Goal: Task Accomplishment & Management: Manage account settings

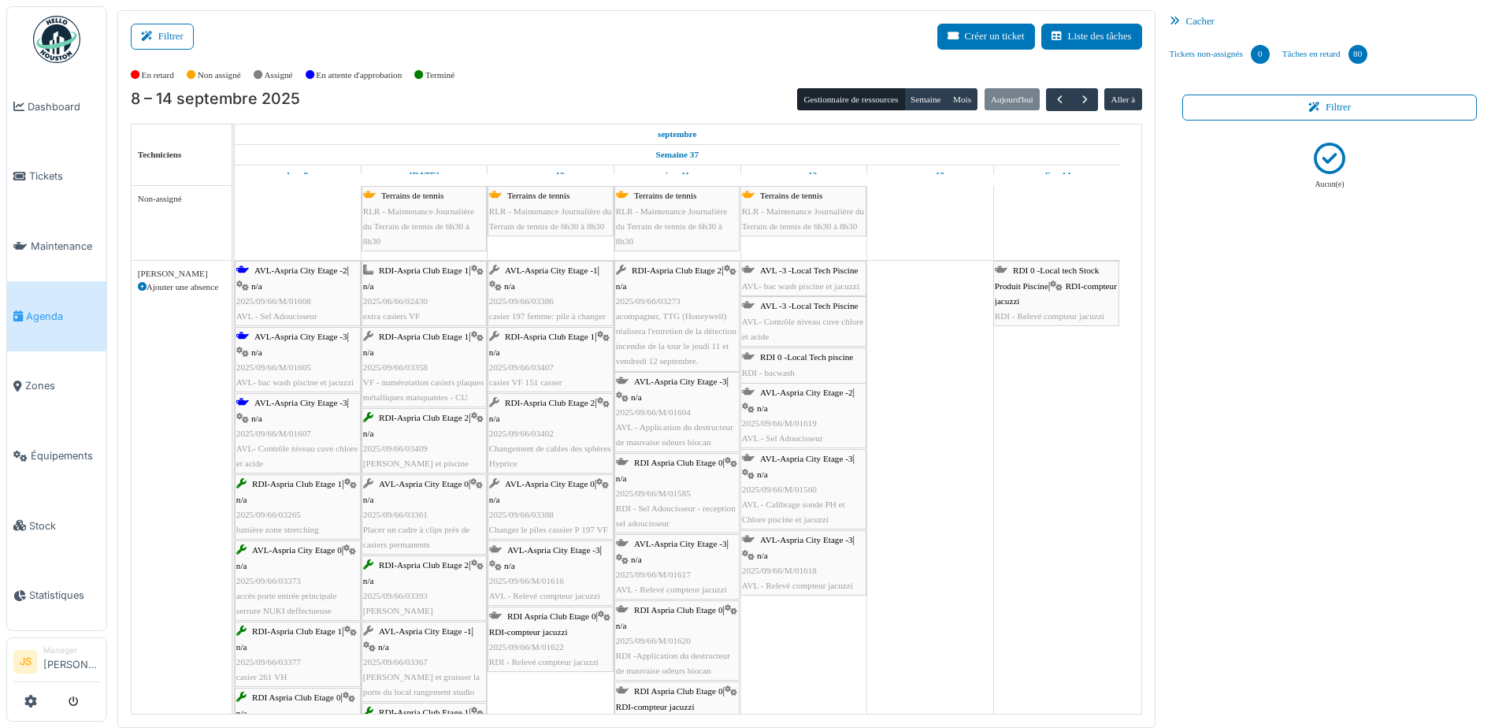
scroll to position [3916, 0]
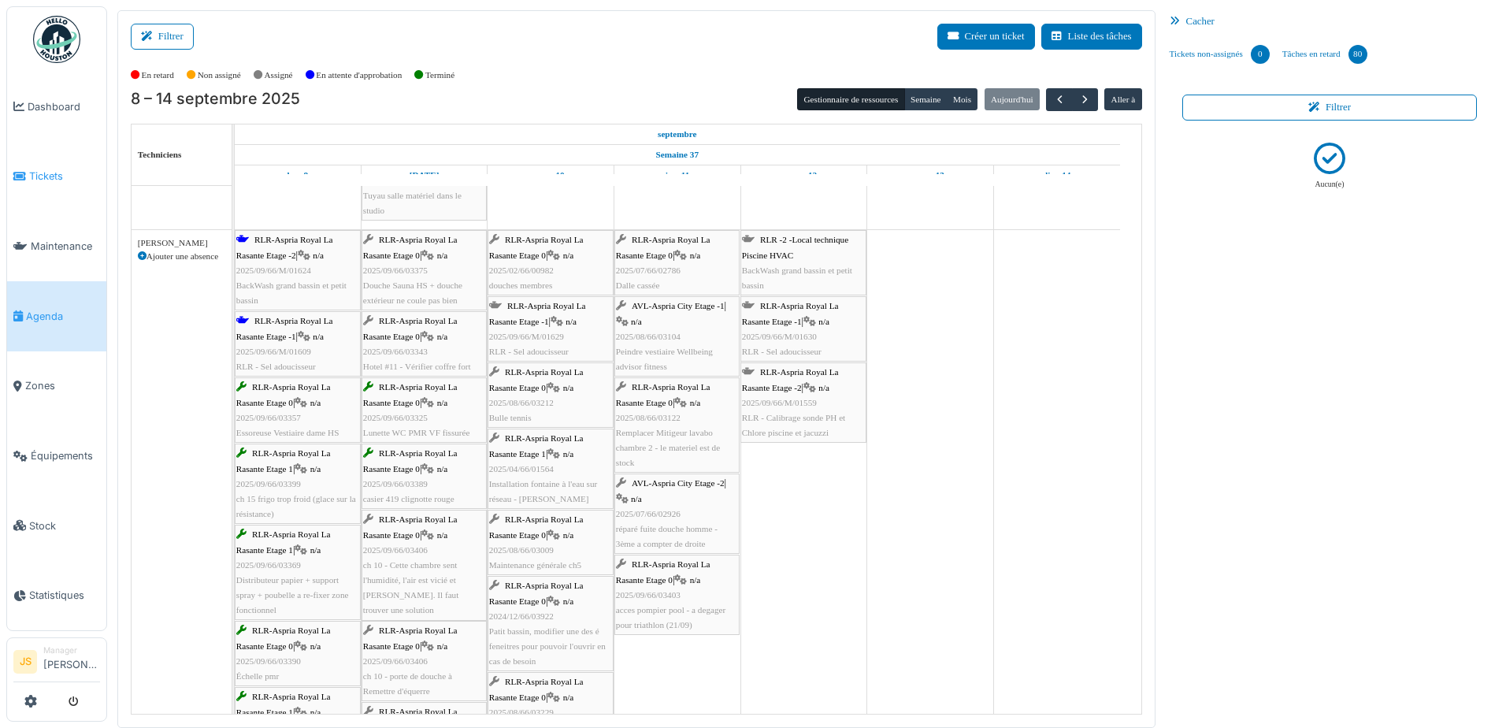
click at [38, 176] on span "Tickets" at bounding box center [64, 176] width 71 height 15
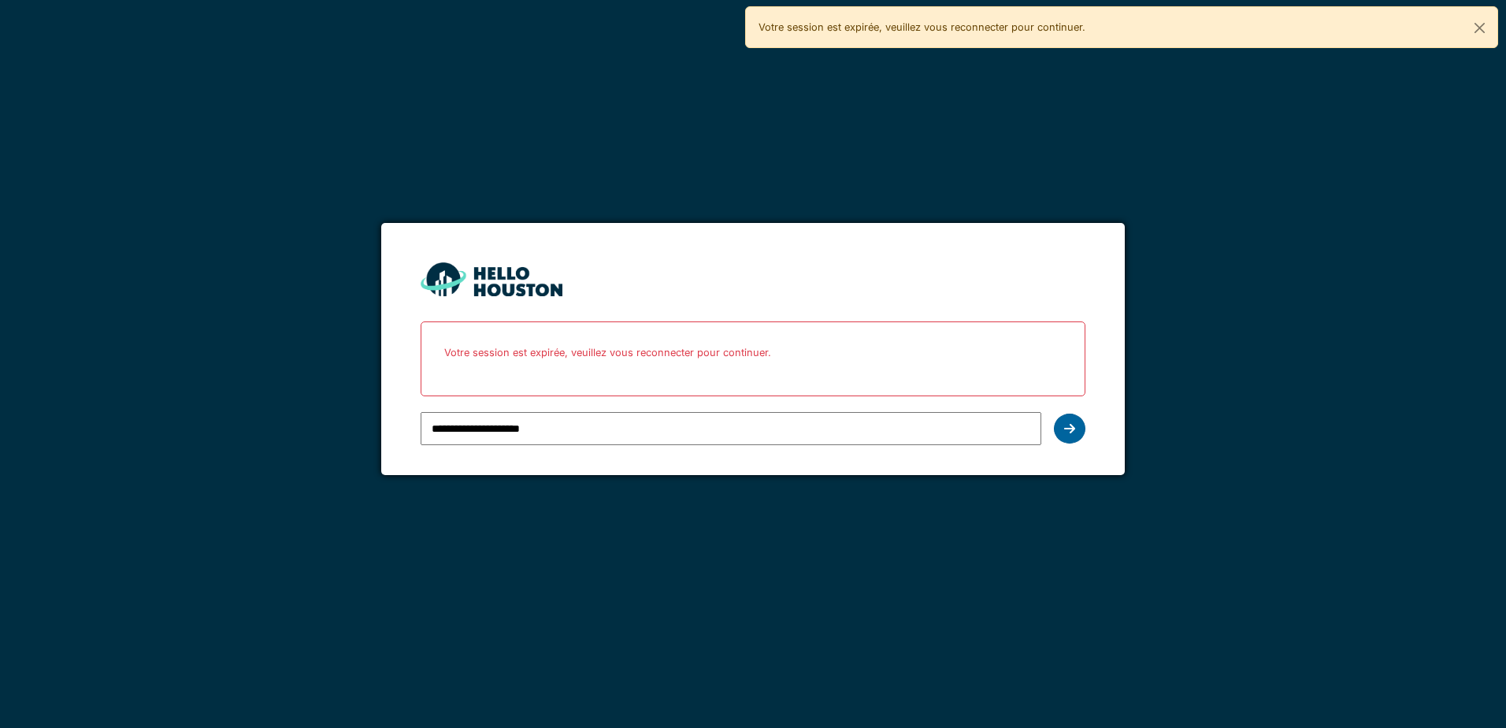
click at [1064, 429] on icon at bounding box center [1069, 428] width 11 height 13
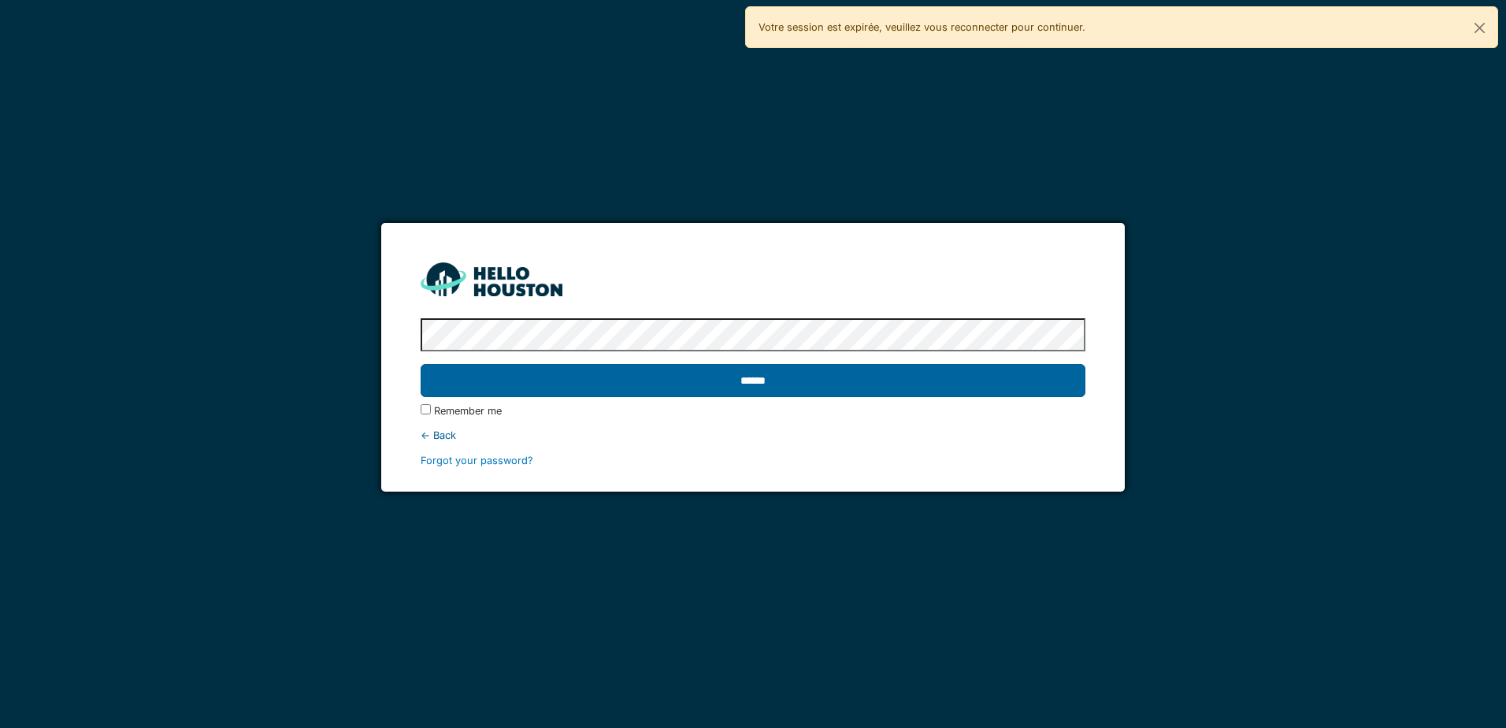
click at [857, 370] on input "******" at bounding box center [753, 380] width 664 height 33
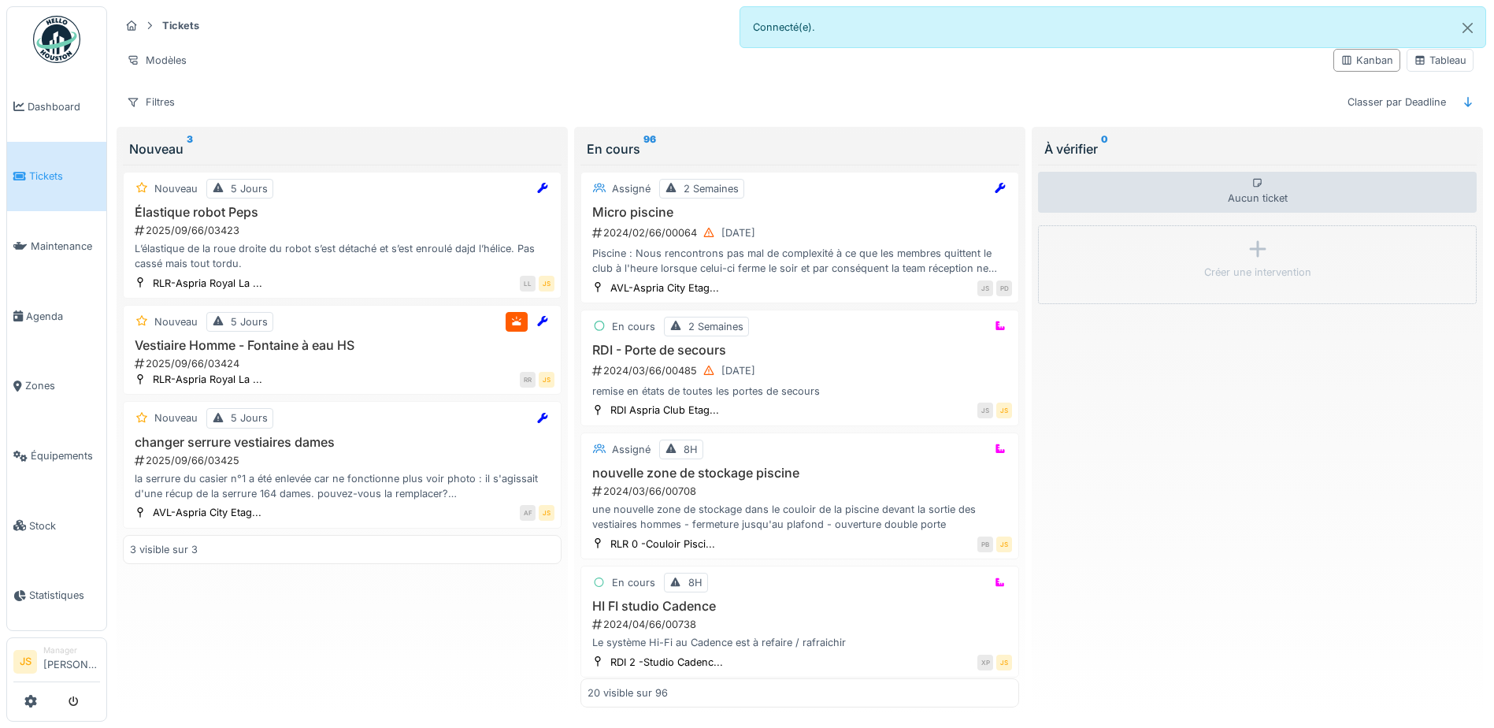
drag, startPoint x: 239, startPoint y: 234, endPoint x: 994, endPoint y: 169, distance: 757.5
click at [239, 234] on div "2025/09/66/03423" at bounding box center [343, 230] width 421 height 15
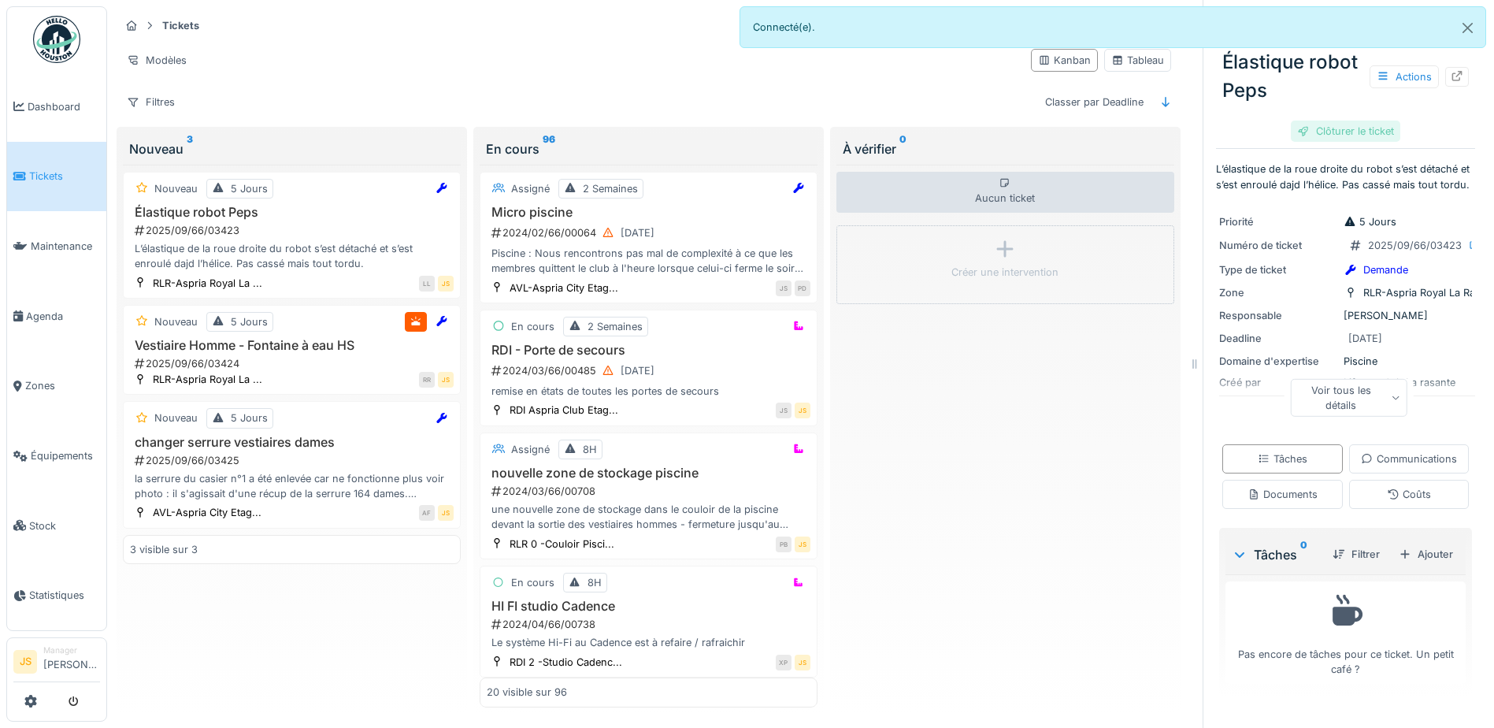
click at [1319, 124] on div "Clôturer le ticket" at bounding box center [1345, 131] width 109 height 21
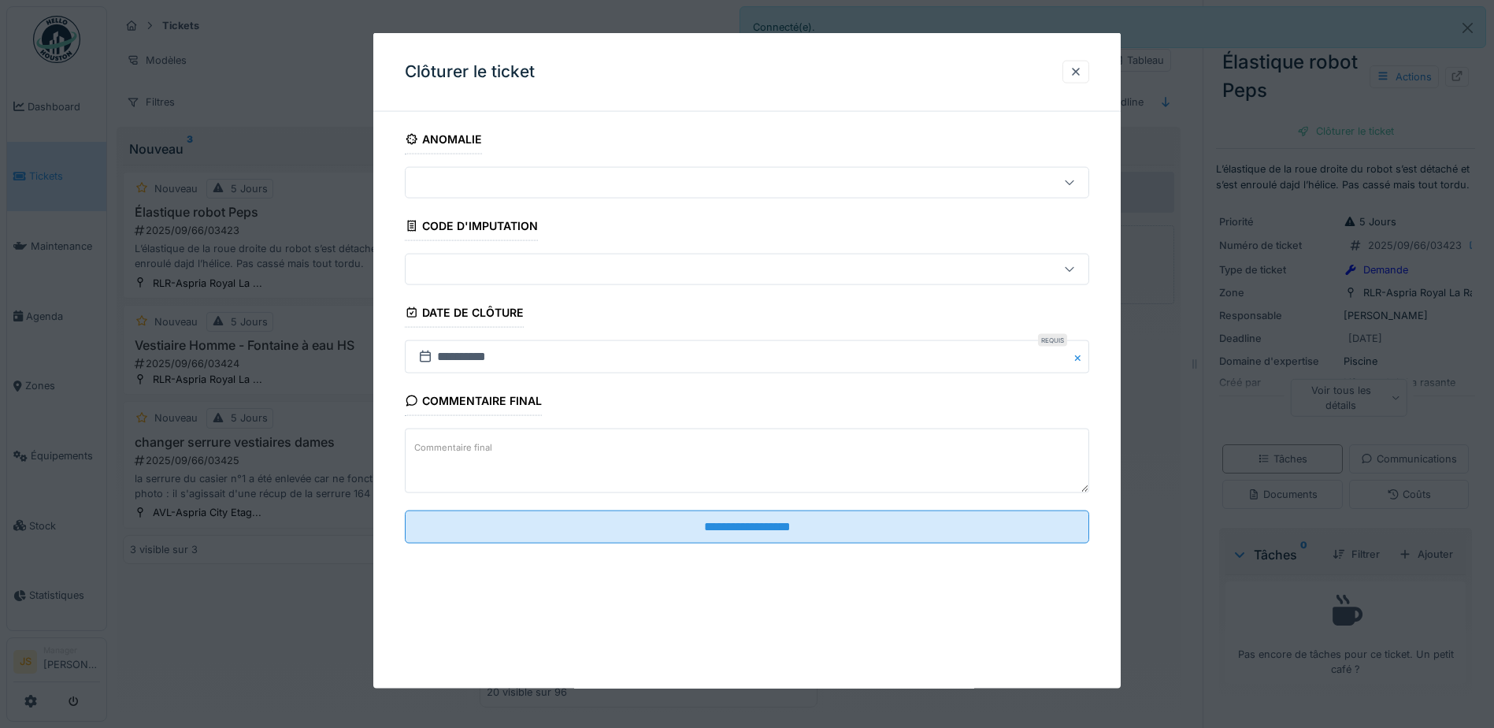
click at [484, 471] on textarea "Commentaire final" at bounding box center [747, 461] width 685 height 65
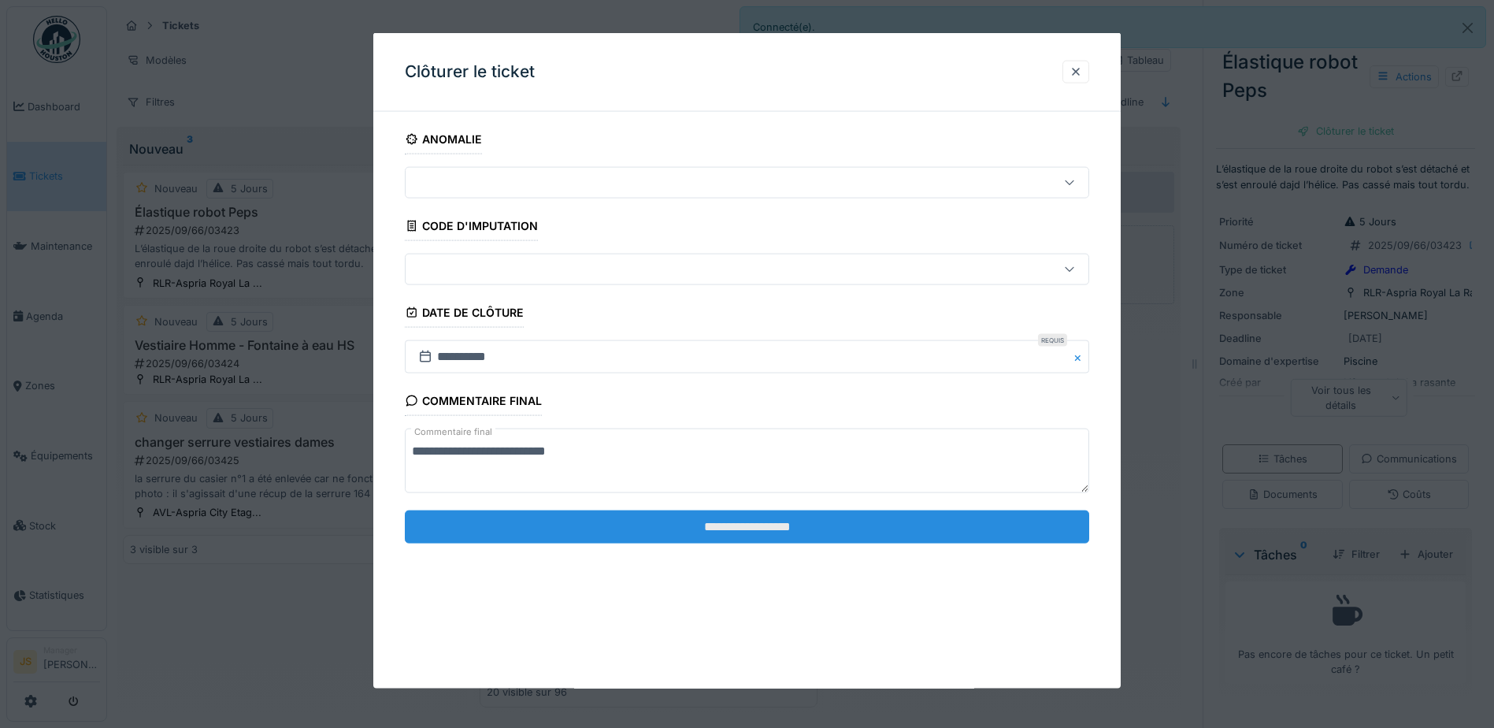
type textarea "**********"
click at [737, 528] on input "**********" at bounding box center [747, 526] width 685 height 33
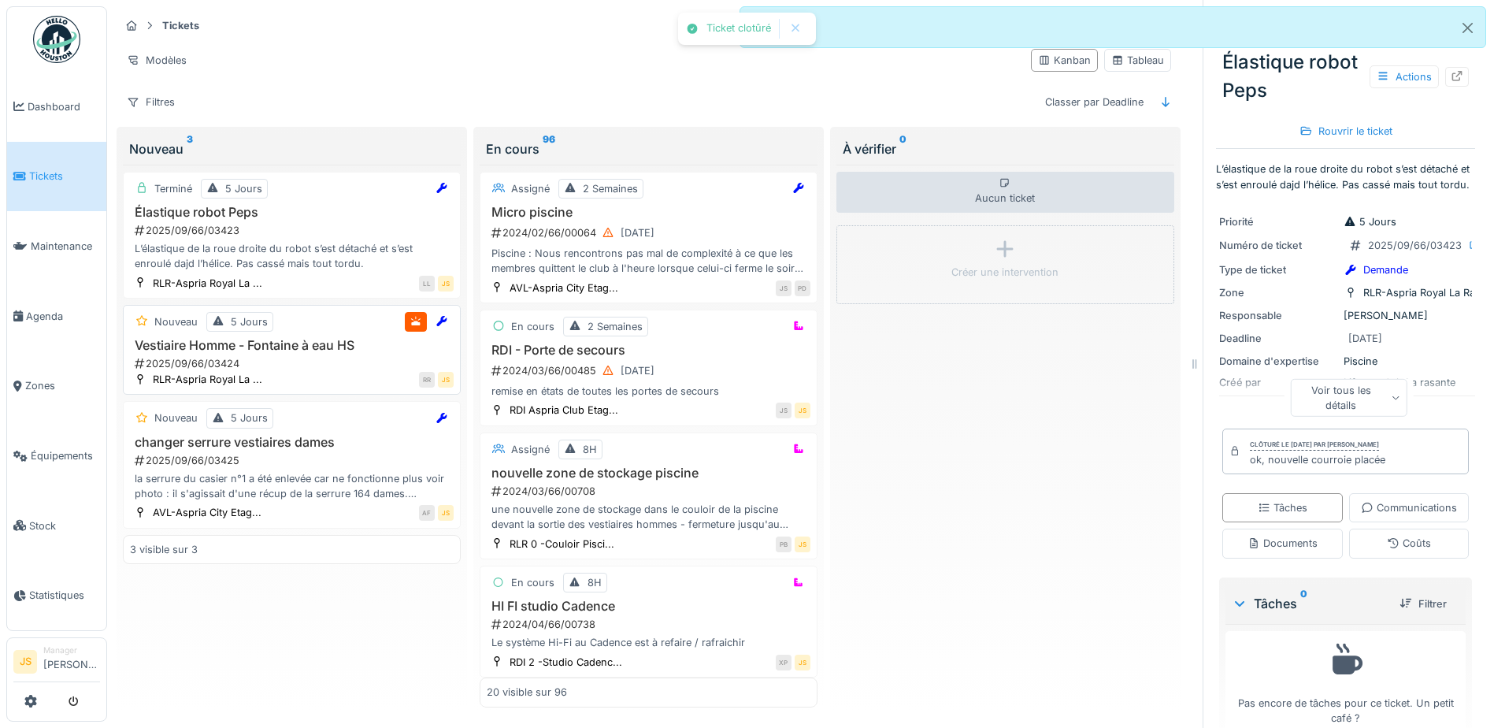
click at [240, 358] on div "2025/09/66/03424" at bounding box center [293, 363] width 321 height 15
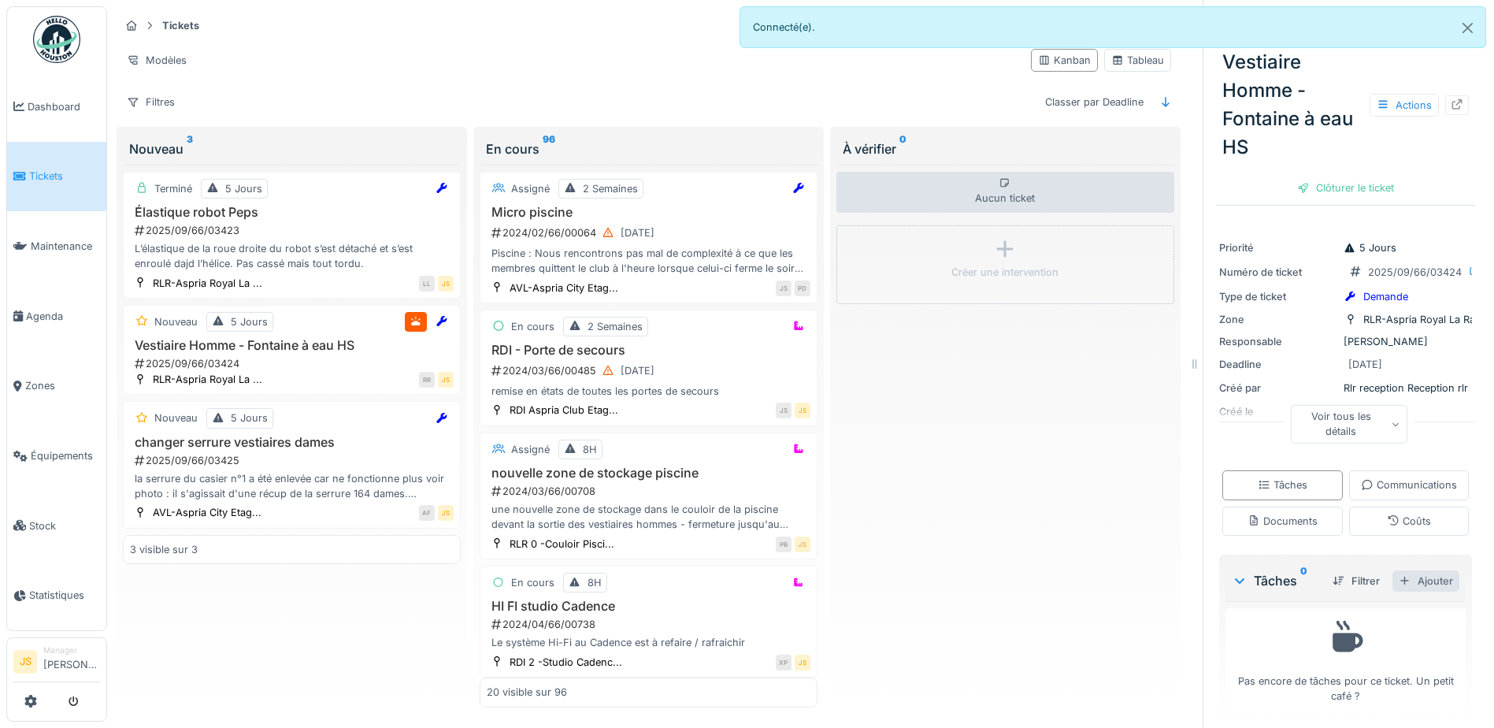
click at [1414, 592] on div "Ajouter" at bounding box center [1426, 580] width 67 height 21
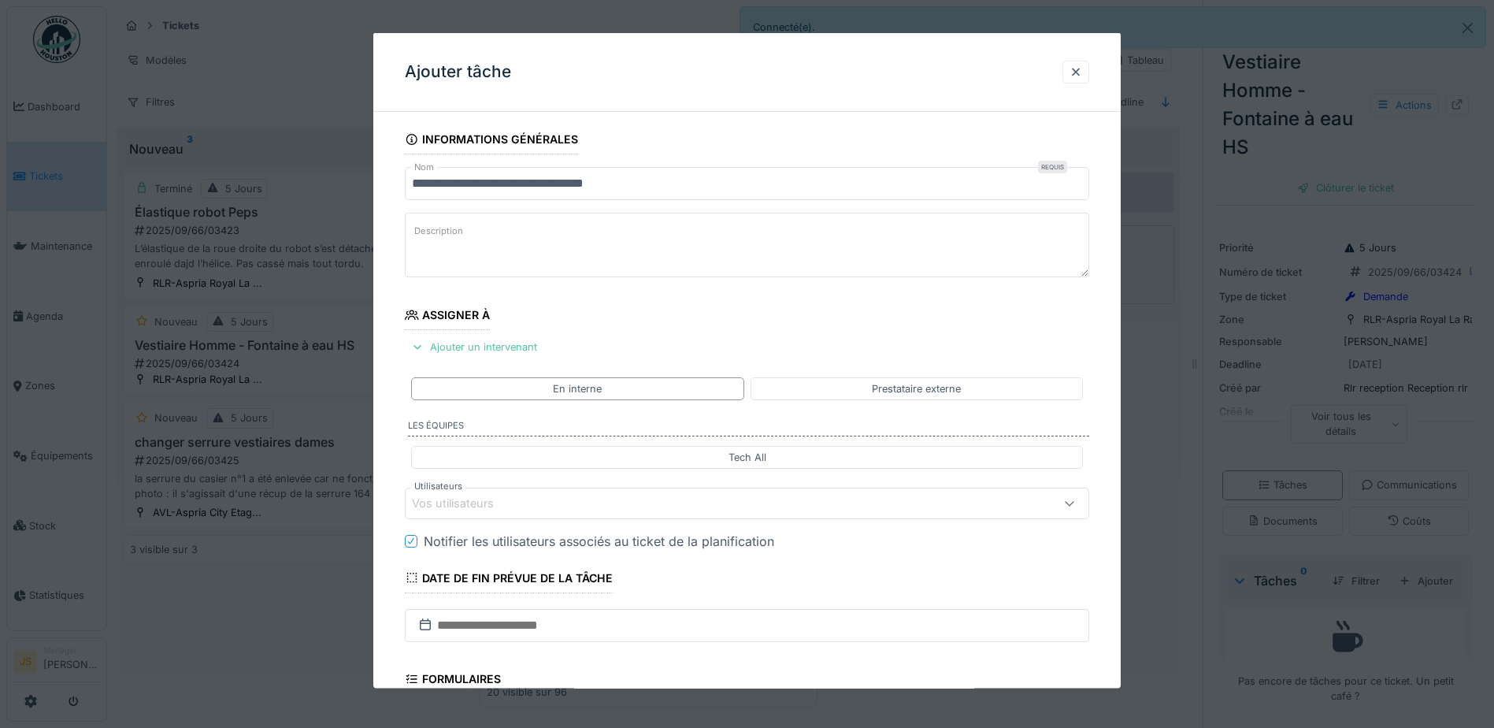
click at [451, 503] on div "Vos utilisateurs" at bounding box center [464, 503] width 104 height 17
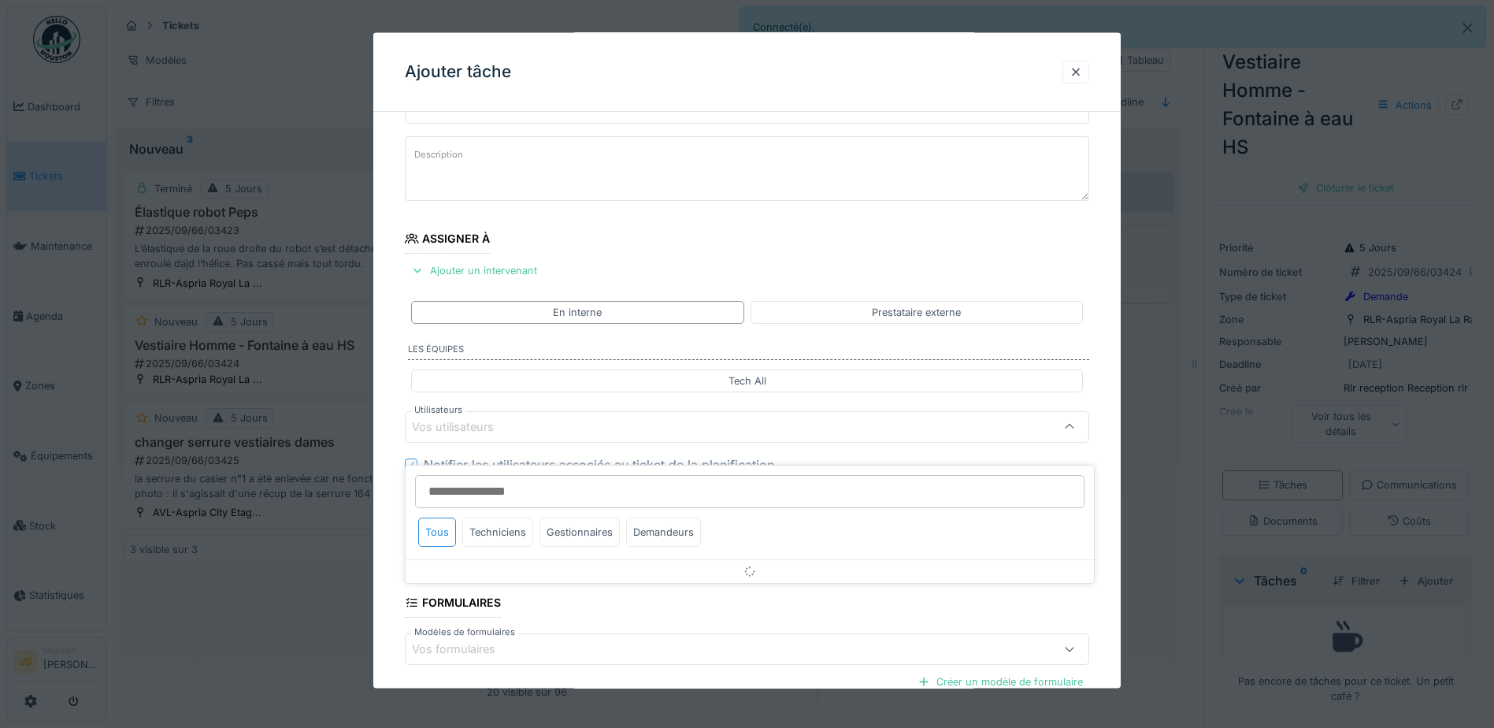
scroll to position [143, 0]
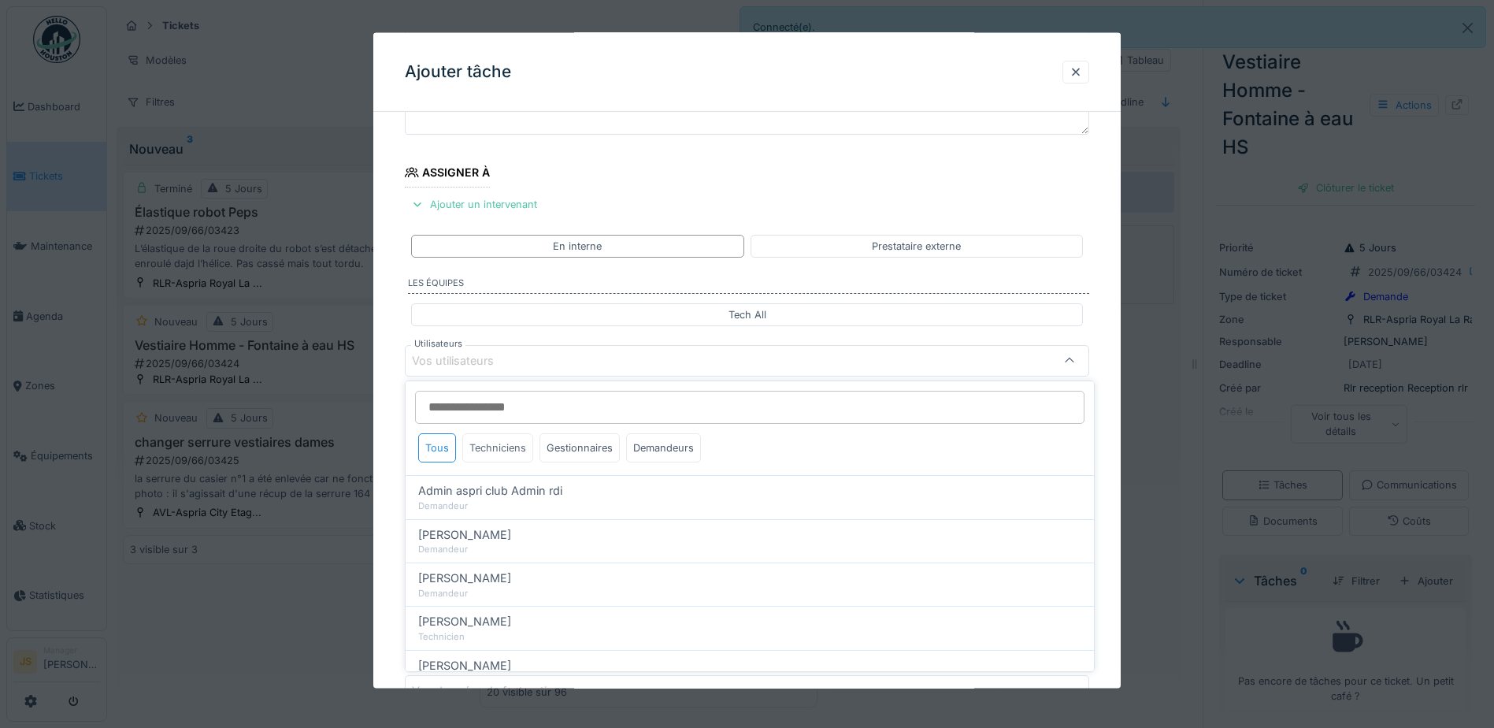
click at [490, 447] on div "Techniciens" at bounding box center [497, 447] width 71 height 29
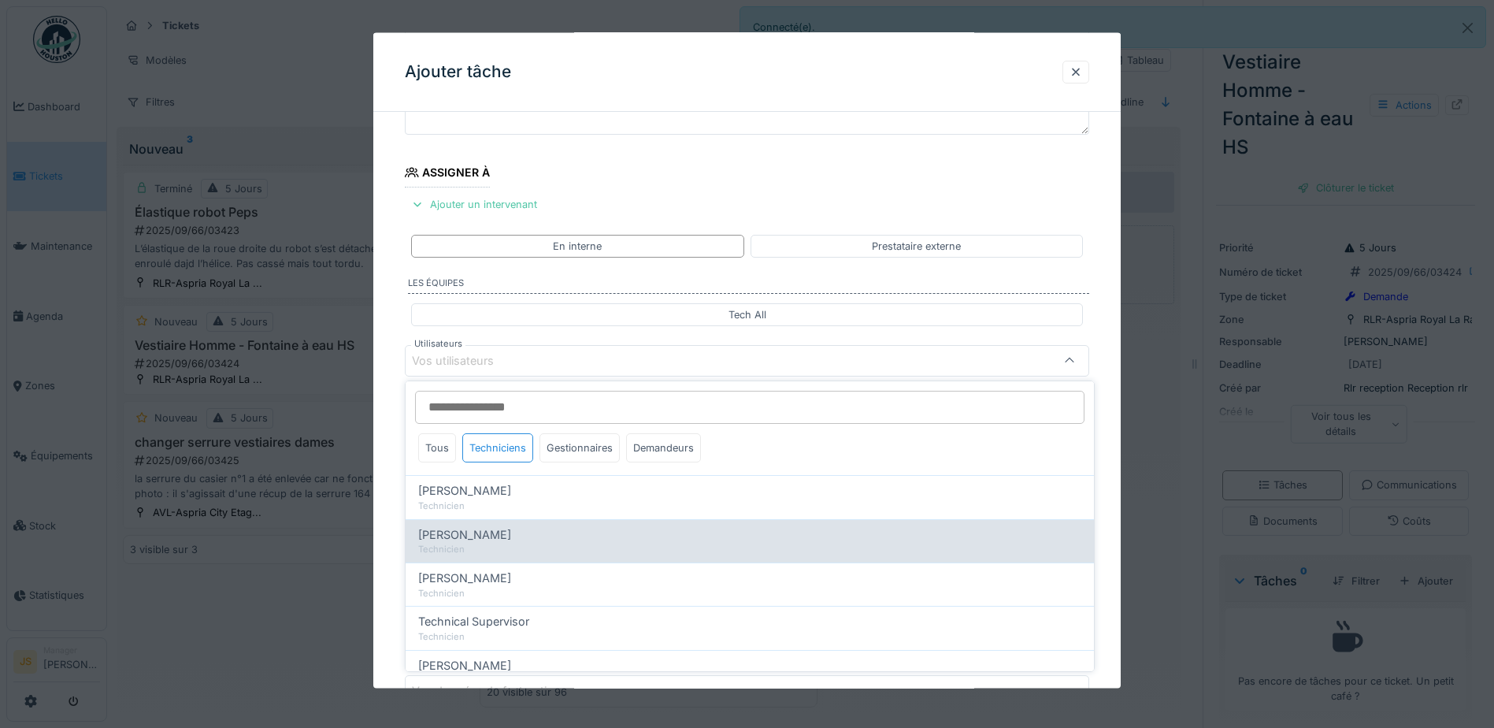
click at [486, 543] on span "Alexsander Batista" at bounding box center [464, 534] width 93 height 17
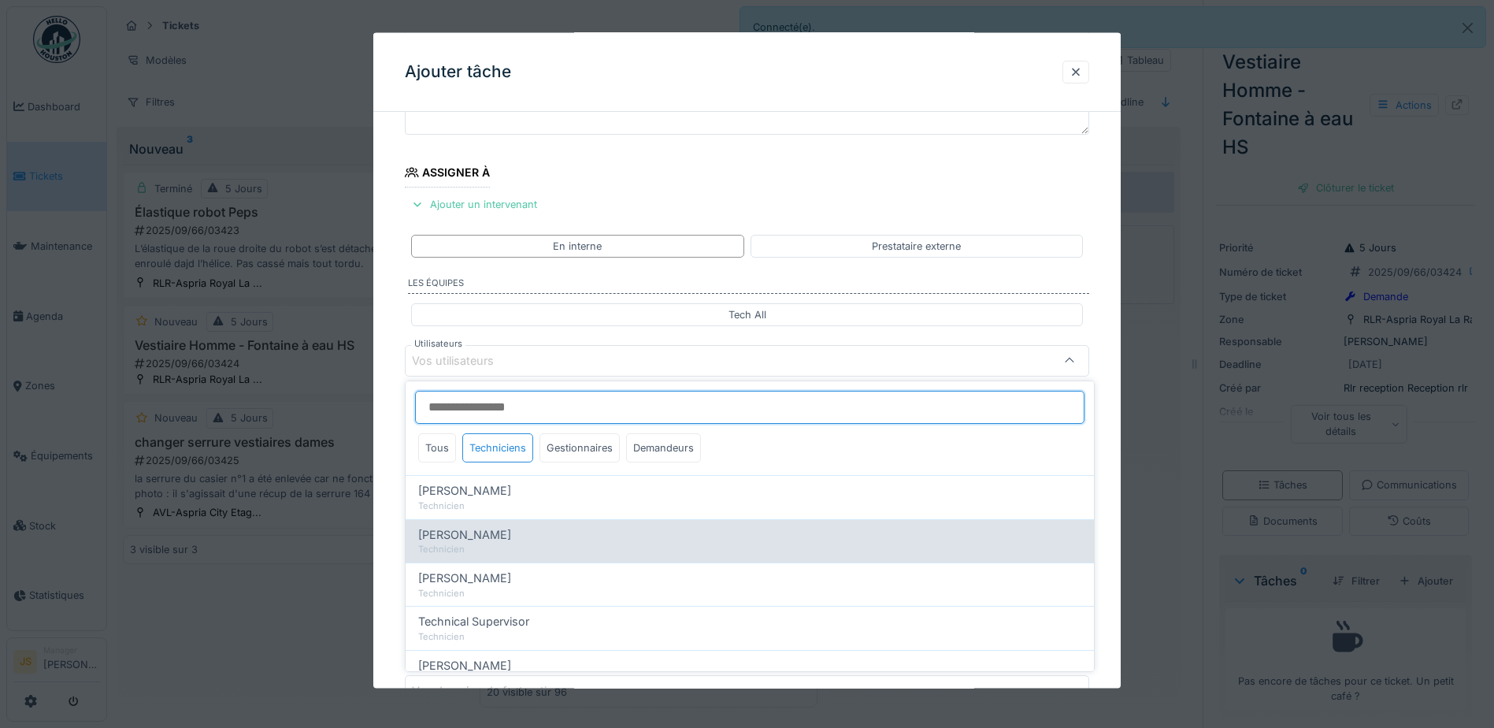
type input "*****"
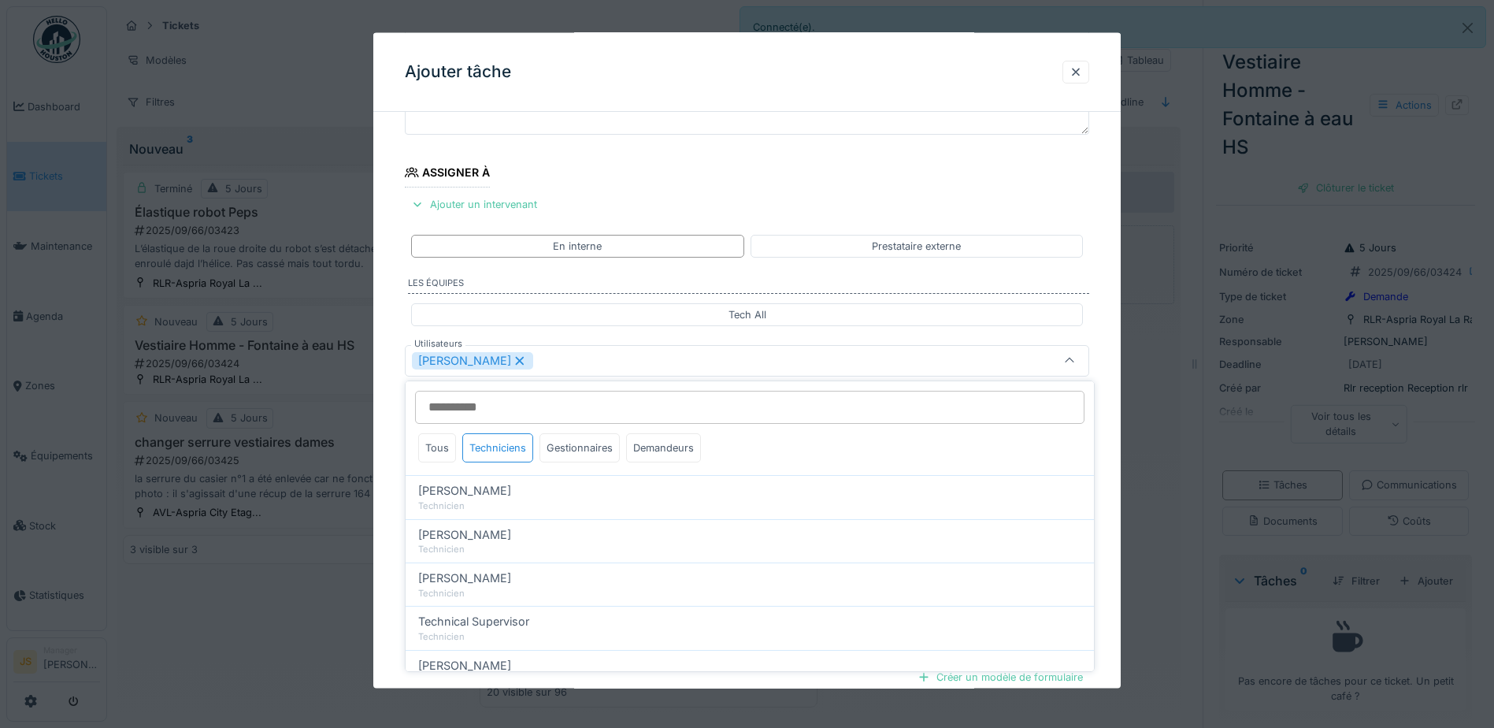
click at [388, 530] on div "**********" at bounding box center [747, 420] width 748 height 876
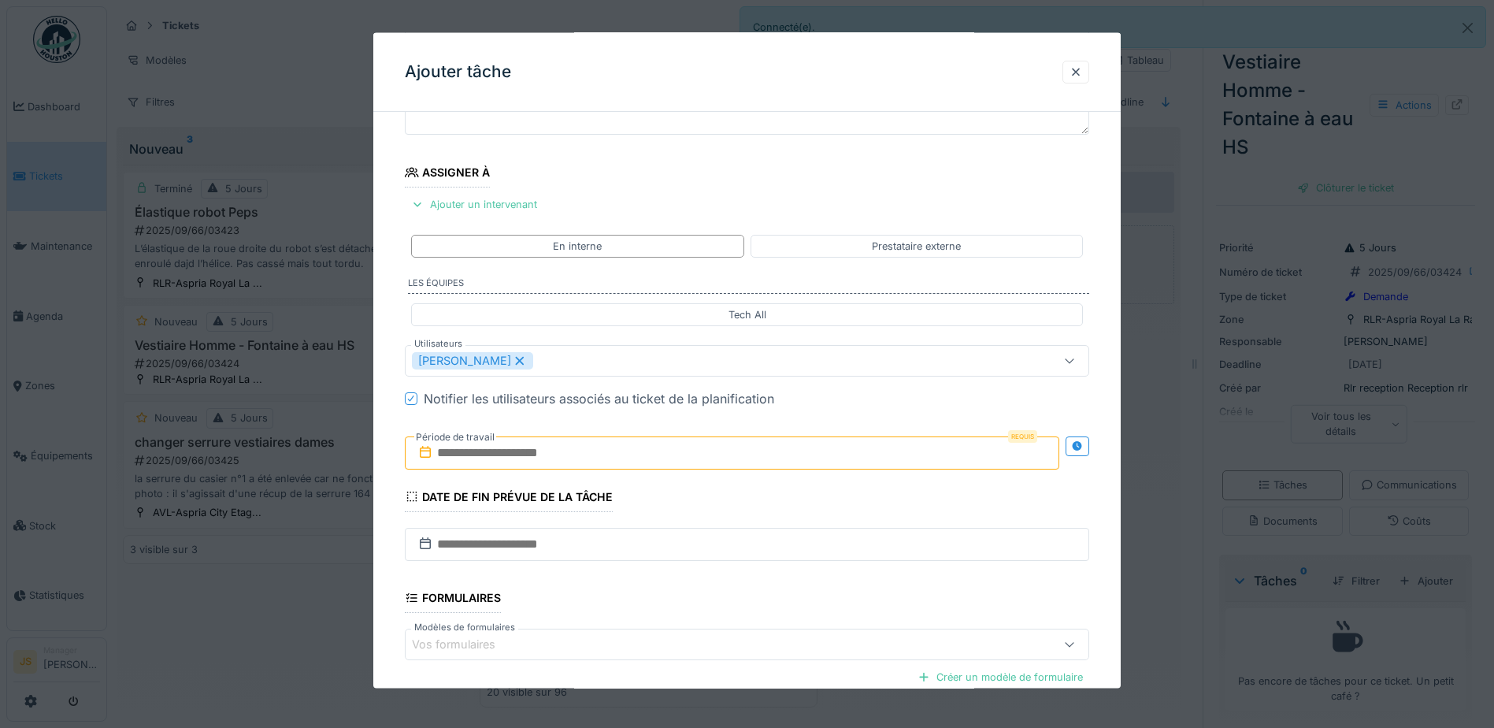
click at [473, 460] on input "text" at bounding box center [732, 452] width 655 height 33
click at [739, 581] on div "11" at bounding box center [735, 580] width 21 height 21
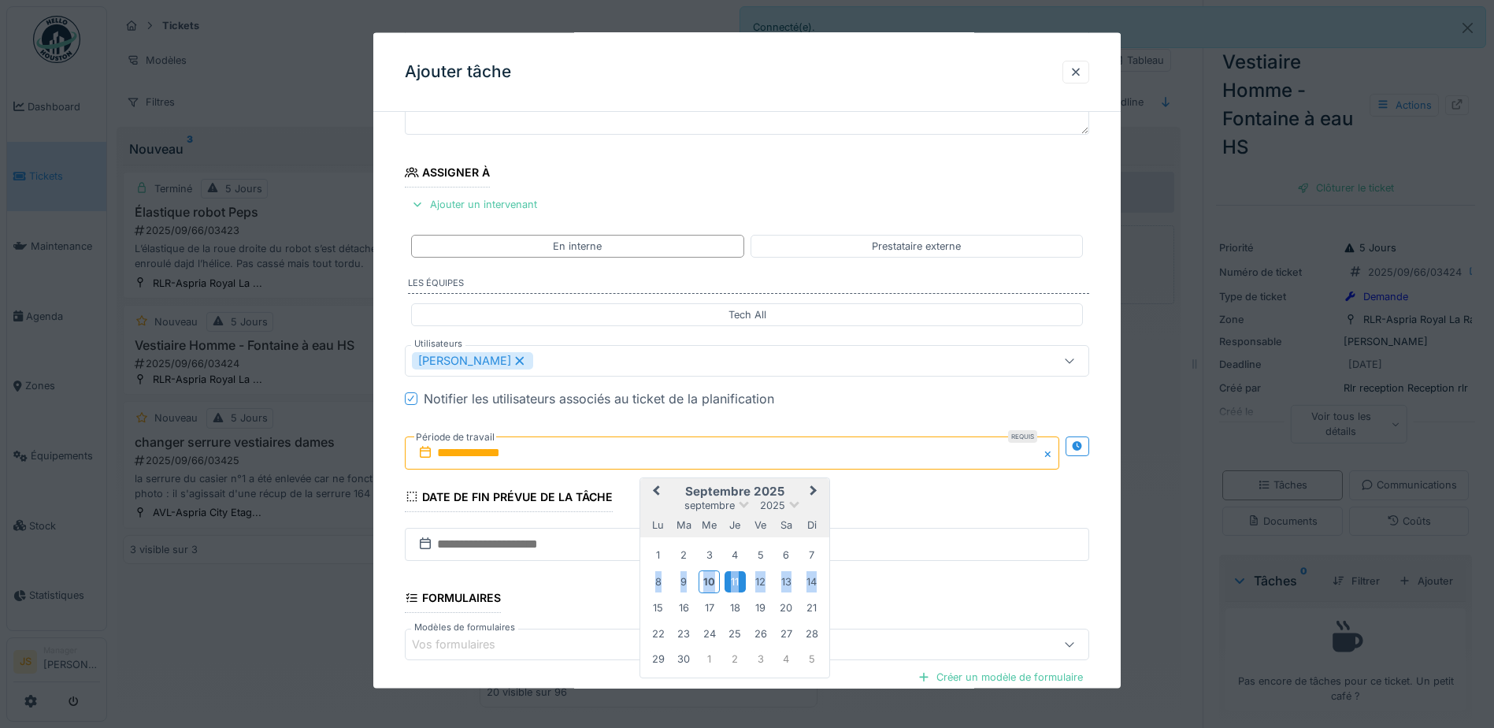
click at [739, 581] on div "11" at bounding box center [735, 580] width 21 height 21
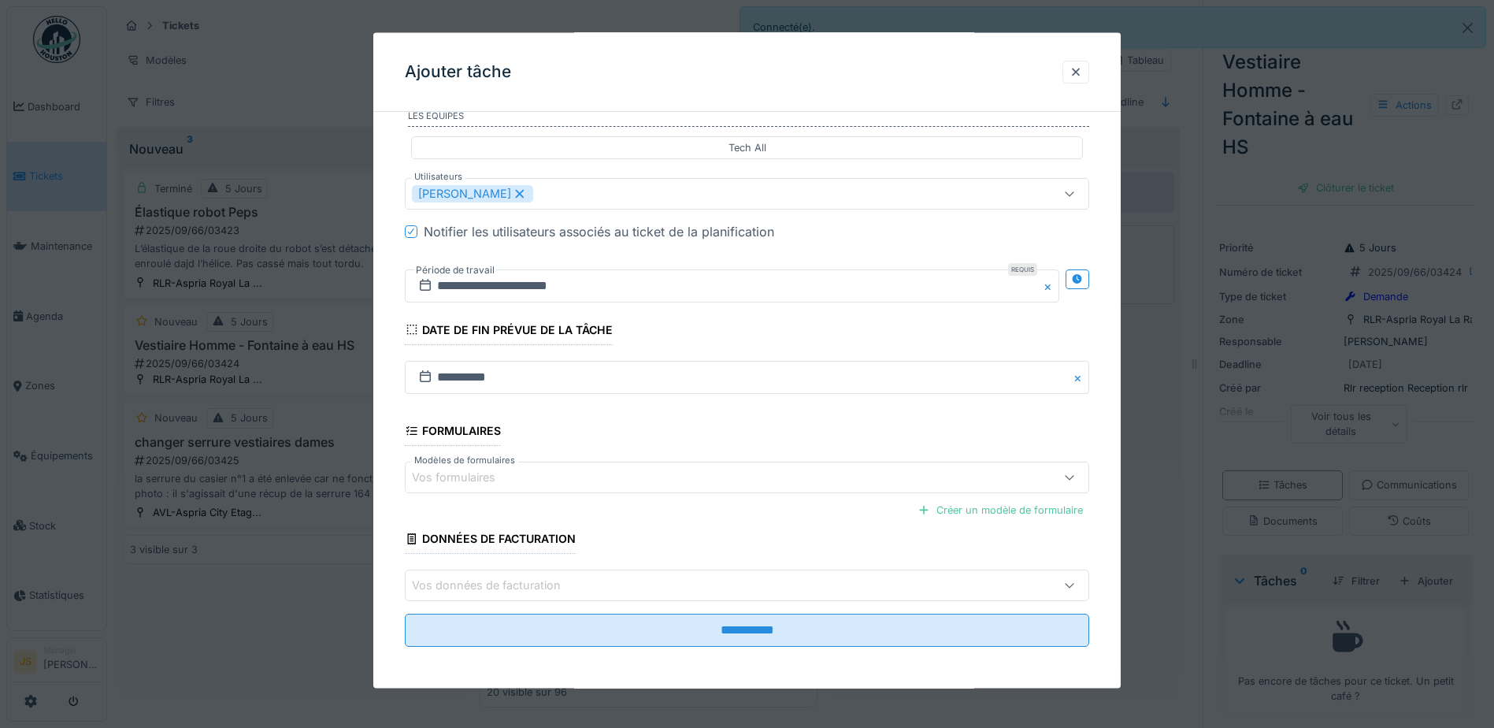
scroll to position [312, 0]
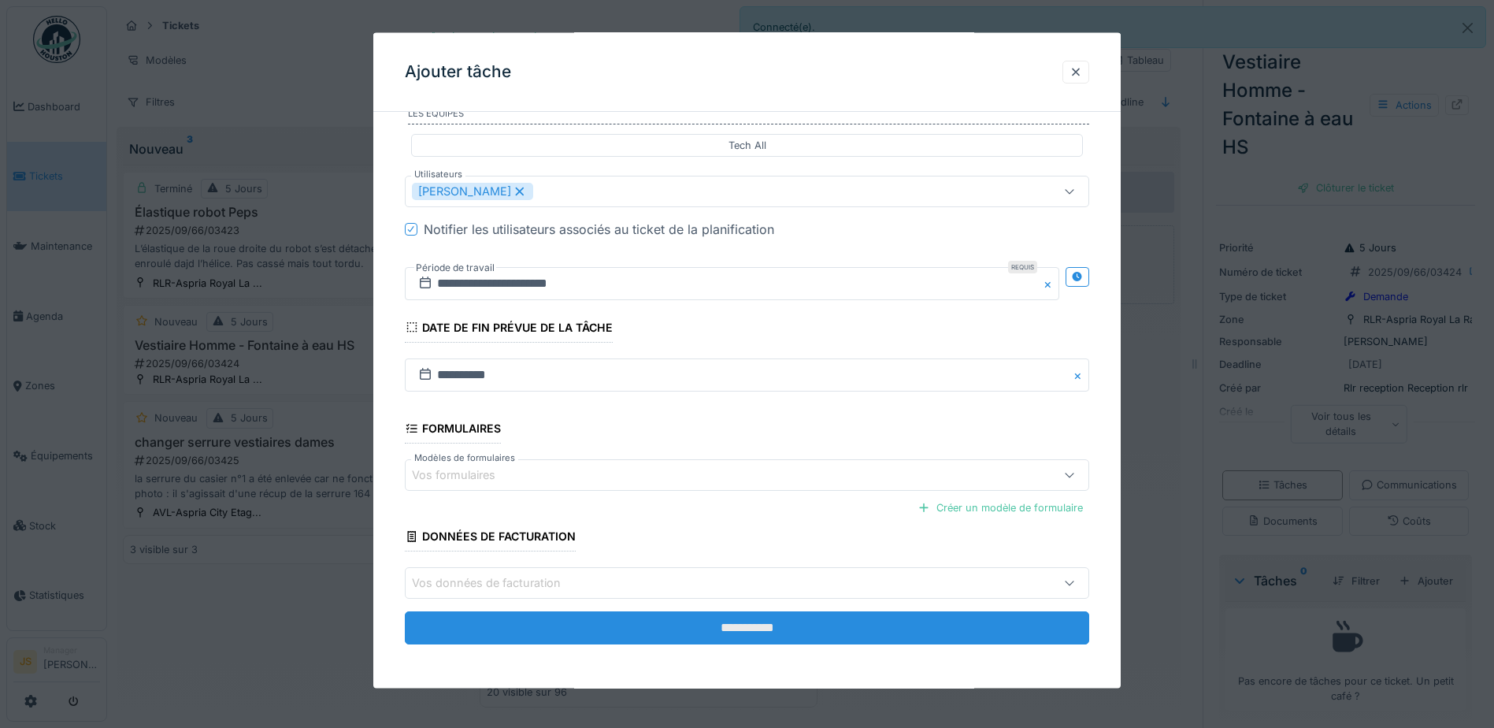
click at [932, 622] on input "**********" at bounding box center [747, 627] width 685 height 33
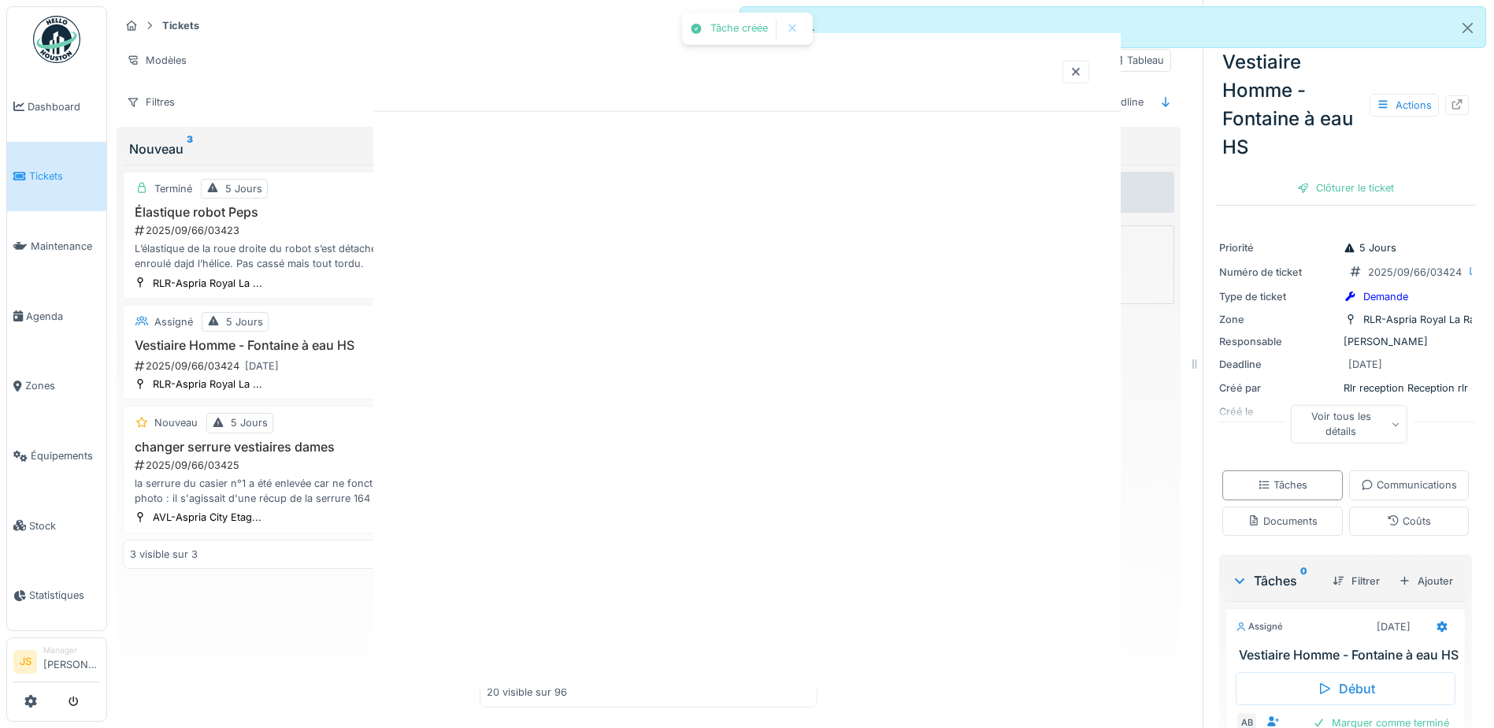
scroll to position [0, 0]
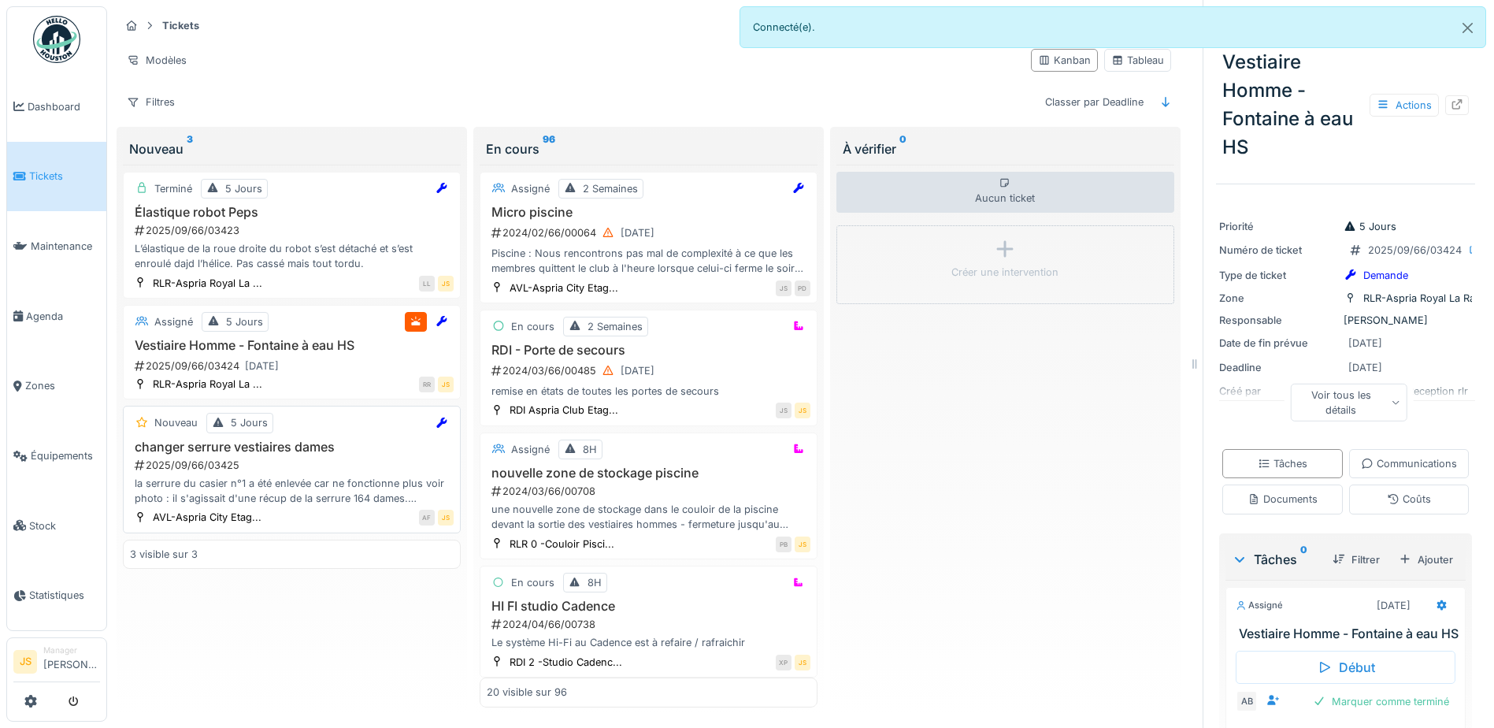
click at [384, 492] on div "la serrure du casier n°1 a été enlevée car ne fonctionne plus voir photo : il s…" at bounding box center [292, 491] width 324 height 30
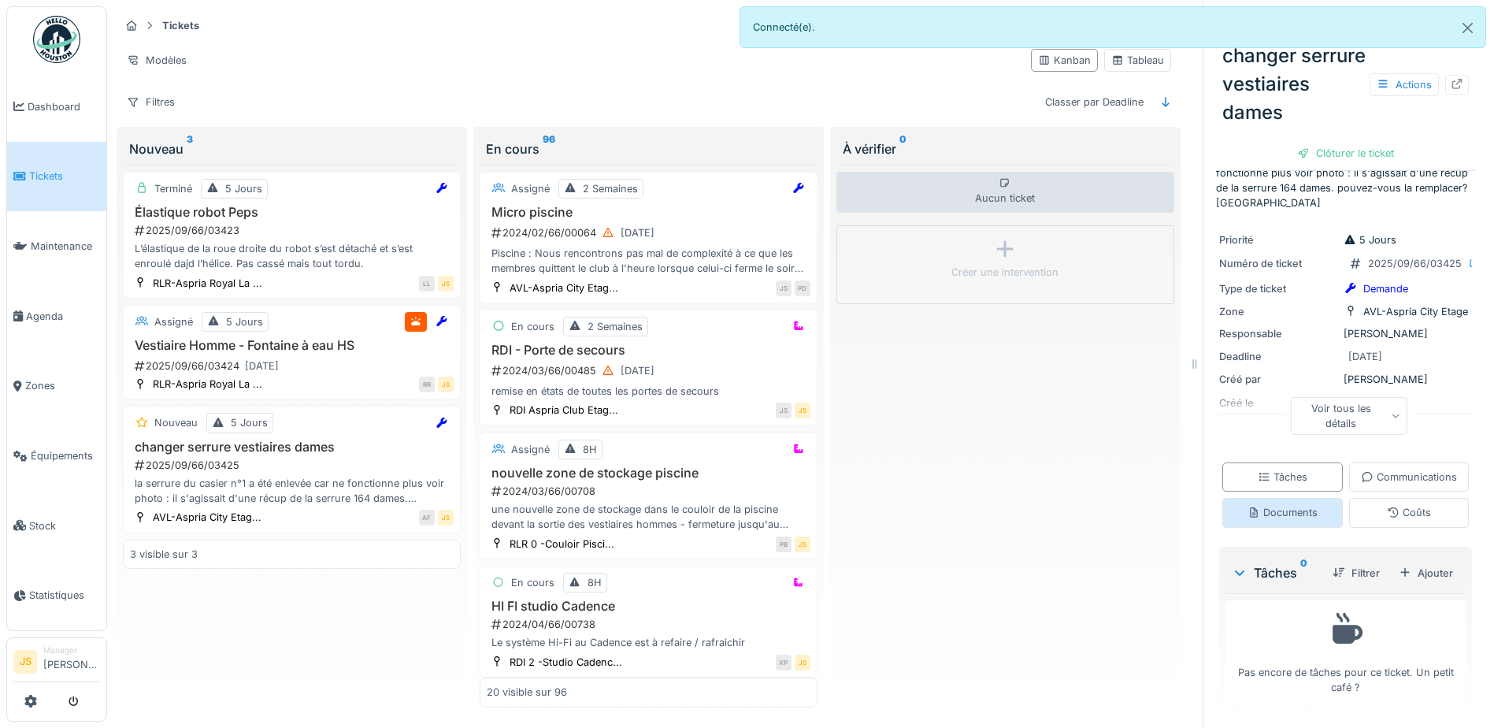
scroll to position [142, 0]
click at [1423, 569] on div "Ajouter" at bounding box center [1426, 572] width 67 height 21
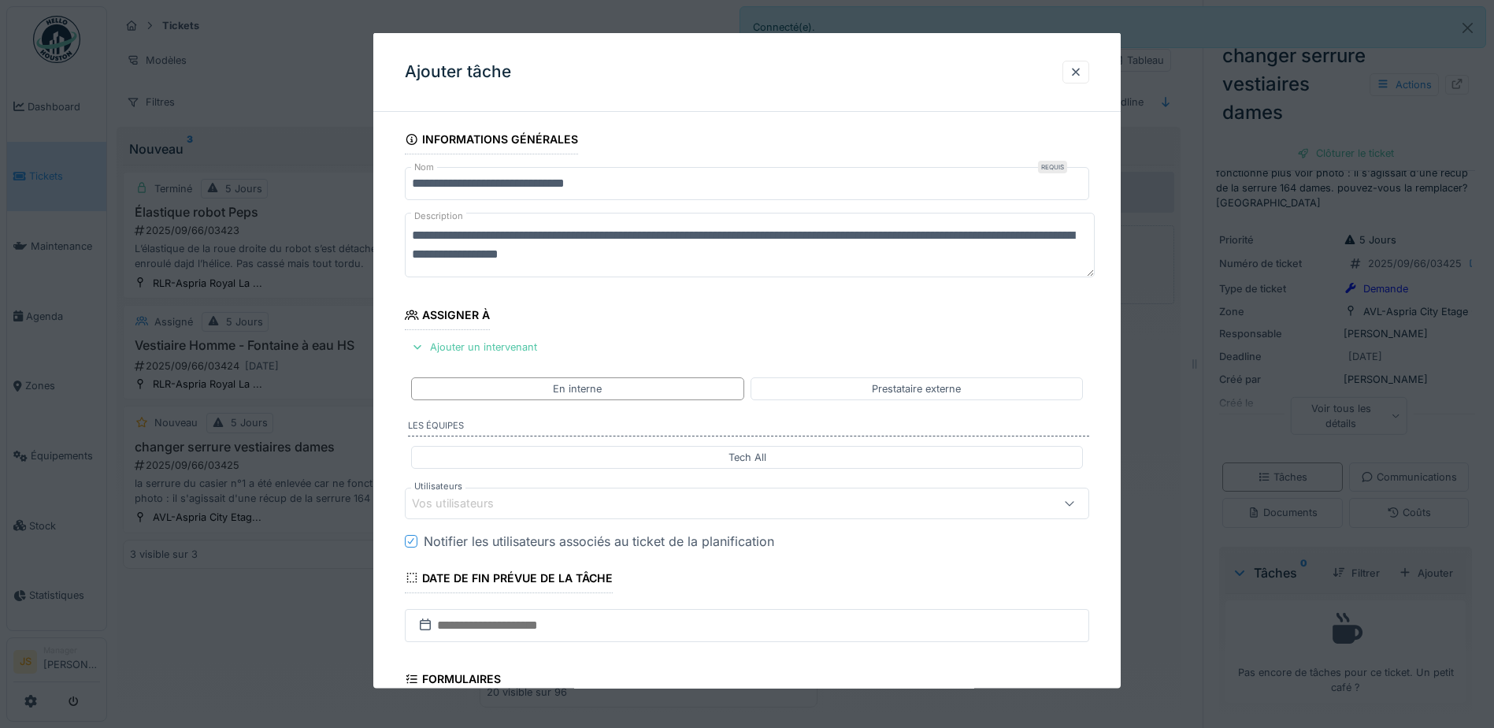
click at [462, 504] on div "Vos utilisateurs" at bounding box center [464, 503] width 104 height 17
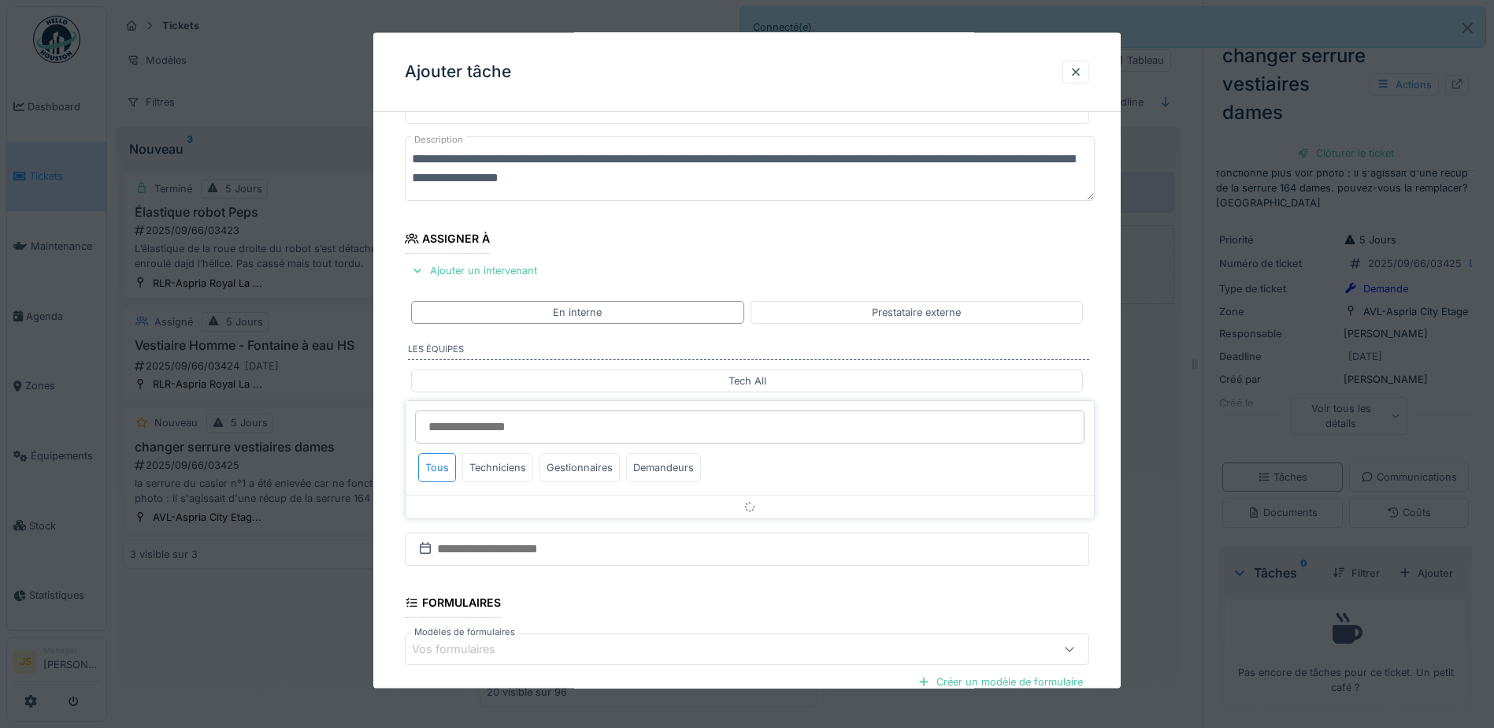
scroll to position [143, 0]
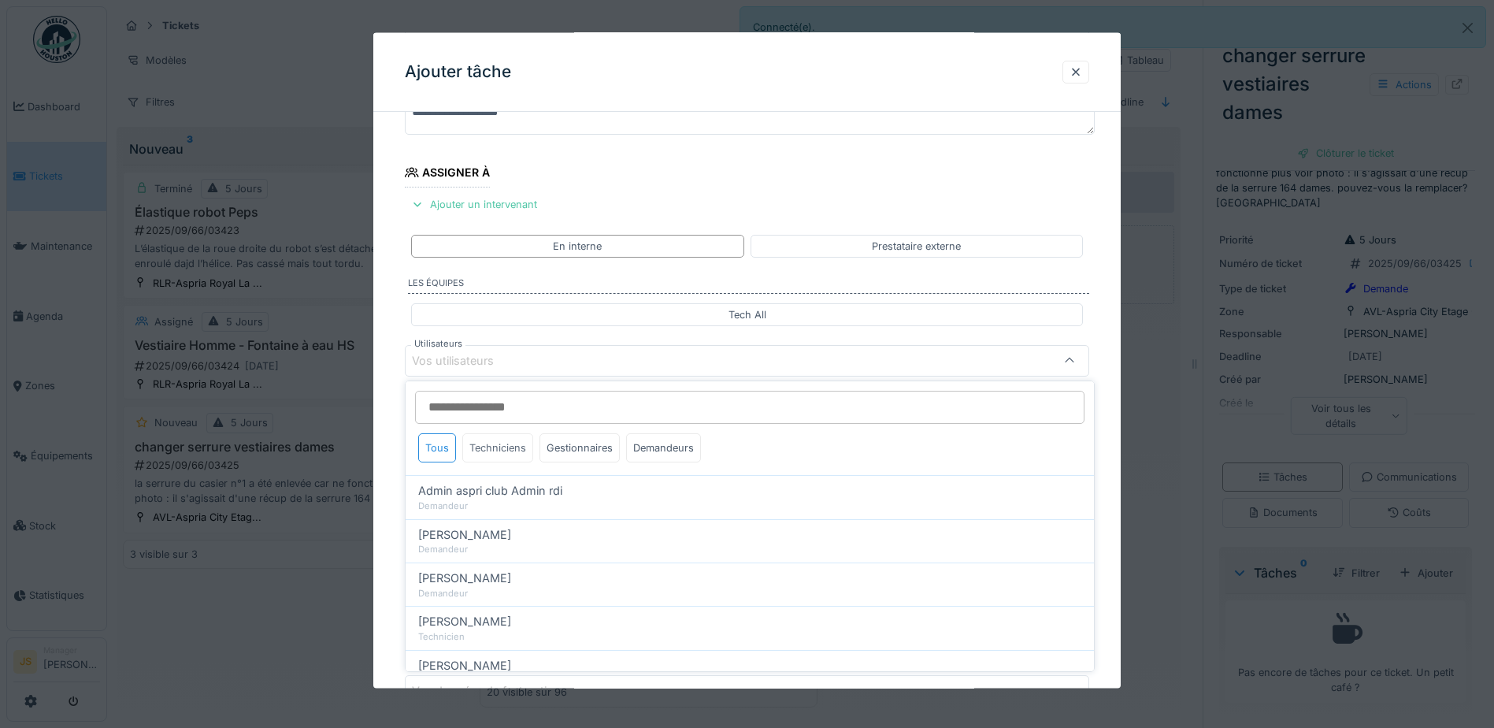
click at [518, 451] on div "Techniciens" at bounding box center [497, 447] width 71 height 29
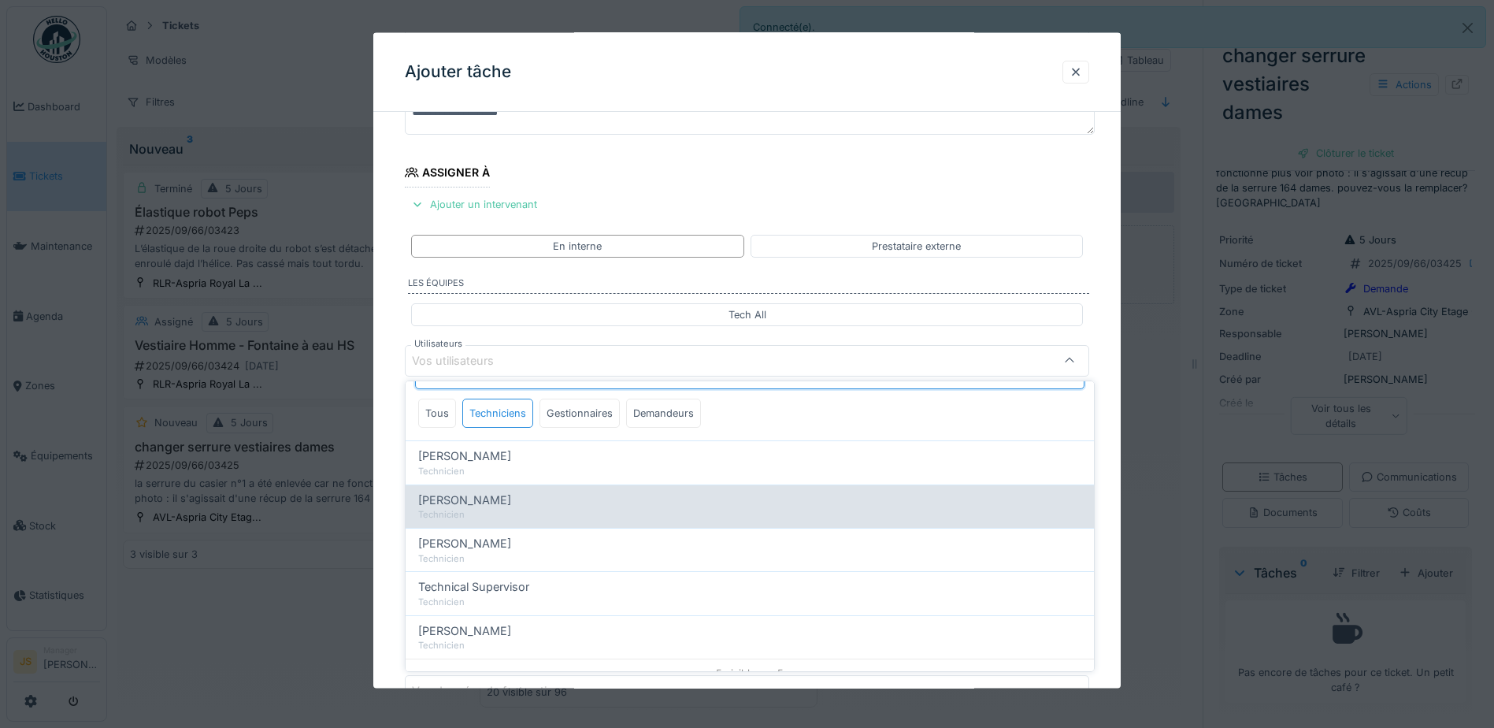
scroll to position [50, 0]
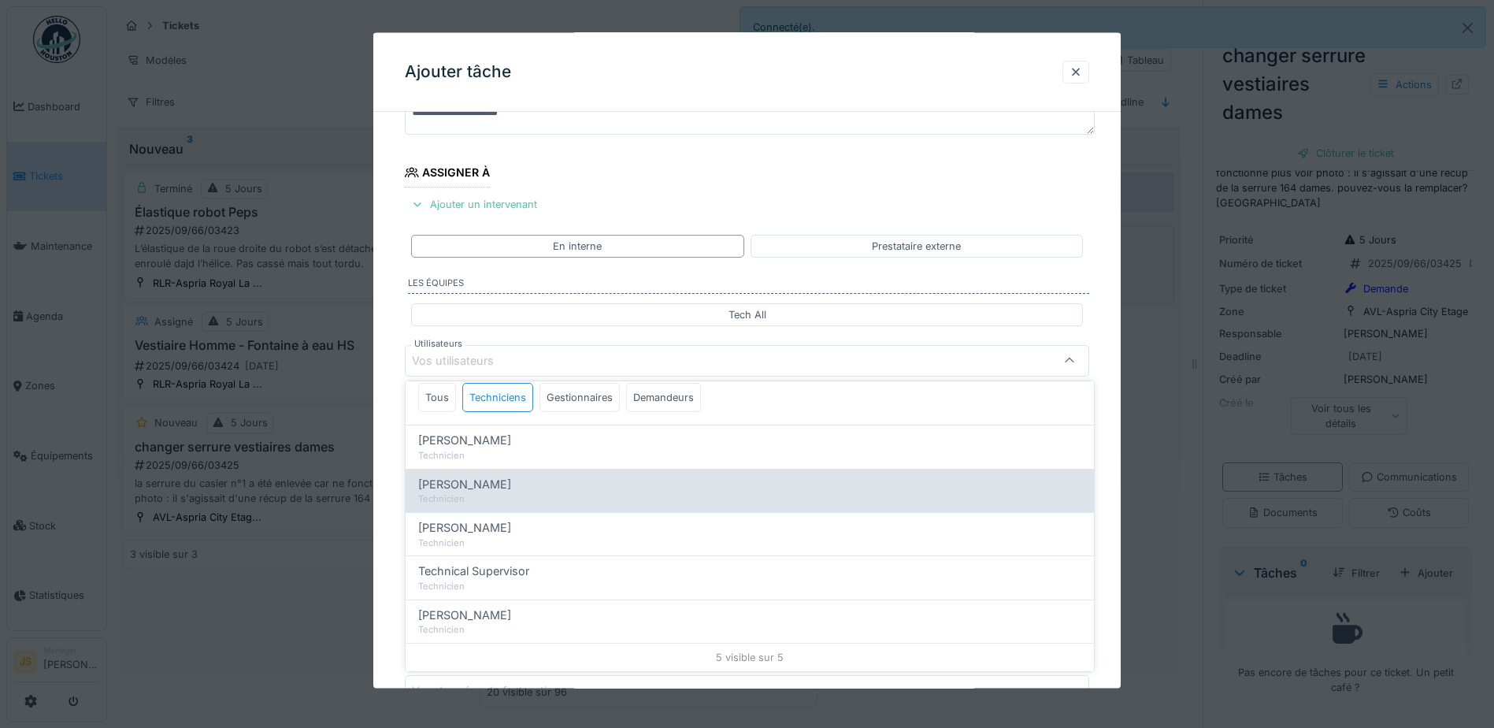
click at [510, 488] on span "Alexsander Batista" at bounding box center [464, 484] width 93 height 17
type input "*****"
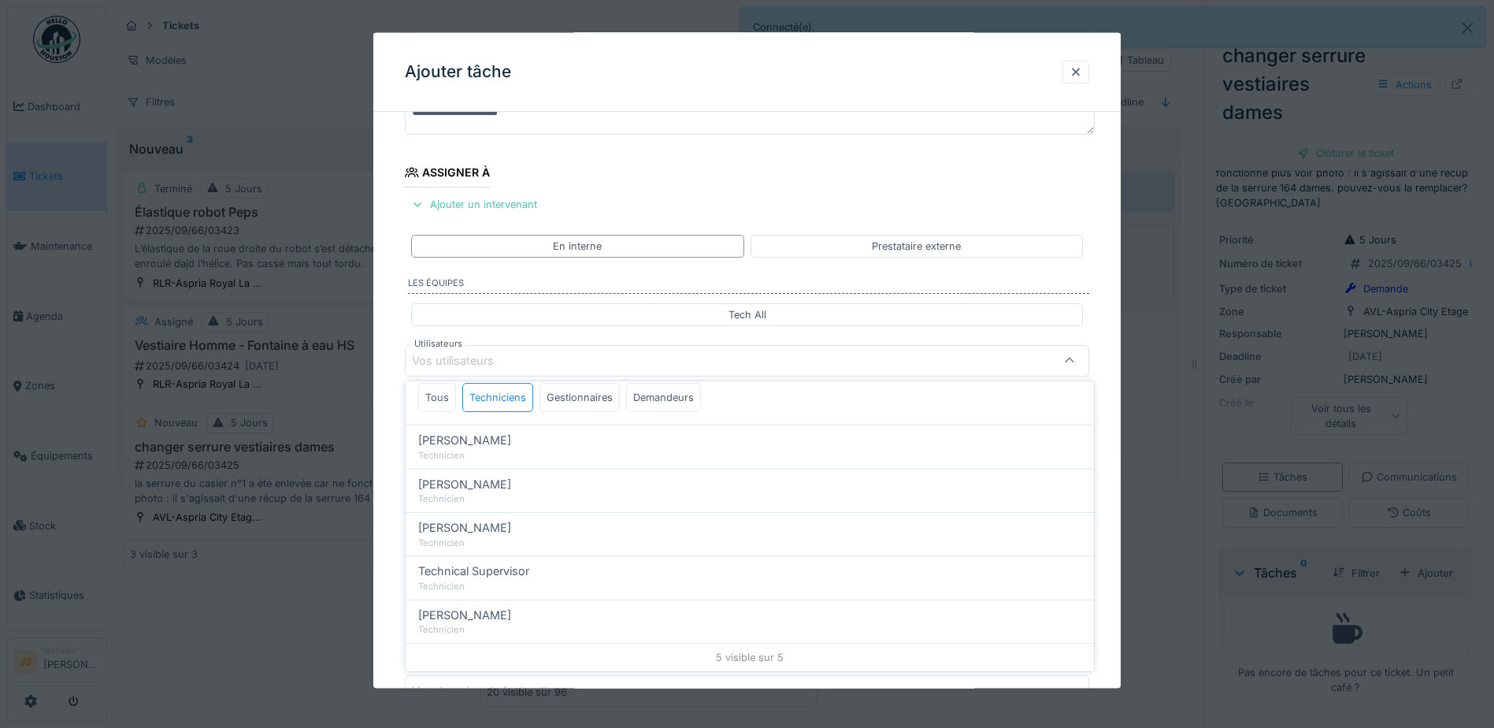
scroll to position [0, 0]
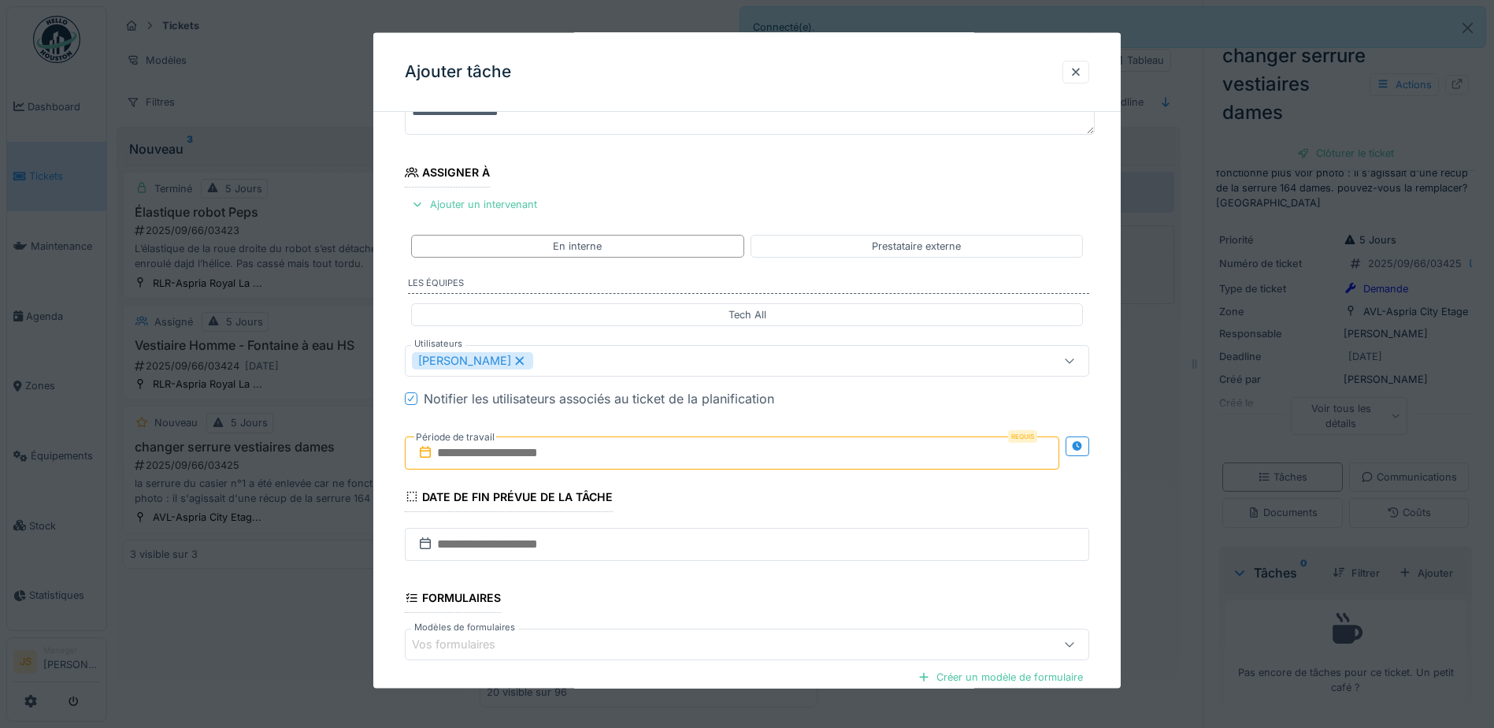
click at [387, 487] on div "**********" at bounding box center [747, 420] width 748 height 876
click at [527, 362] on icon at bounding box center [520, 359] width 14 height 11
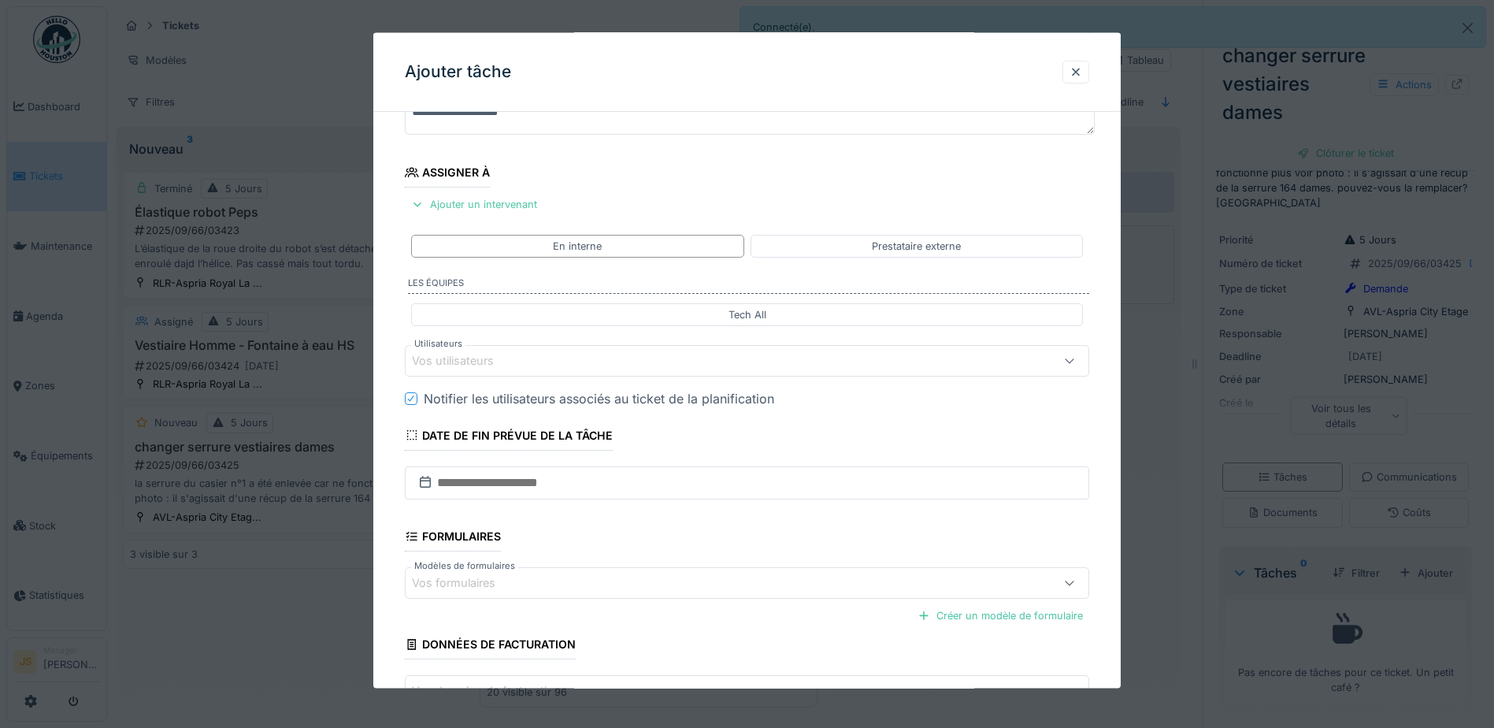
click at [499, 365] on div "Vos utilisateurs" at bounding box center [464, 360] width 104 height 17
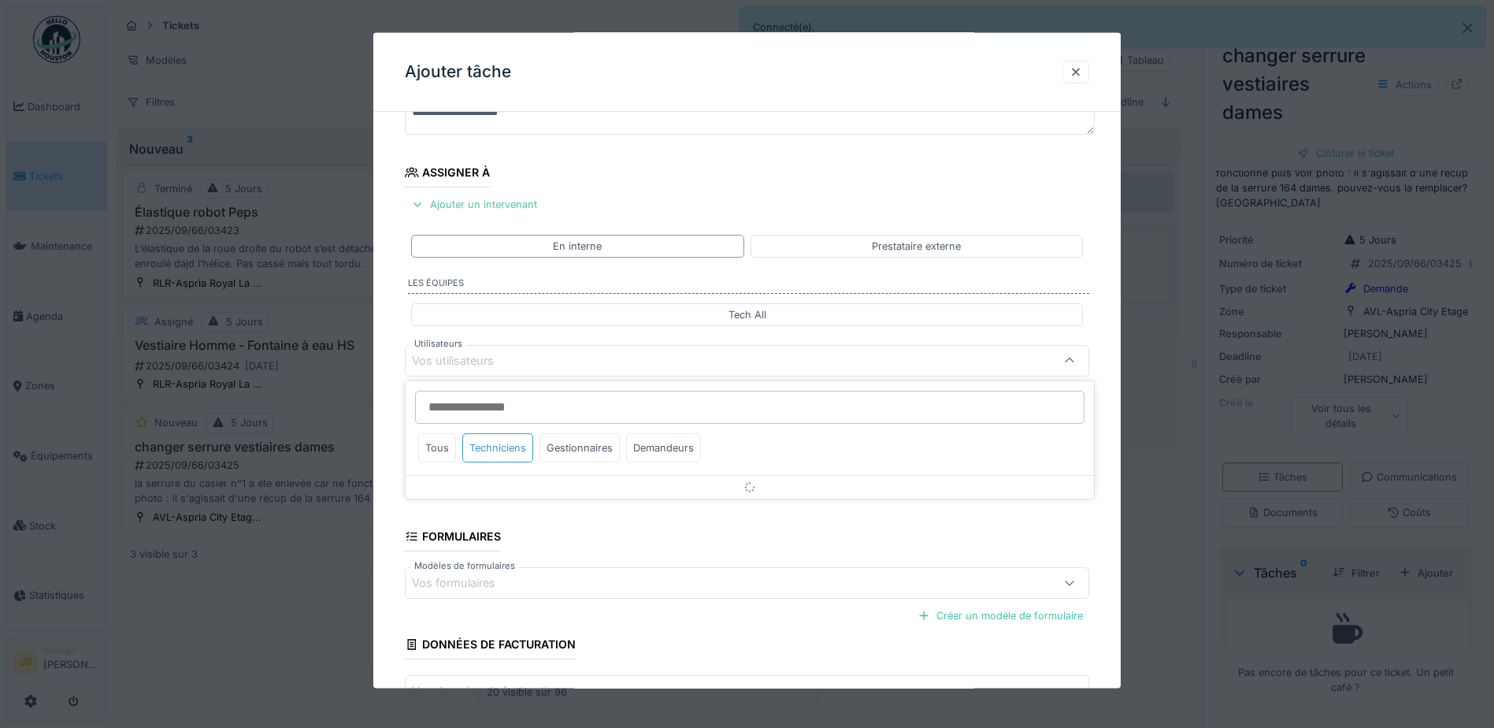
click at [491, 443] on div "Techniciens" at bounding box center [497, 447] width 71 height 29
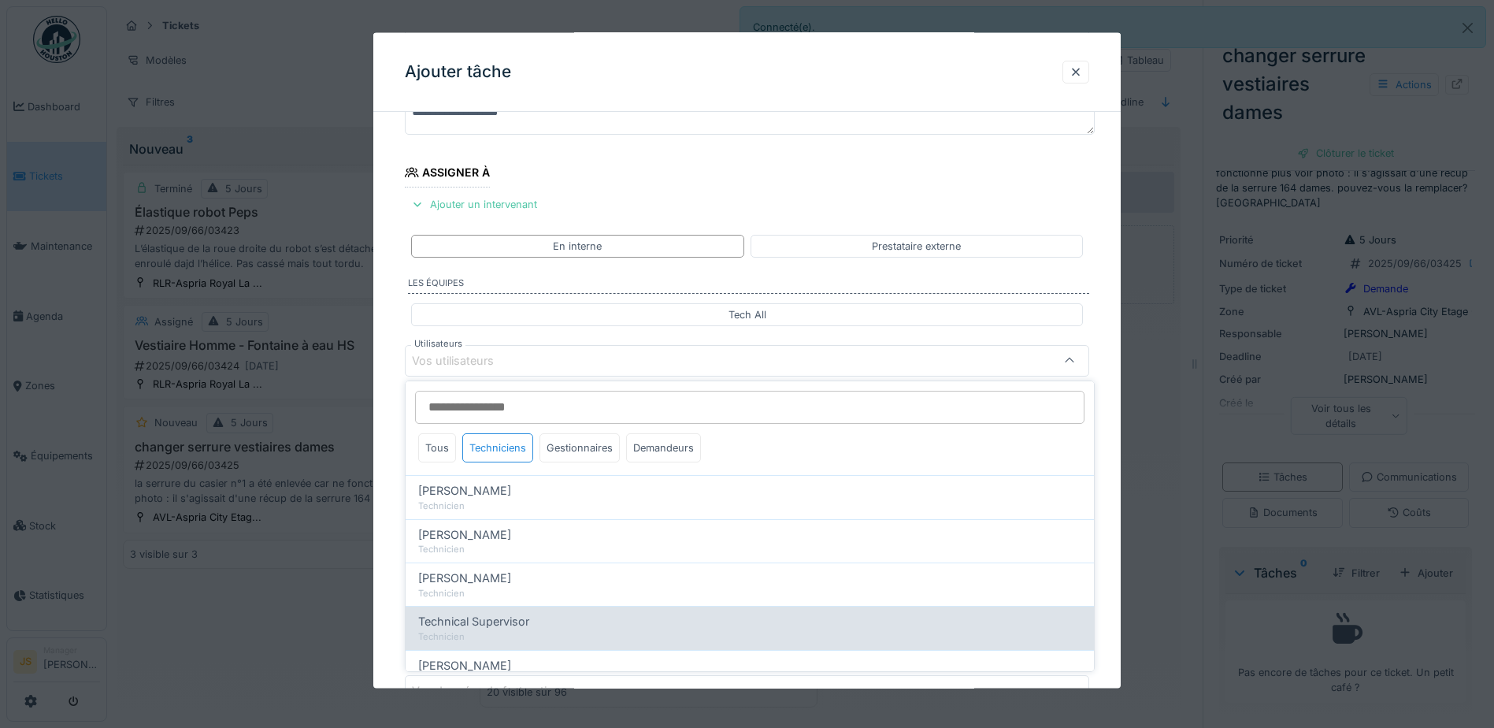
scroll to position [50, 0]
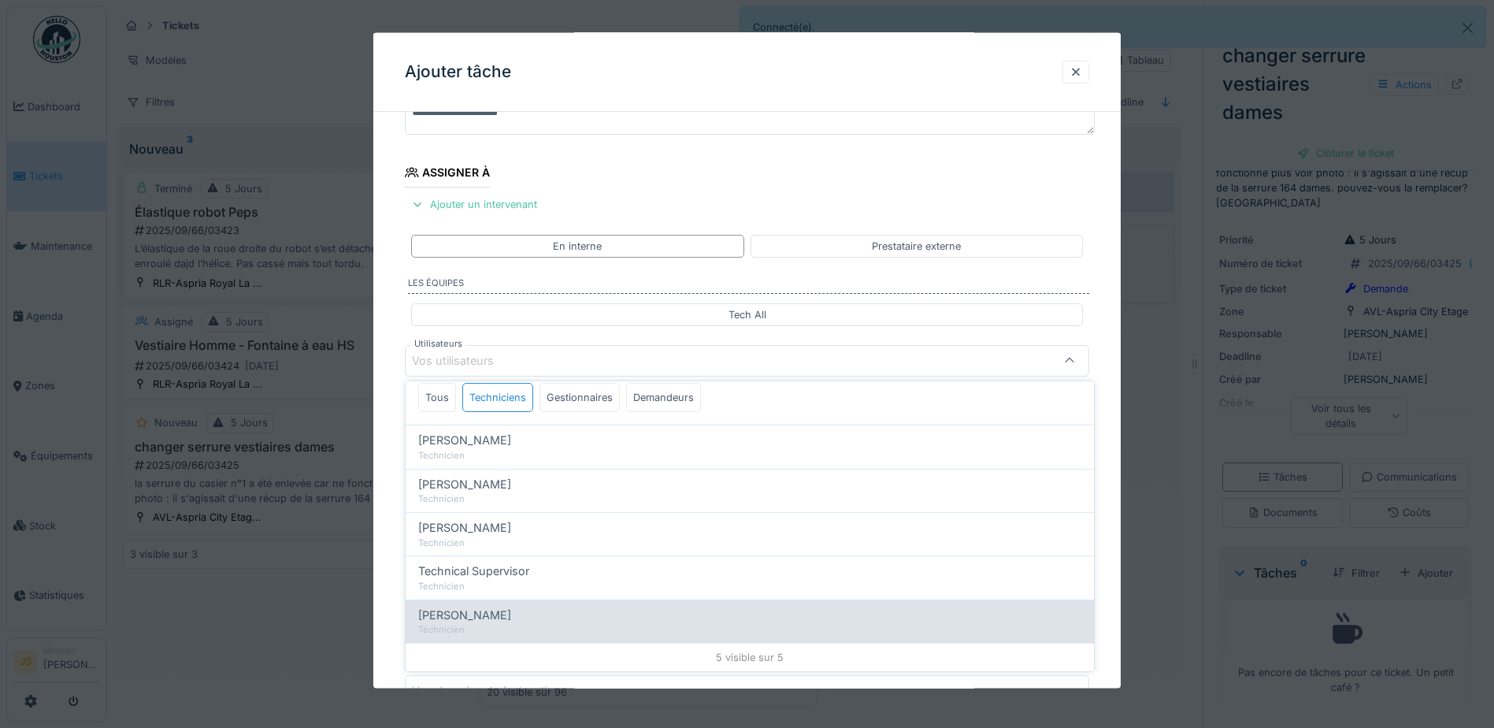
click at [456, 613] on span "Wojciech Wierozebski" at bounding box center [464, 615] width 93 height 17
type input "****"
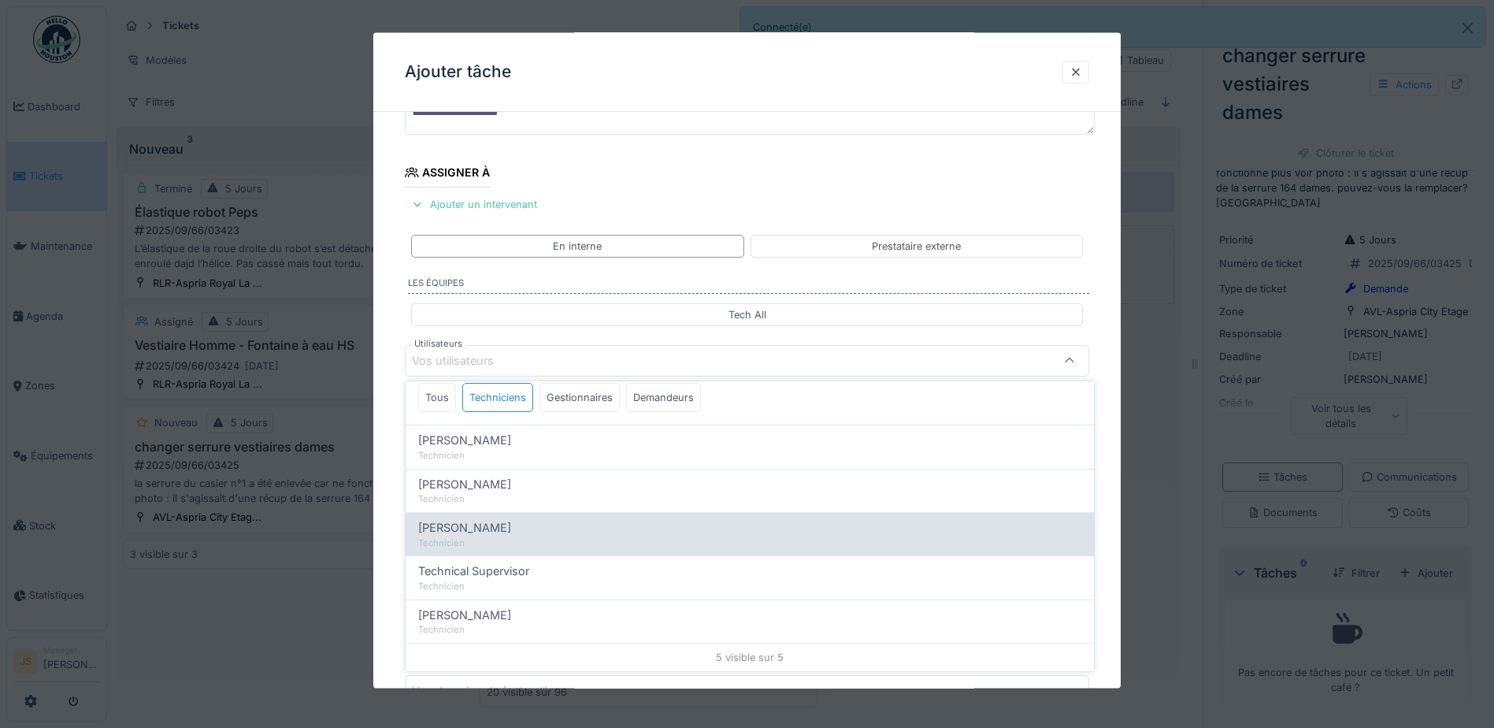
scroll to position [0, 0]
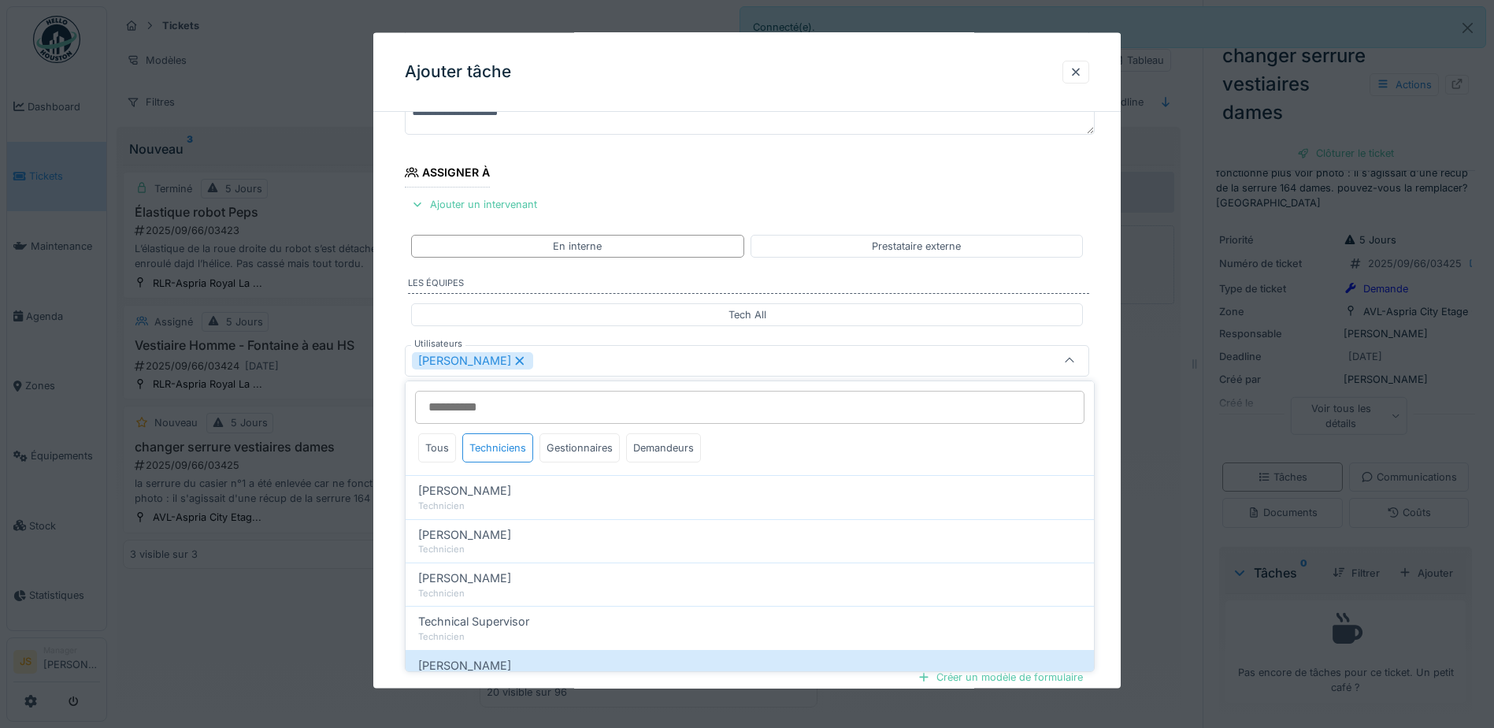
click at [392, 575] on div "**********" at bounding box center [747, 420] width 748 height 876
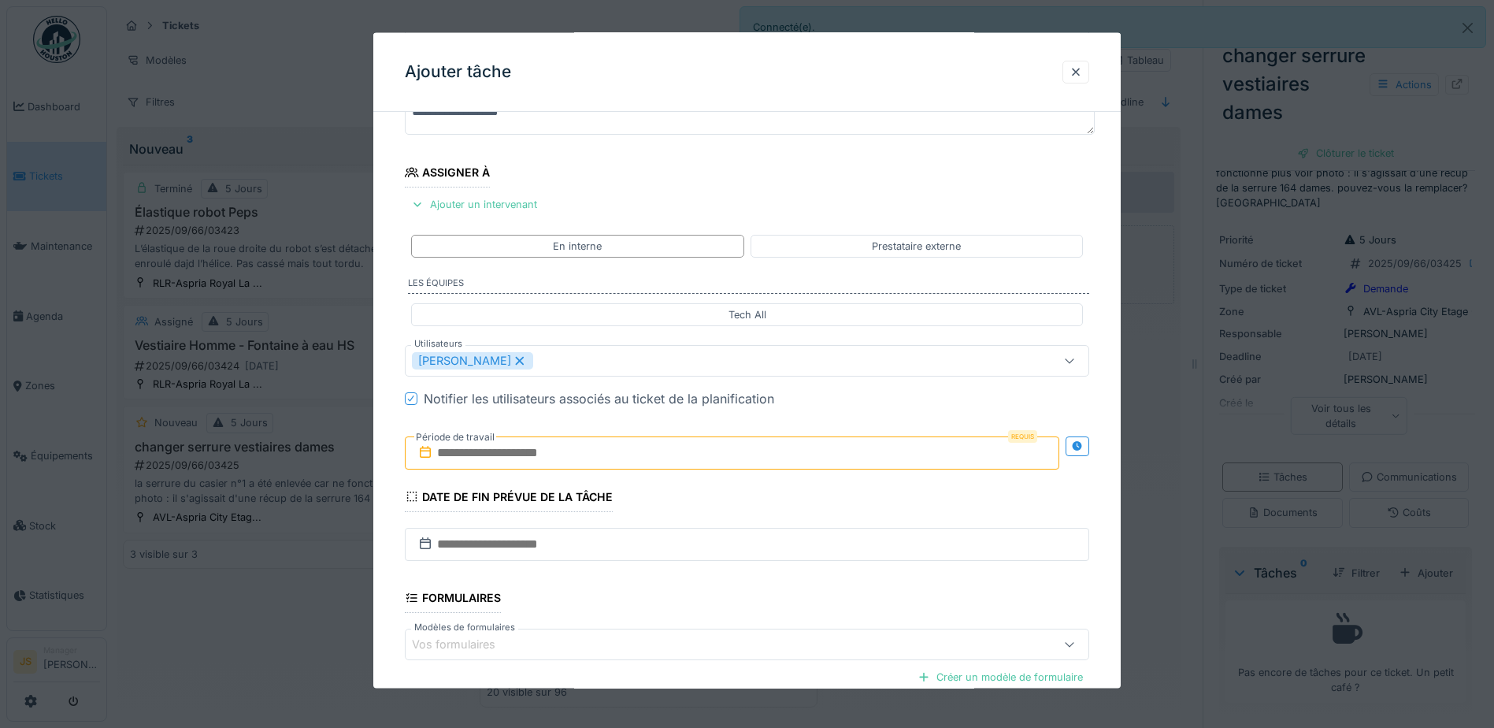
click at [480, 448] on input "text" at bounding box center [732, 452] width 655 height 33
click at [733, 577] on div "11" at bounding box center [735, 580] width 21 height 21
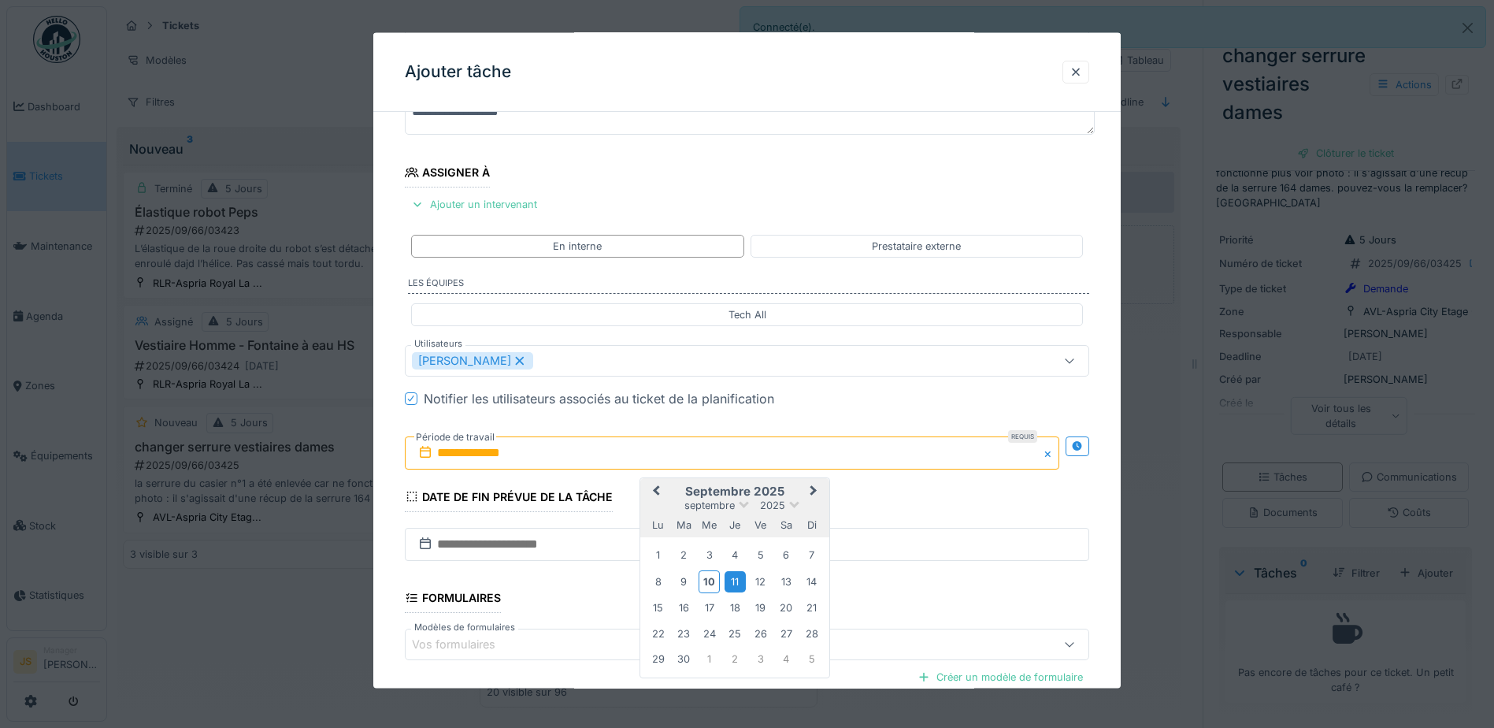
click at [737, 580] on div "11" at bounding box center [735, 580] width 21 height 21
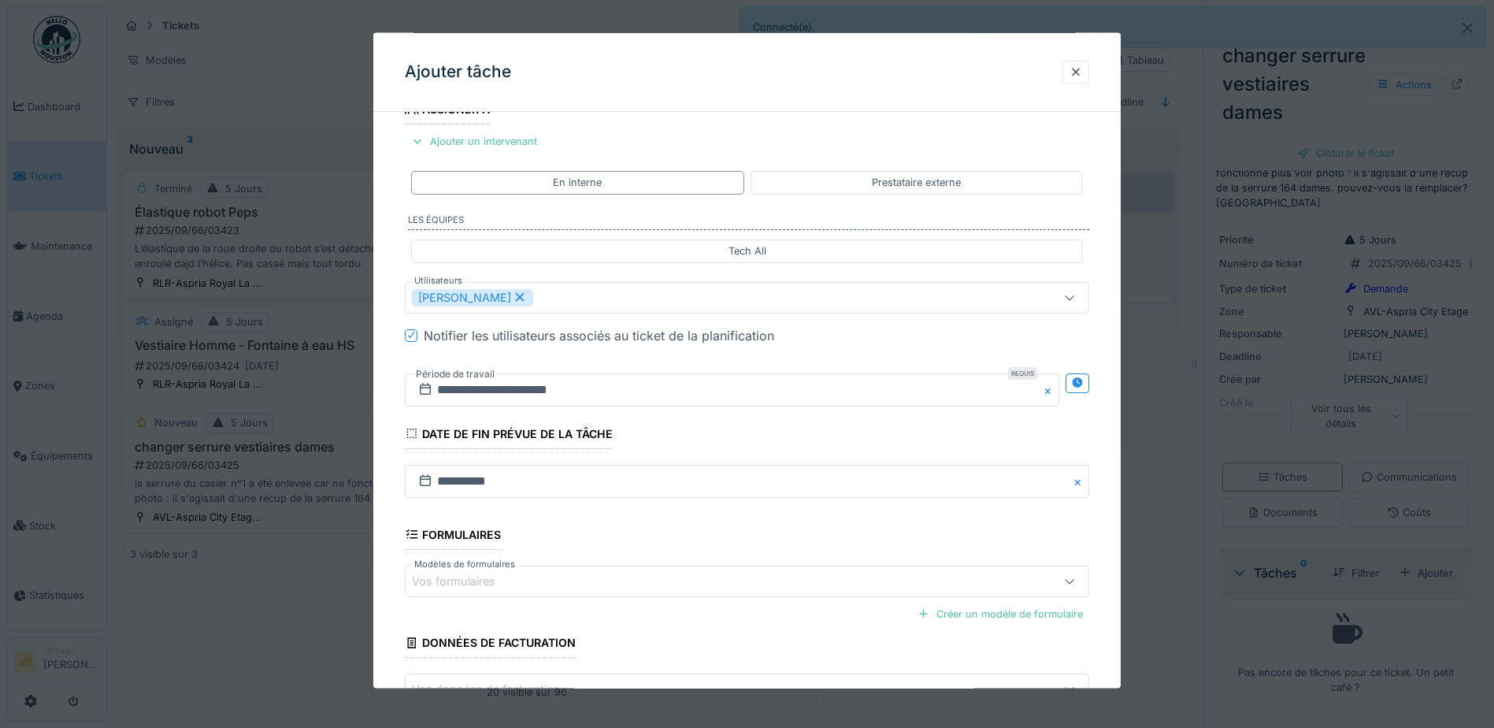
scroll to position [300, 0]
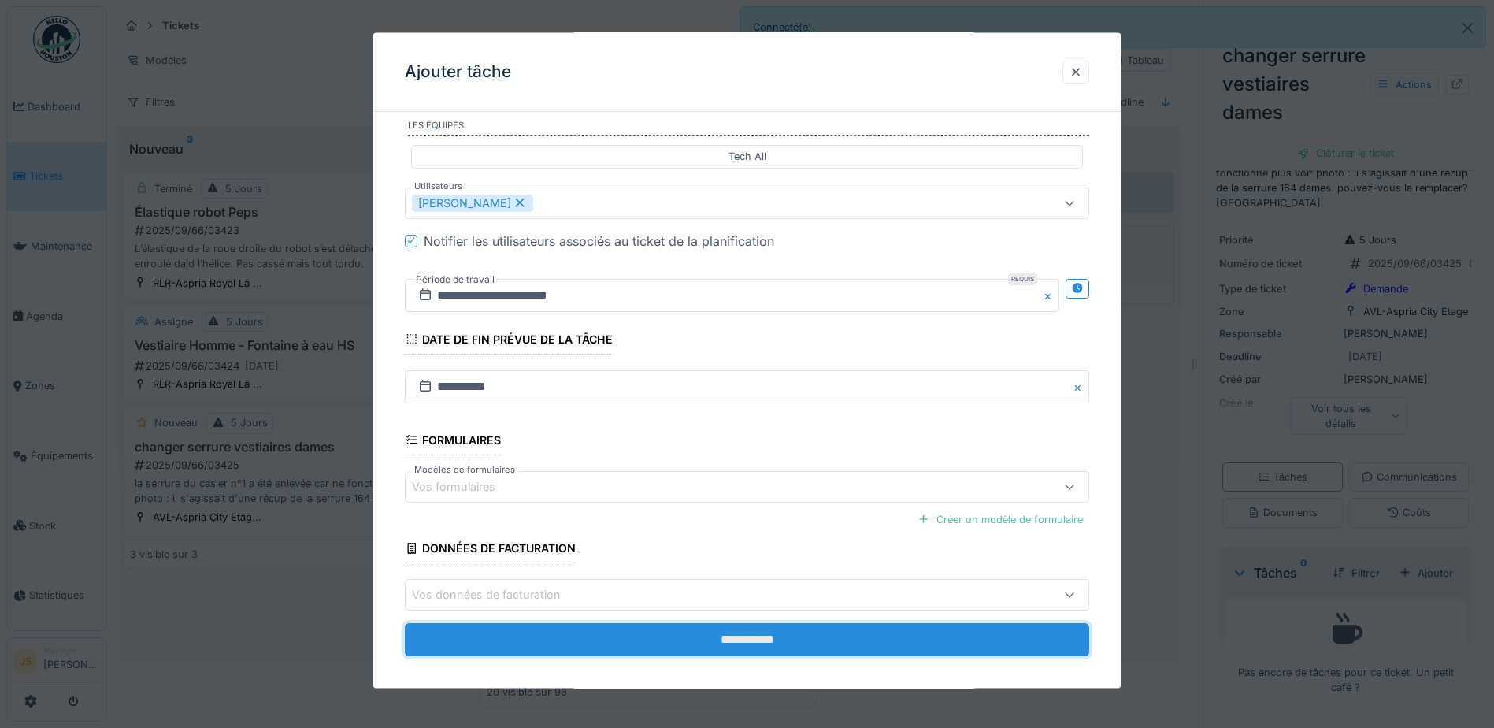
click at [911, 642] on input "**********" at bounding box center [747, 639] width 685 height 33
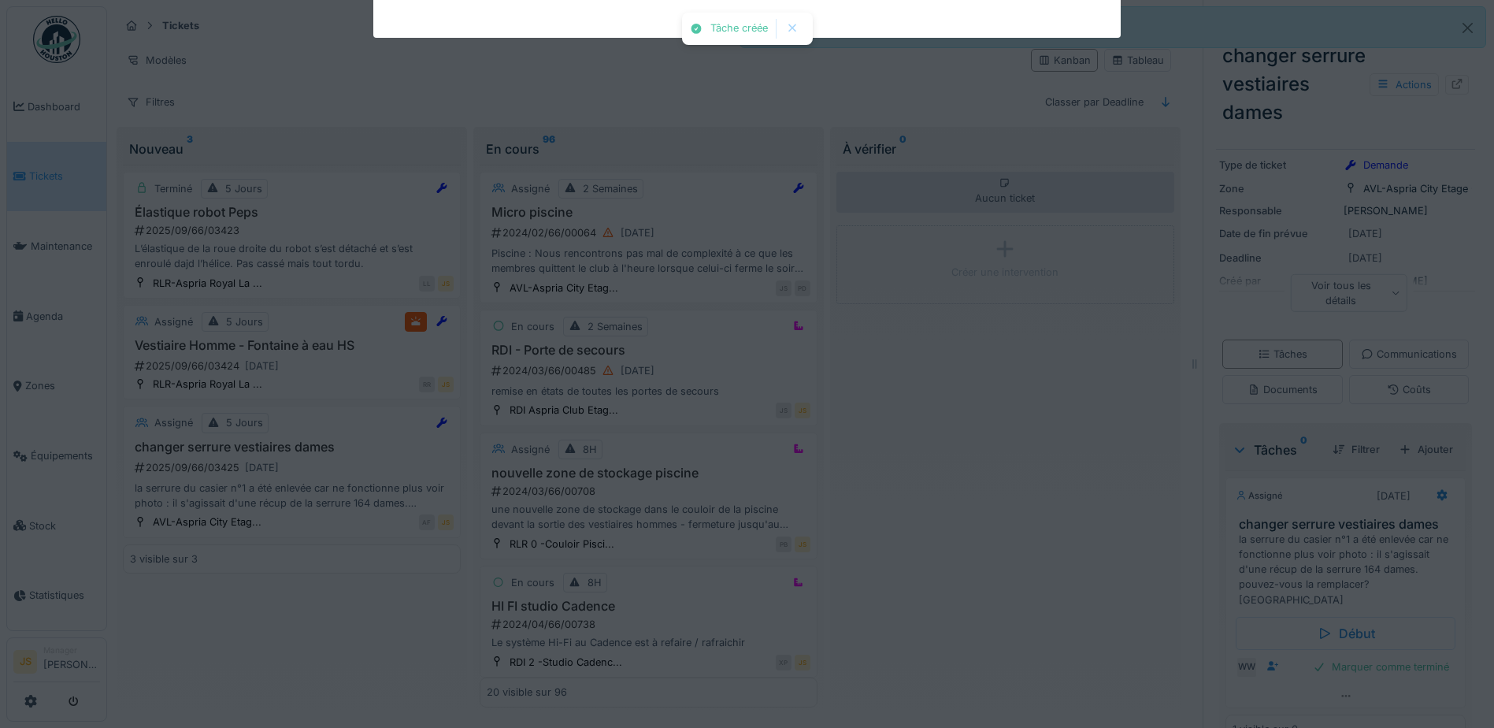
scroll to position [121, 0]
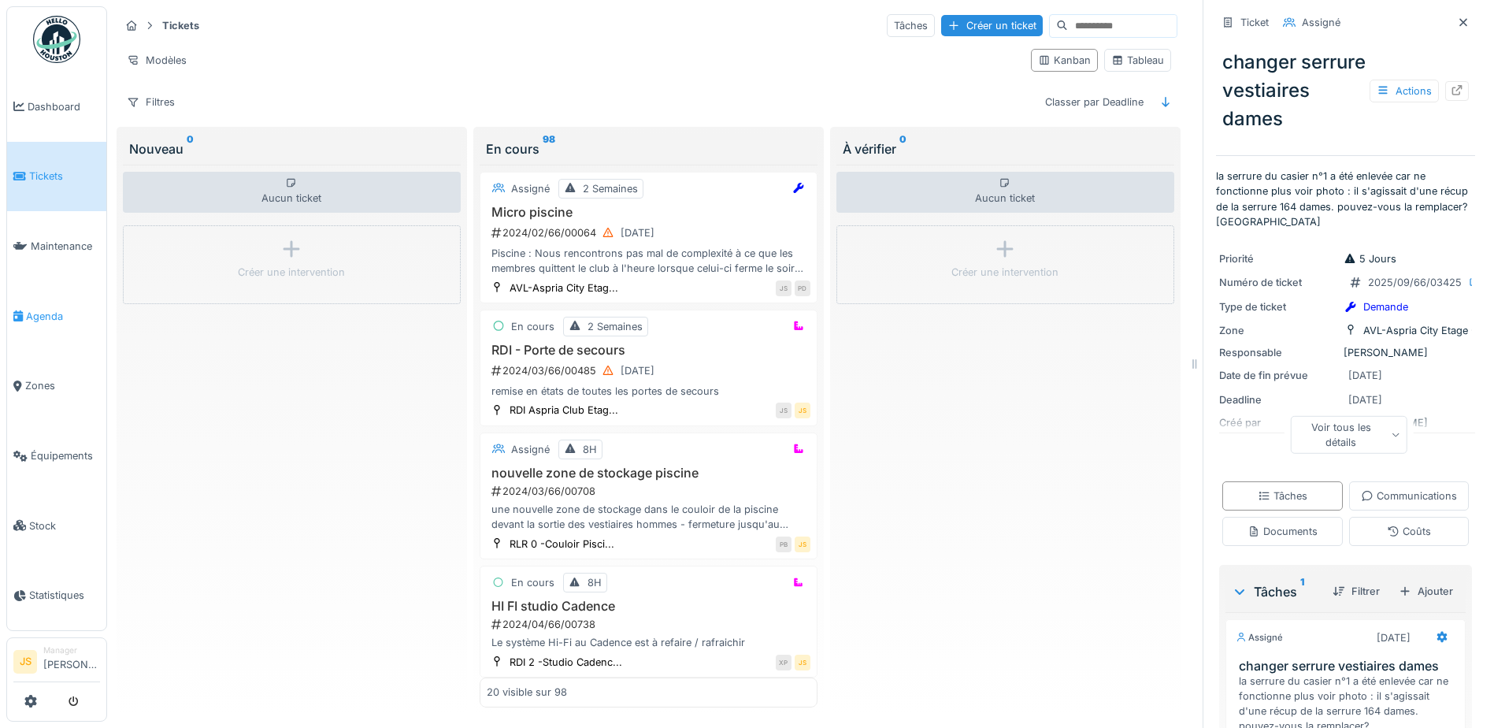
click at [35, 310] on span "Agenda" at bounding box center [63, 316] width 74 height 15
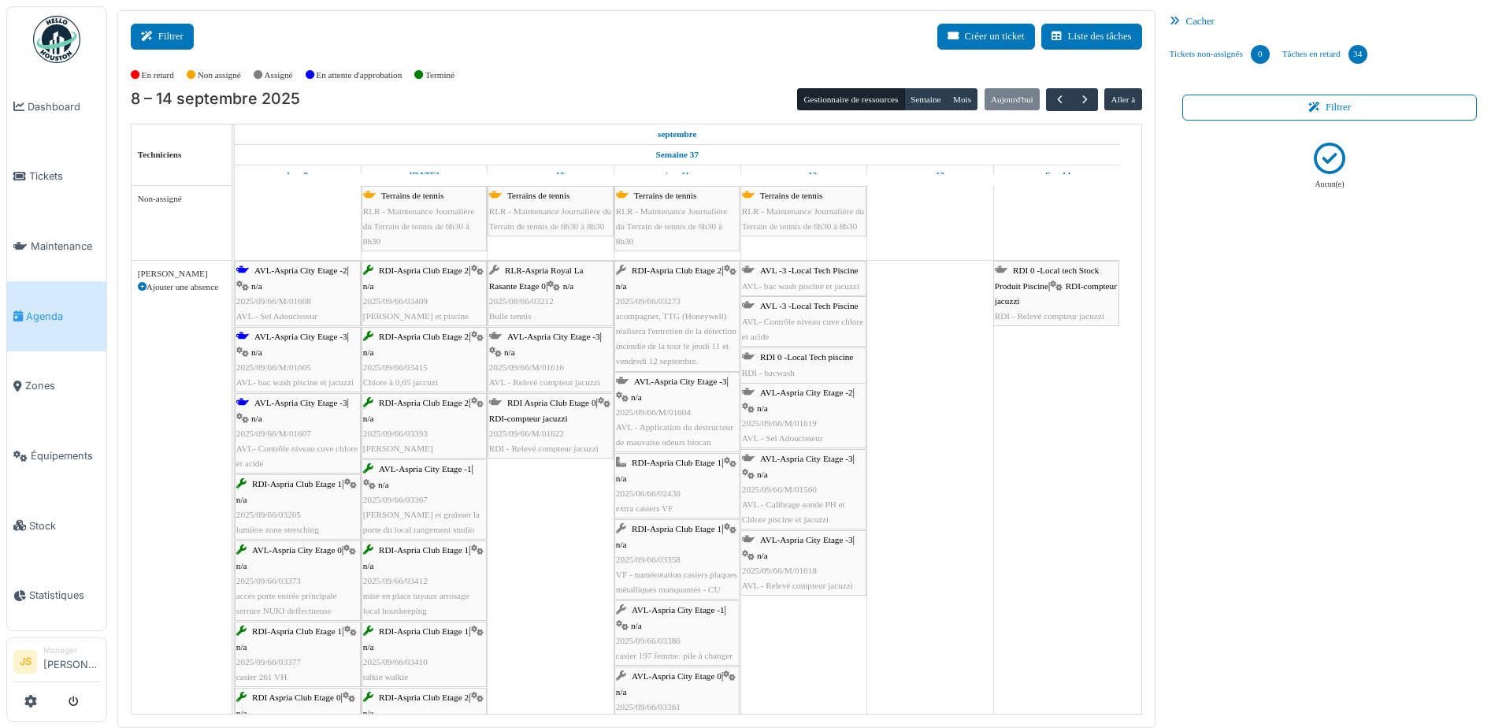
click at [162, 41] on button "Filtrer" at bounding box center [162, 37] width 63 height 26
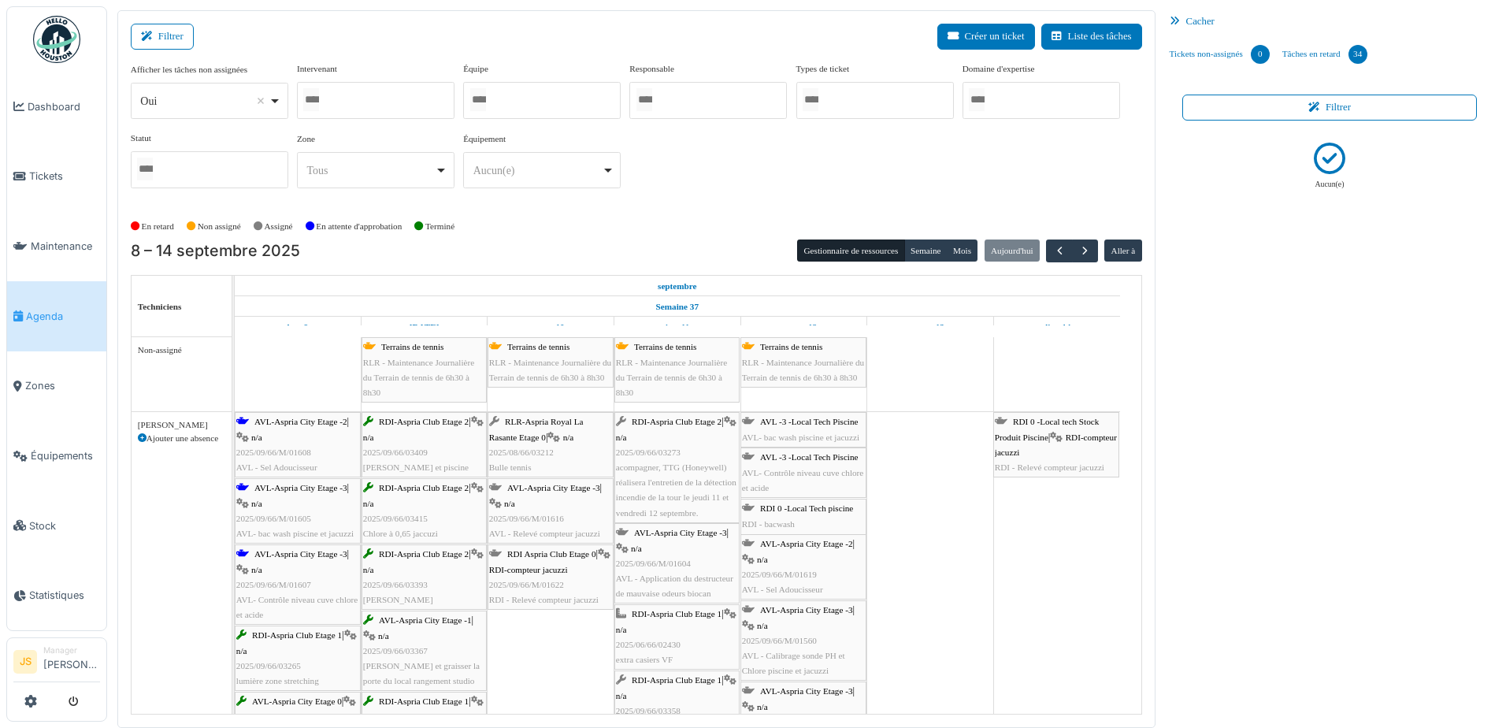
click at [338, 105] on div at bounding box center [376, 100] width 158 height 37
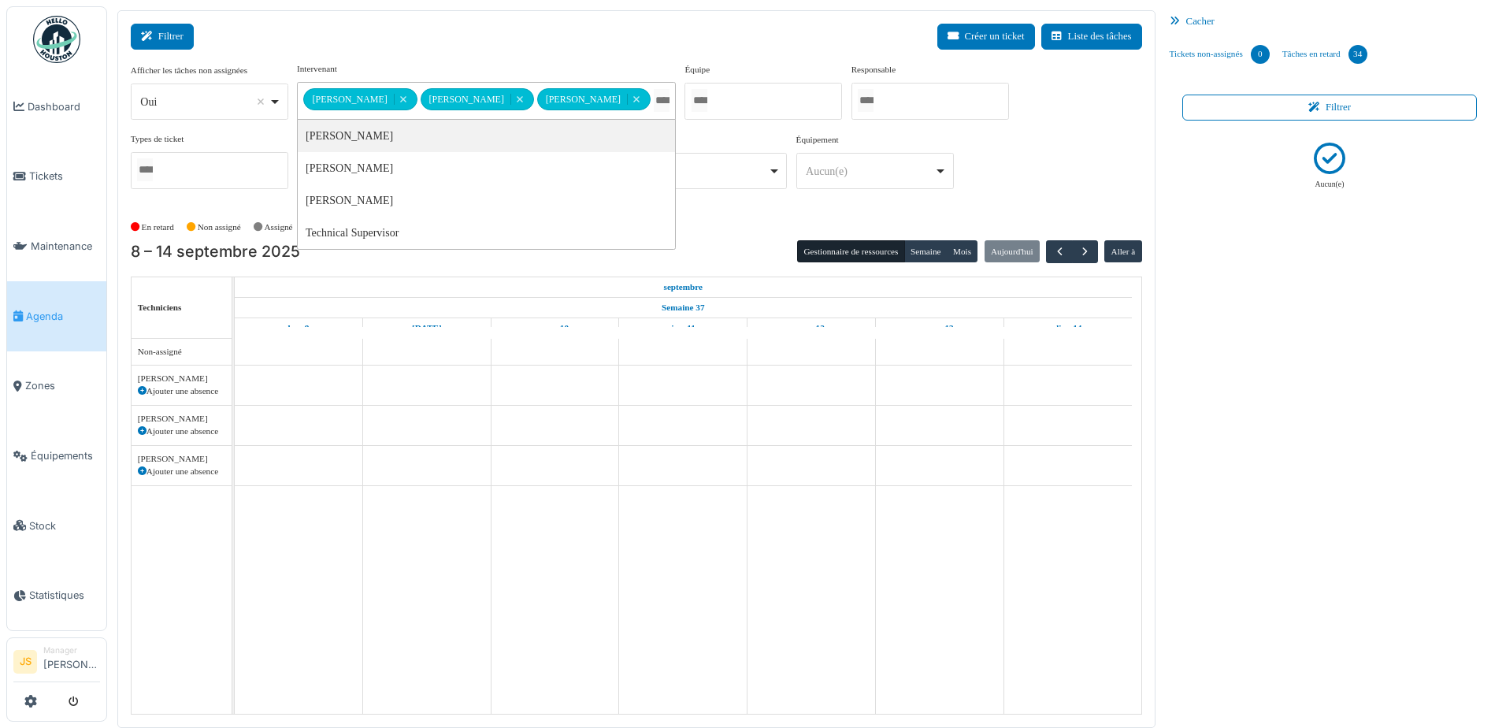
click at [180, 31] on button "Filtrer" at bounding box center [162, 37] width 63 height 26
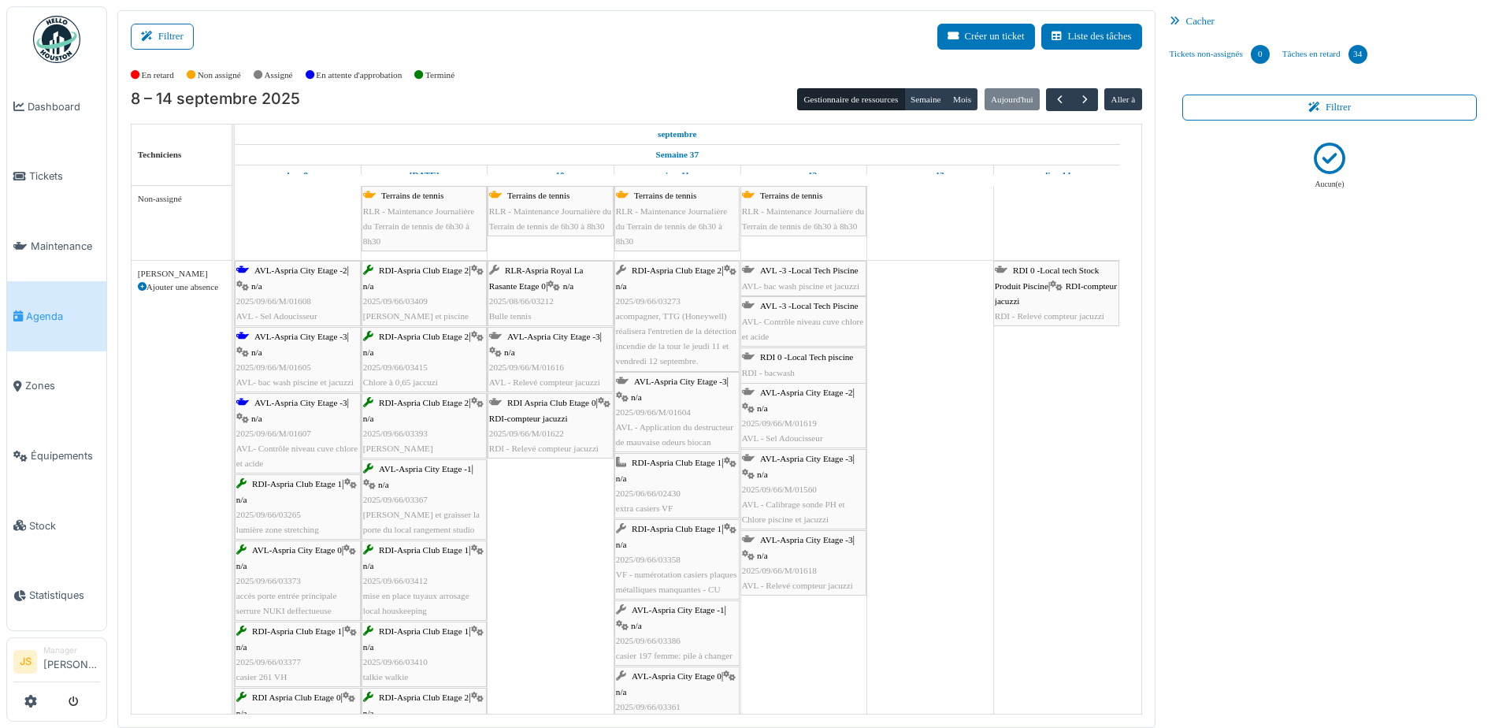
click at [685, 214] on span "RLR - Maintenance Journalière du Terrain de tennis de 6h30 à 8h30" at bounding box center [671, 225] width 111 height 39
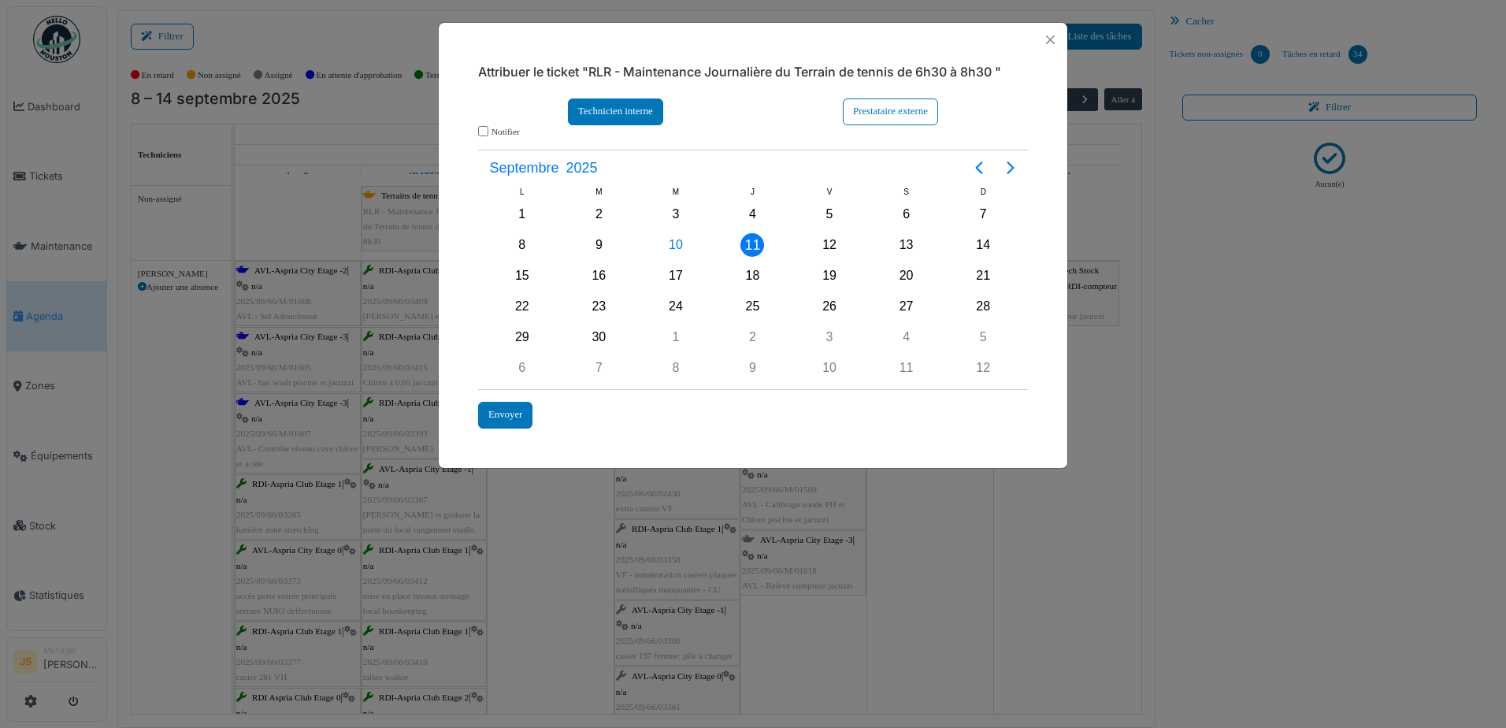
click at [640, 117] on div "Technicien interne" at bounding box center [615, 111] width 95 height 26
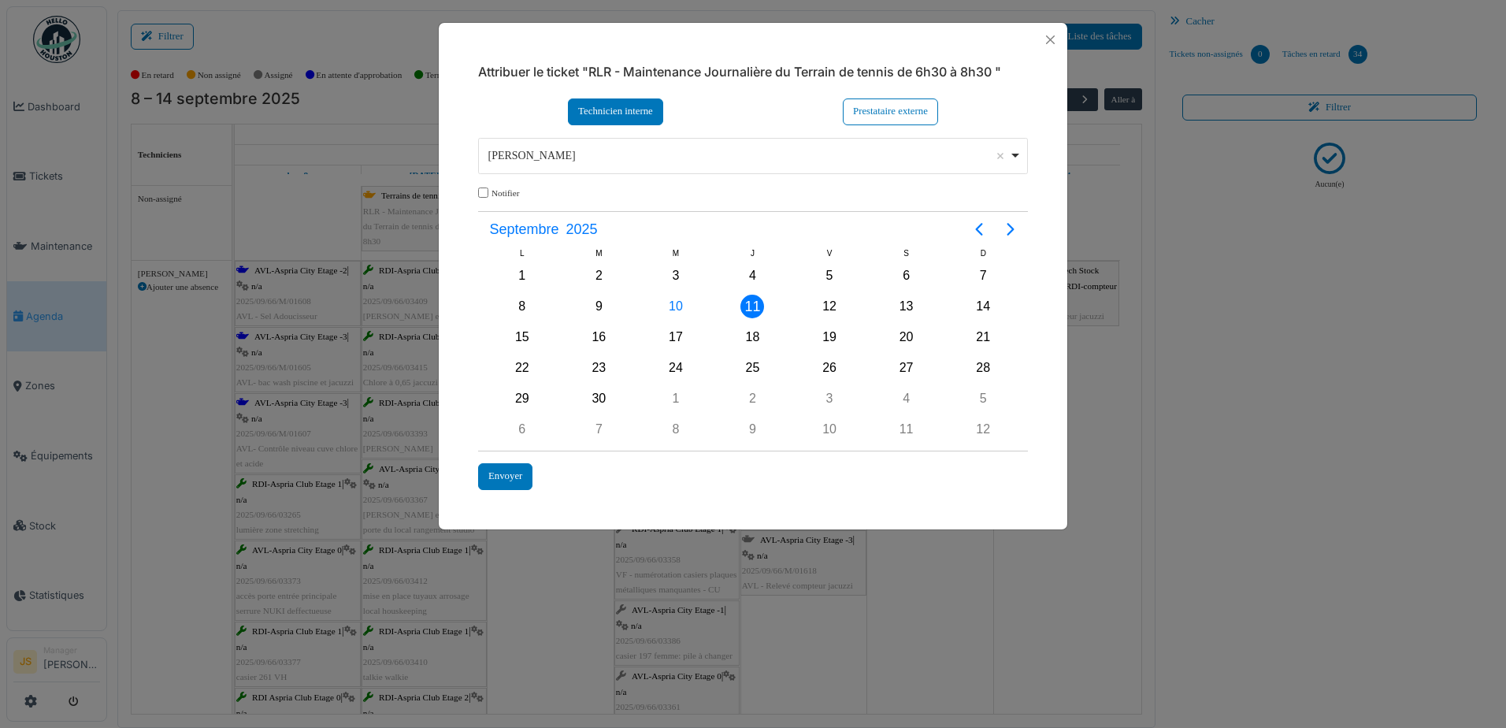
click at [550, 157] on div "Alexandre Michailidis Remove item" at bounding box center [748, 155] width 521 height 17
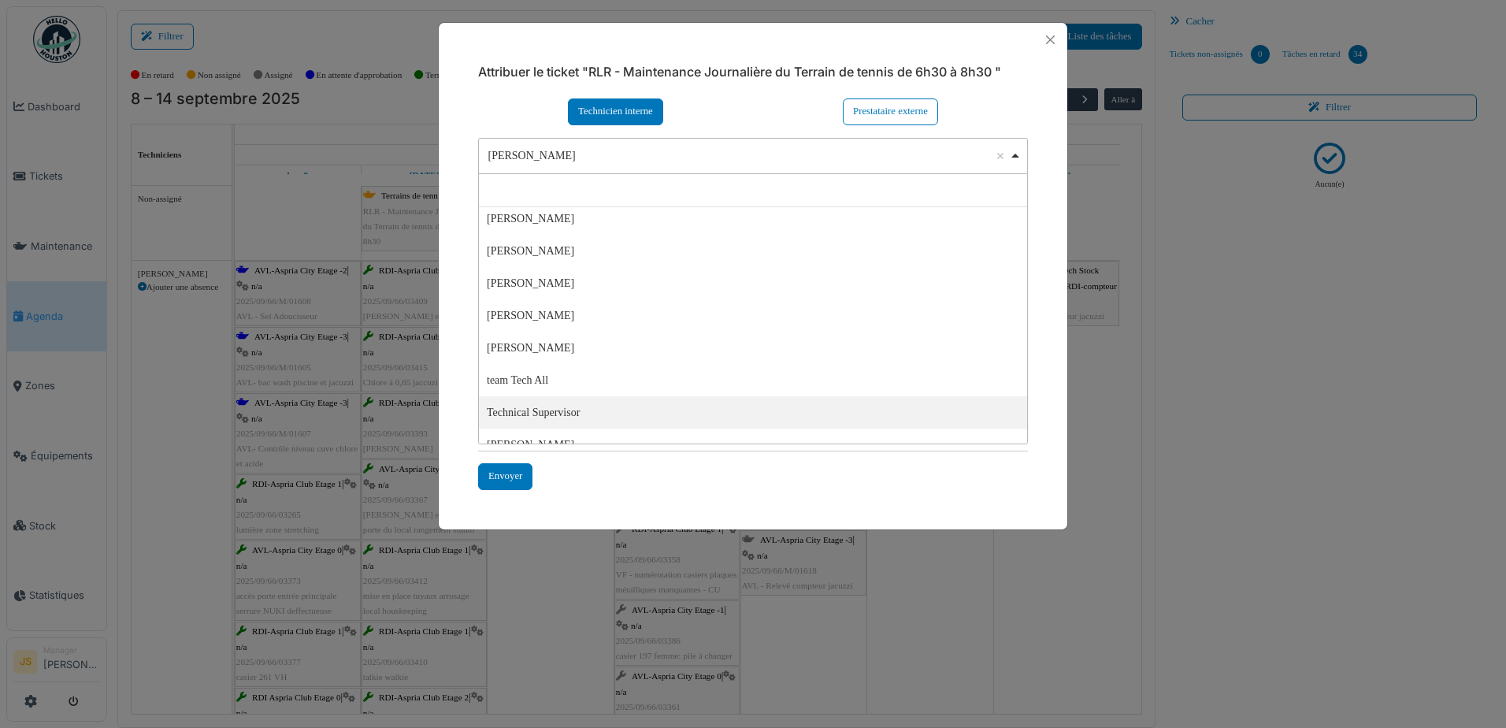
scroll to position [54, 0]
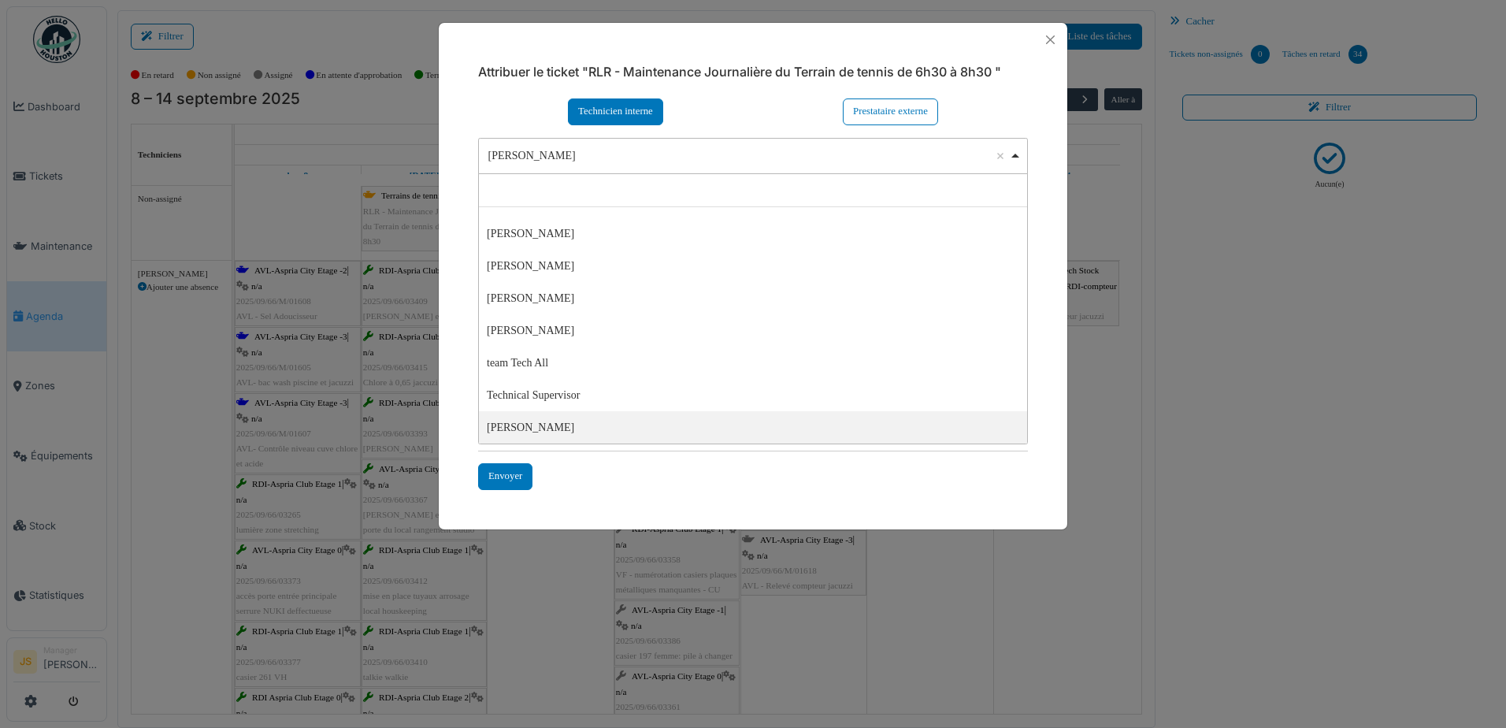
select select "****"
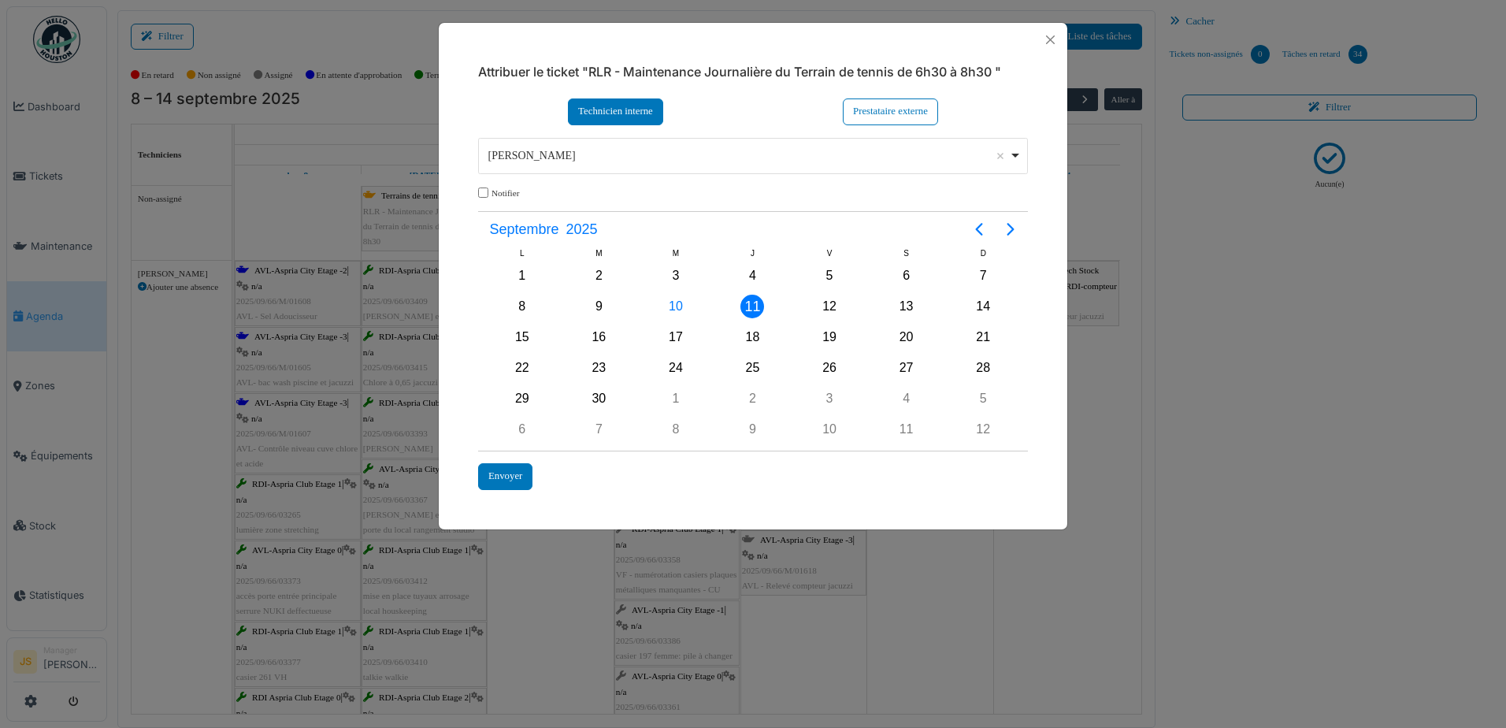
click at [751, 305] on div "11" at bounding box center [752, 307] width 24 height 24
click at [514, 477] on div "Envoyer" at bounding box center [505, 476] width 54 height 26
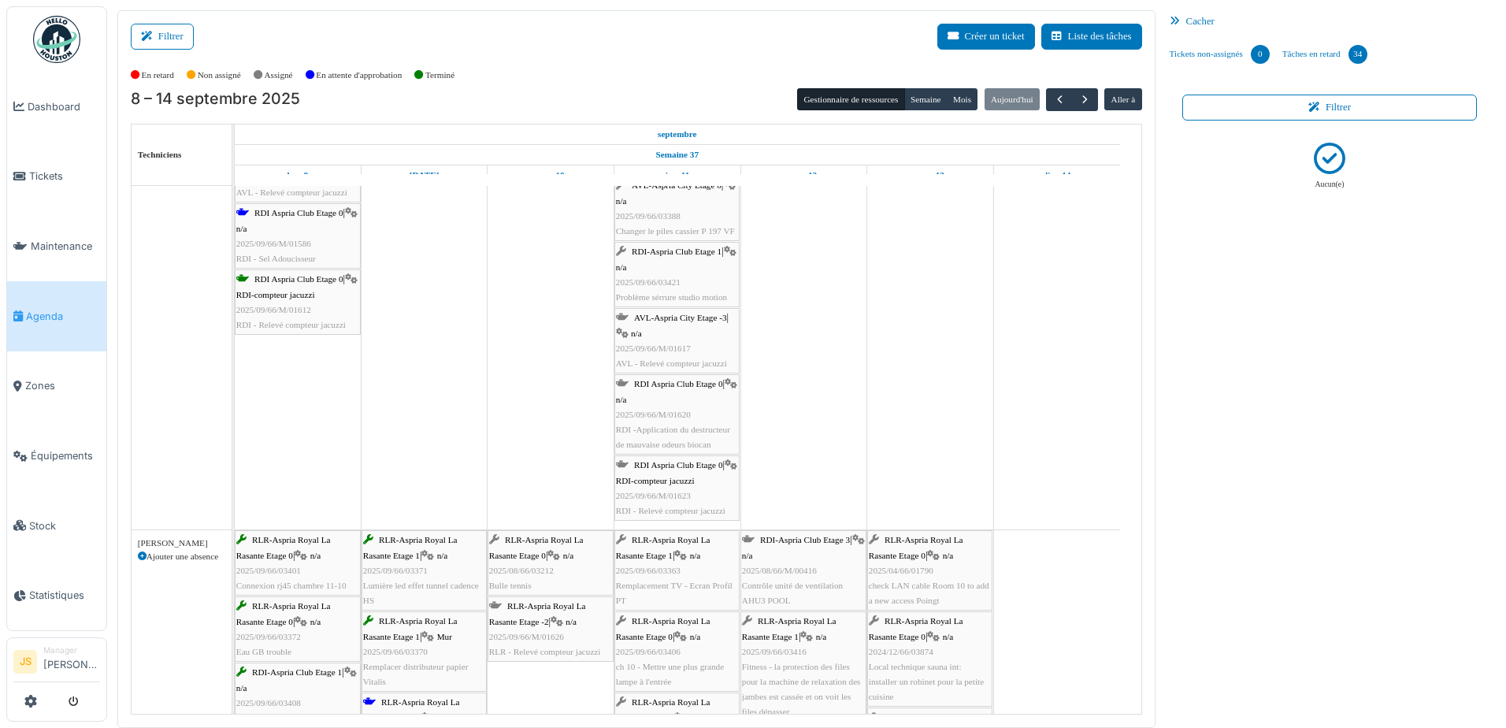
scroll to position [811, 0]
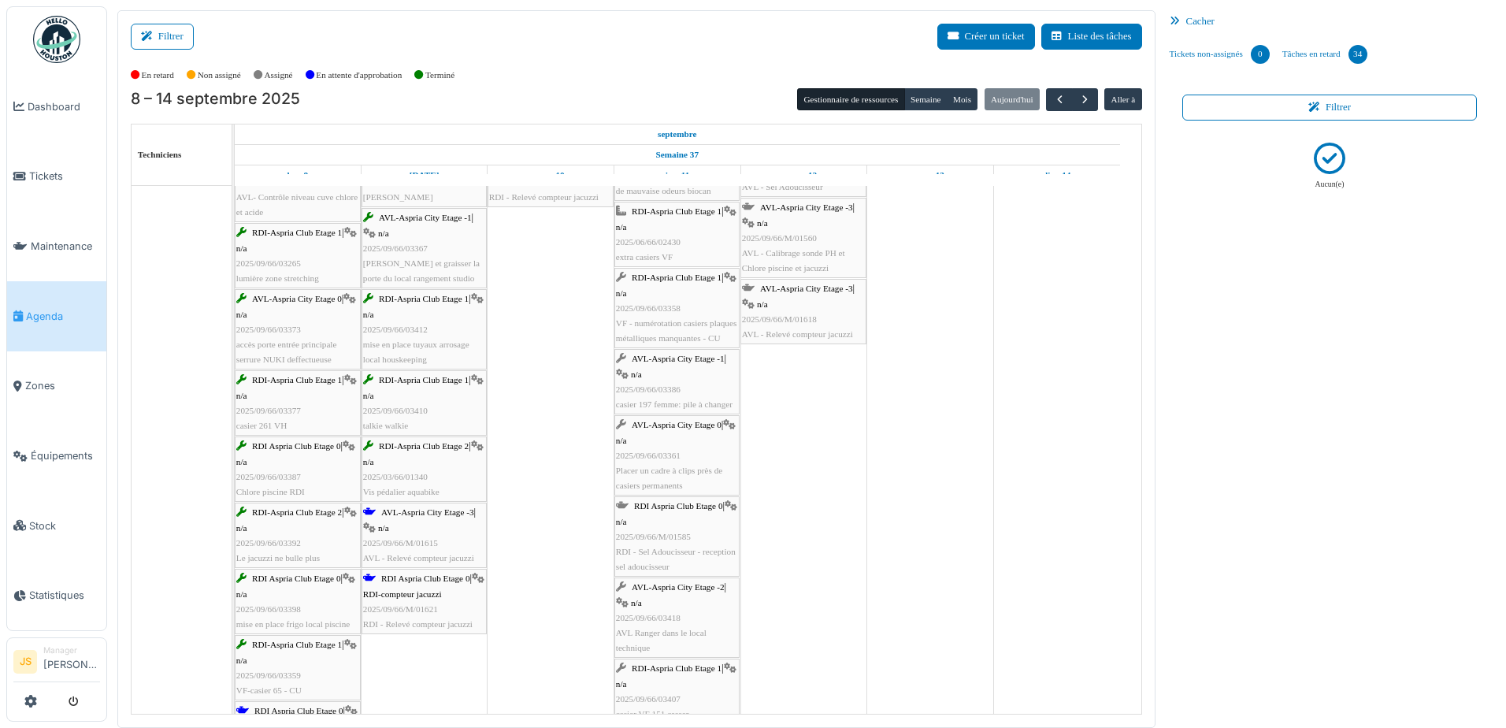
click at [687, 623] on div "AVL-Aspria City Etage -2 | n/a 2025/09/66/03418 AVL Ranger dans le local techni…" at bounding box center [677, 618] width 122 height 76
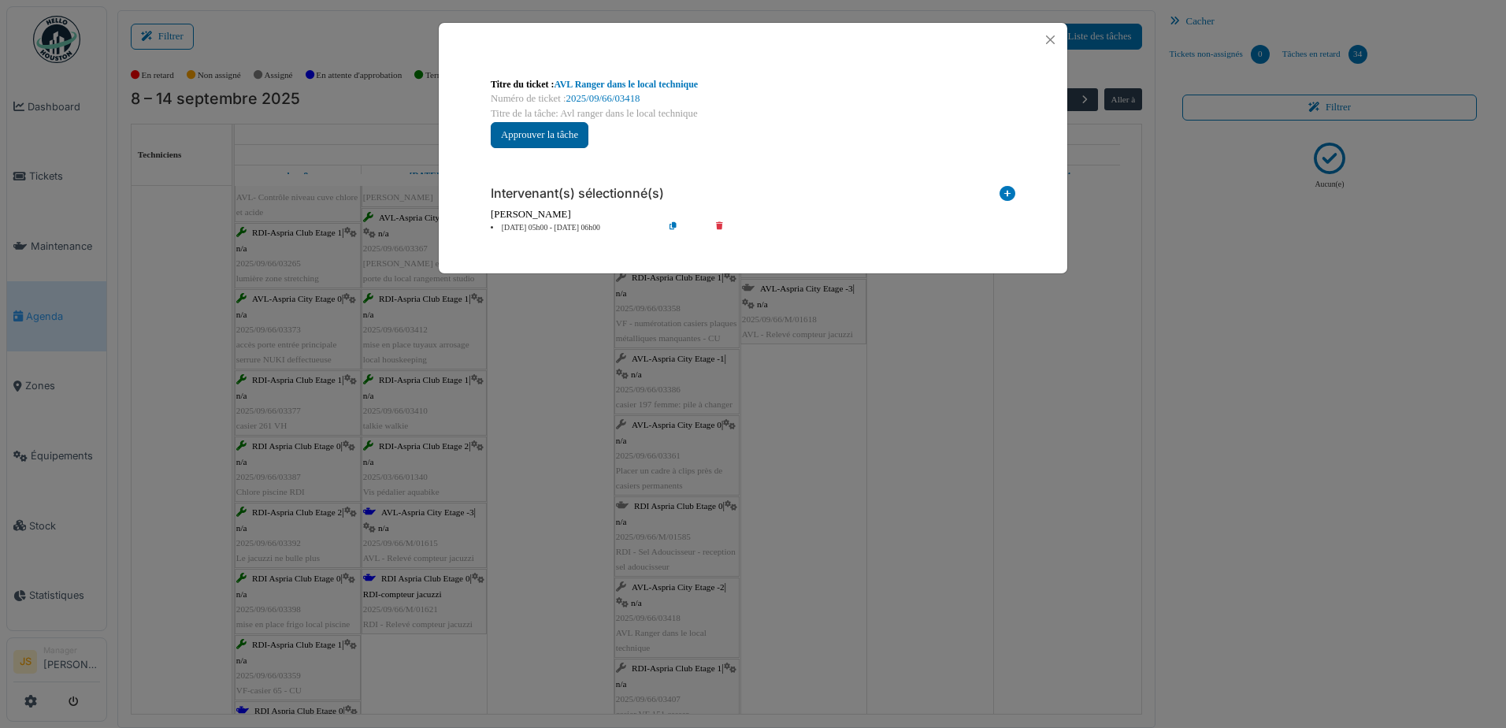
click at [522, 135] on button "Approuver la tâche" at bounding box center [540, 135] width 98 height 26
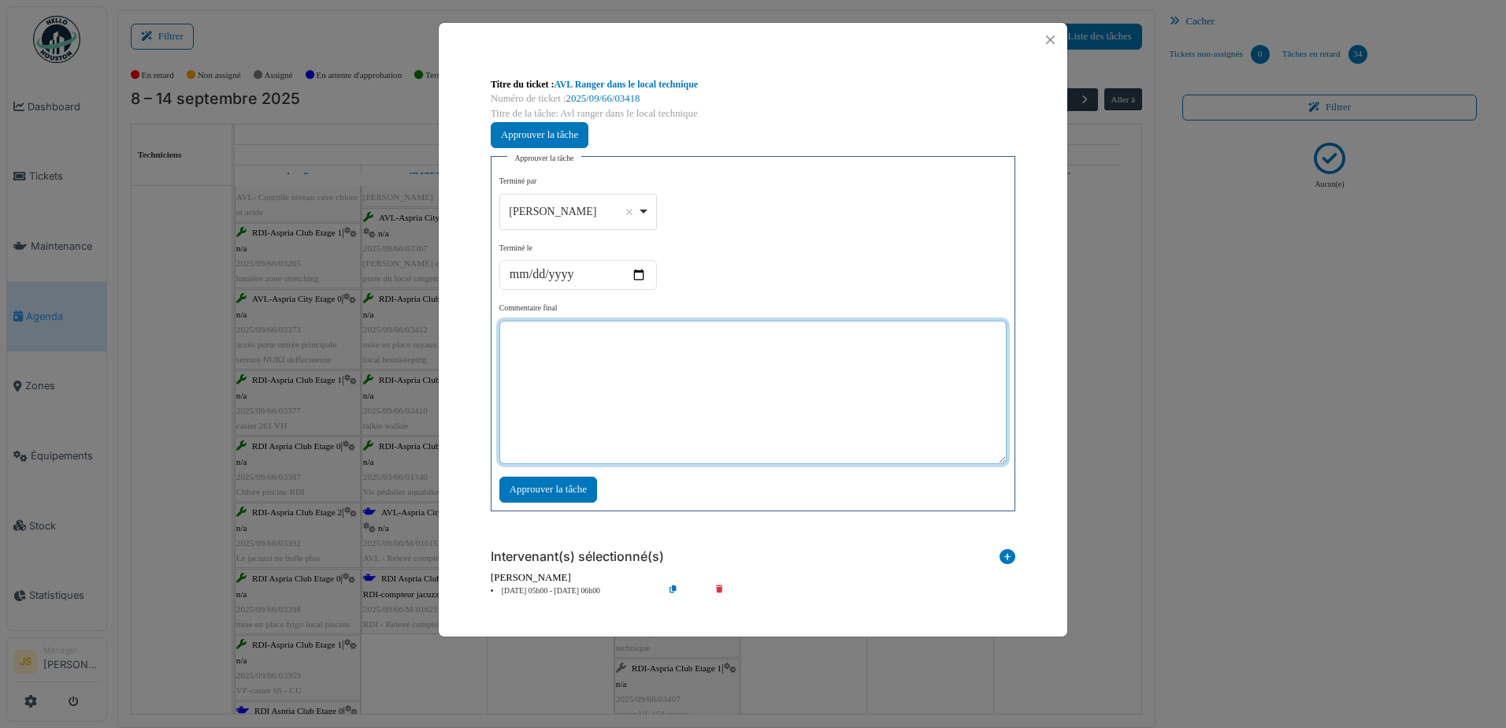
click at [645, 379] on textarea at bounding box center [752, 392] width 507 height 143
type textarea "**********"
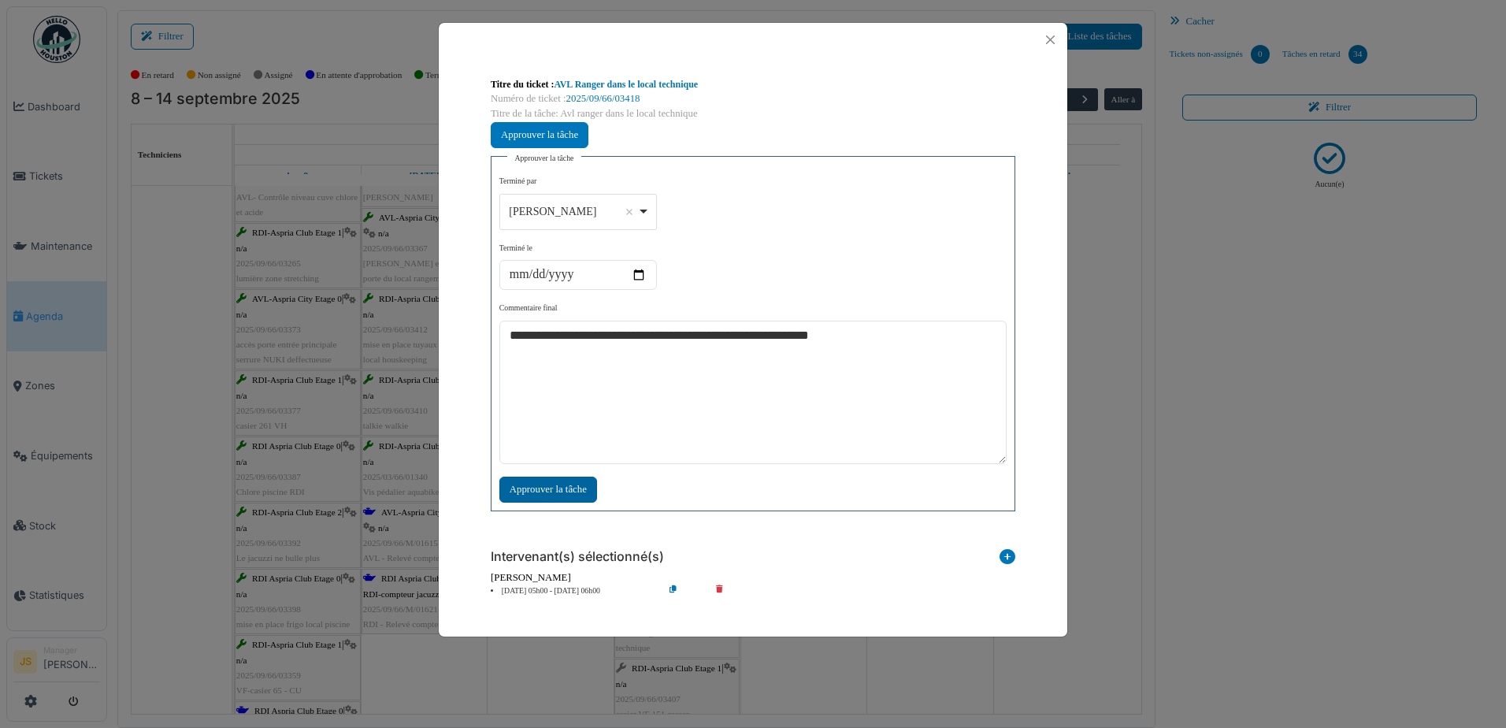
click at [550, 479] on div "Approuver la tâche" at bounding box center [548, 490] width 98 height 26
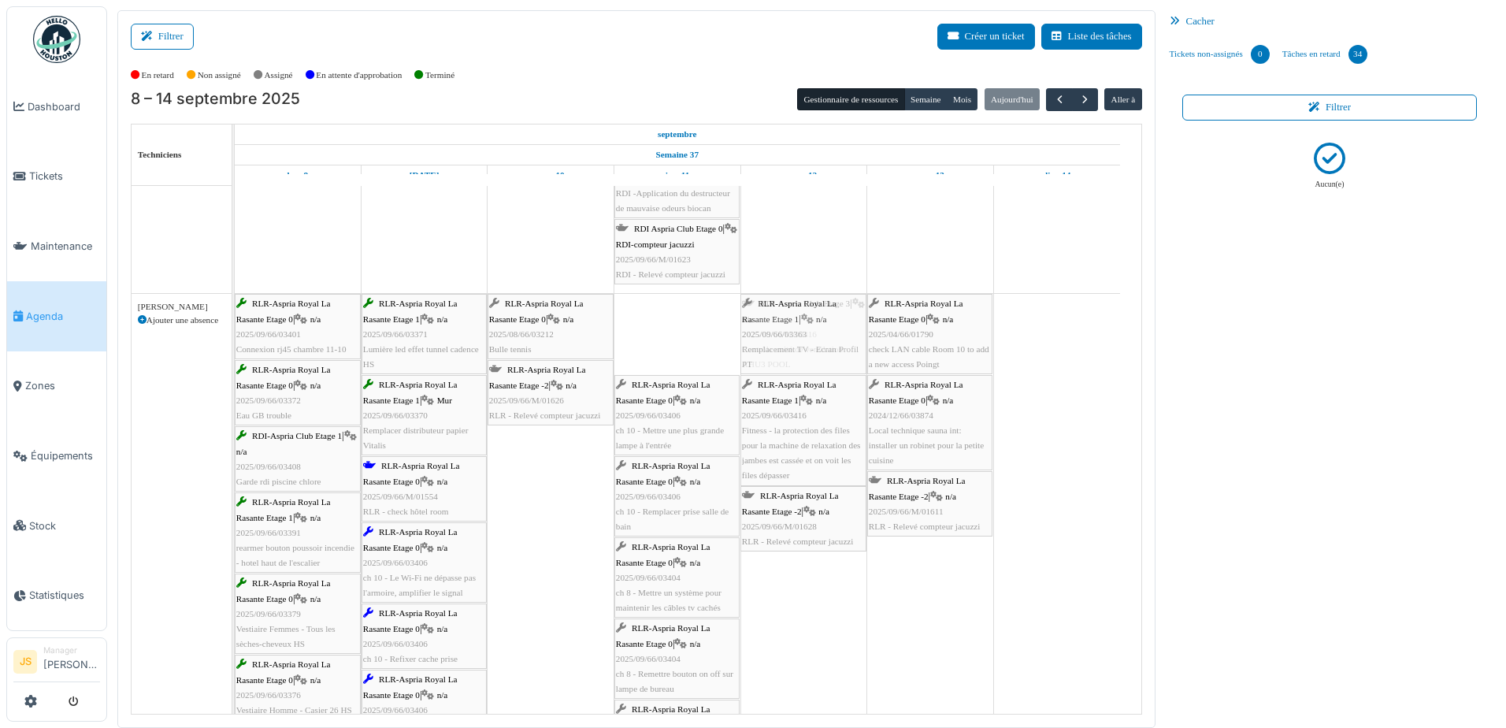
drag, startPoint x: 695, startPoint y: 345, endPoint x: 767, endPoint y: 347, distance: 72.5
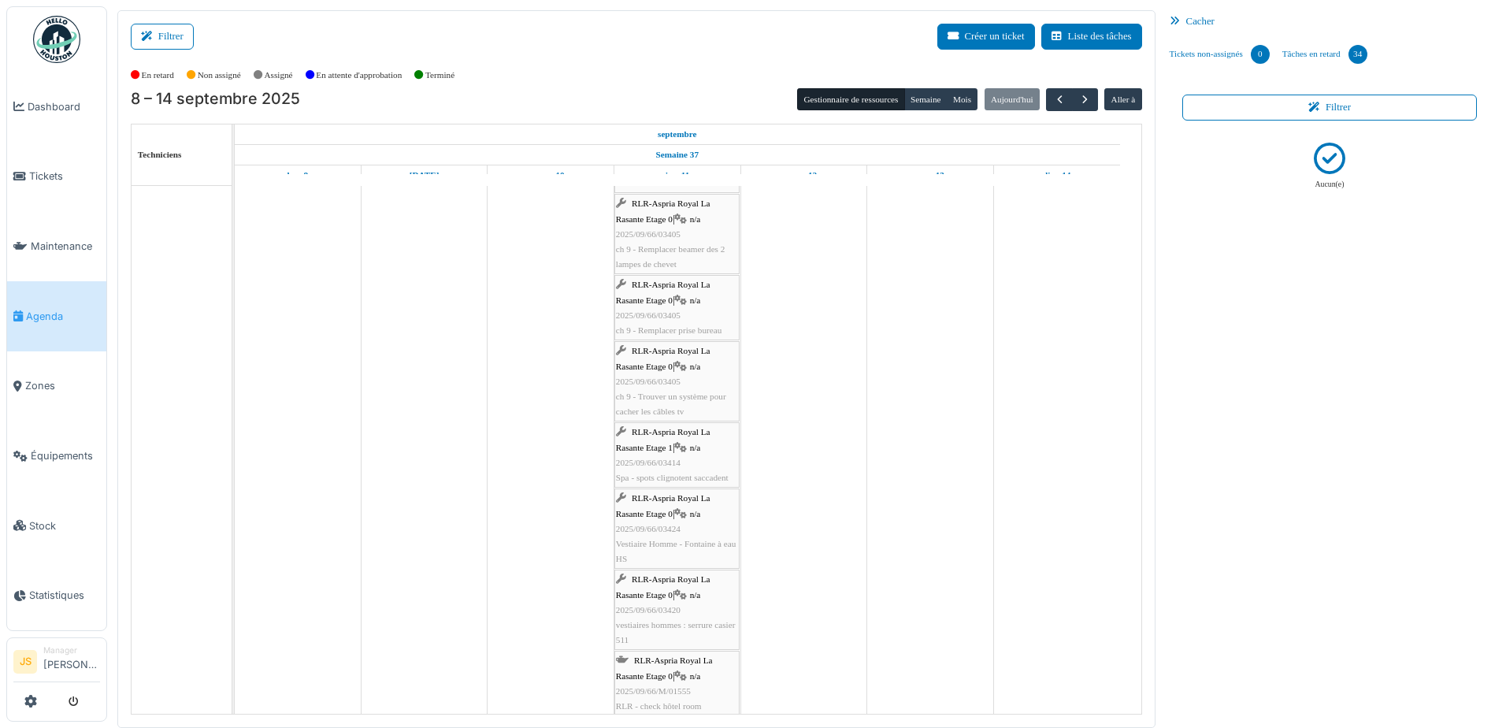
click at [706, 466] on div "RLR-Aspria Royal La Rasante Etage 1 | n/a 2025/09/66/03414 Spa - spots clignote…" at bounding box center [677, 455] width 122 height 61
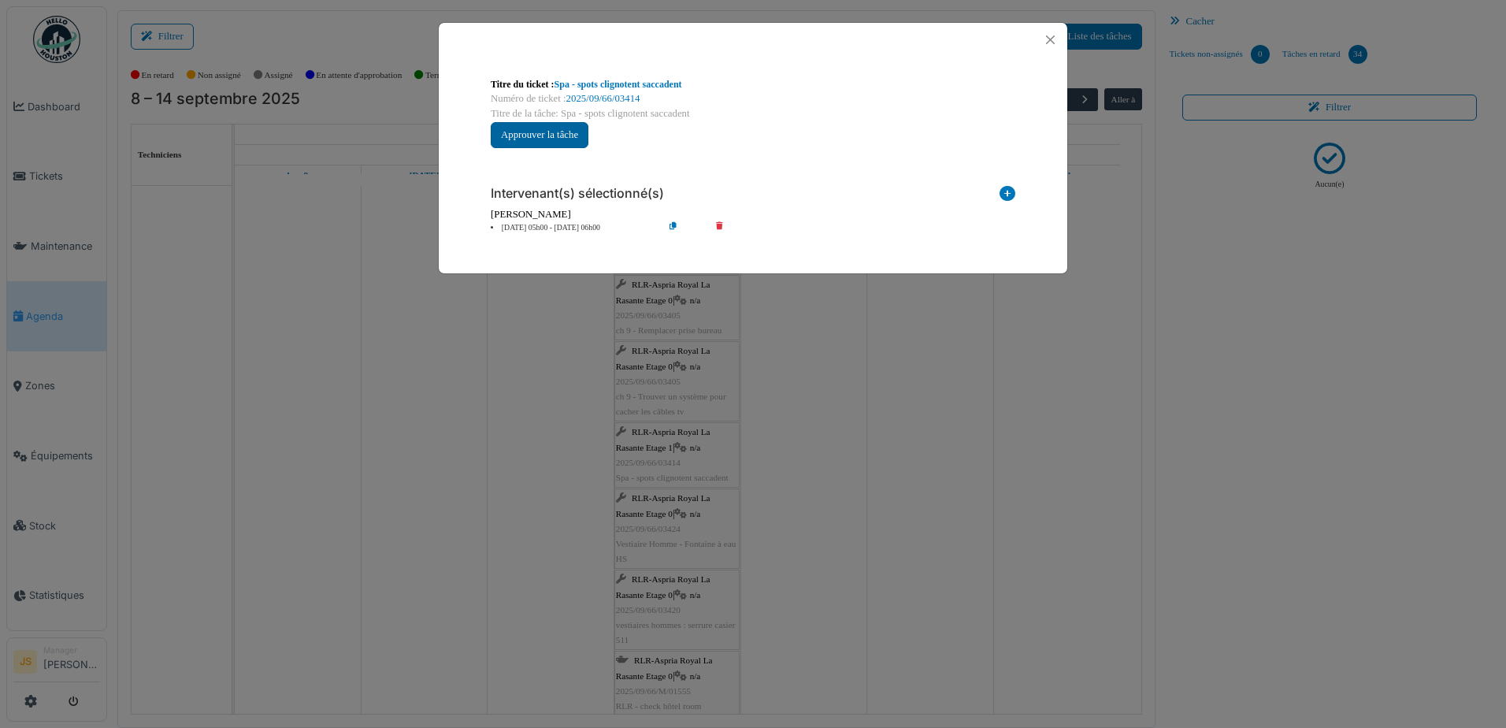
click at [559, 132] on button "Approuver la tâche" at bounding box center [540, 135] width 98 height 26
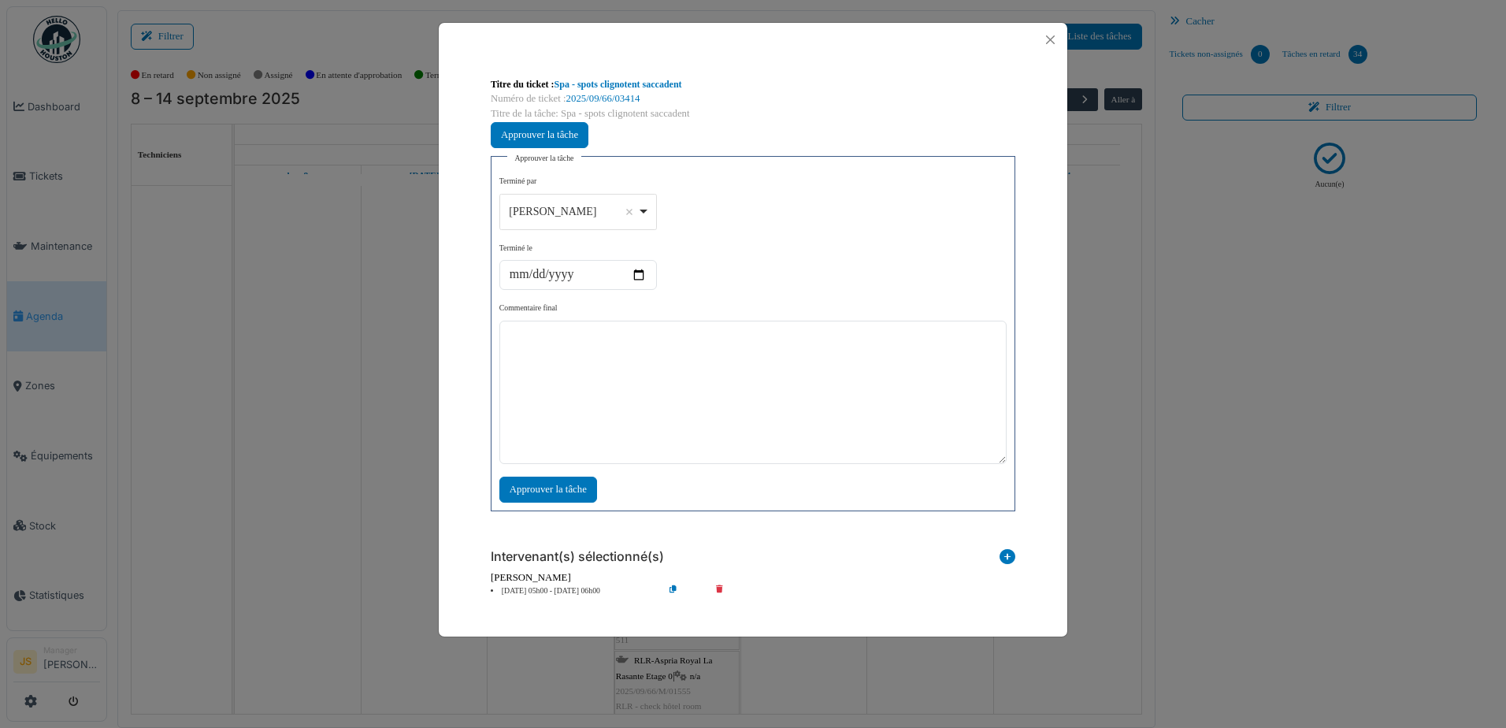
click at [641, 211] on div "Alexandre Michailidis Remove item" at bounding box center [578, 211] width 144 height 23
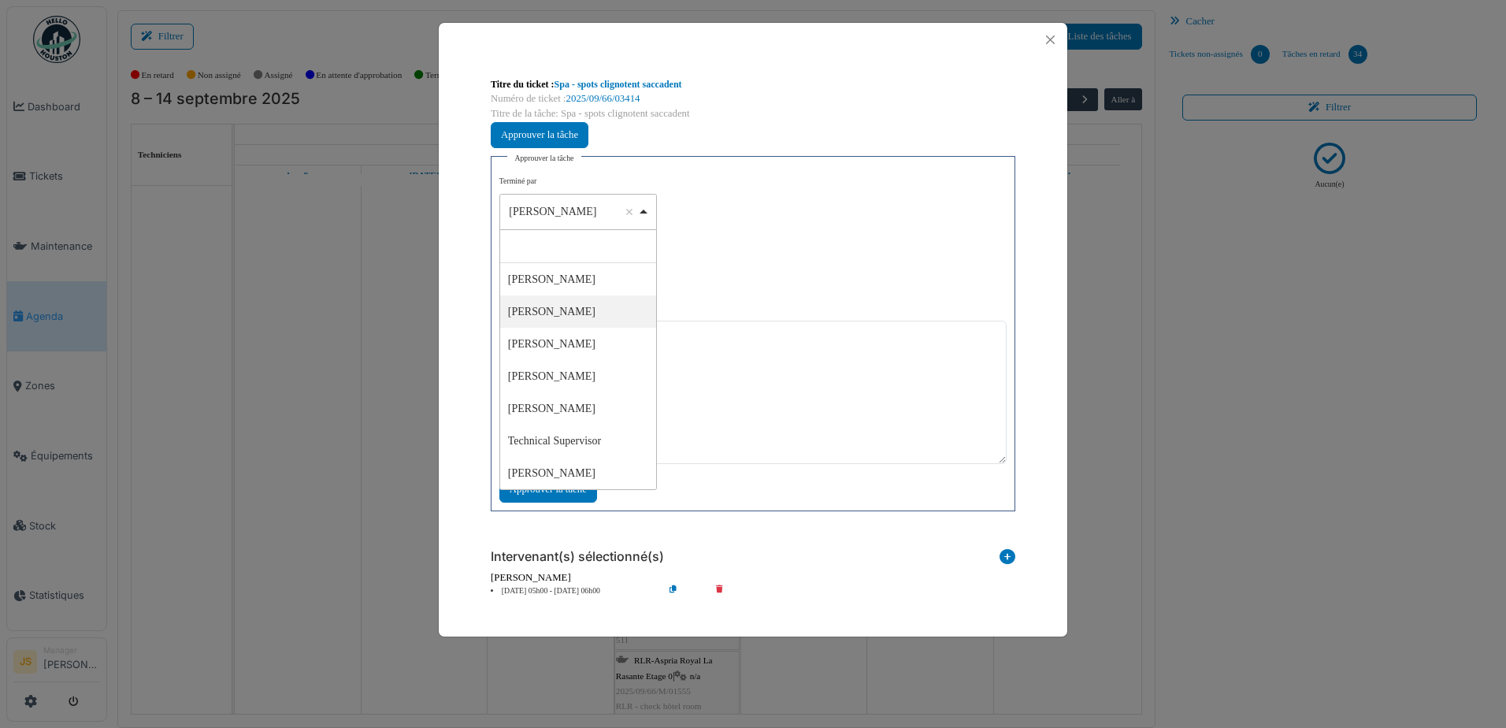
select select "*****"
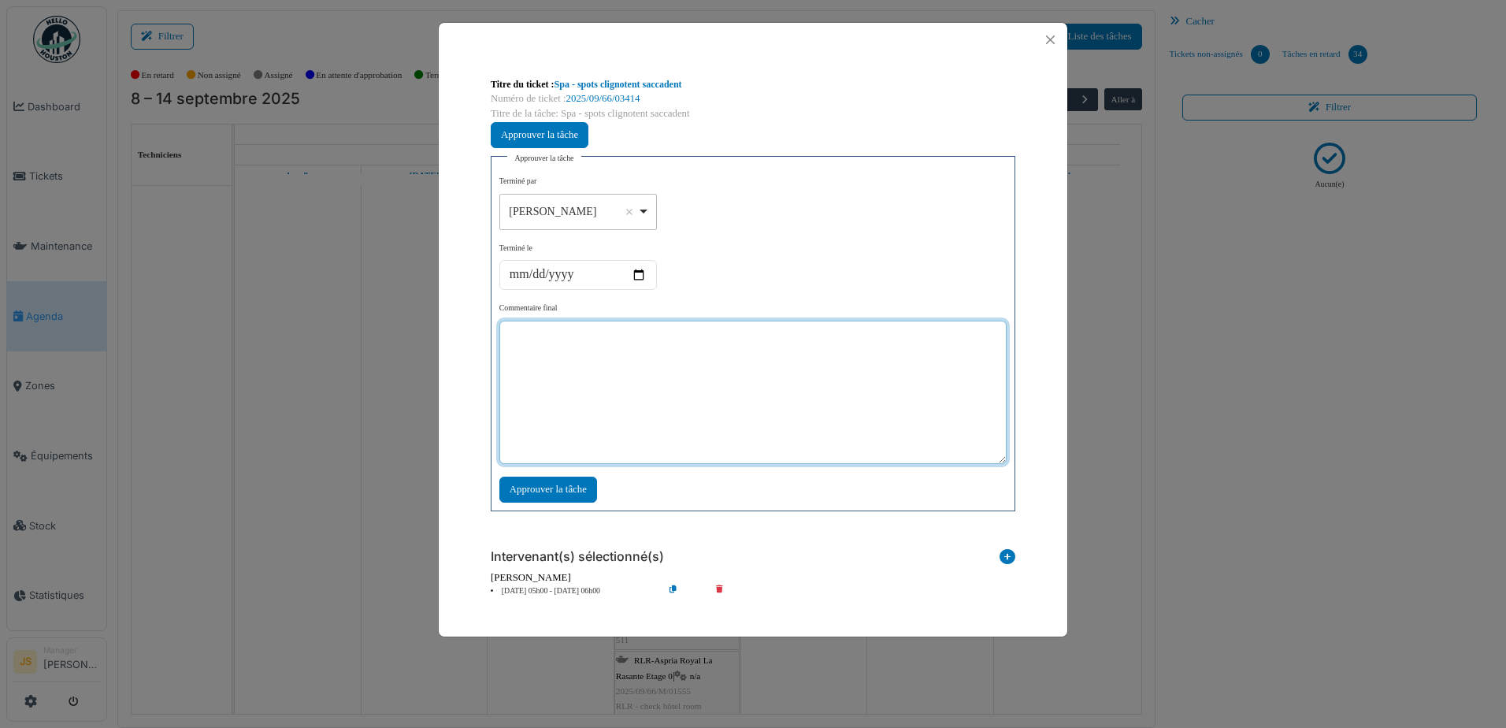
click at [550, 364] on textarea at bounding box center [752, 392] width 507 height 143
type textarea "**"
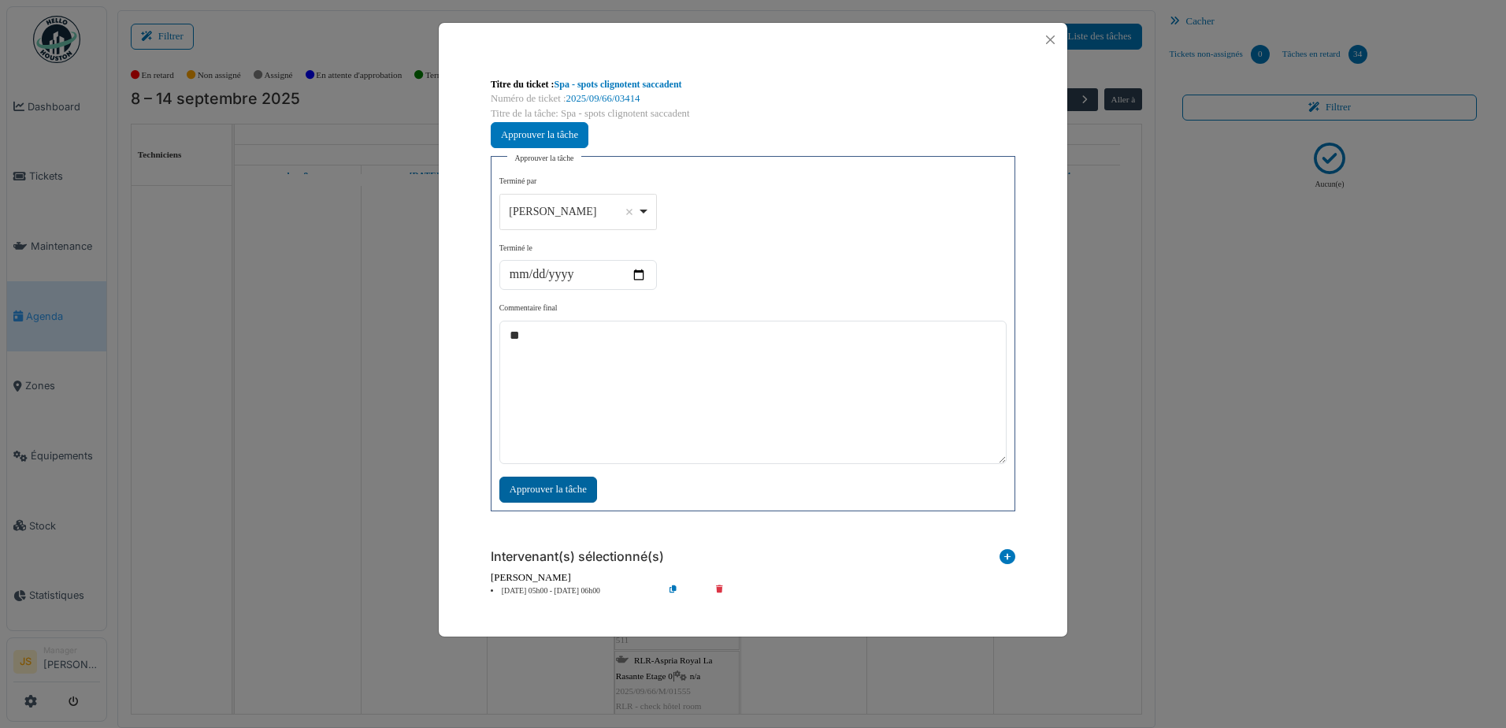
click at [587, 484] on div "Approuver la tâche" at bounding box center [548, 490] width 98 height 26
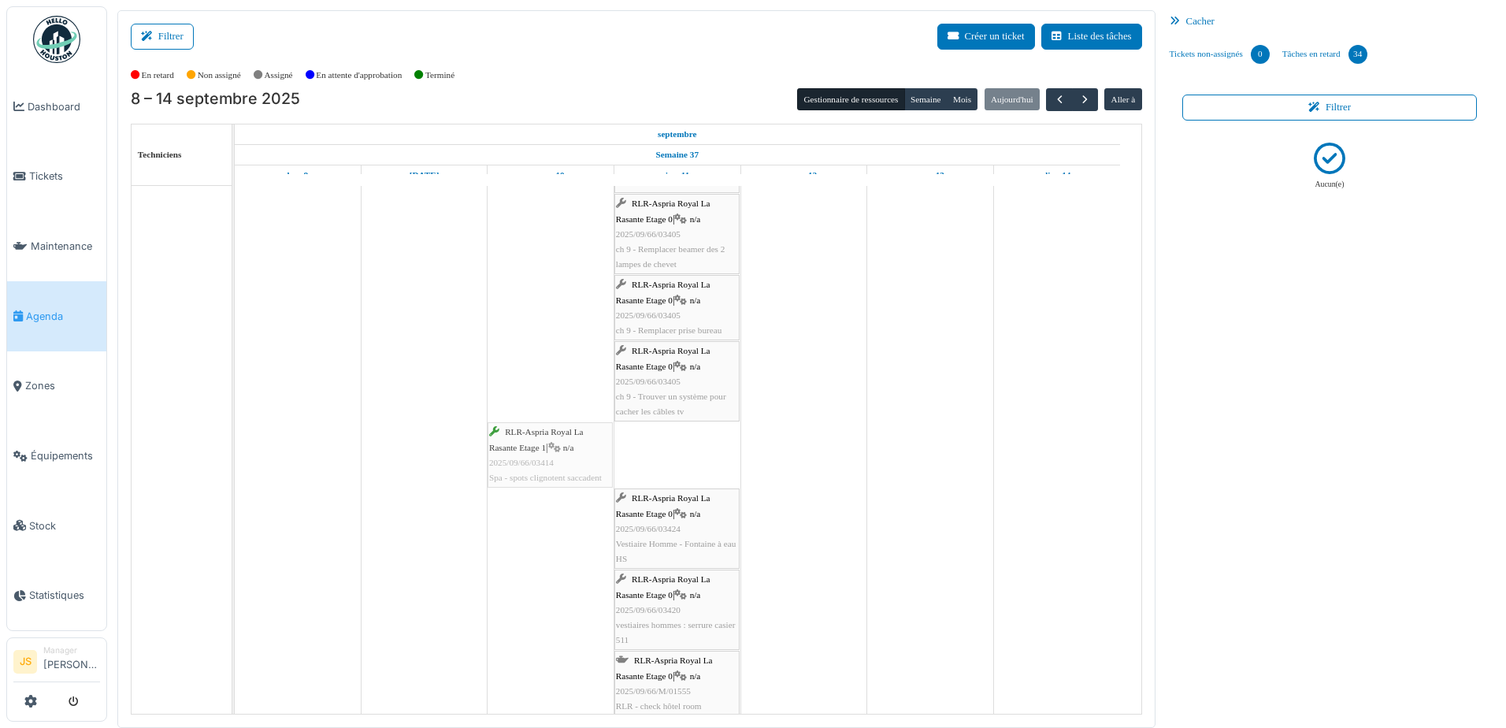
drag, startPoint x: 655, startPoint y: 454, endPoint x: 561, endPoint y: 456, distance: 94.6
click at [235, 456] on div "RLR-Aspria Royal La Rasante Etage 0 | n/a 2025/09/66/03401 Connexion rj45 chamb…" at bounding box center [235, 109] width 0 height 1364
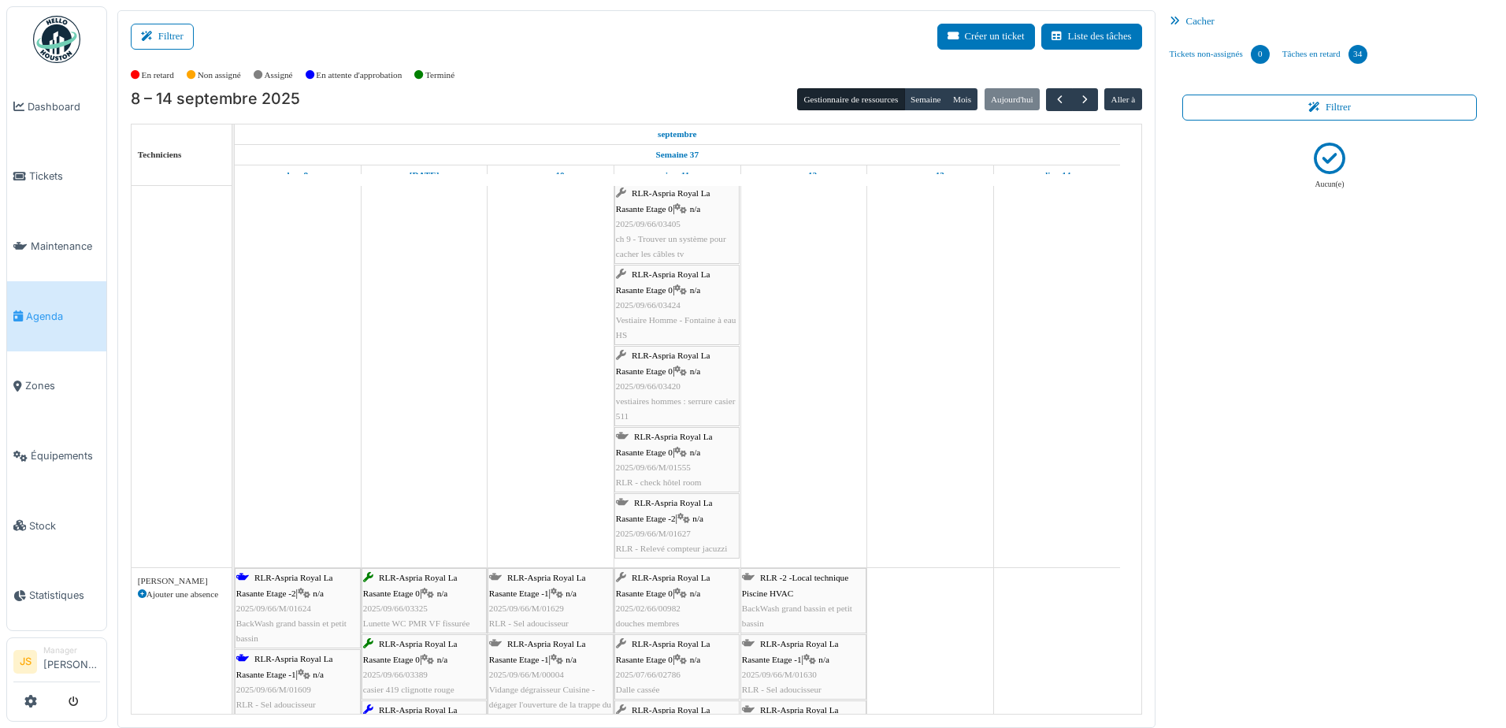
click at [711, 392] on div "RLR-Aspria Royal La Rasante Etage 0 | n/a 2025/09/66/03420 vestiaires hommes : …" at bounding box center [677, 386] width 122 height 76
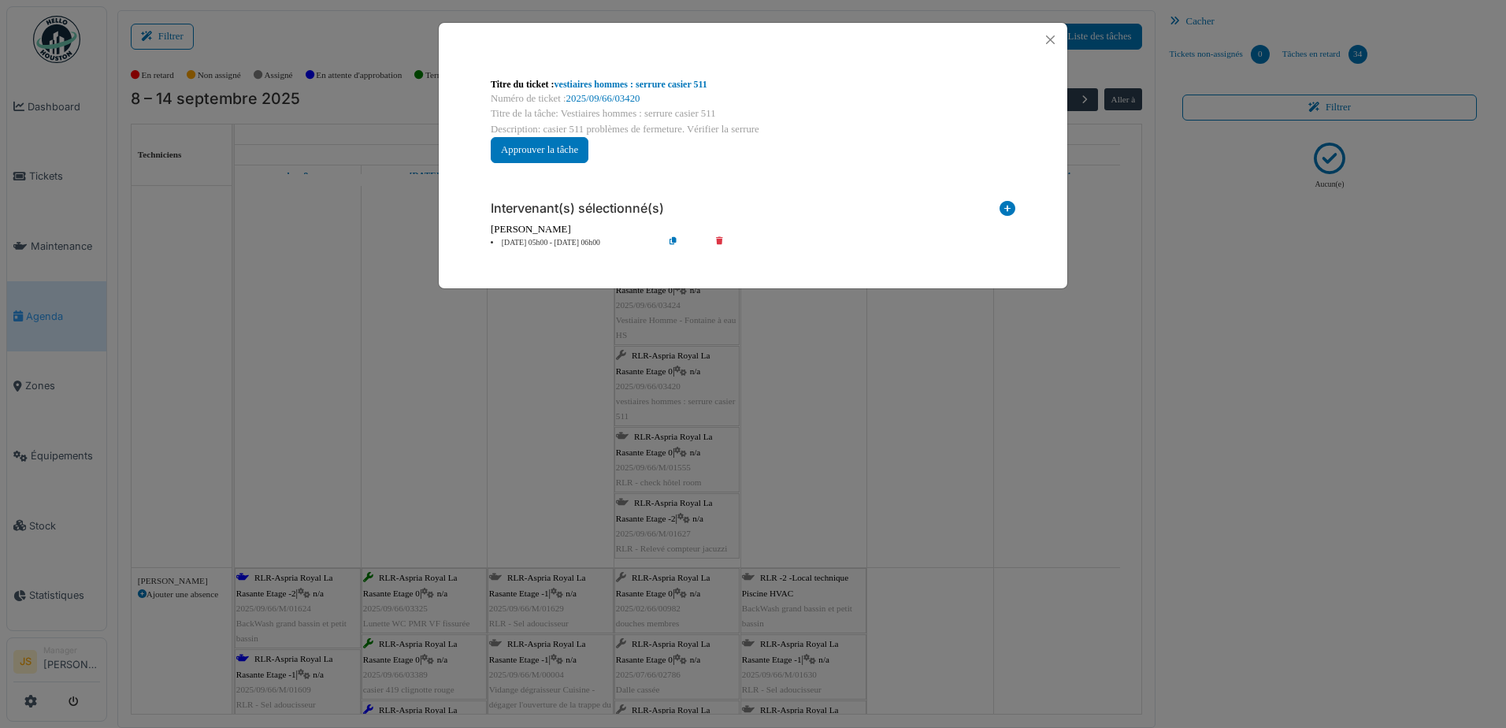
click at [721, 239] on icon at bounding box center [730, 243] width 45 height 12
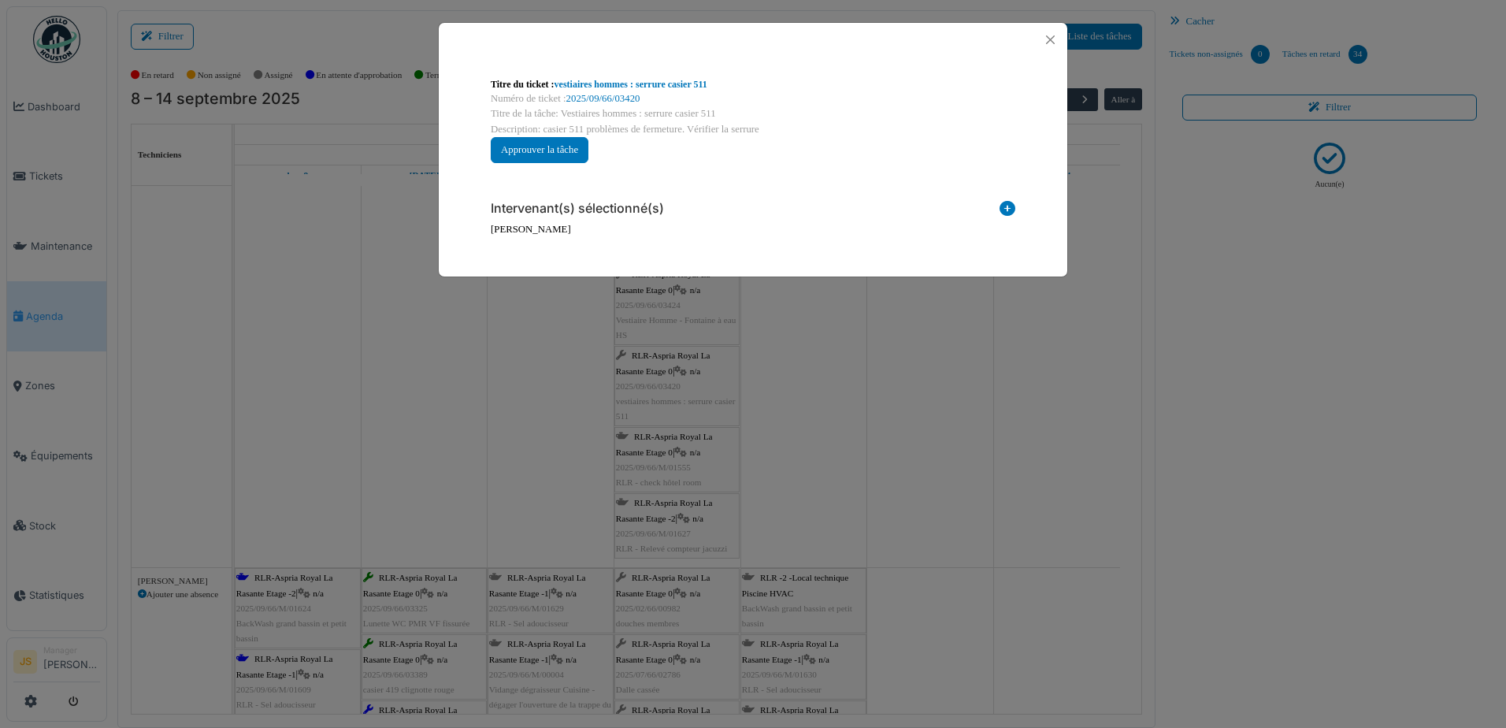
click at [1008, 210] on icon at bounding box center [1008, 211] width 16 height 21
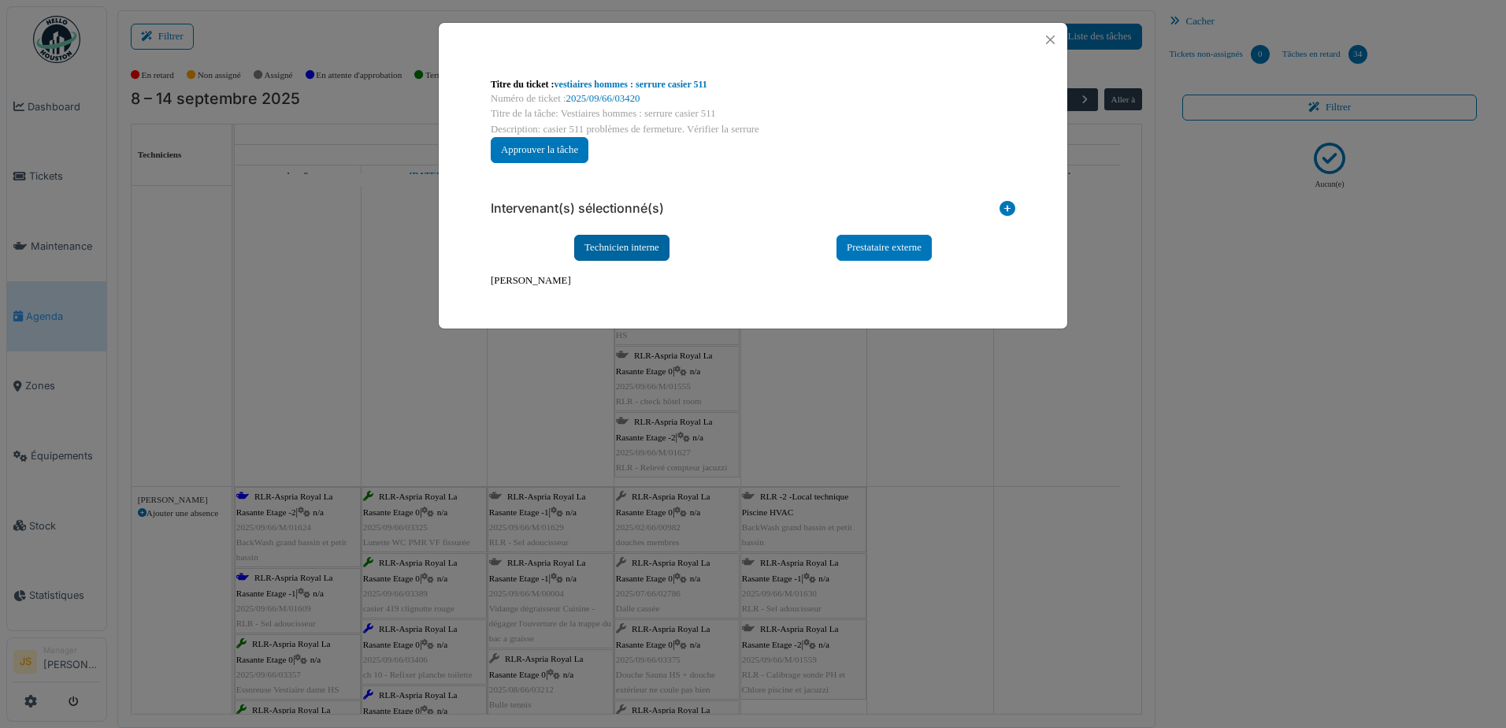
click at [623, 248] on div "Technicien interne" at bounding box center [621, 248] width 95 height 26
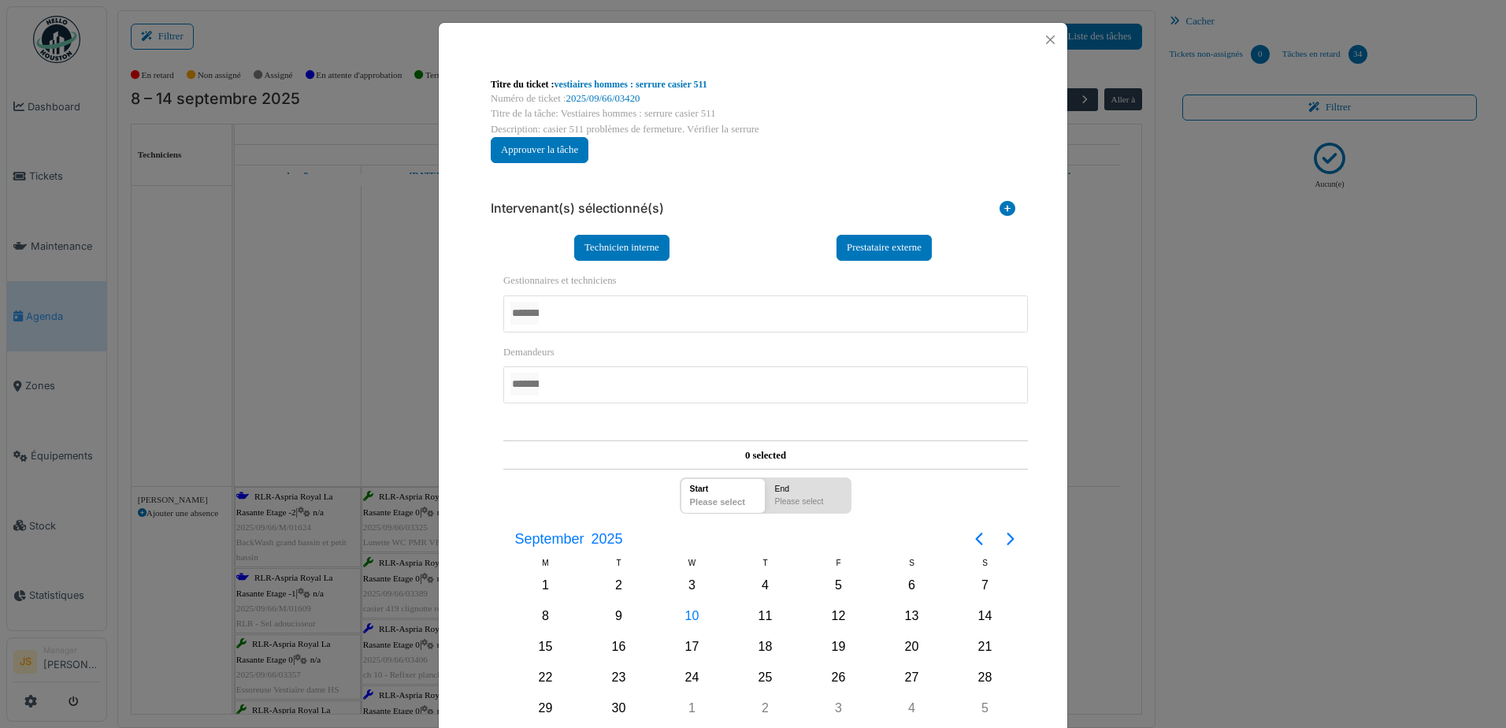
click at [574, 306] on div at bounding box center [765, 313] width 525 height 37
click at [483, 504] on div "**********" at bounding box center [753, 517] width 540 height 513
click at [761, 615] on div "11" at bounding box center [766, 617] width 24 height 24
click at [762, 614] on div "11" at bounding box center [766, 617] width 24 height 24
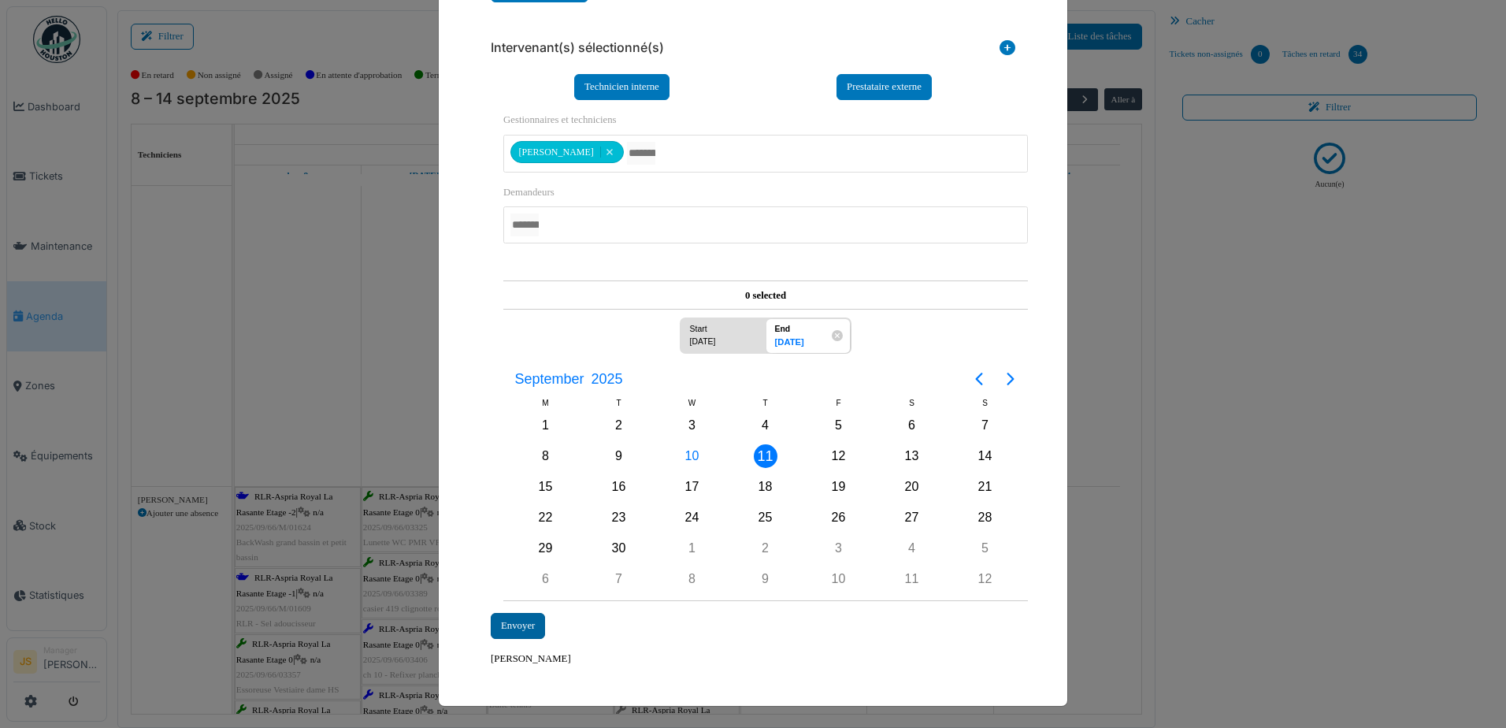
click at [524, 622] on div "Envoyer" at bounding box center [518, 626] width 54 height 26
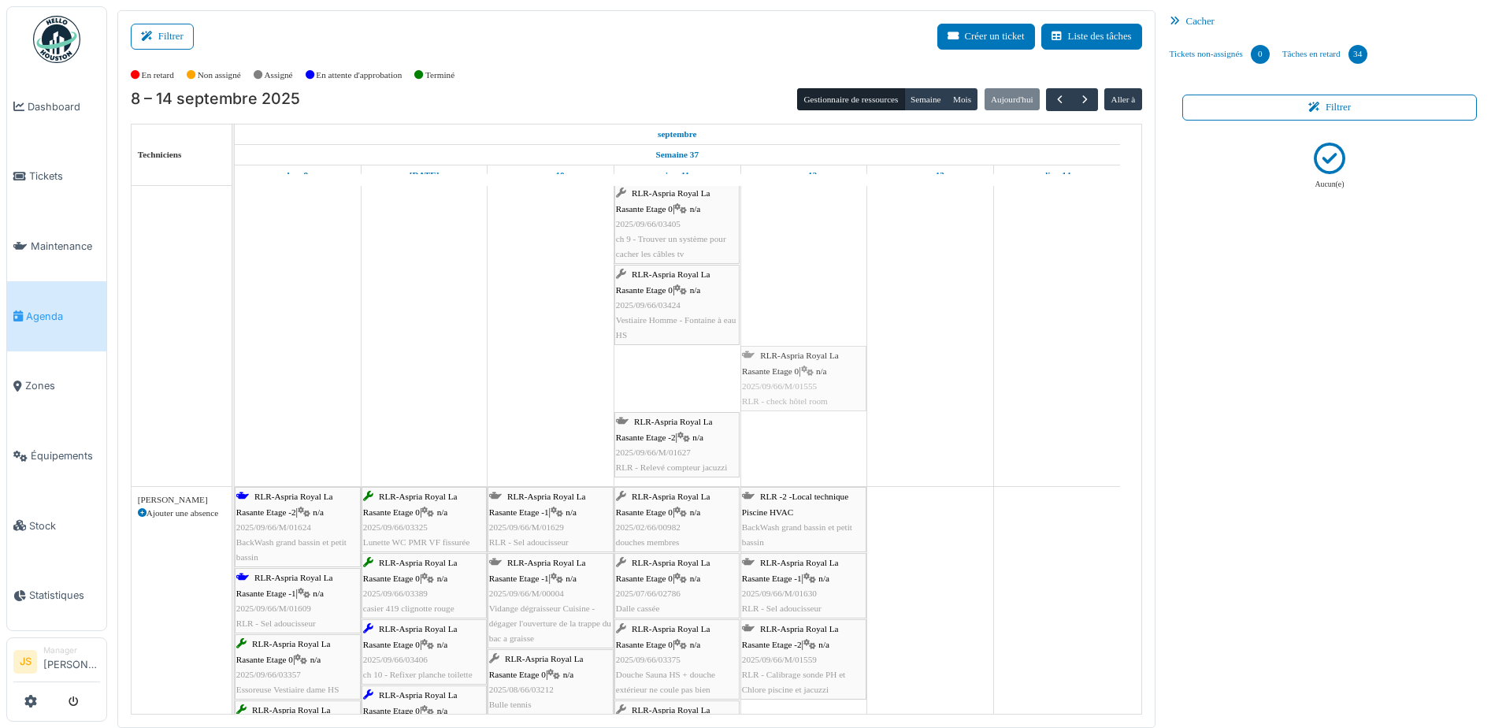
drag, startPoint x: 692, startPoint y: 388, endPoint x: 773, endPoint y: 399, distance: 81.9
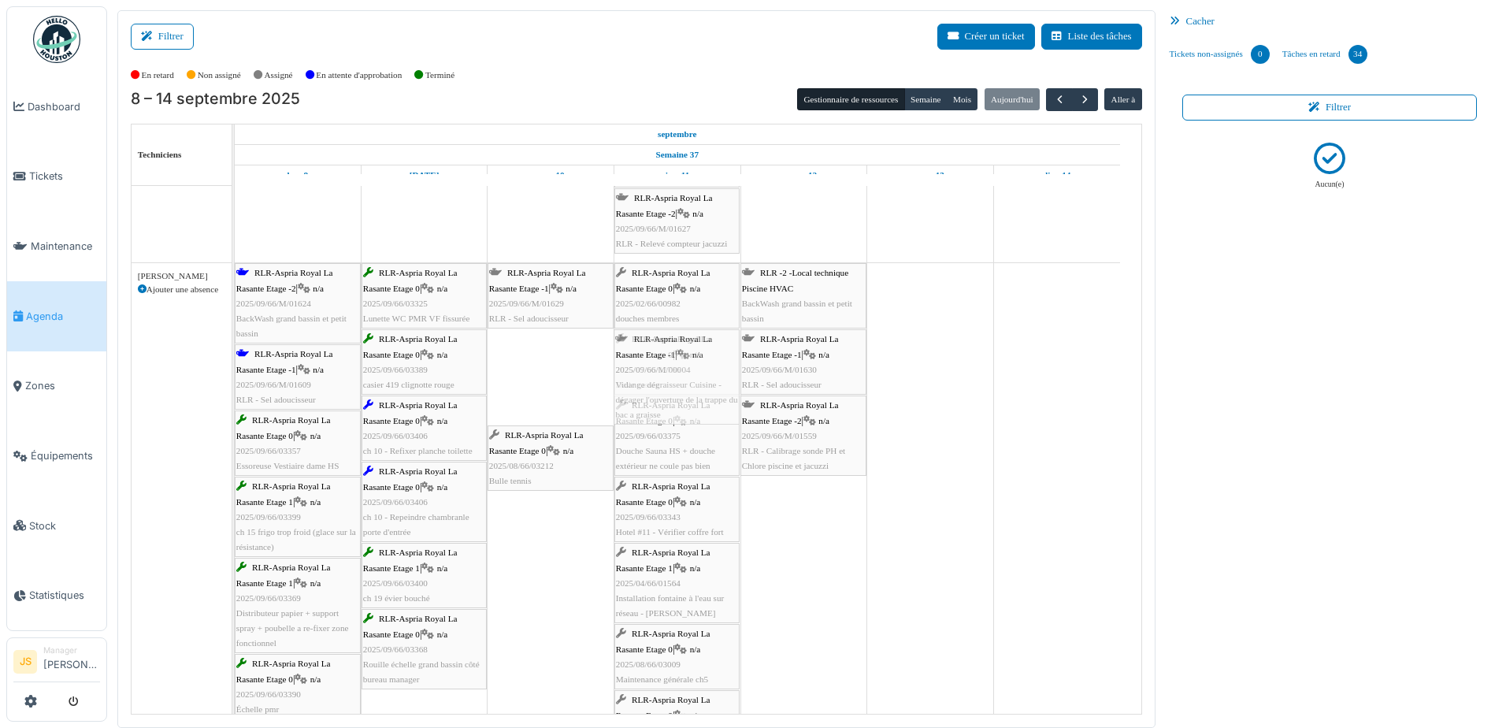
drag, startPoint x: 518, startPoint y: 374, endPoint x: 666, endPoint y: 375, distance: 148.1
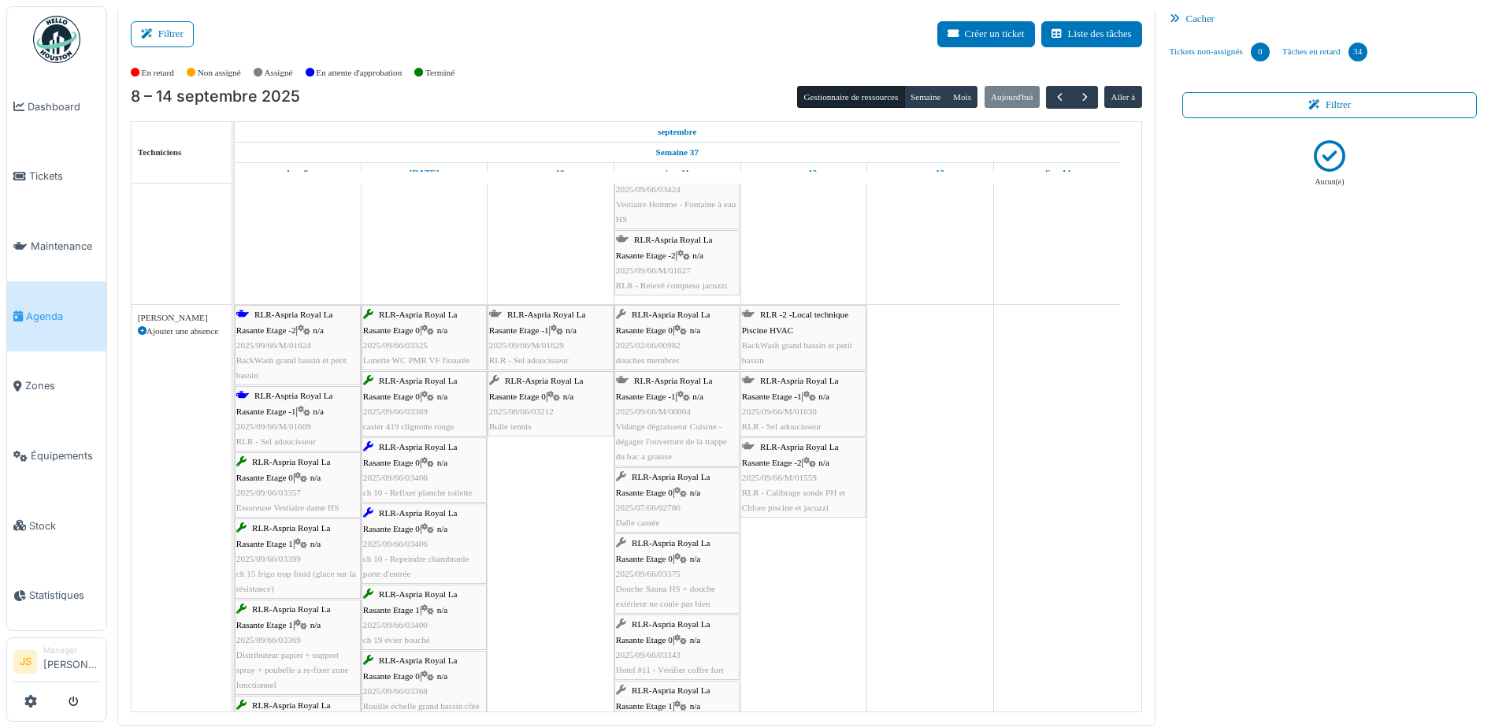
click at [691, 437] on span "Vidange dégraisseur Cuisine - dégager l'ouverture de la trappe du bac a graisse" at bounding box center [671, 440] width 111 height 39
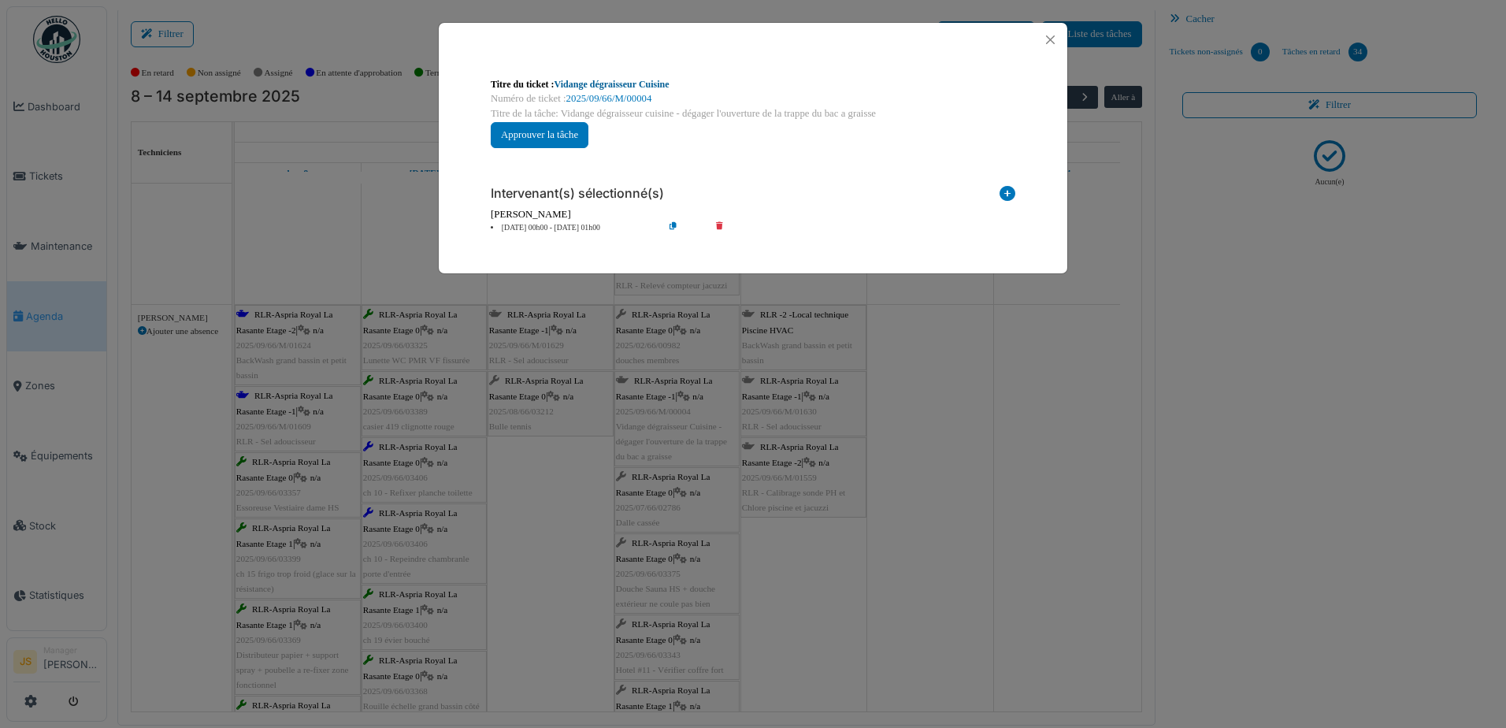
click at [666, 87] on link "Vidange dégraisseur Cuisine" at bounding box center [612, 84] width 115 height 11
click at [926, 387] on div "**********" at bounding box center [753, 364] width 1506 height 728
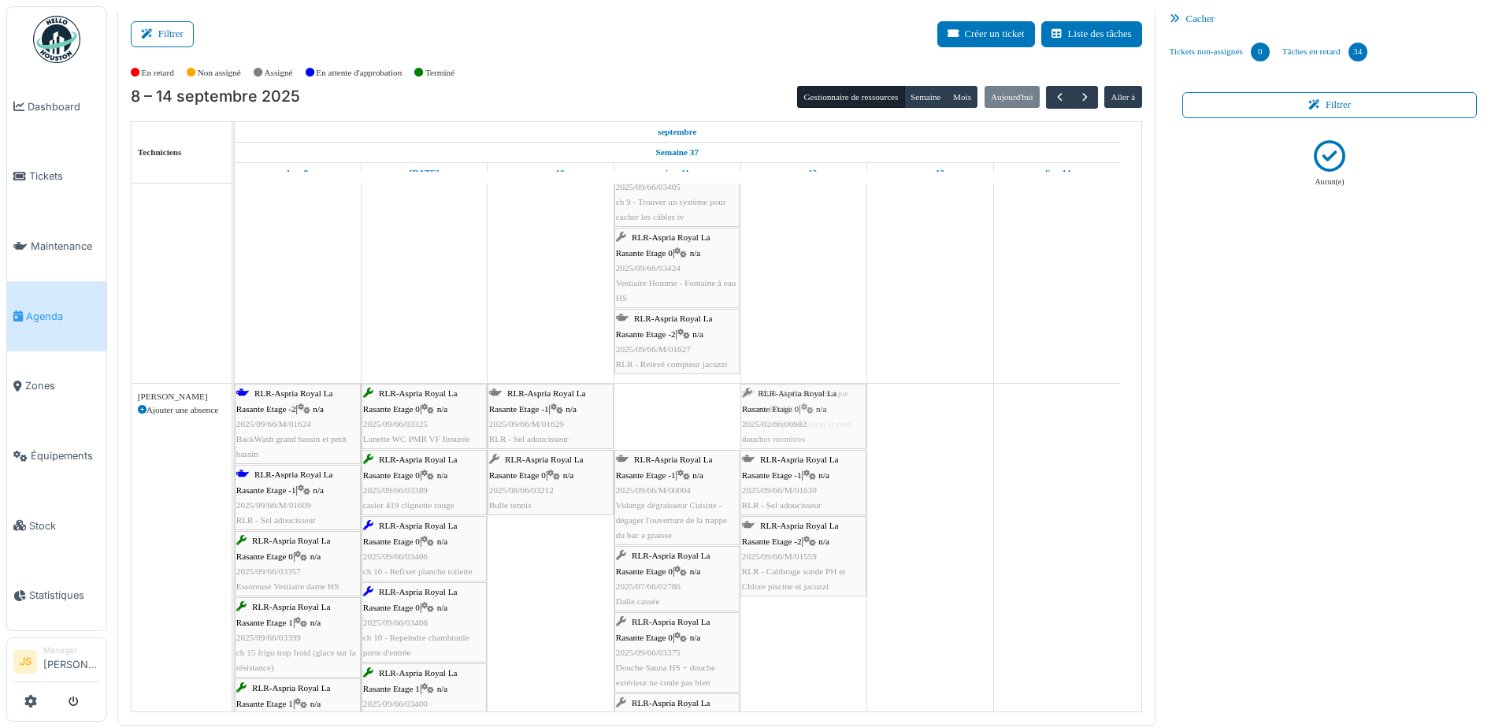
drag, startPoint x: 660, startPoint y: 420, endPoint x: 763, endPoint y: 420, distance: 102.4
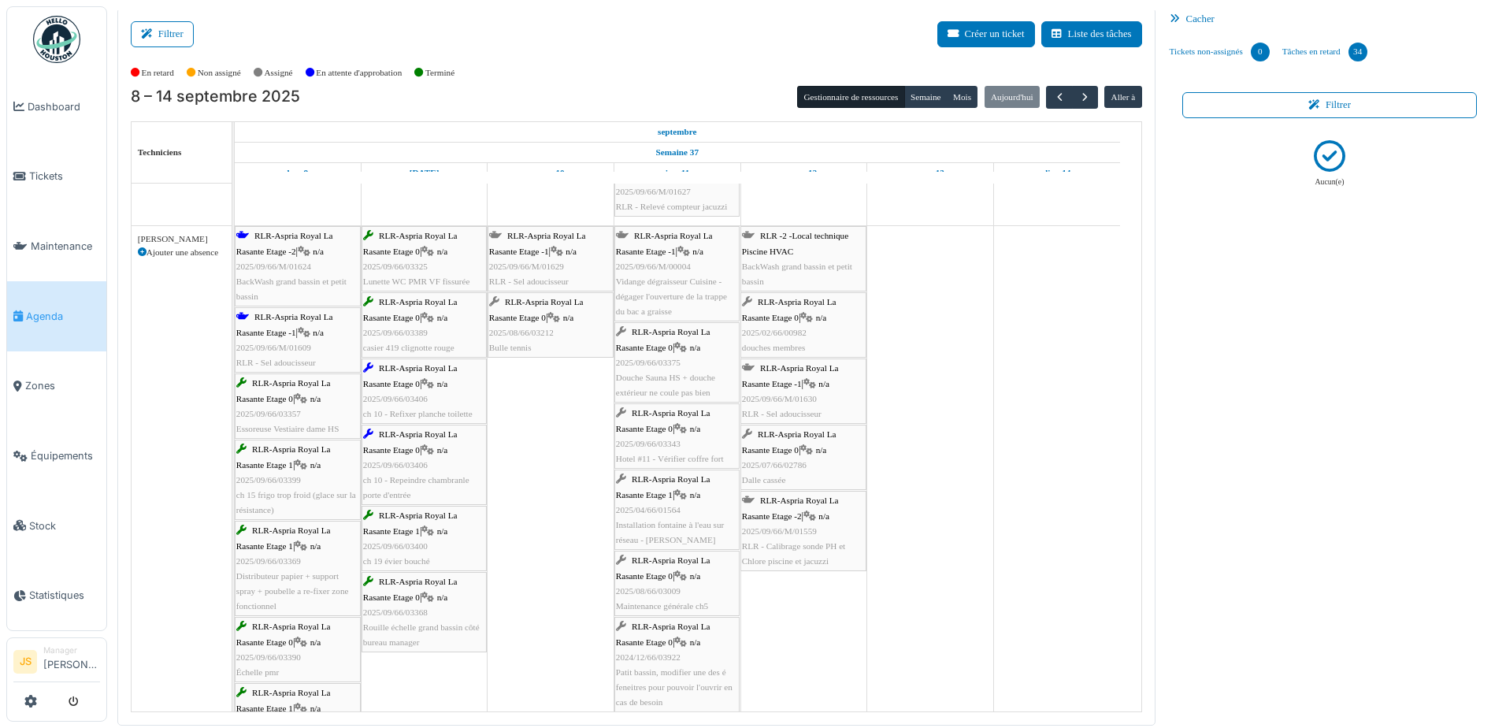
click at [681, 382] on div "RLR-Aspria Royal La Rasante Etage 0 | n/a 2025/09/66/03375 Douche Sauna HS + do…" at bounding box center [677, 363] width 122 height 76
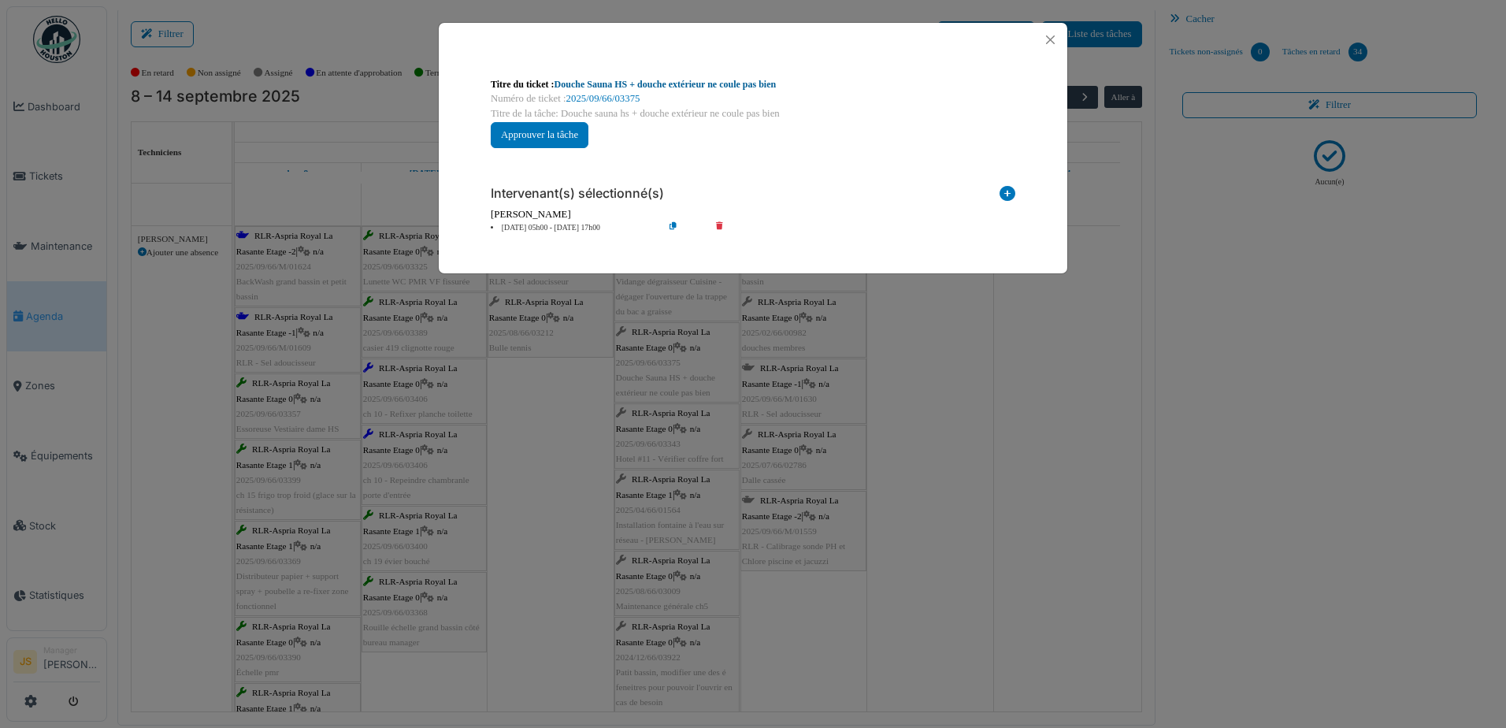
click at [685, 84] on link "Douche Sauna HS + douche extérieur ne coule pas bien" at bounding box center [666, 84] width 222 height 11
click at [576, 135] on button "Approuver la tâche" at bounding box center [540, 135] width 98 height 26
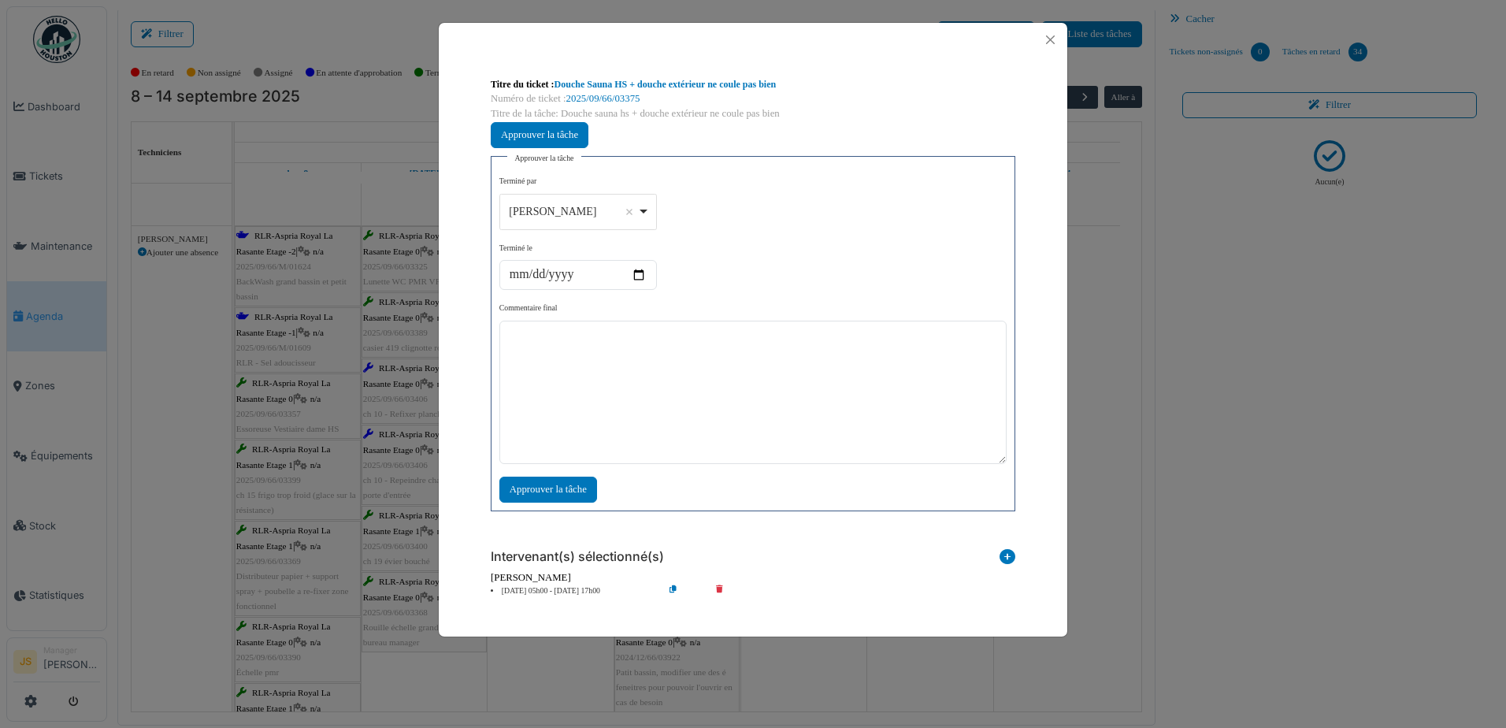
click at [644, 211] on div "Alexandre Michailidis Remove item" at bounding box center [578, 211] width 144 height 23
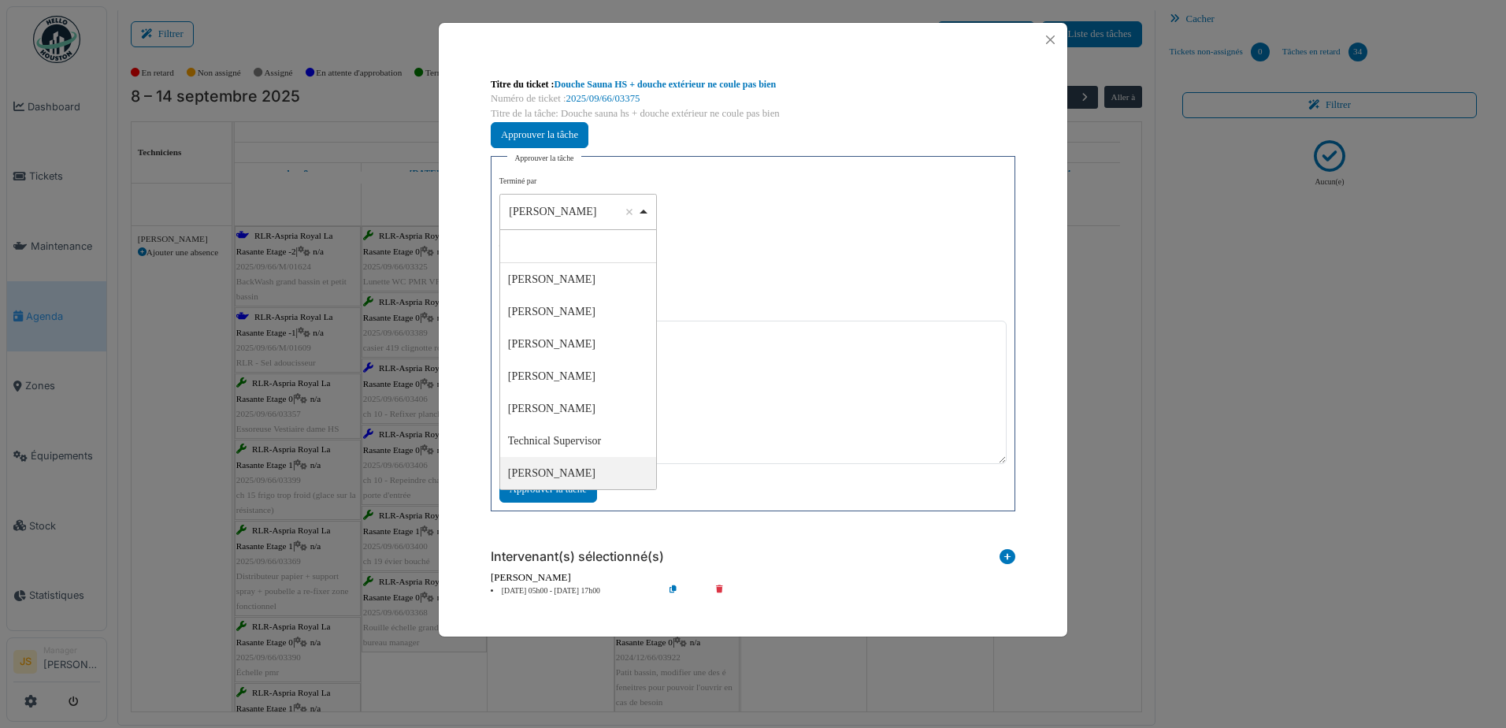
select select "****"
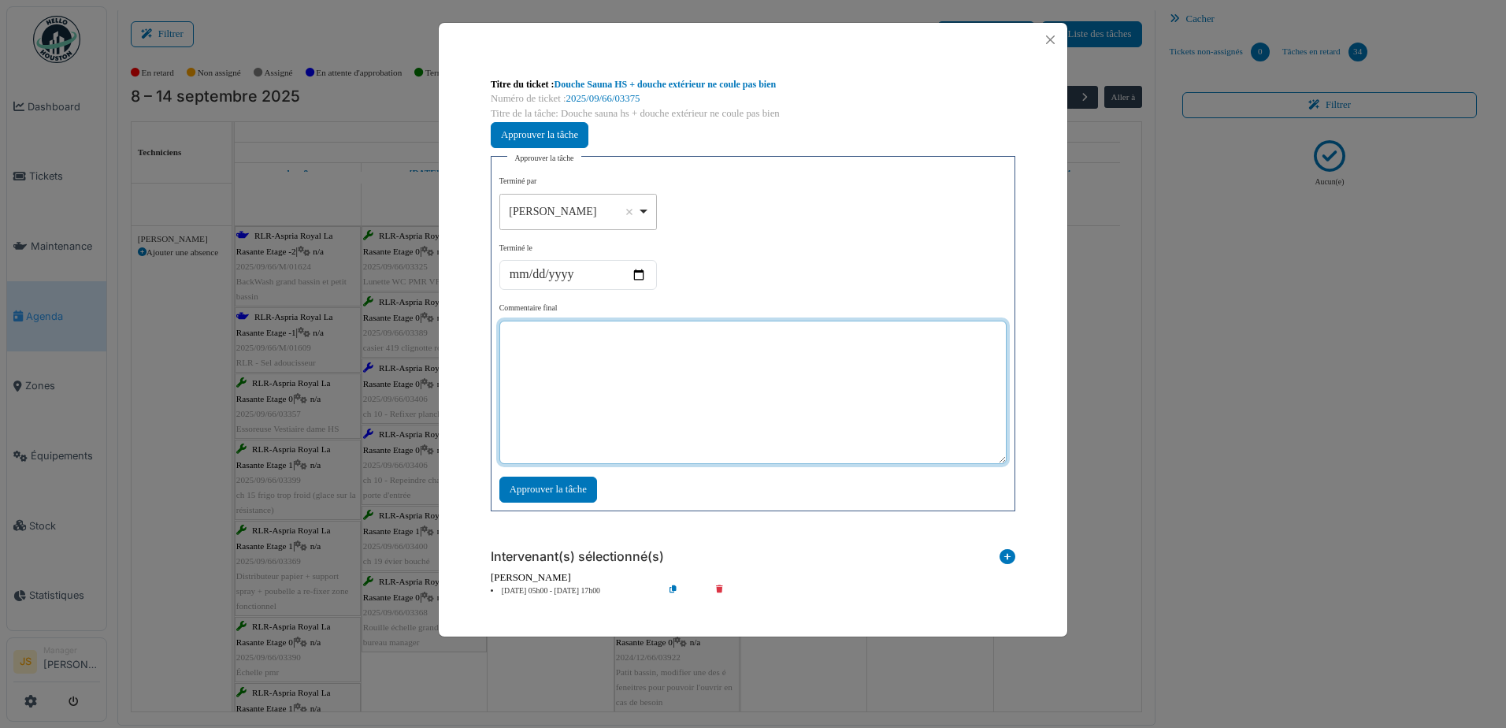
click at [666, 401] on textarea at bounding box center [752, 392] width 507 height 143
type textarea "**********"
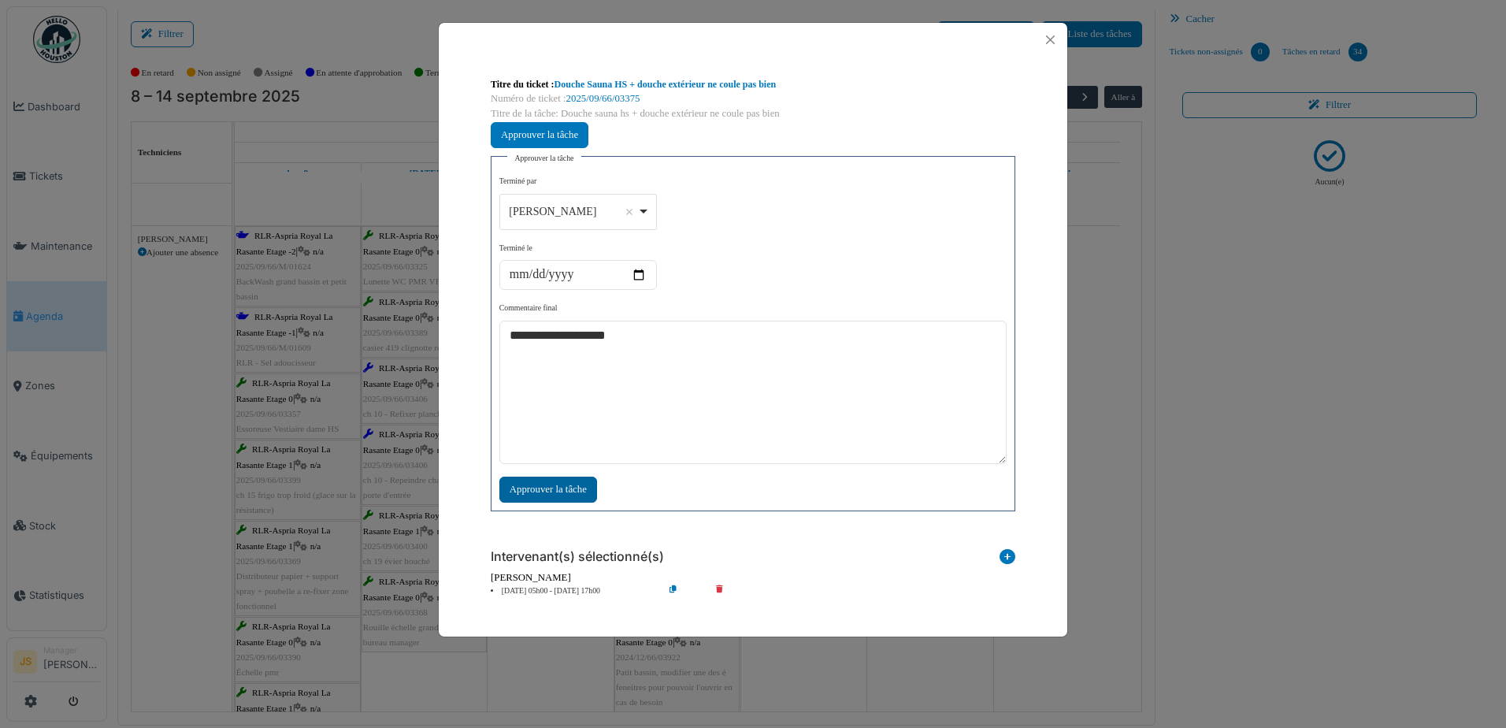
click at [577, 492] on div "Approuver la tâche" at bounding box center [548, 490] width 98 height 26
click at [537, 488] on div "Approuver la tâche" at bounding box center [548, 490] width 98 height 26
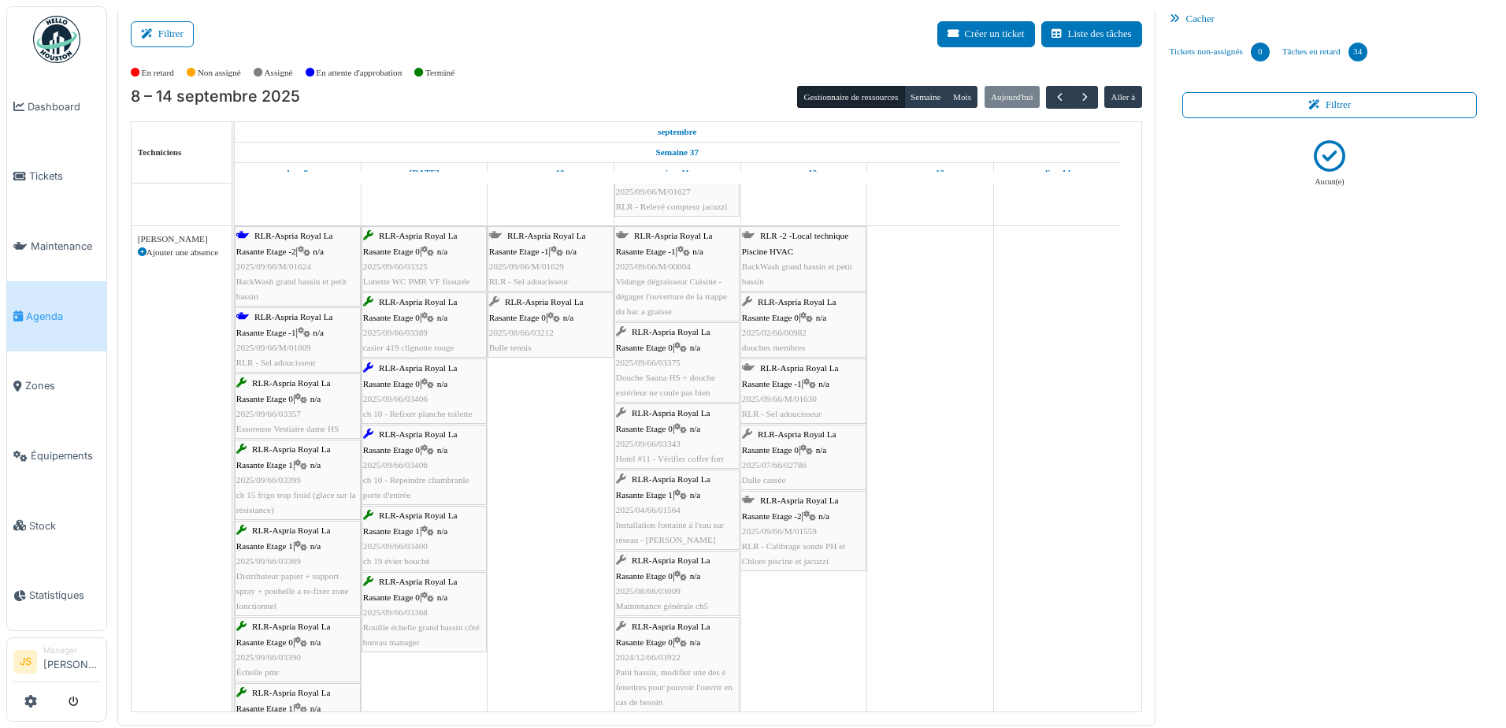
click at [951, 442] on td at bounding box center [930, 48] width 127 height 4369
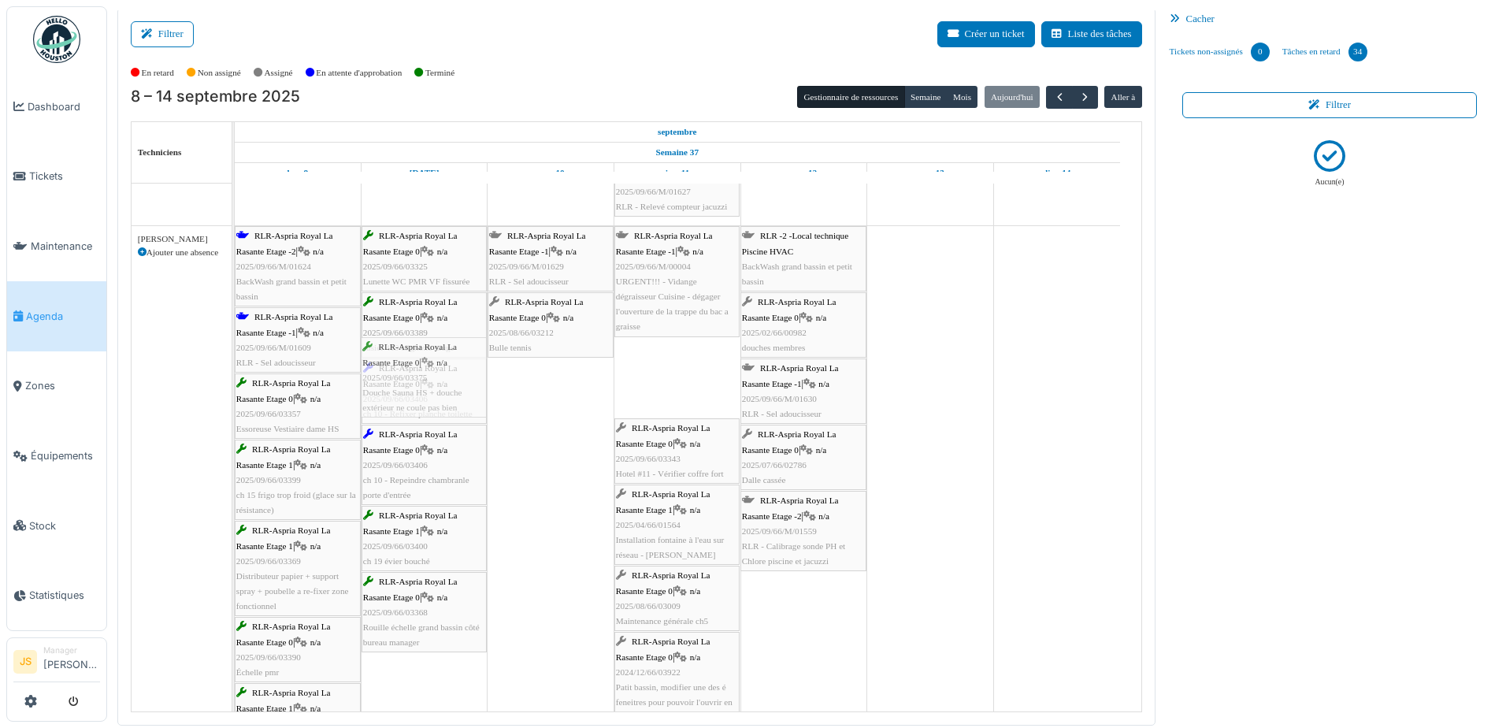
drag, startPoint x: 690, startPoint y: 387, endPoint x: 464, endPoint y: 395, distance: 226.2
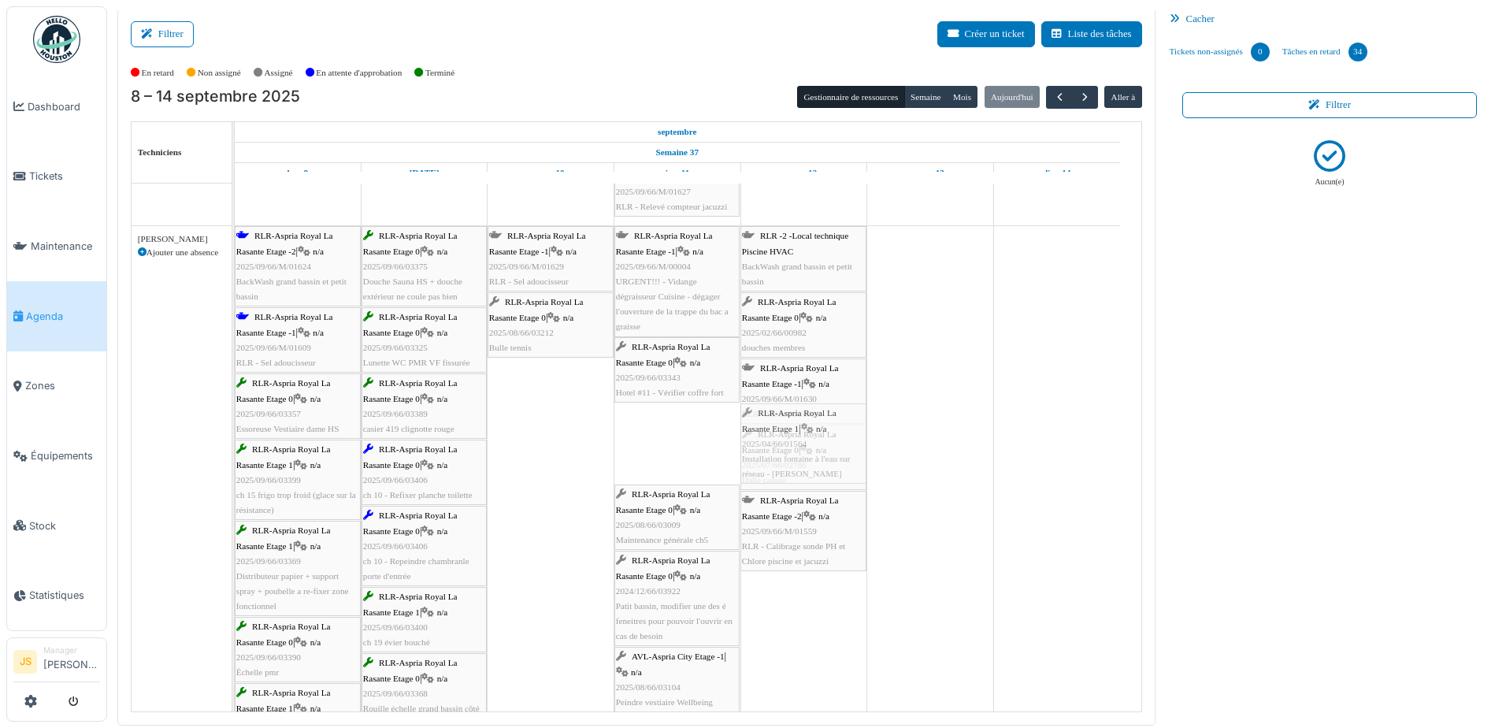
drag, startPoint x: 696, startPoint y: 452, endPoint x: 760, endPoint y: 458, distance: 64.9
drag, startPoint x: 681, startPoint y: 453, endPoint x: 754, endPoint y: 453, distance: 72.5
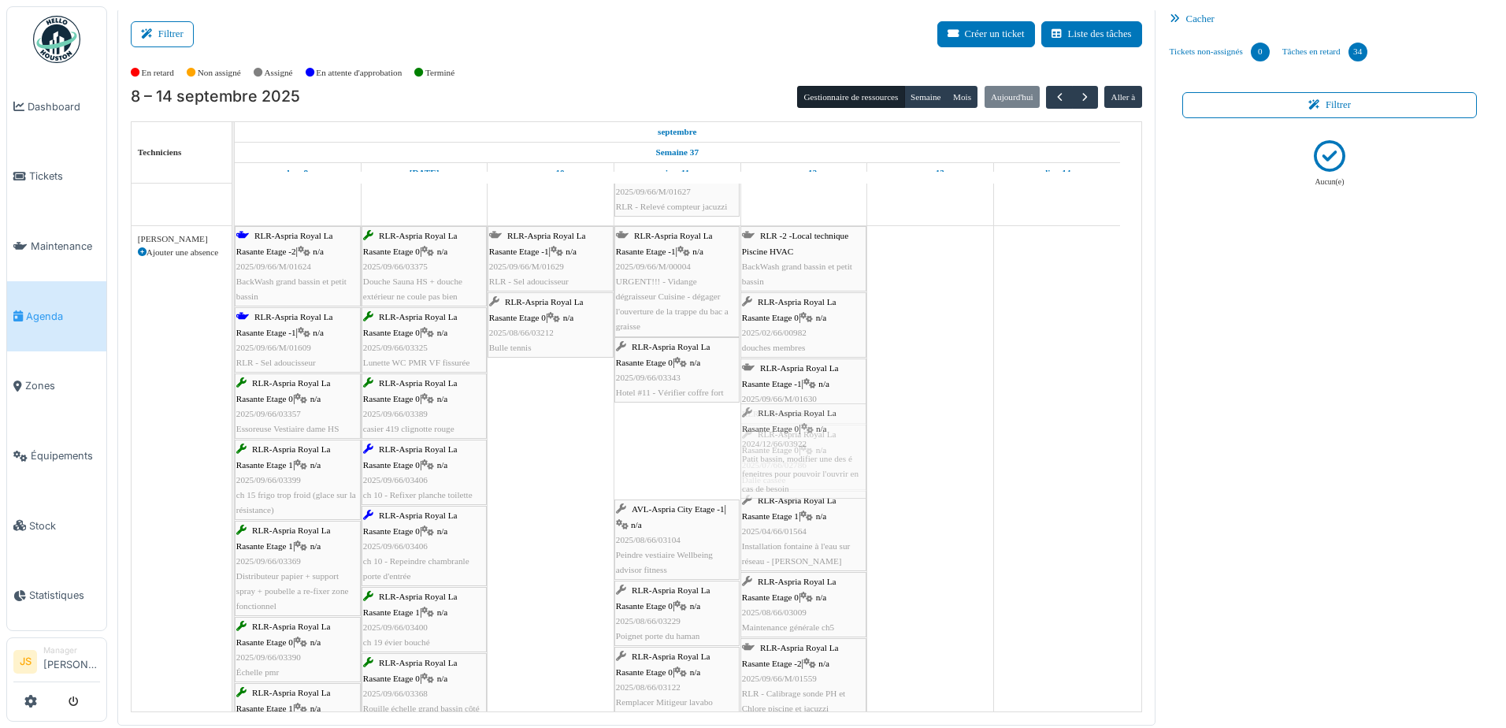
drag, startPoint x: 681, startPoint y: 466, endPoint x: 791, endPoint y: 473, distance: 109.7
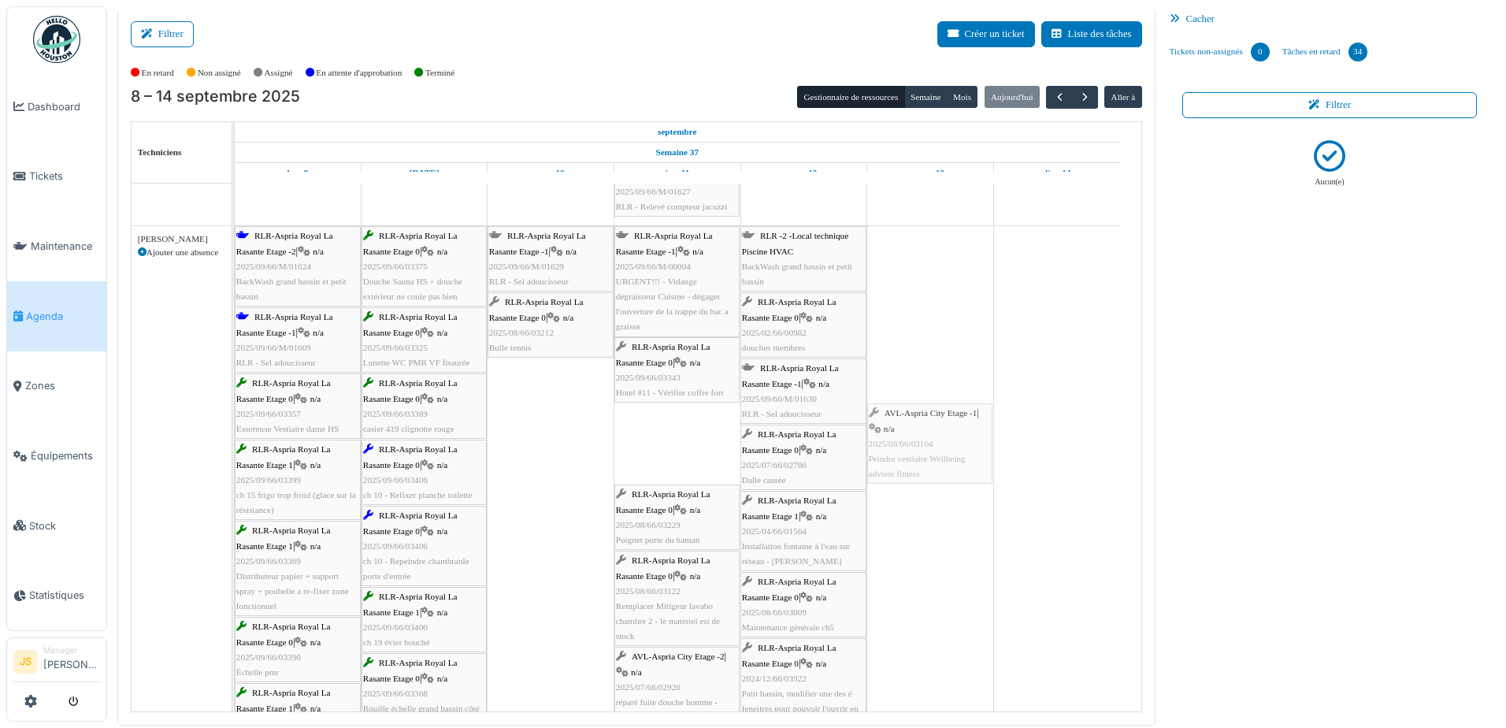
drag, startPoint x: 685, startPoint y: 455, endPoint x: 919, endPoint y: 466, distance: 235.0
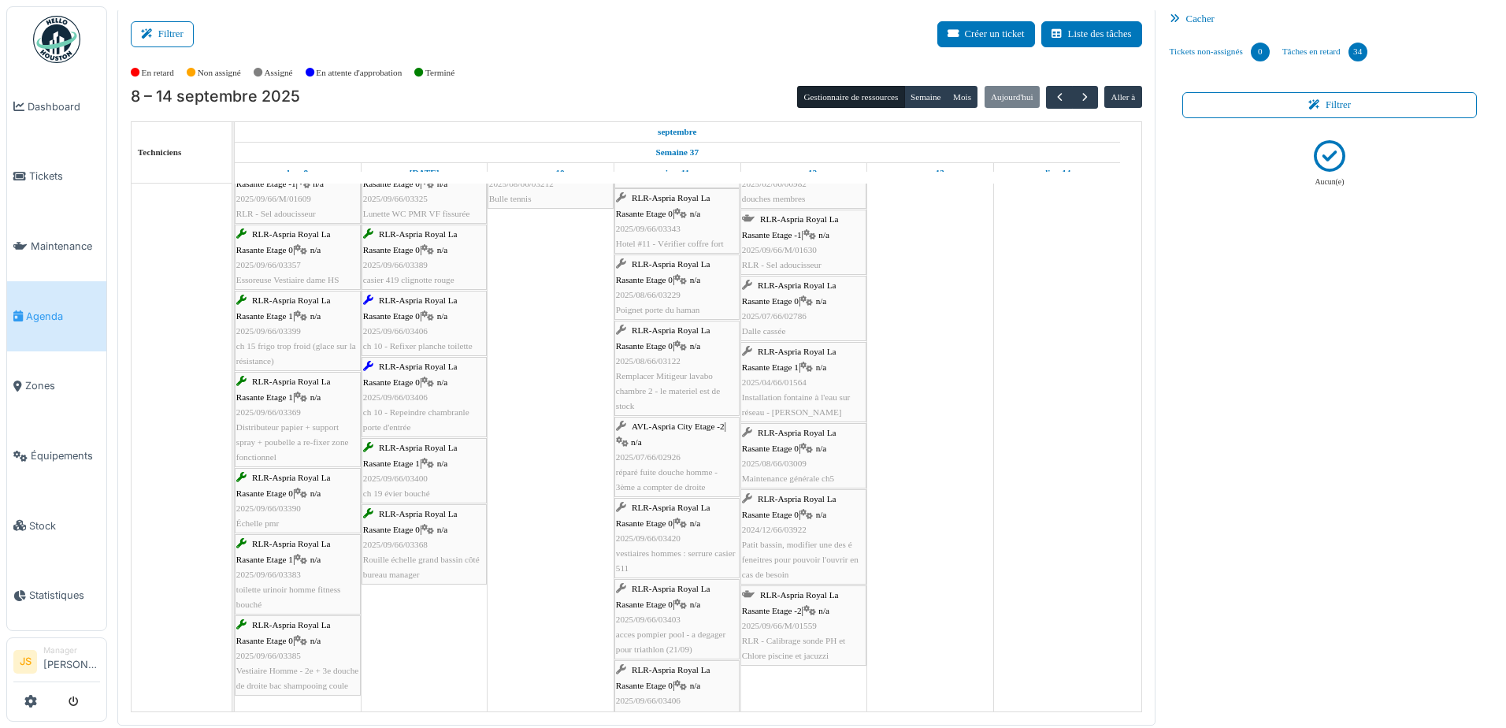
scroll to position [2477, 0]
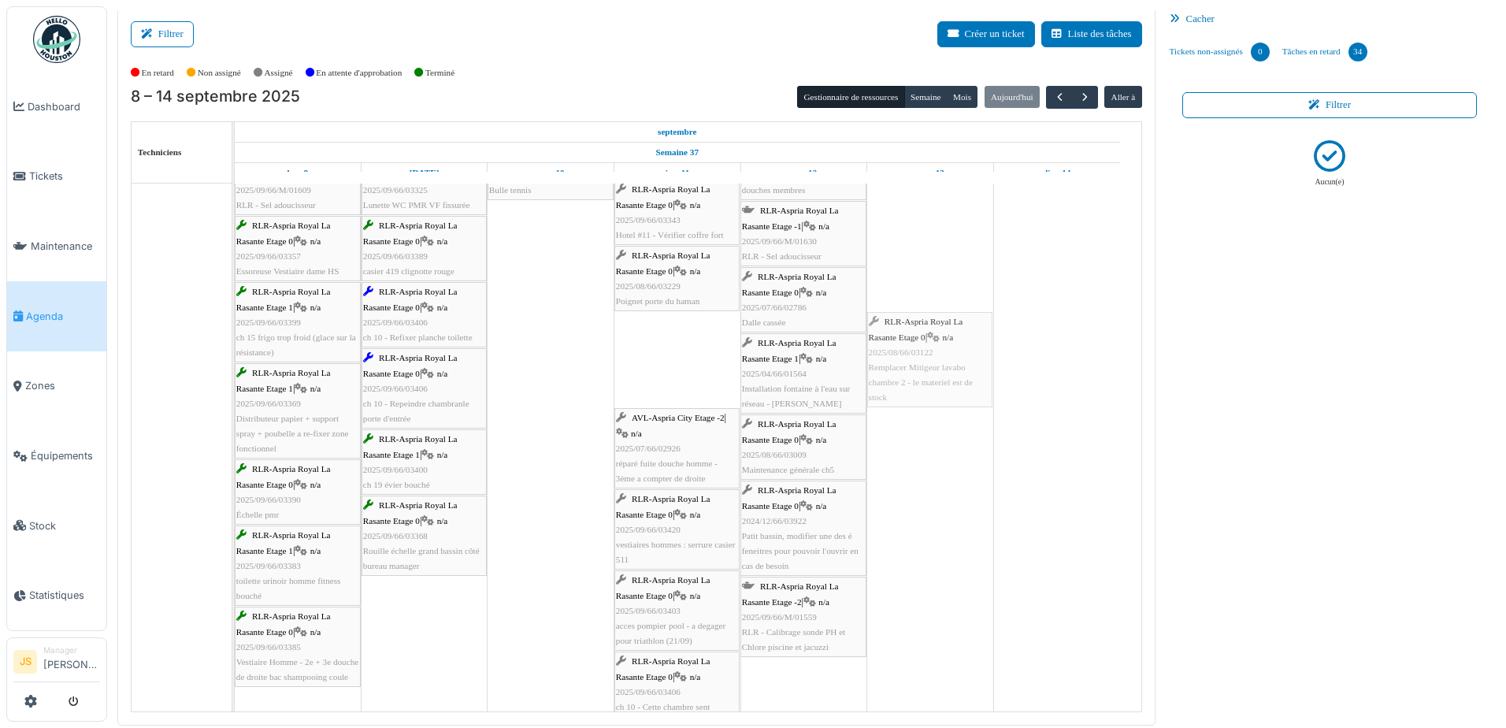
drag, startPoint x: 666, startPoint y: 372, endPoint x: 941, endPoint y: 377, distance: 275.0
drag, startPoint x: 699, startPoint y: 373, endPoint x: 930, endPoint y: 369, distance: 230.8
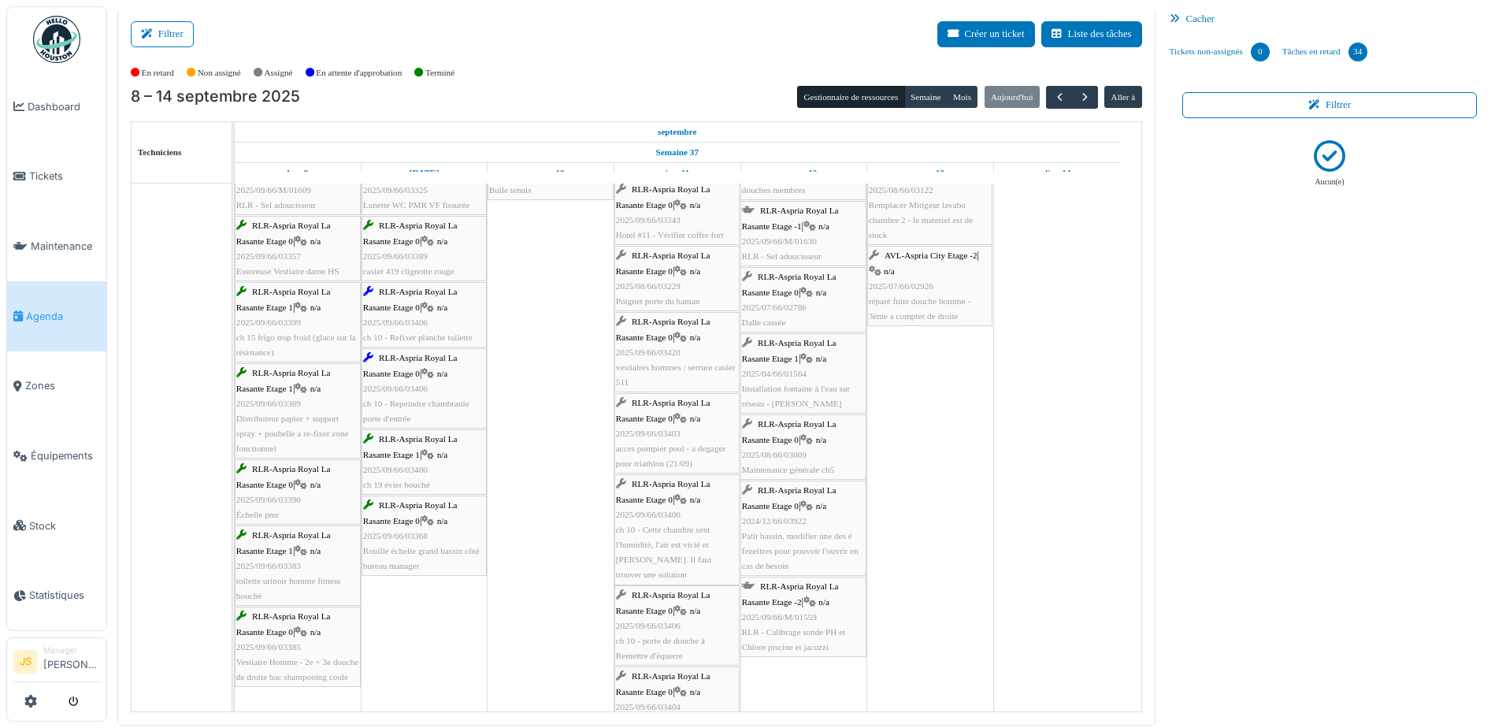
click at [692, 421] on div "RLR-Aspria Royal La Rasante Etage 0 | n/a 2025/09/66/03403 acces pompier pool -…" at bounding box center [677, 433] width 122 height 76
drag, startPoint x: 661, startPoint y: 439, endPoint x: 703, endPoint y: 458, distance: 45.8
click at [703, 458] on link "RLR-Aspria Royal La Rasante Etage 0 | n/a 2025/09/66/03403 acces pompier pool -…" at bounding box center [676, 433] width 125 height 80
click at [697, 421] on link "RLR-Aspria Royal La Rasante Etage 0 | n/a 2025/09/66/03403 acces pompier pool -…" at bounding box center [676, 433] width 125 height 80
click at [688, 418] on link "RLR-Aspria Royal La Rasante Etage 0 | n/a 2025/09/66/03403 acces pompier pool -…" at bounding box center [676, 433] width 125 height 80
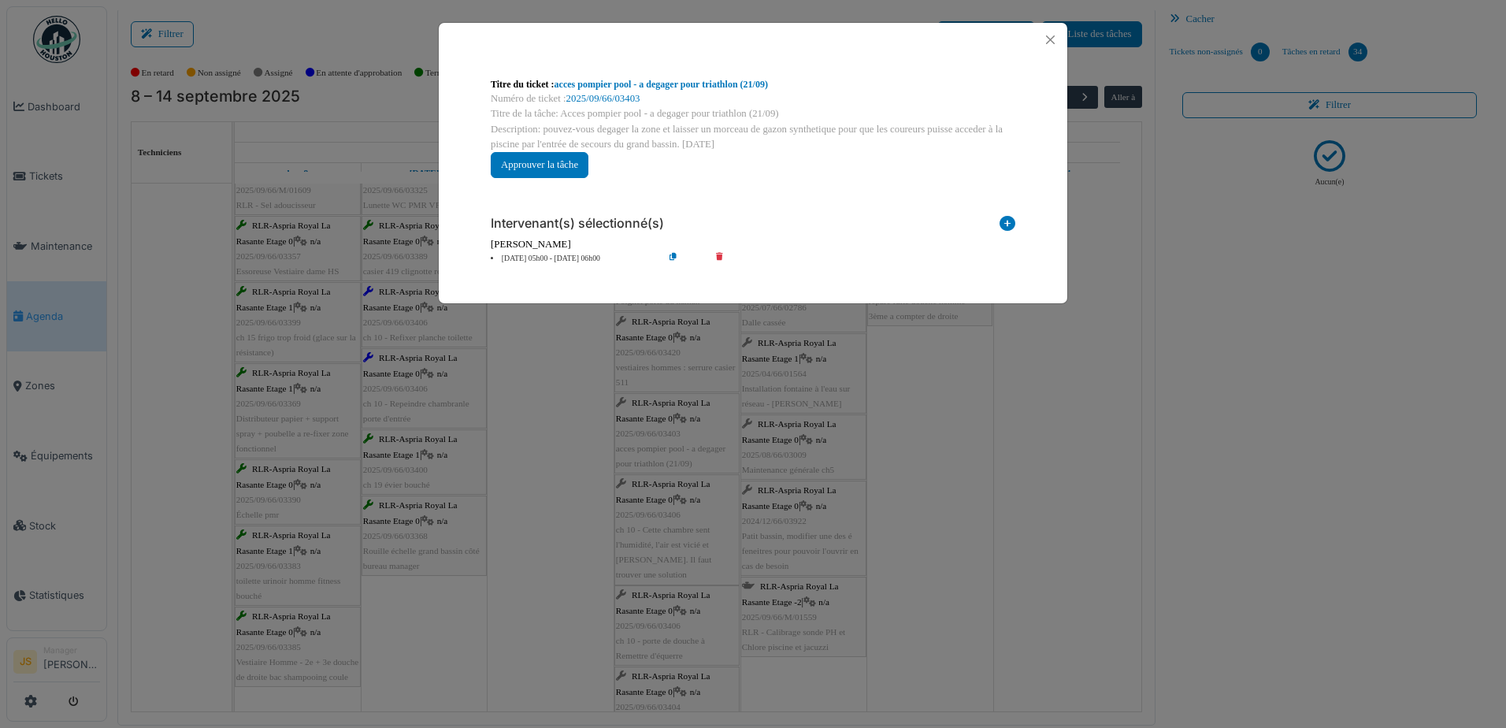
click at [1008, 220] on icon at bounding box center [1008, 226] width 16 height 21
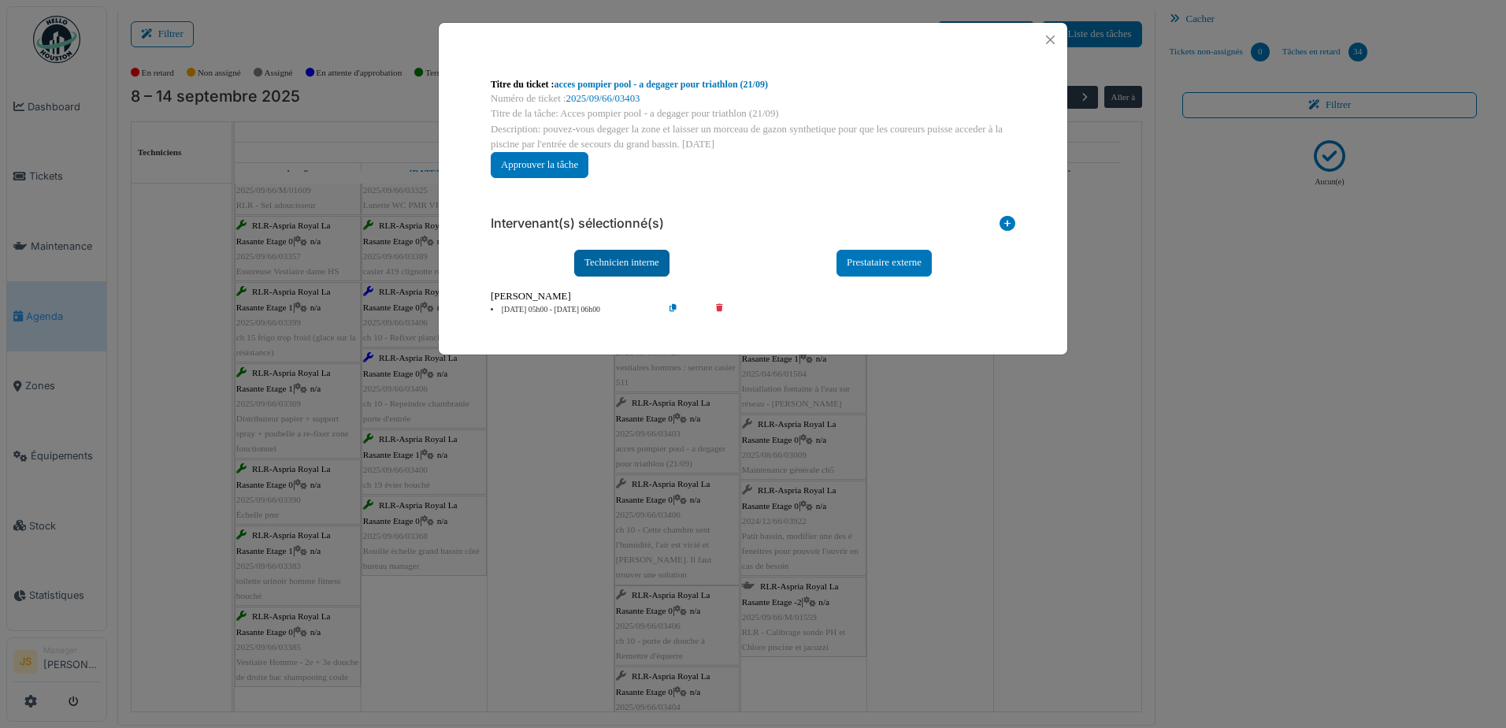
click at [600, 257] on div "Technicien interne" at bounding box center [621, 263] width 95 height 26
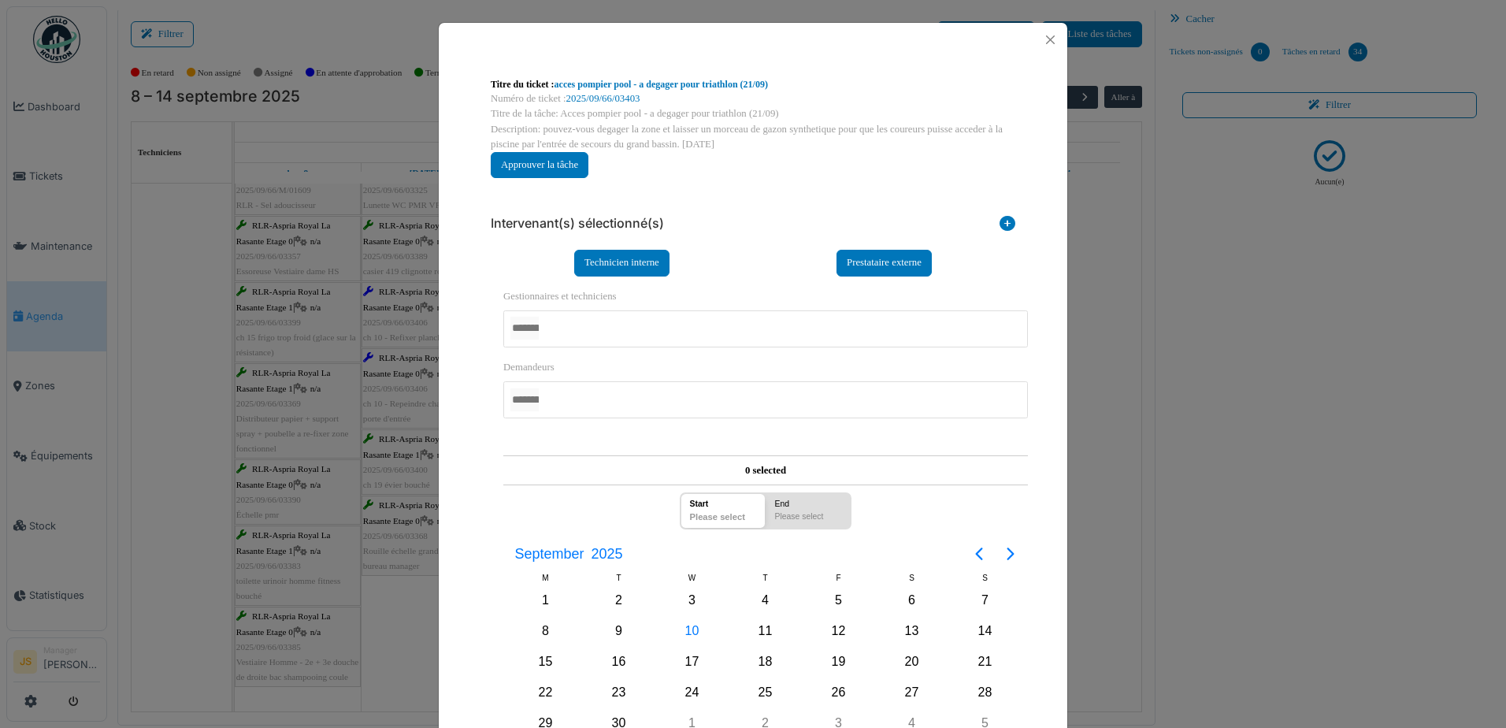
click at [592, 328] on div at bounding box center [765, 328] width 525 height 37
click at [449, 344] on div "**********" at bounding box center [753, 466] width 629 height 818
click at [650, 325] on input "AUCUN(E)" at bounding box center [641, 328] width 28 height 23
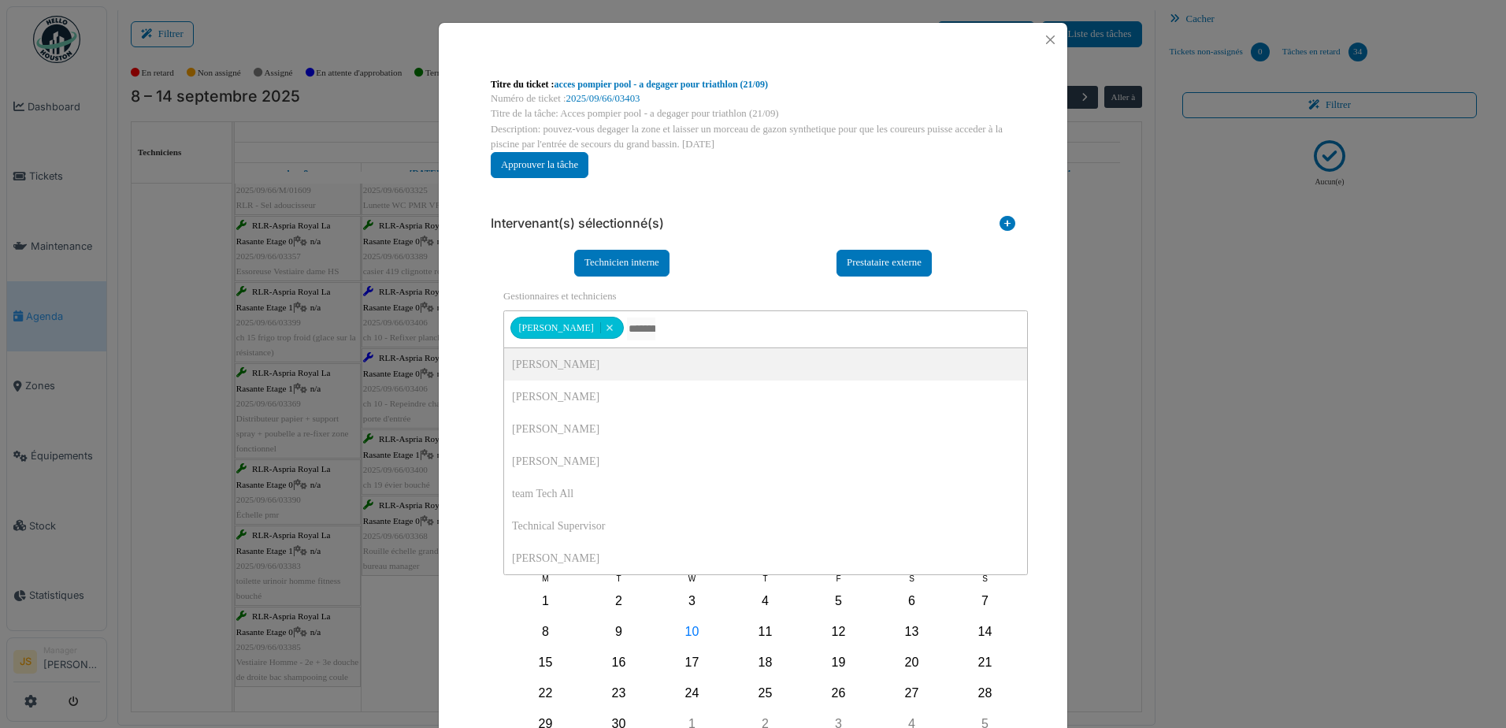
click at [747, 248] on div "**********" at bounding box center [753, 532] width 525 height 590
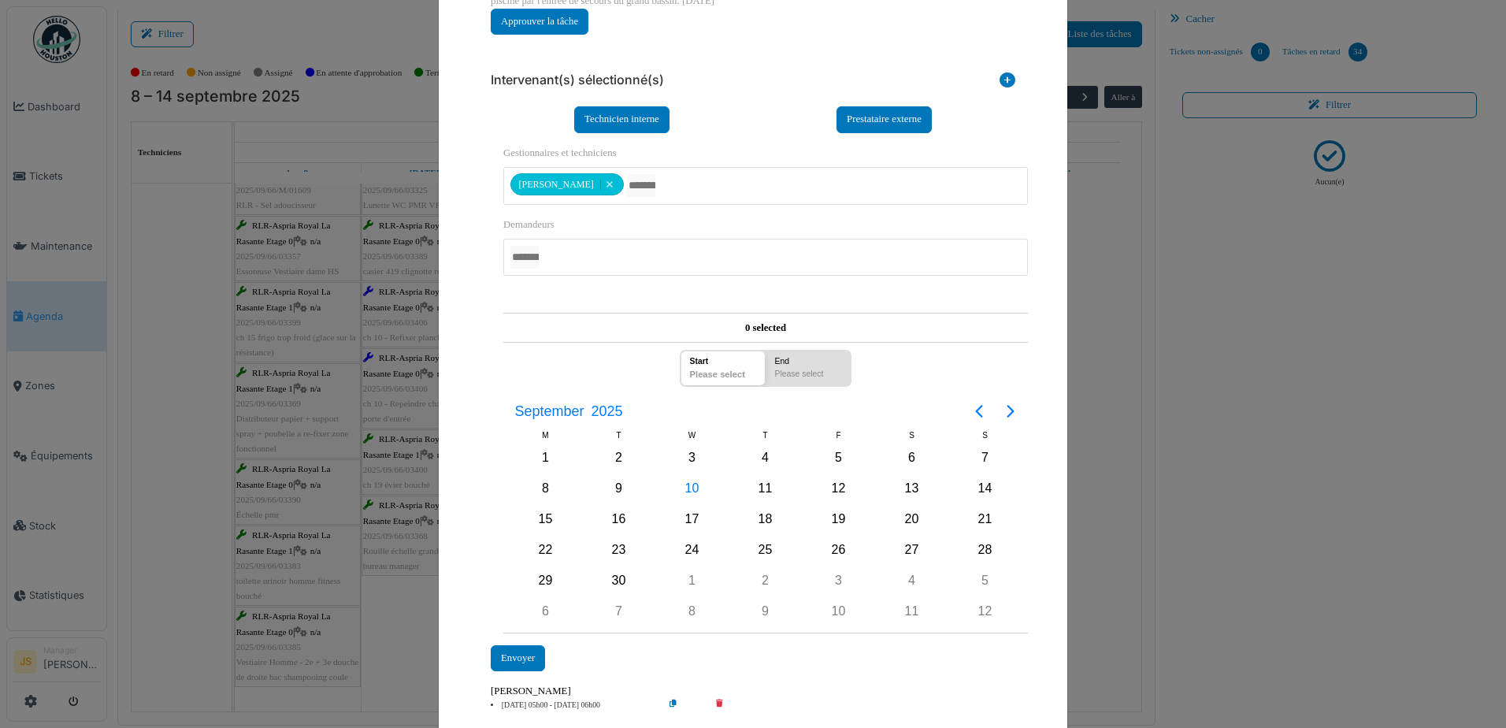
scroll to position [158, 0]
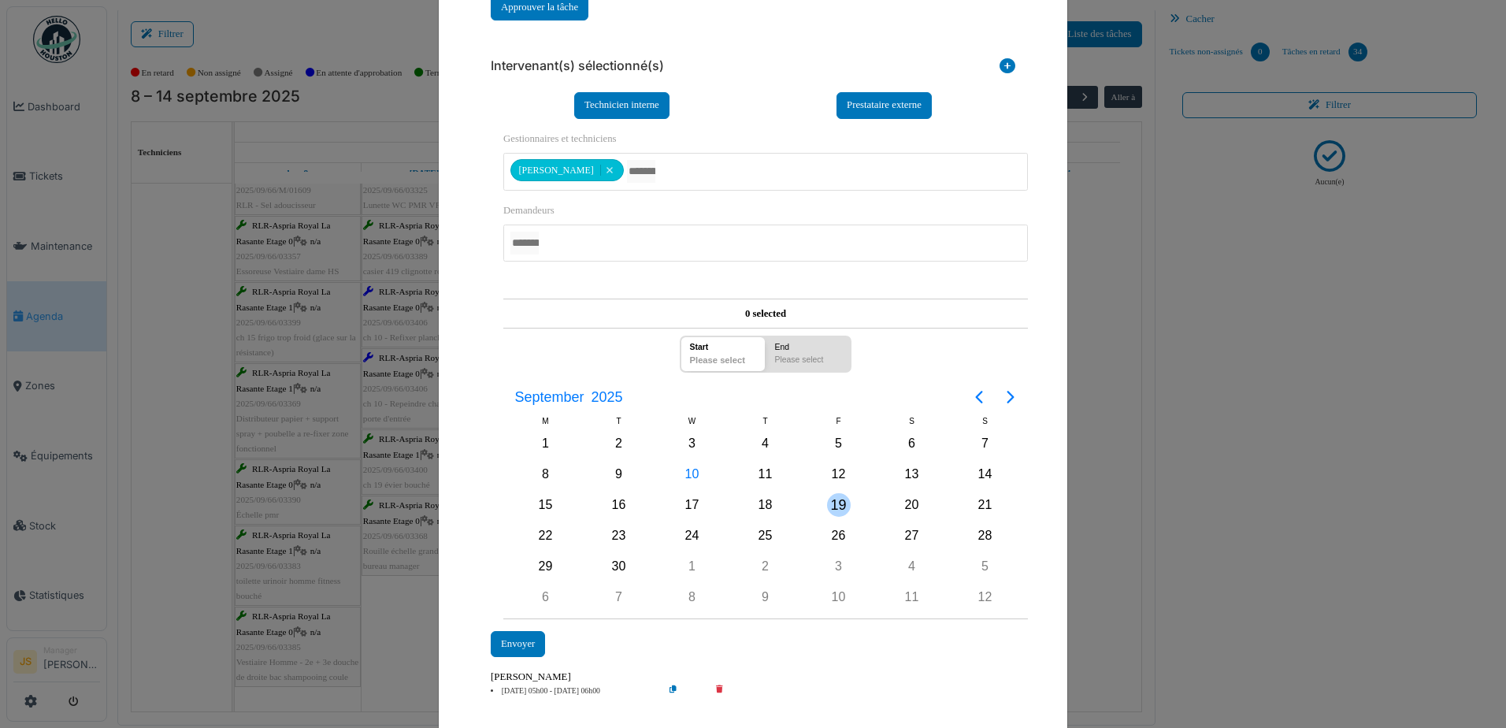
click at [833, 500] on div "19" at bounding box center [839, 505] width 24 height 24
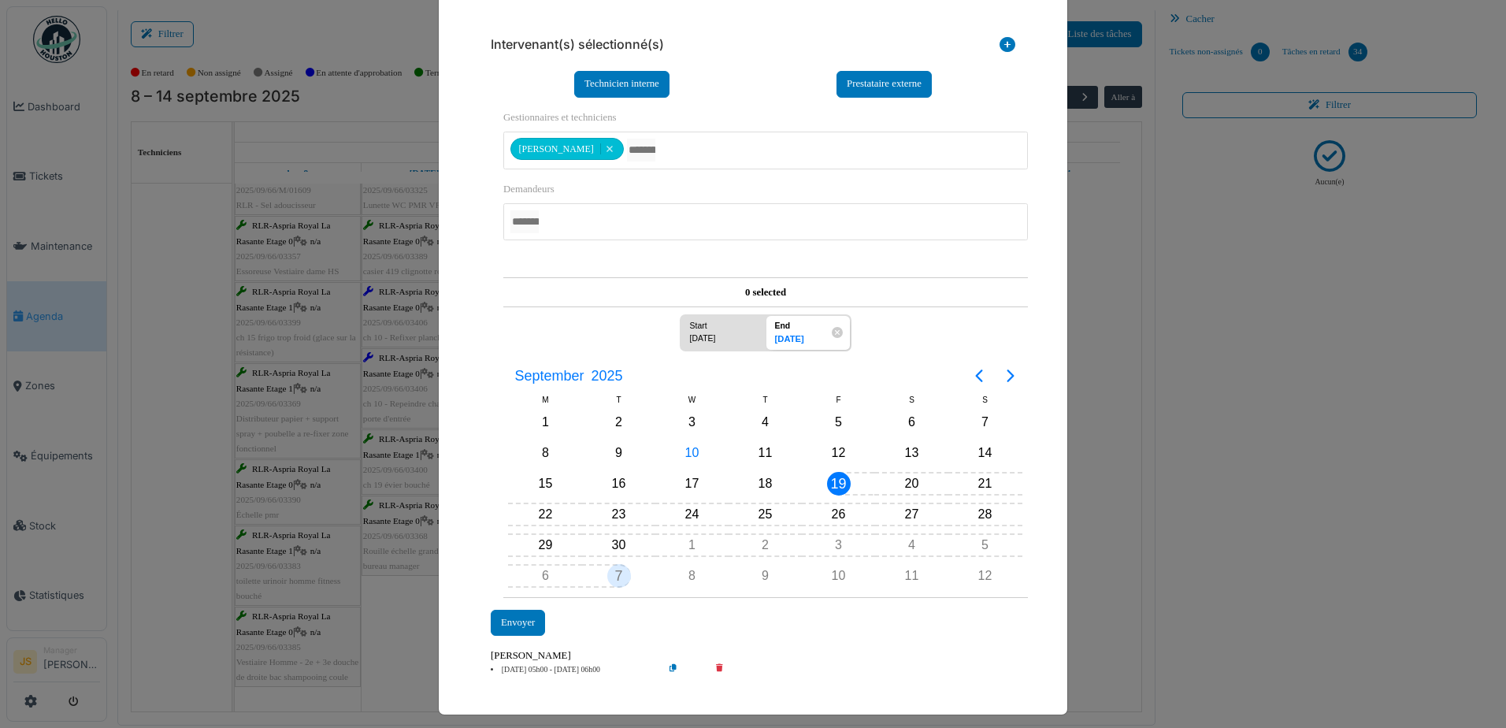
scroll to position [187, 0]
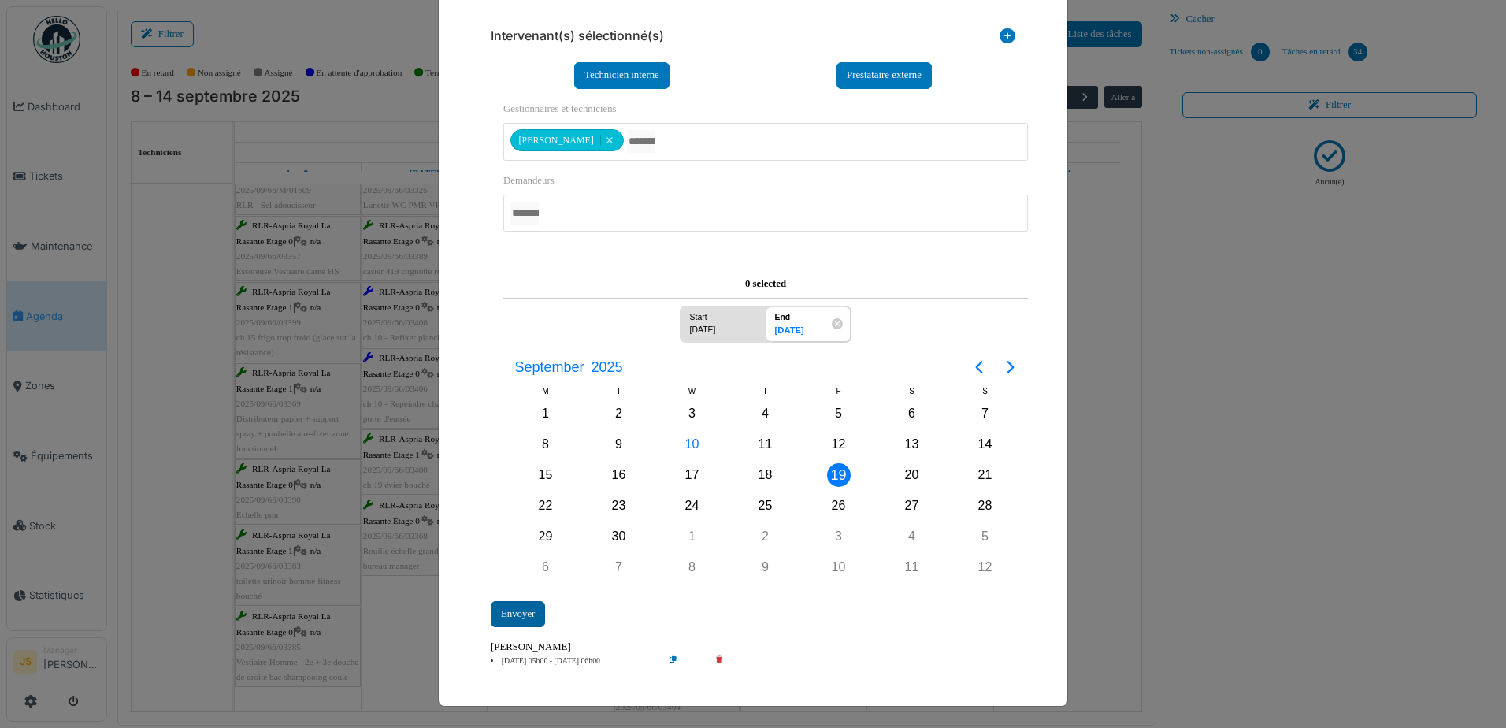
click at [525, 615] on div "Envoyer" at bounding box center [518, 614] width 54 height 26
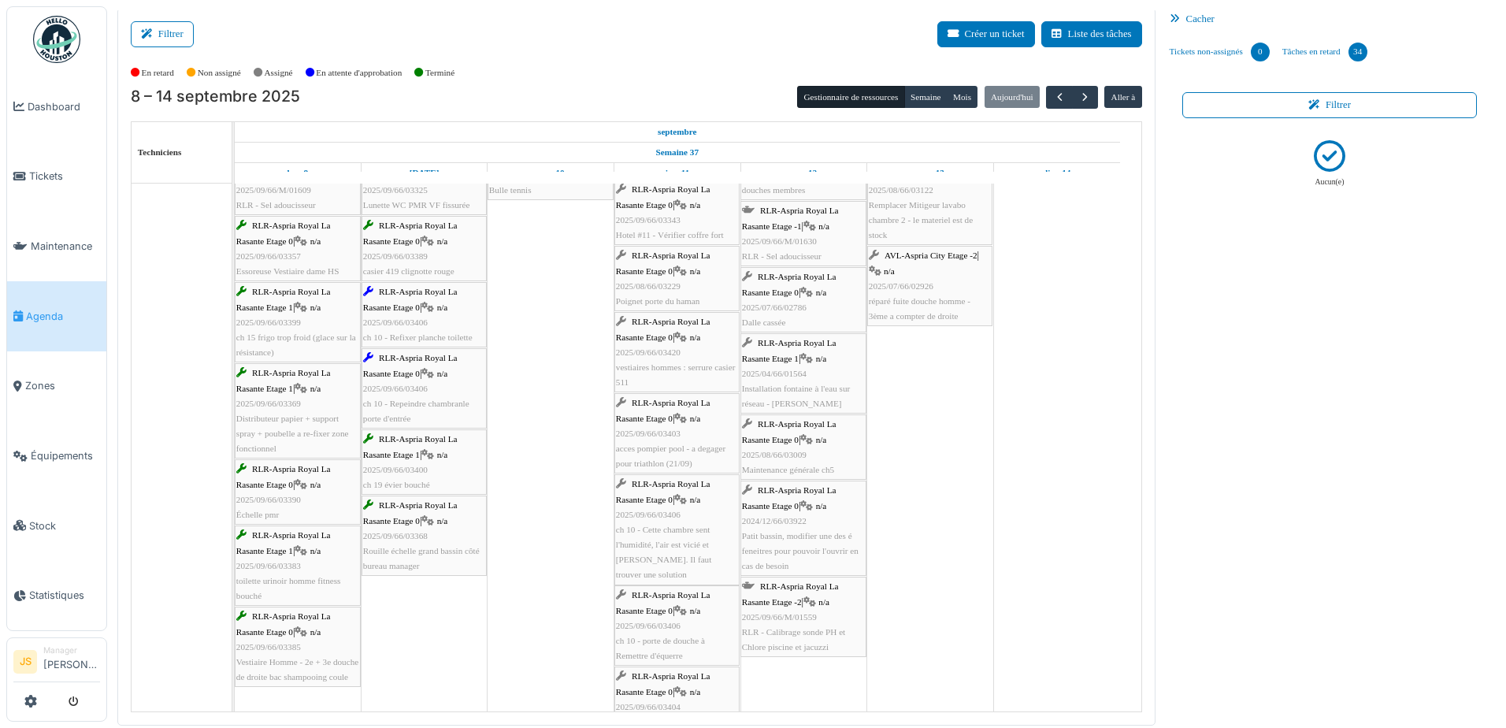
click at [666, 443] on span "acces pompier pool - a degager pour triathlon (21/09)" at bounding box center [670, 455] width 109 height 24
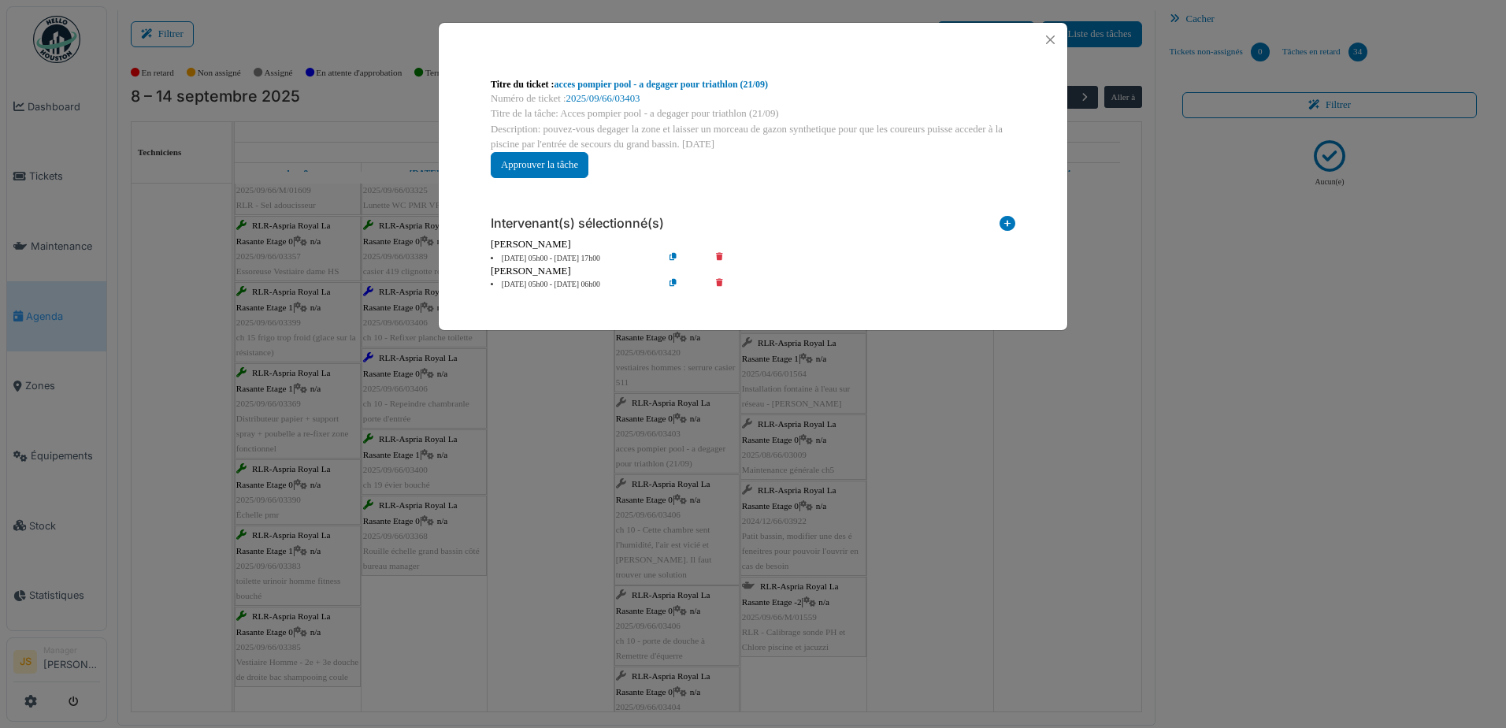
scroll to position [0, 0]
click at [553, 284] on li "11 sep 05h00 - 11 sep 06h00" at bounding box center [573, 285] width 180 height 12
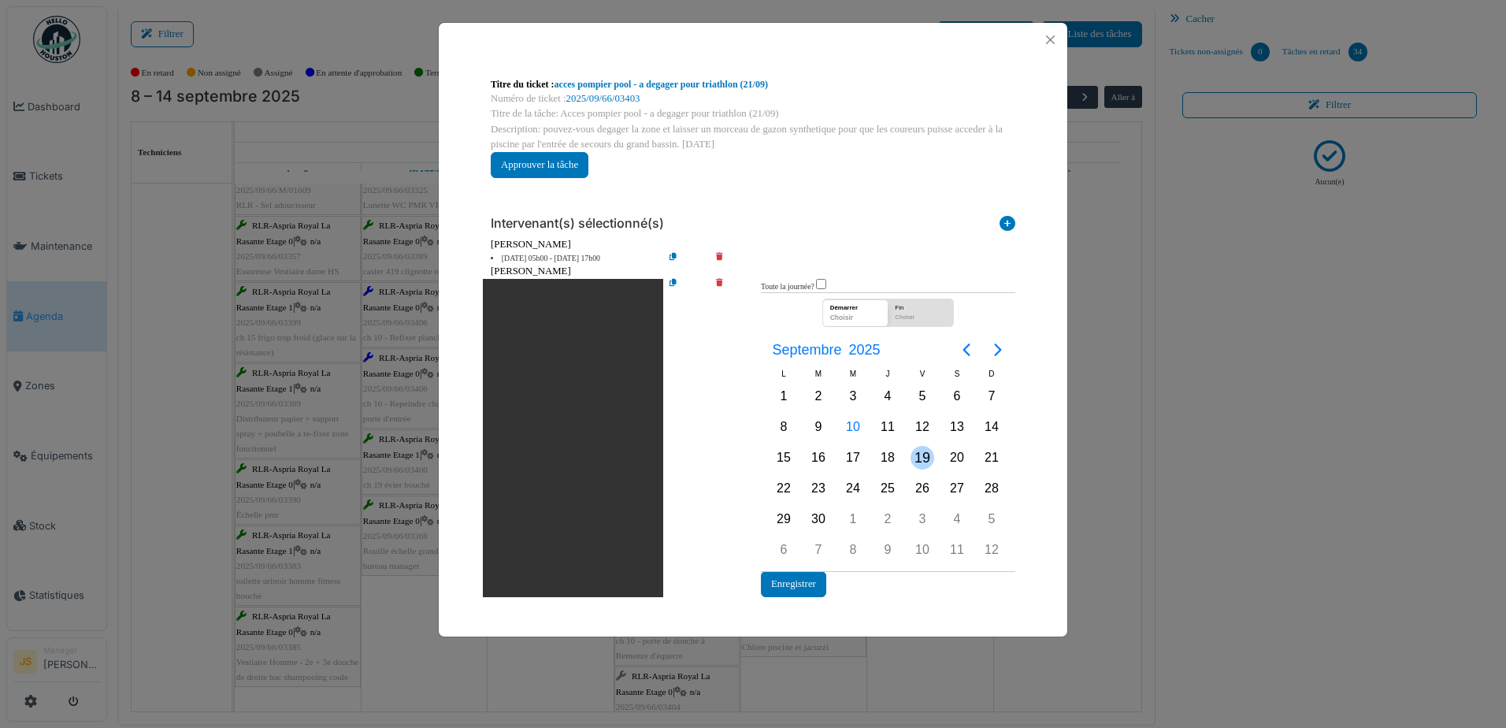
click at [919, 459] on div "19" at bounding box center [923, 458] width 24 height 24
click at [922, 456] on div "19" at bounding box center [923, 458] width 24 height 24
click at [791, 585] on button "Enregistrer" at bounding box center [793, 584] width 65 height 26
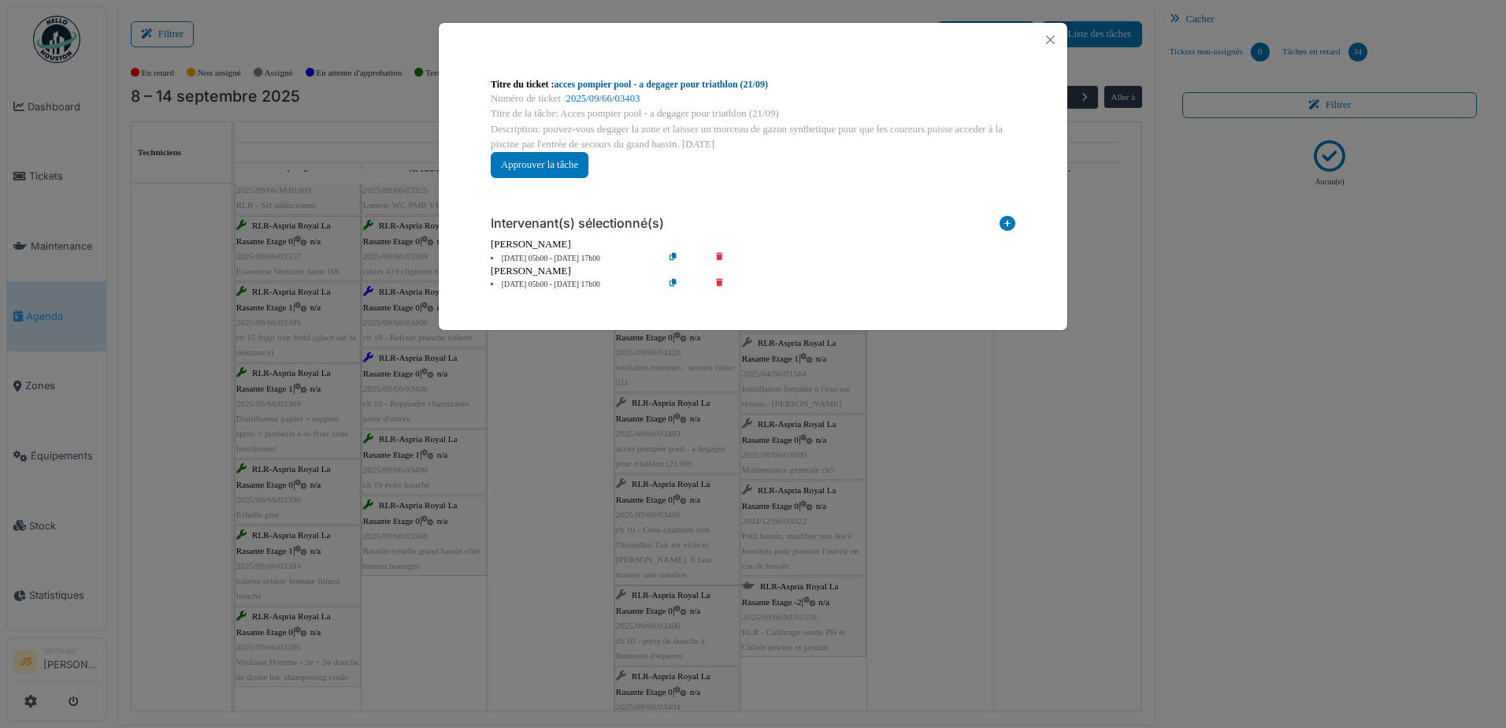
click at [622, 84] on link "acces pompier pool - a degager pour triathlon (21/09)" at bounding box center [661, 84] width 213 height 11
click at [570, 537] on div "**********" at bounding box center [753, 364] width 1506 height 728
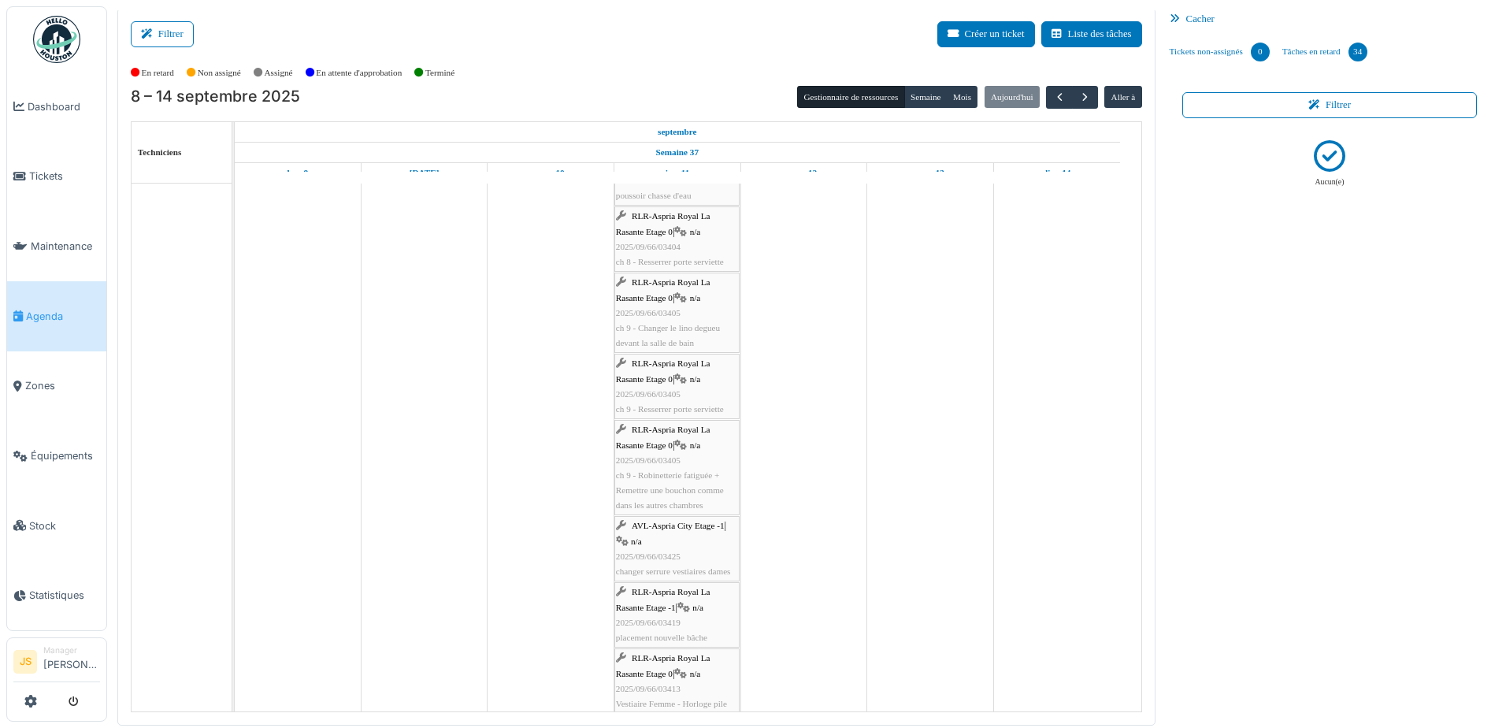
scroll to position [3273, 0]
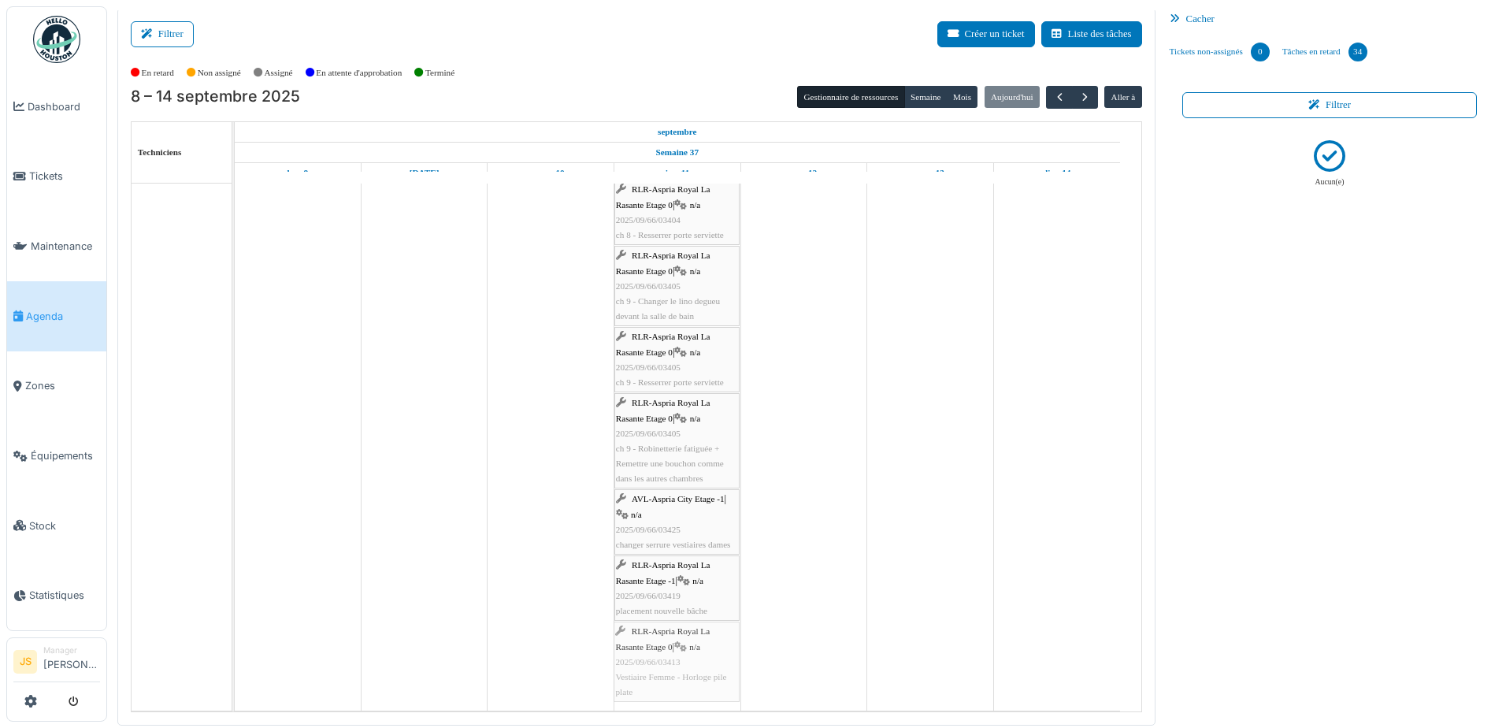
drag, startPoint x: 675, startPoint y: 668, endPoint x: 667, endPoint y: 670, distance: 8.0
drag, startPoint x: 666, startPoint y: 666, endPoint x: 605, endPoint y: 666, distance: 60.7
click at [646, 662] on link "RLR-Aspria Royal La Rasante Etage 0 | n/a 2025/09/66/03413 Vestiaire Femme - Ho…" at bounding box center [676, 662] width 125 height 80
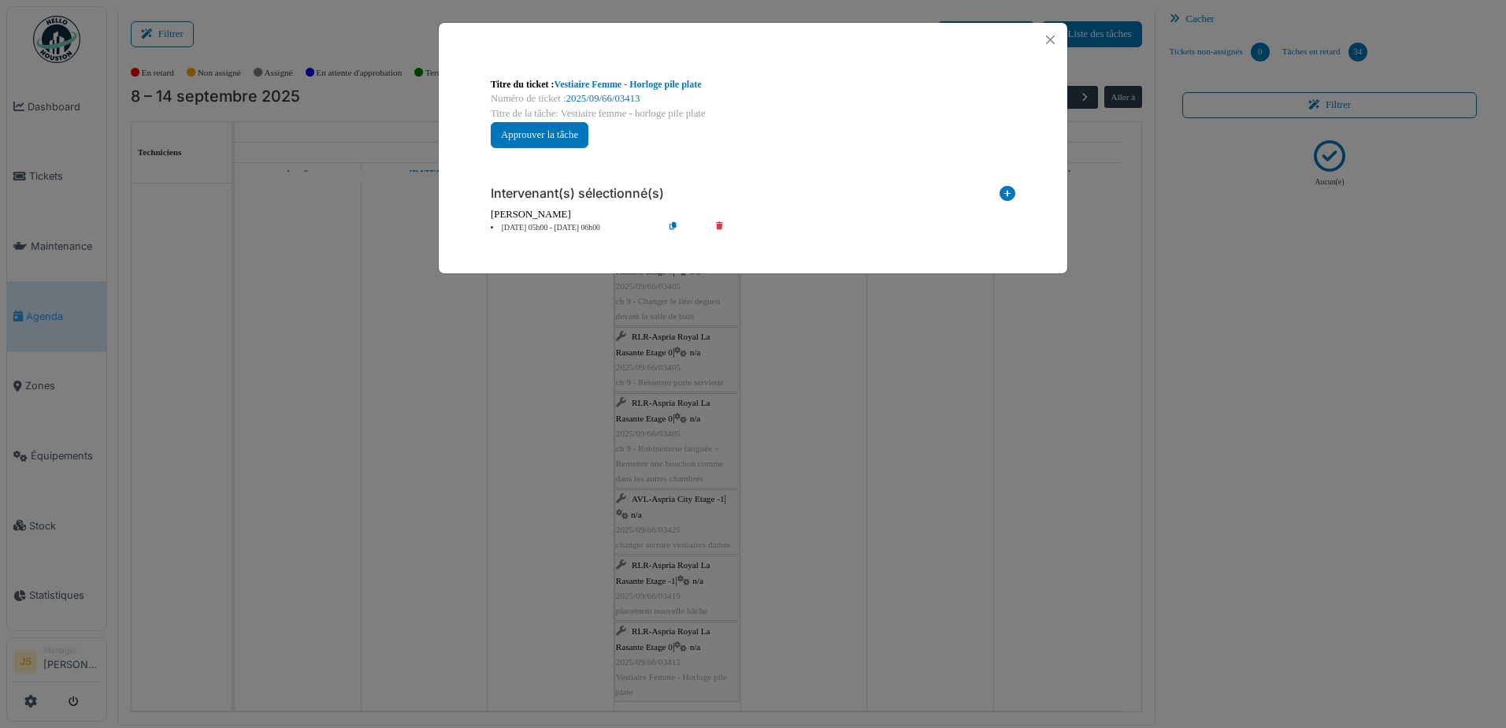
click at [720, 225] on icon at bounding box center [730, 228] width 45 height 12
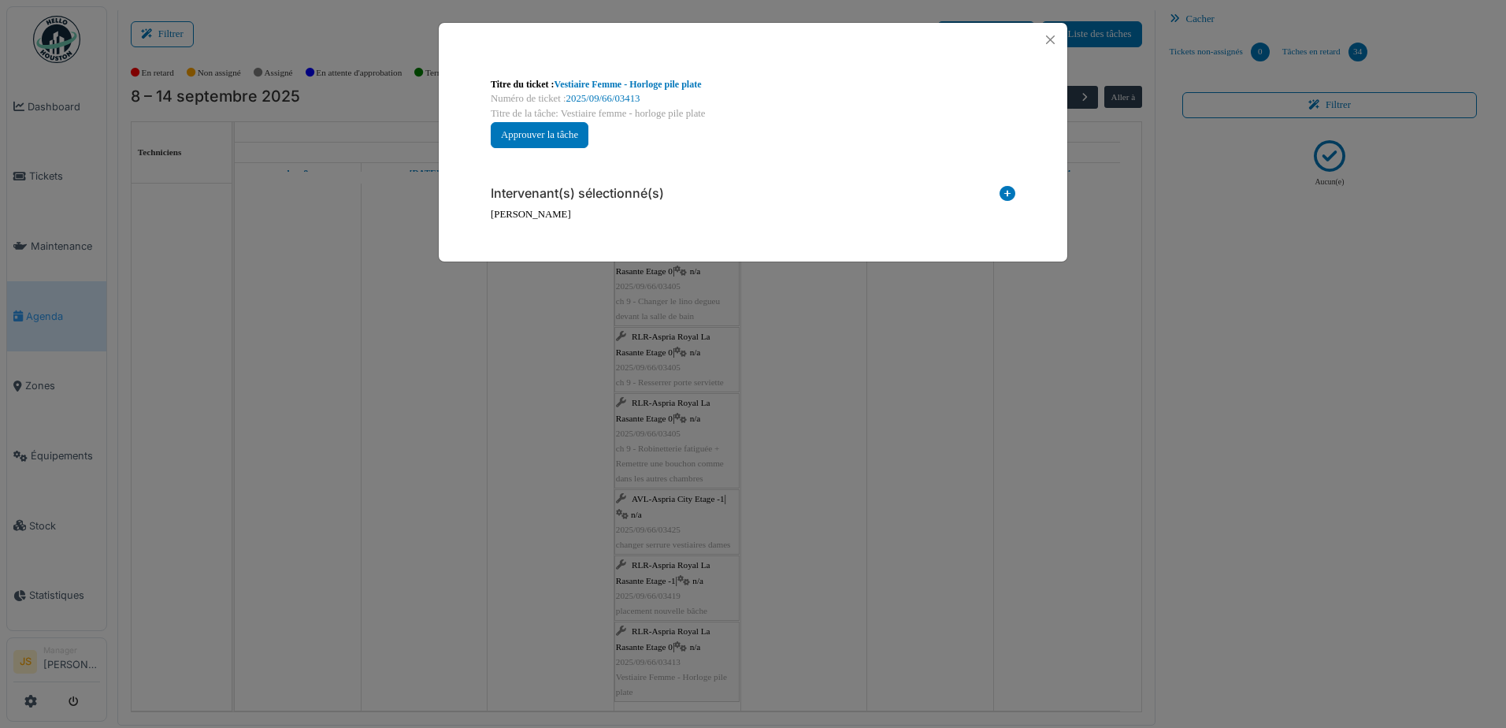
click at [1009, 189] on icon at bounding box center [1008, 196] width 16 height 21
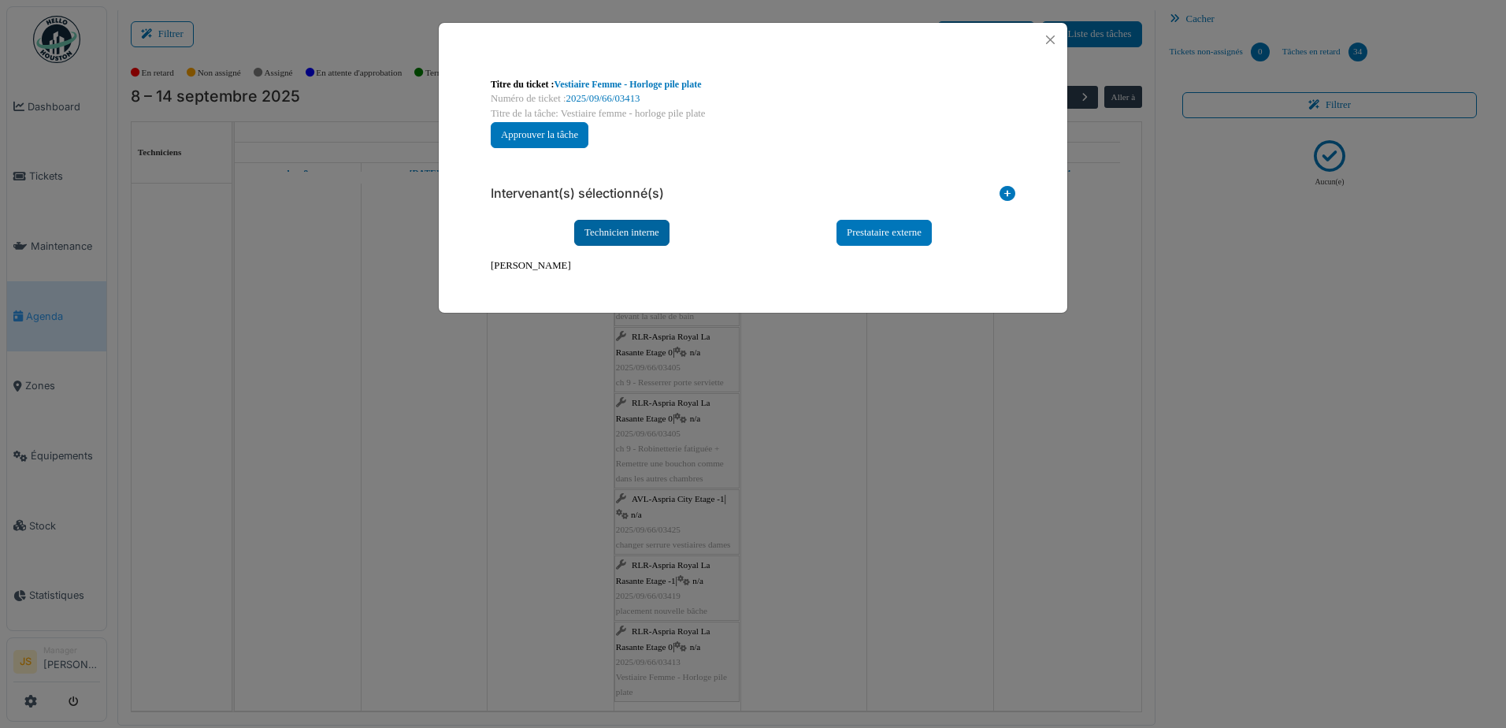
click at [599, 232] on div "Technicien interne" at bounding box center [621, 233] width 95 height 26
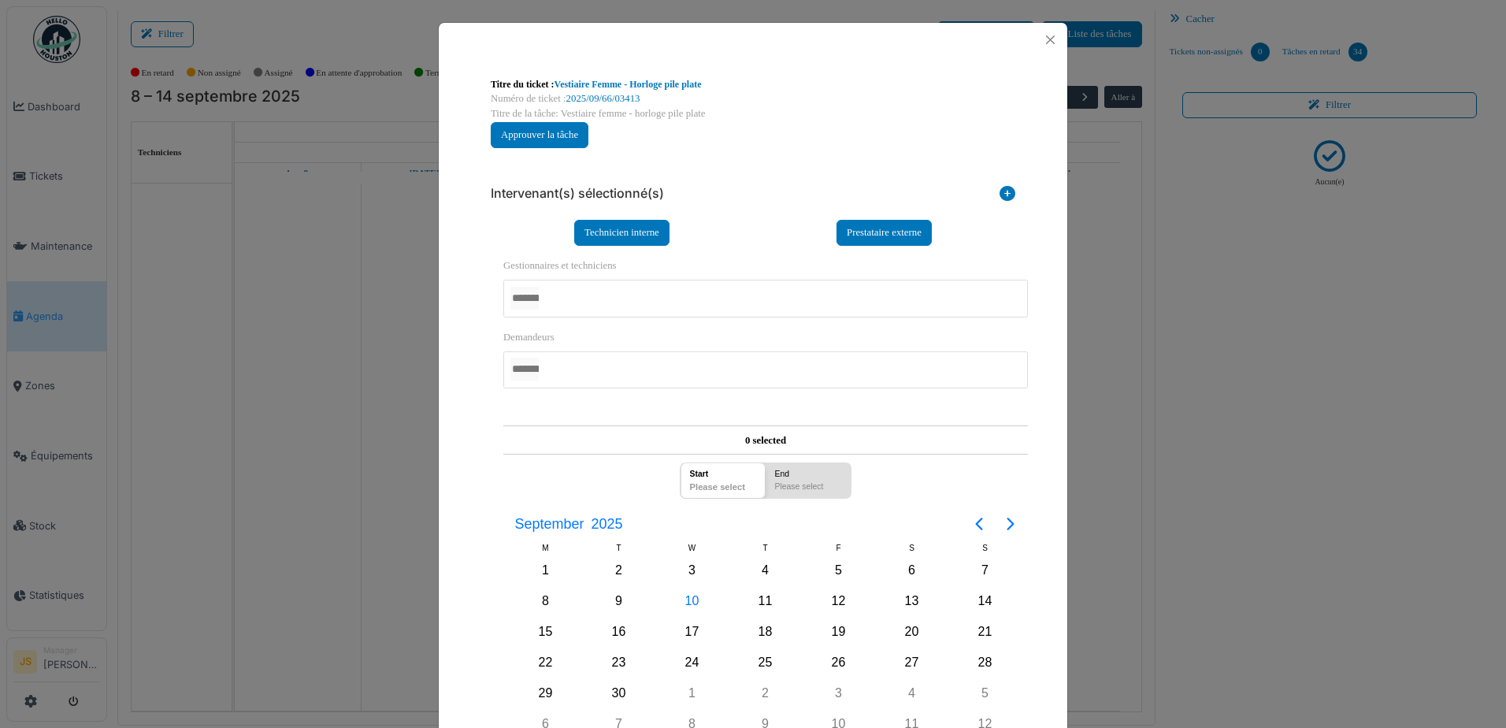
click at [619, 302] on div at bounding box center [765, 298] width 525 height 37
click at [457, 383] on div "**********" at bounding box center [753, 445] width 629 height 776
click at [836, 603] on div "12" at bounding box center [839, 602] width 24 height 24
click at [836, 602] on div "12" at bounding box center [839, 602] width 24 height 24
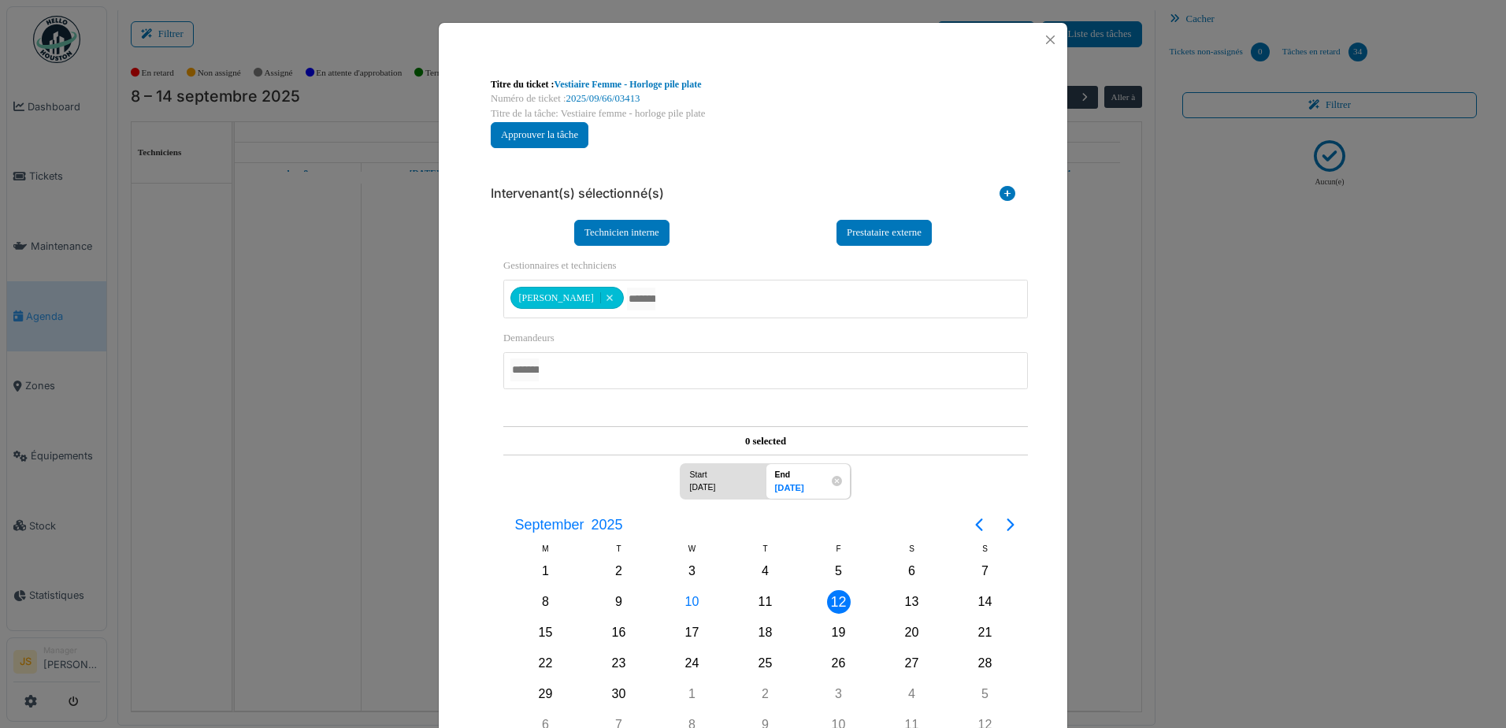
scroll to position [146, 0]
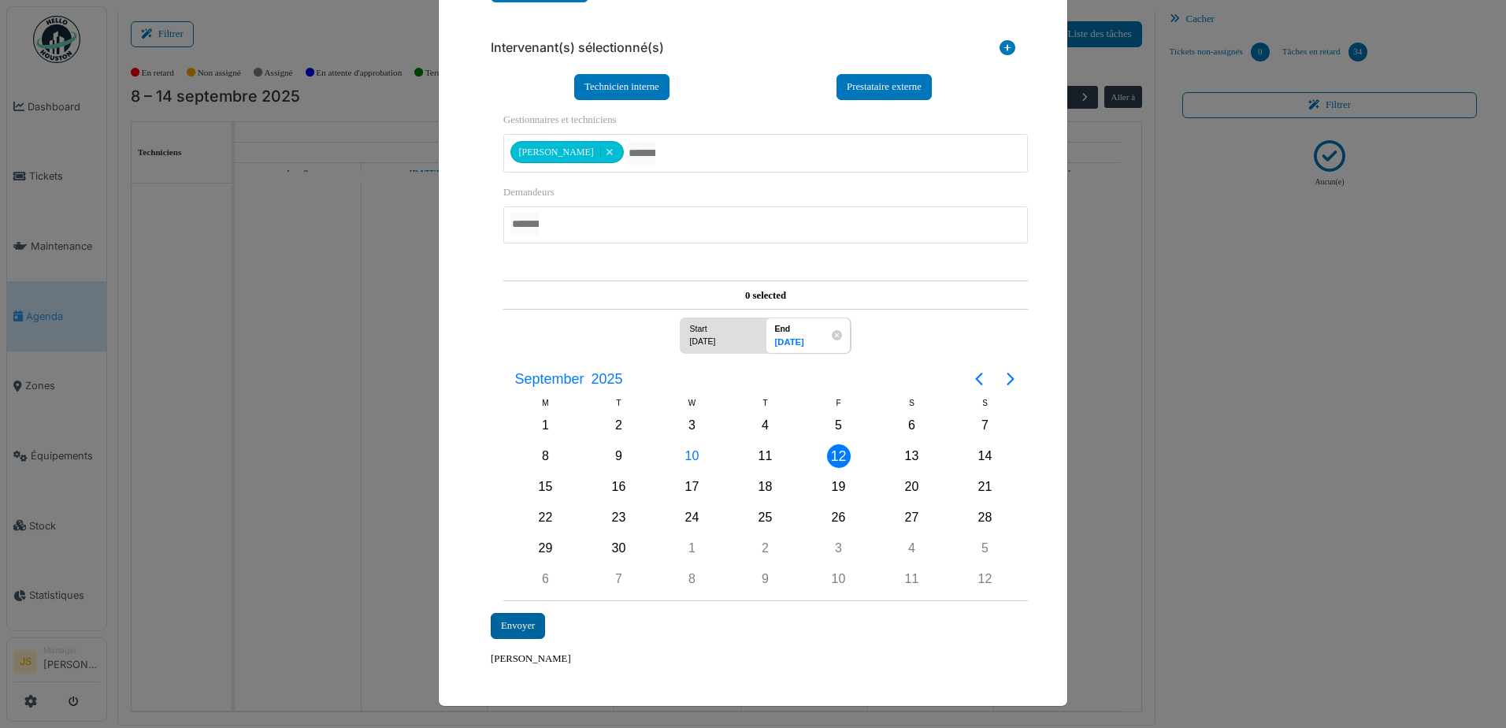
click at [497, 618] on div "Envoyer" at bounding box center [518, 626] width 54 height 26
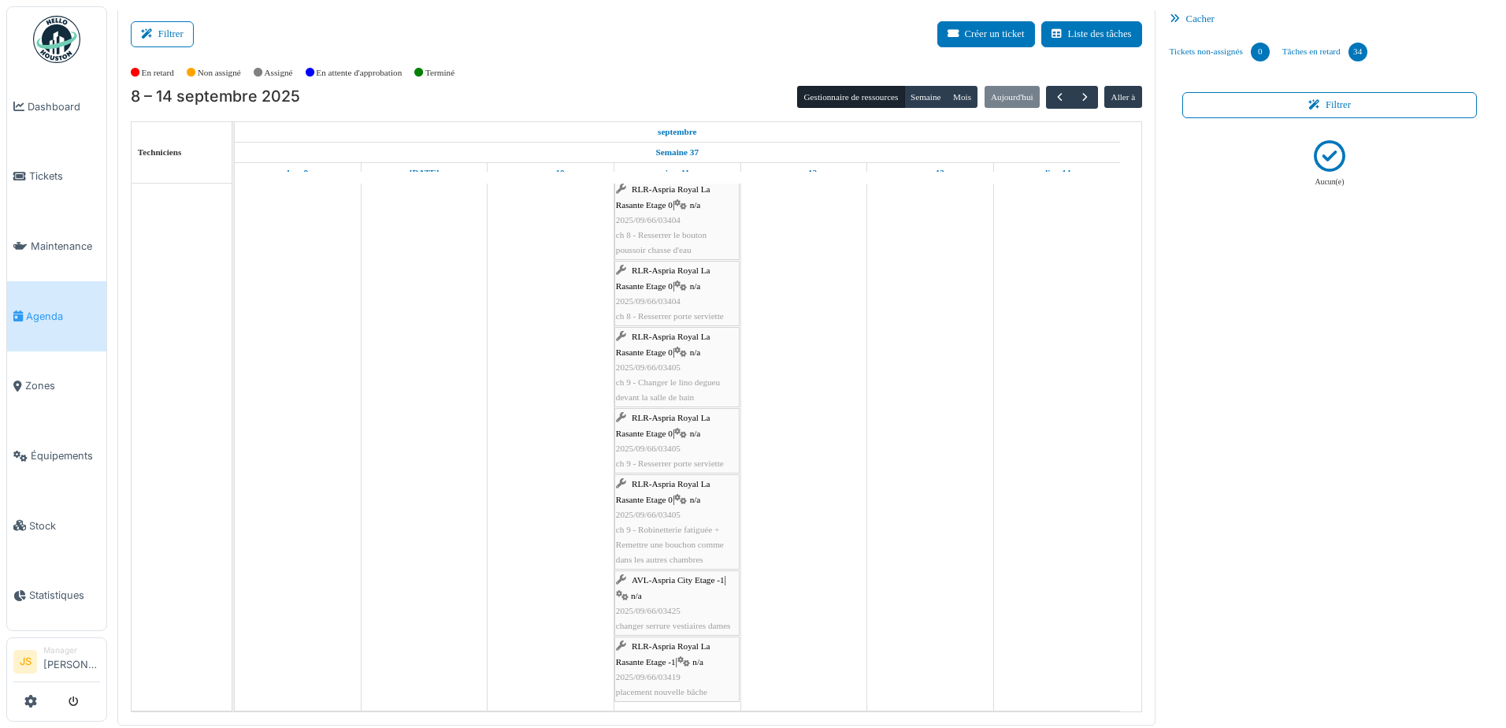
click at [722, 610] on div "AVL-Aspria City Etage -1 | n/a 2025/09/66/03425 changer serrure vestiaires dames" at bounding box center [677, 603] width 122 height 61
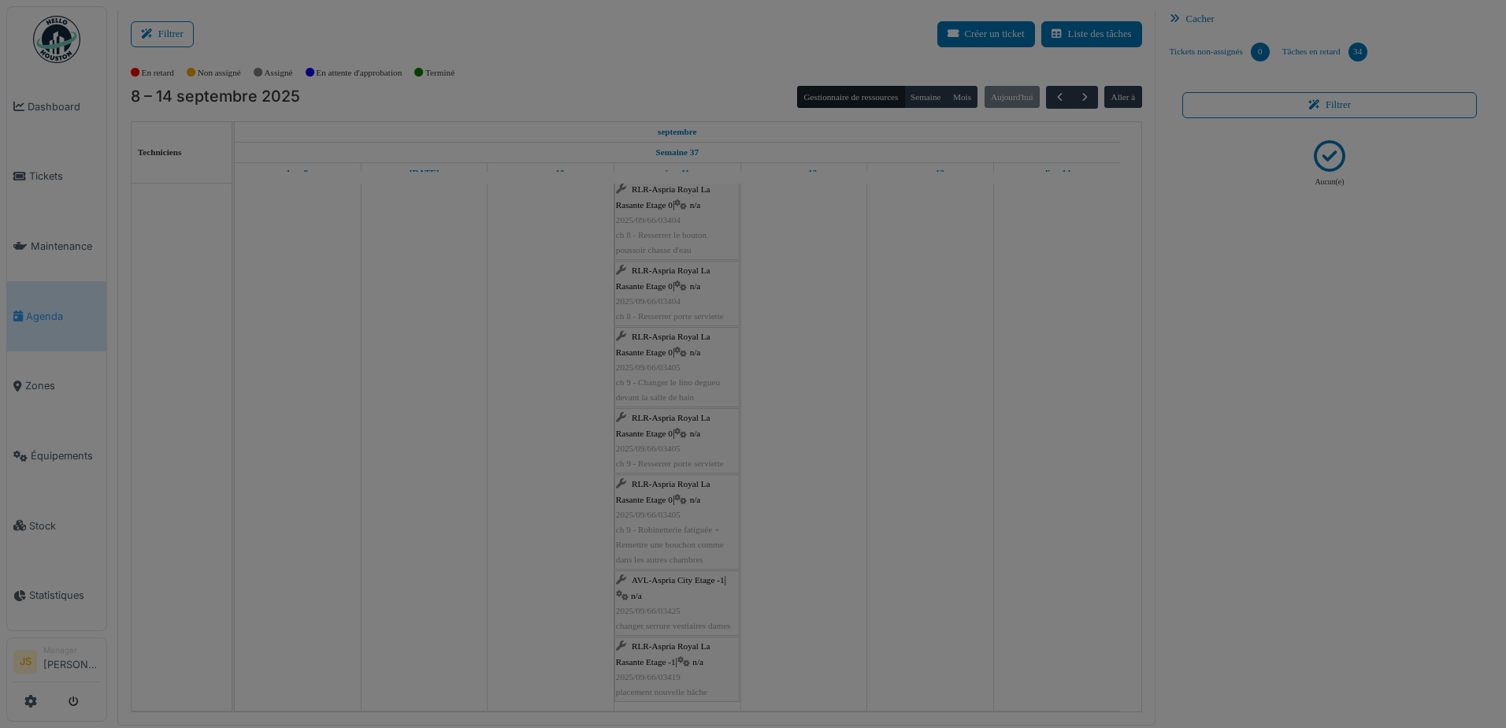
scroll to position [0, 0]
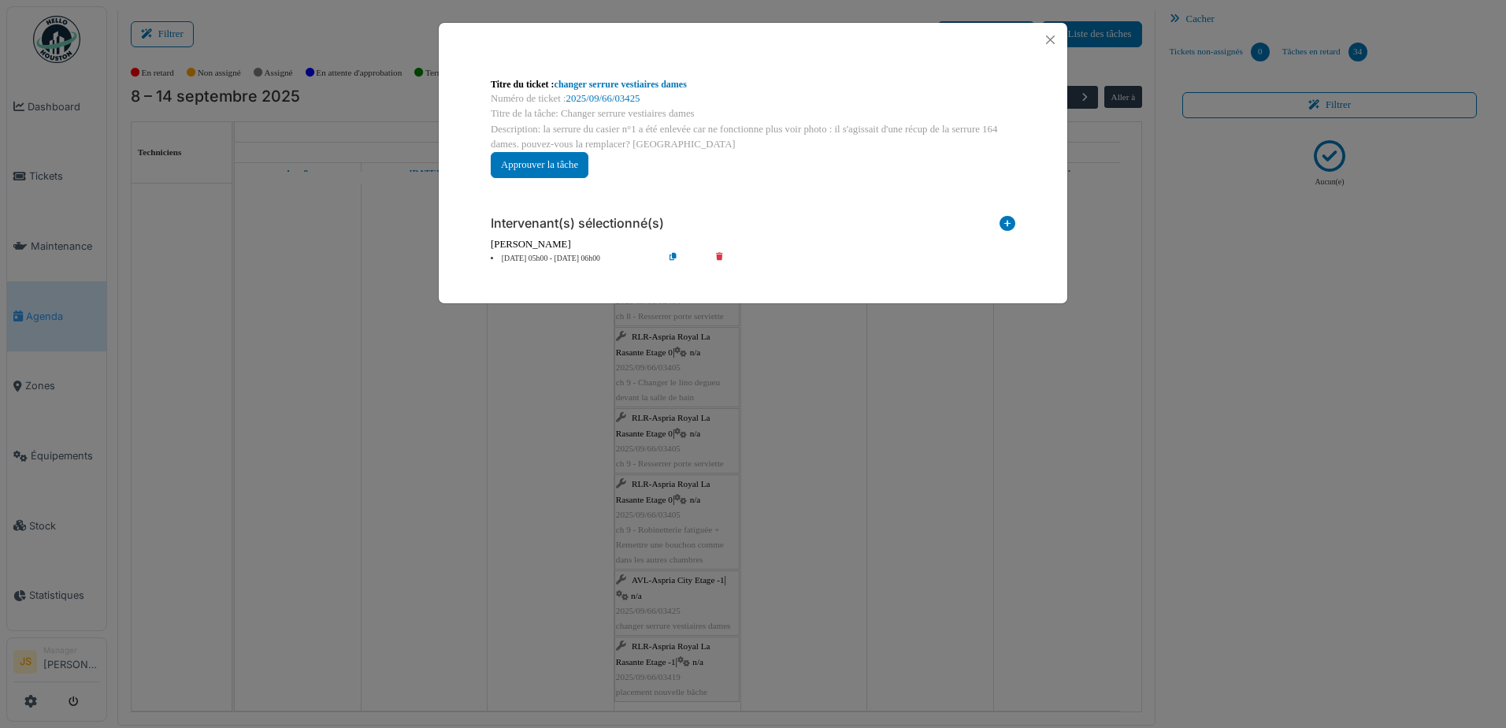
click at [721, 254] on icon at bounding box center [730, 259] width 45 height 12
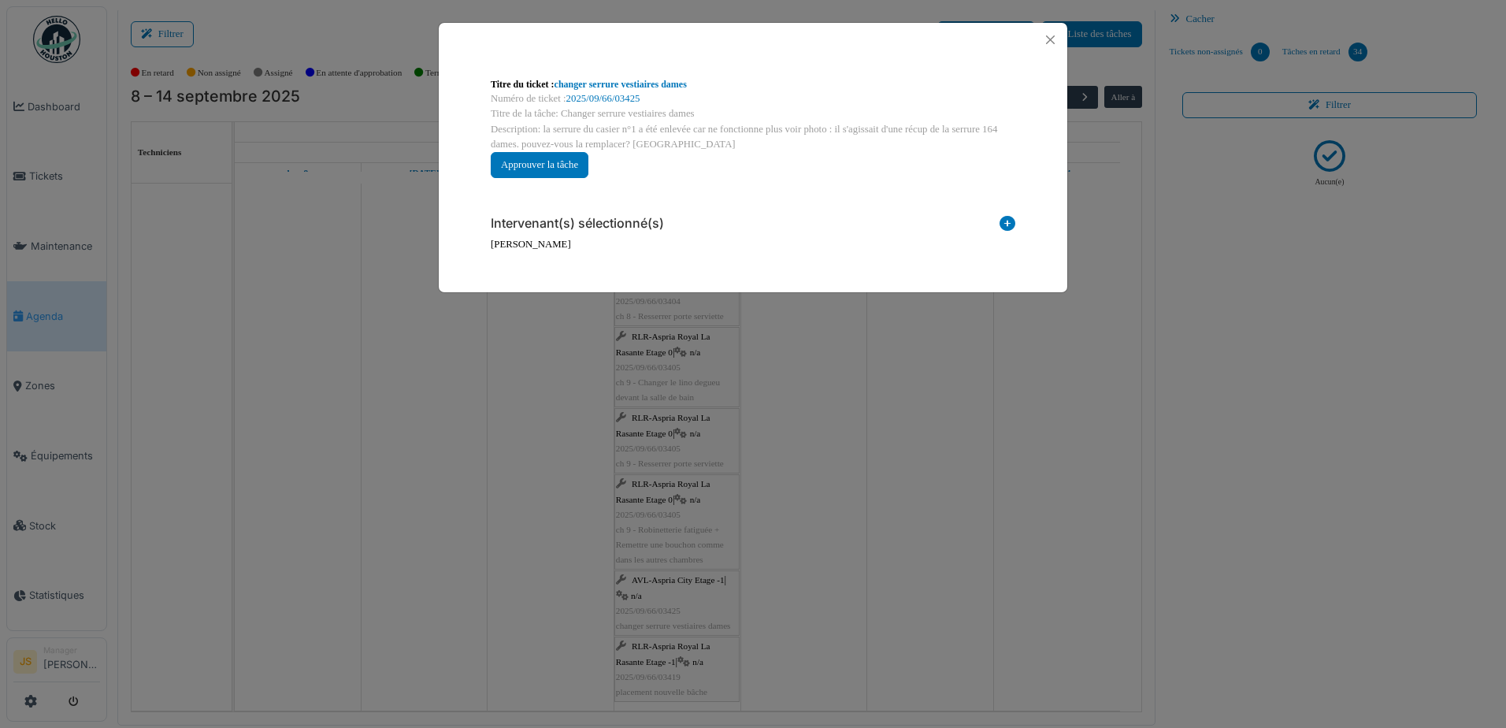
click at [1003, 225] on icon at bounding box center [1008, 226] width 16 height 21
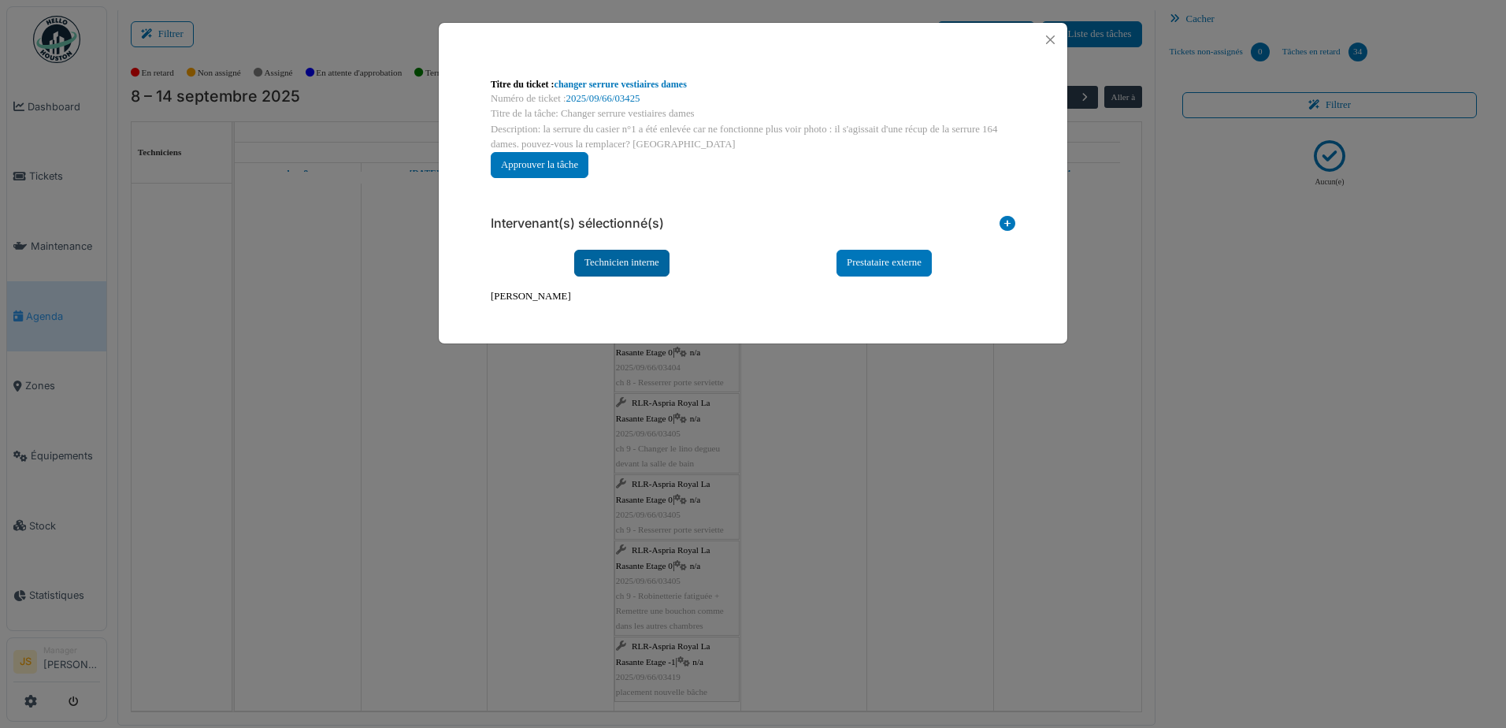
click at [618, 254] on div "Technicien interne" at bounding box center [621, 263] width 95 height 26
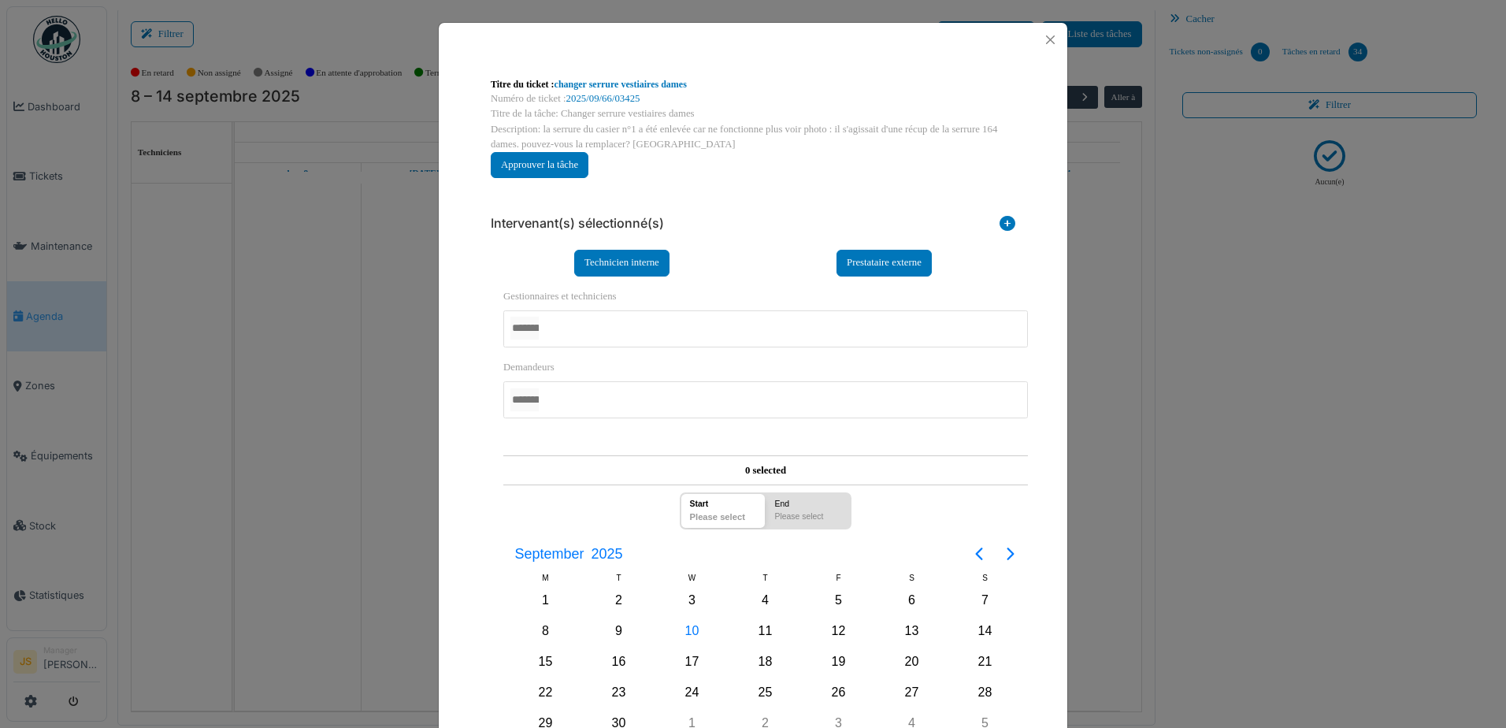
click at [613, 332] on div at bounding box center [765, 328] width 525 height 37
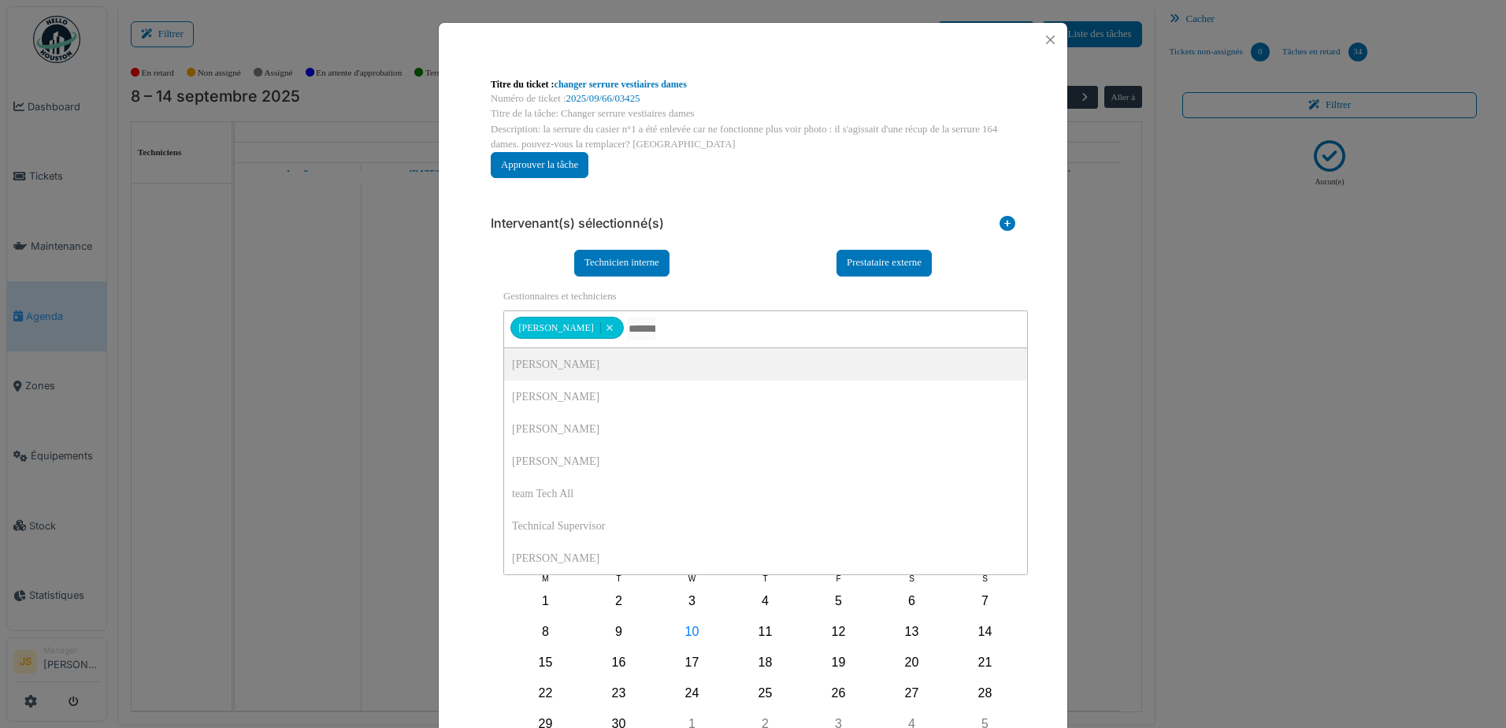
click at [483, 381] on div "**********" at bounding box center [753, 532] width 540 height 513
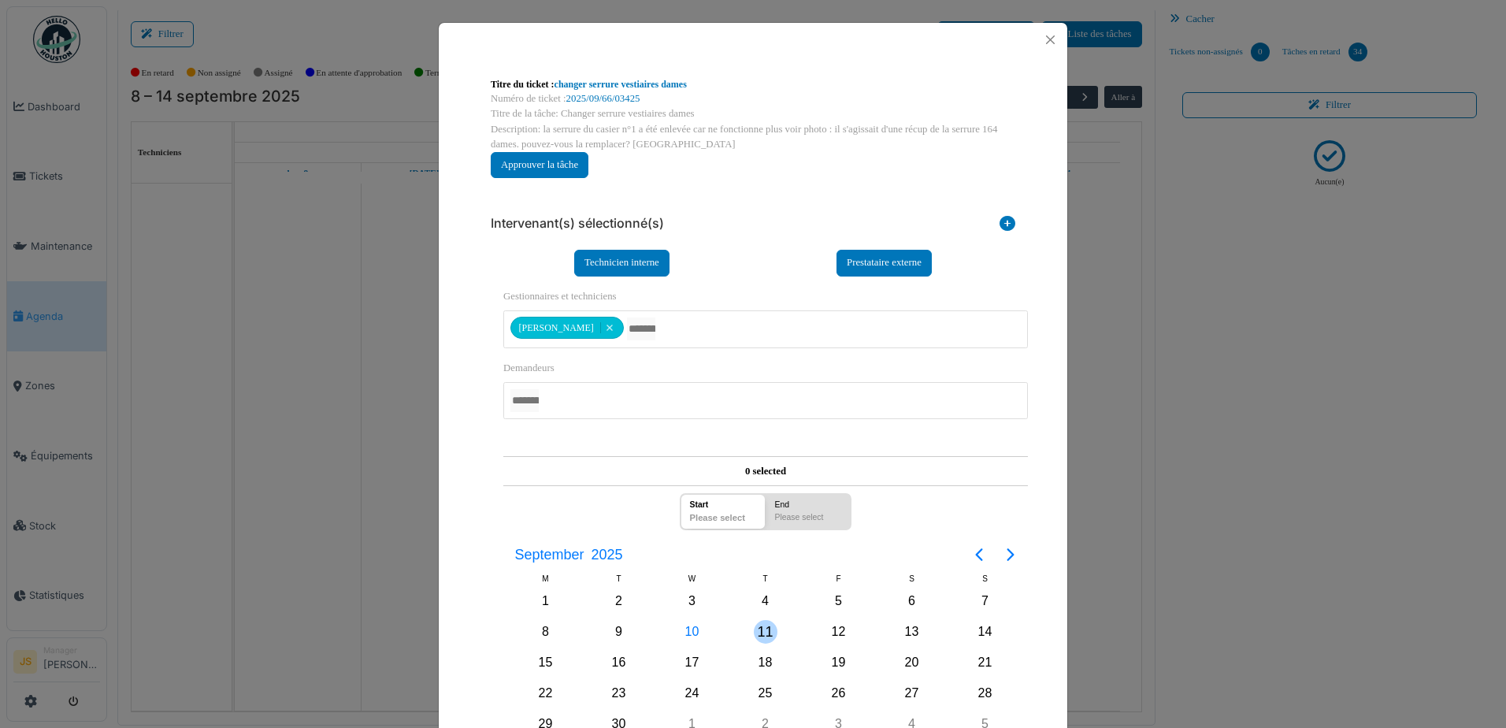
click at [761, 633] on div "11" at bounding box center [766, 632] width 24 height 24
click at [763, 627] on div "11" at bounding box center [766, 632] width 24 height 24
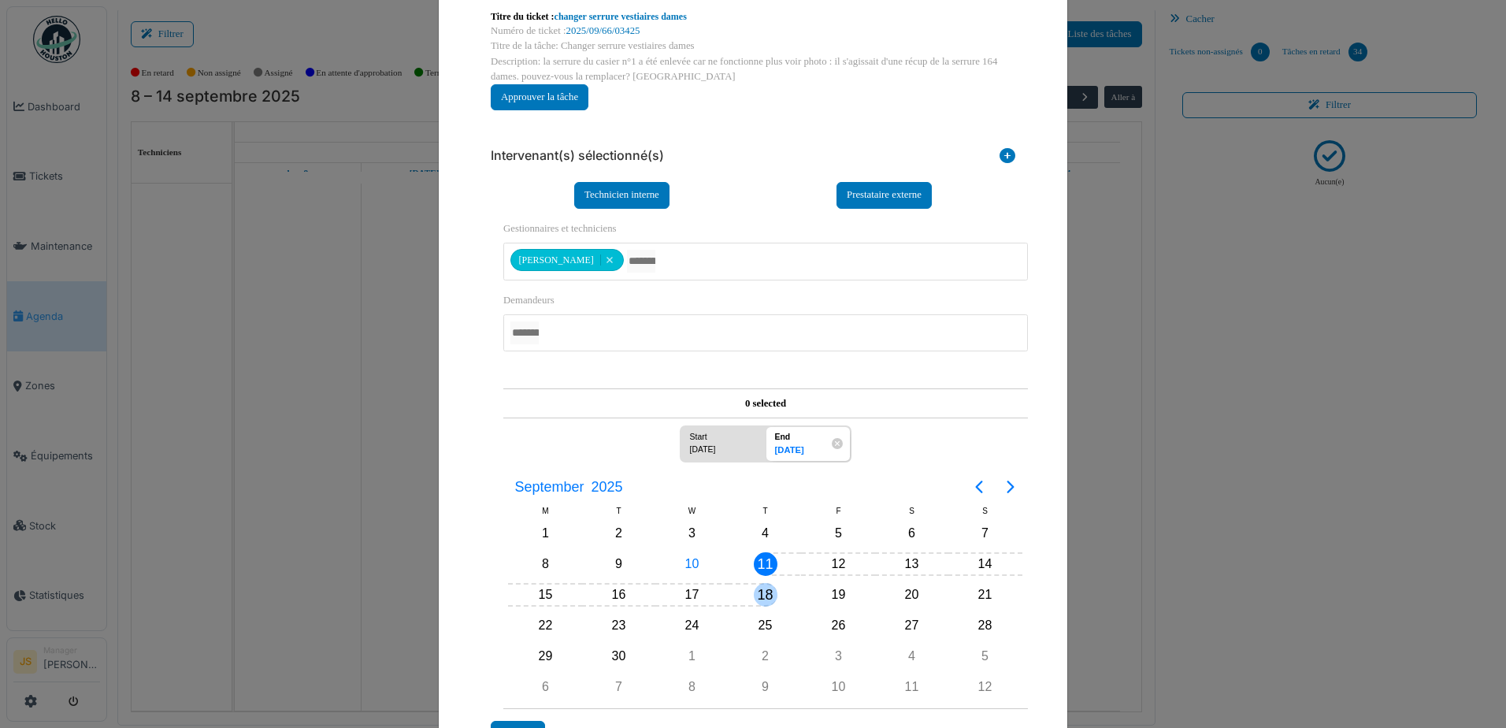
scroll to position [176, 0]
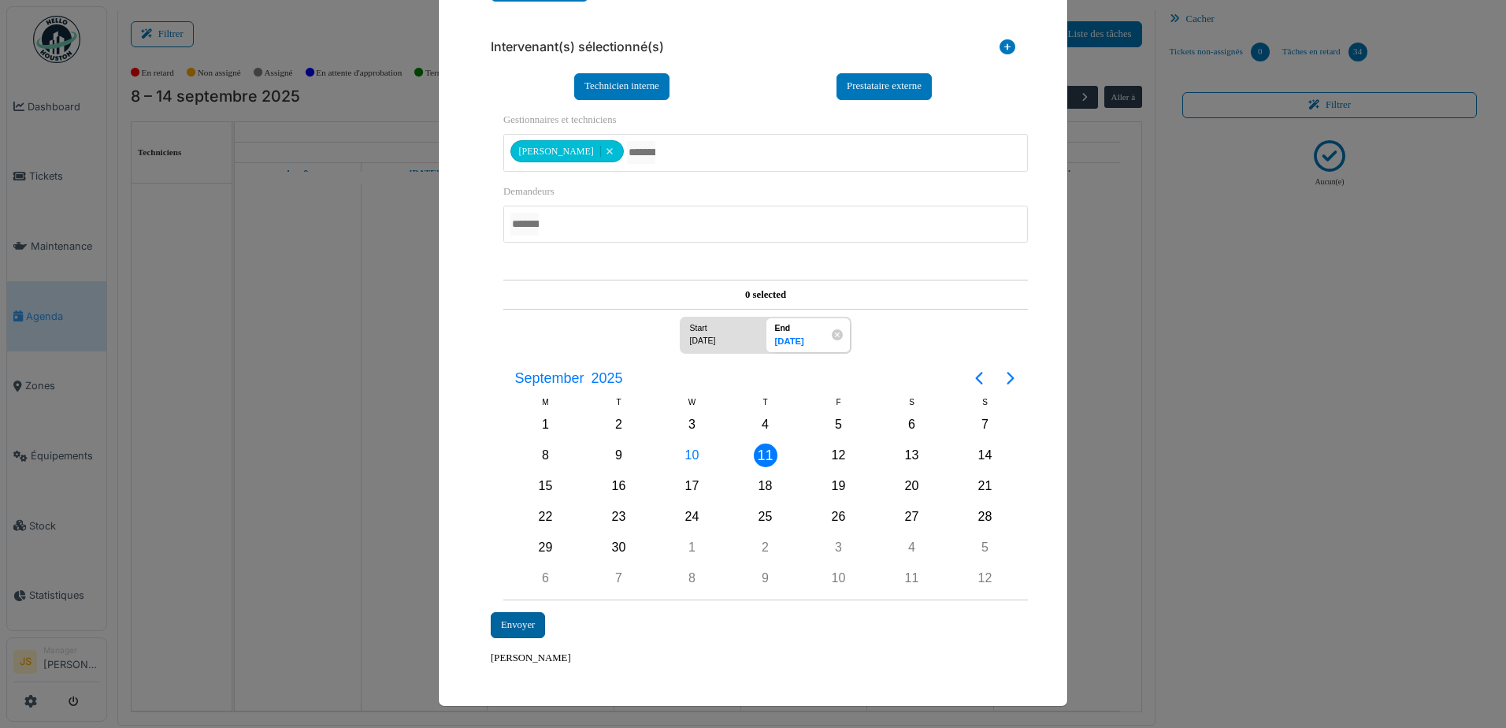
click at [537, 623] on div "Envoyer" at bounding box center [518, 625] width 54 height 26
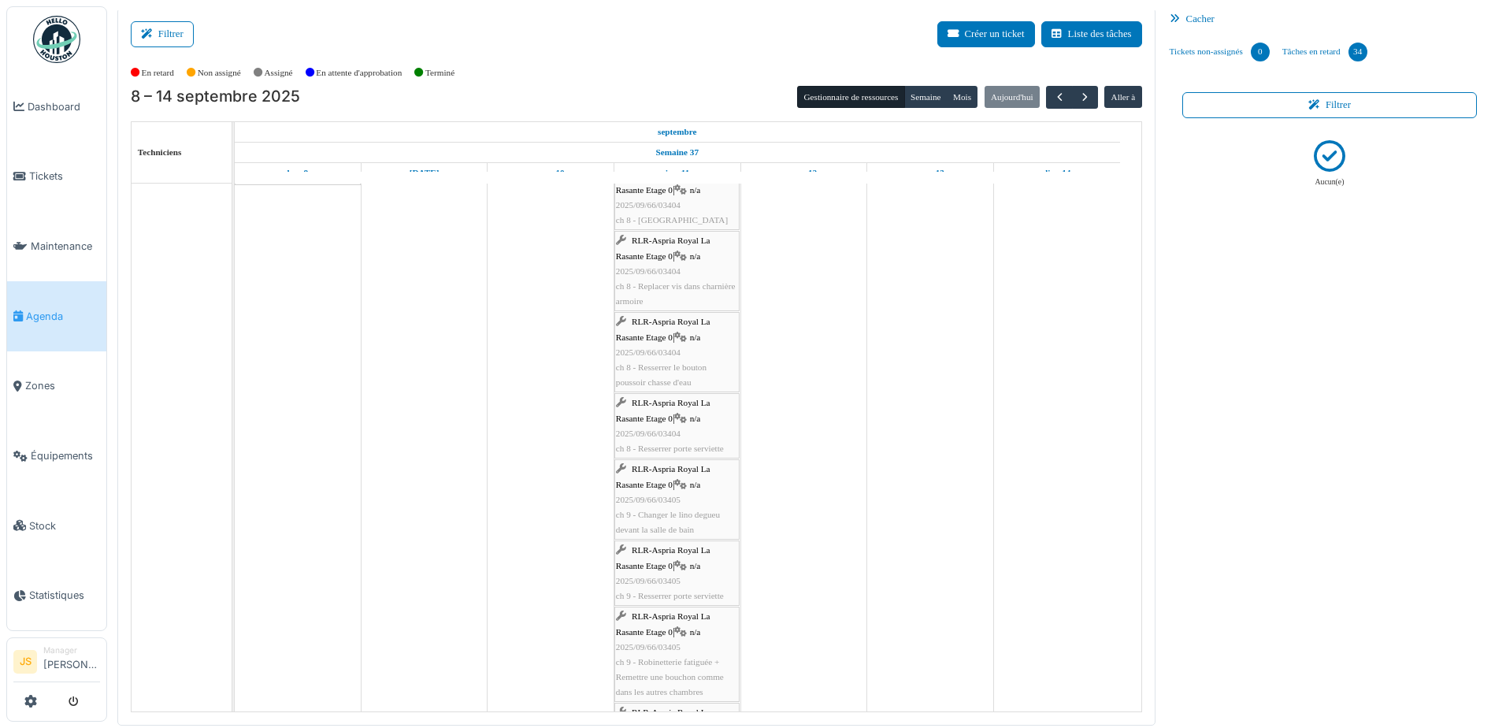
scroll to position [3111, 0]
click at [699, 672] on div "RLR-Aspria Royal La Rasante Etage -1 | n/a 2025/09/66/03419 placement nouvelle …" at bounding box center [677, 669] width 122 height 61
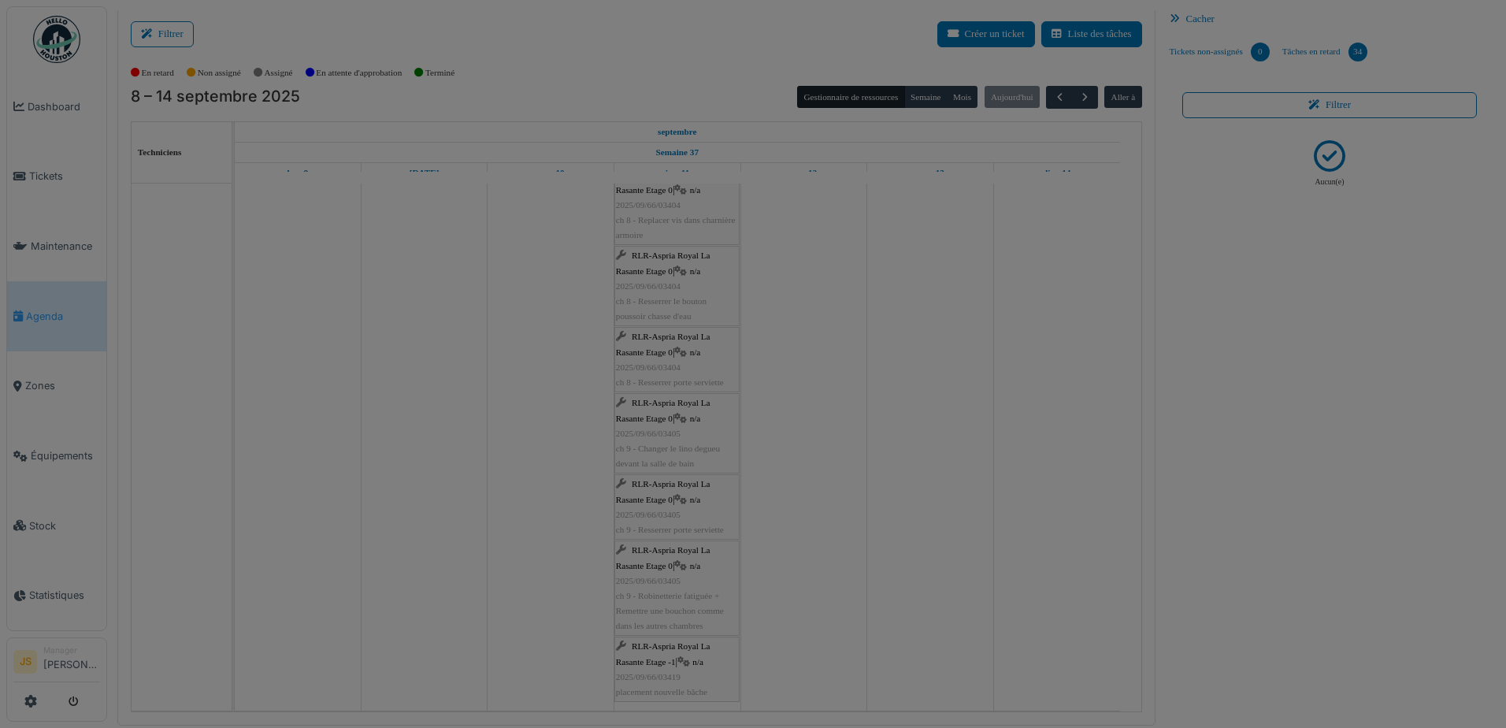
scroll to position [0, 0]
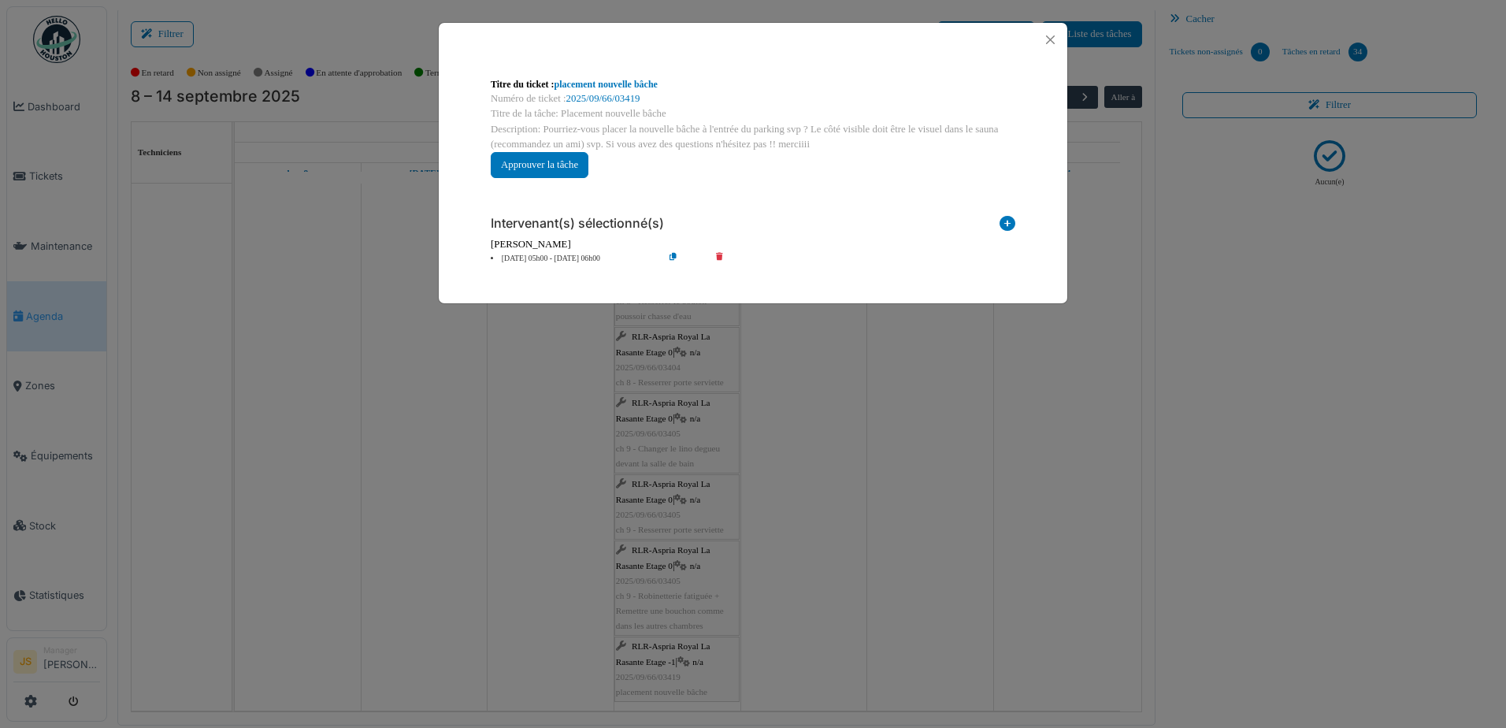
click at [720, 258] on icon at bounding box center [730, 259] width 45 height 12
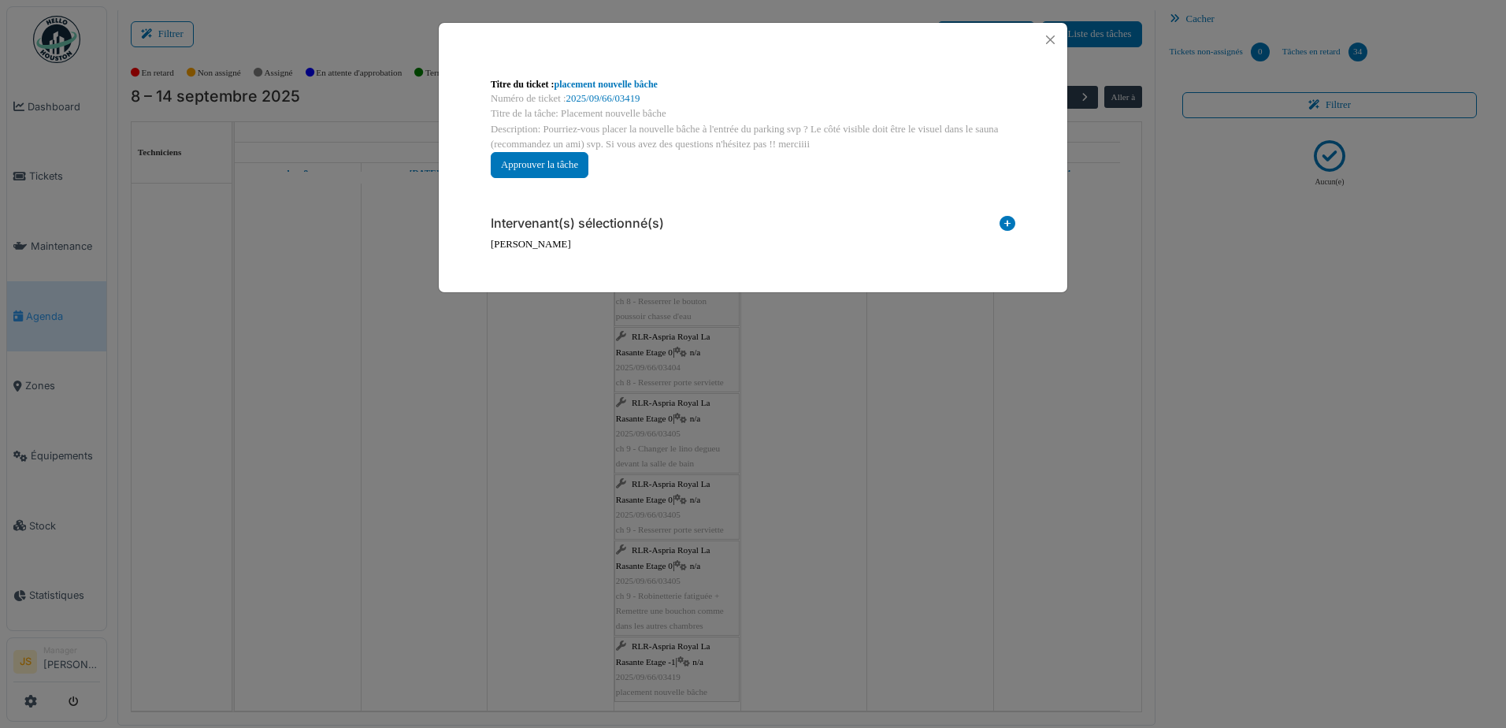
click at [1005, 222] on icon at bounding box center [1008, 226] width 16 height 21
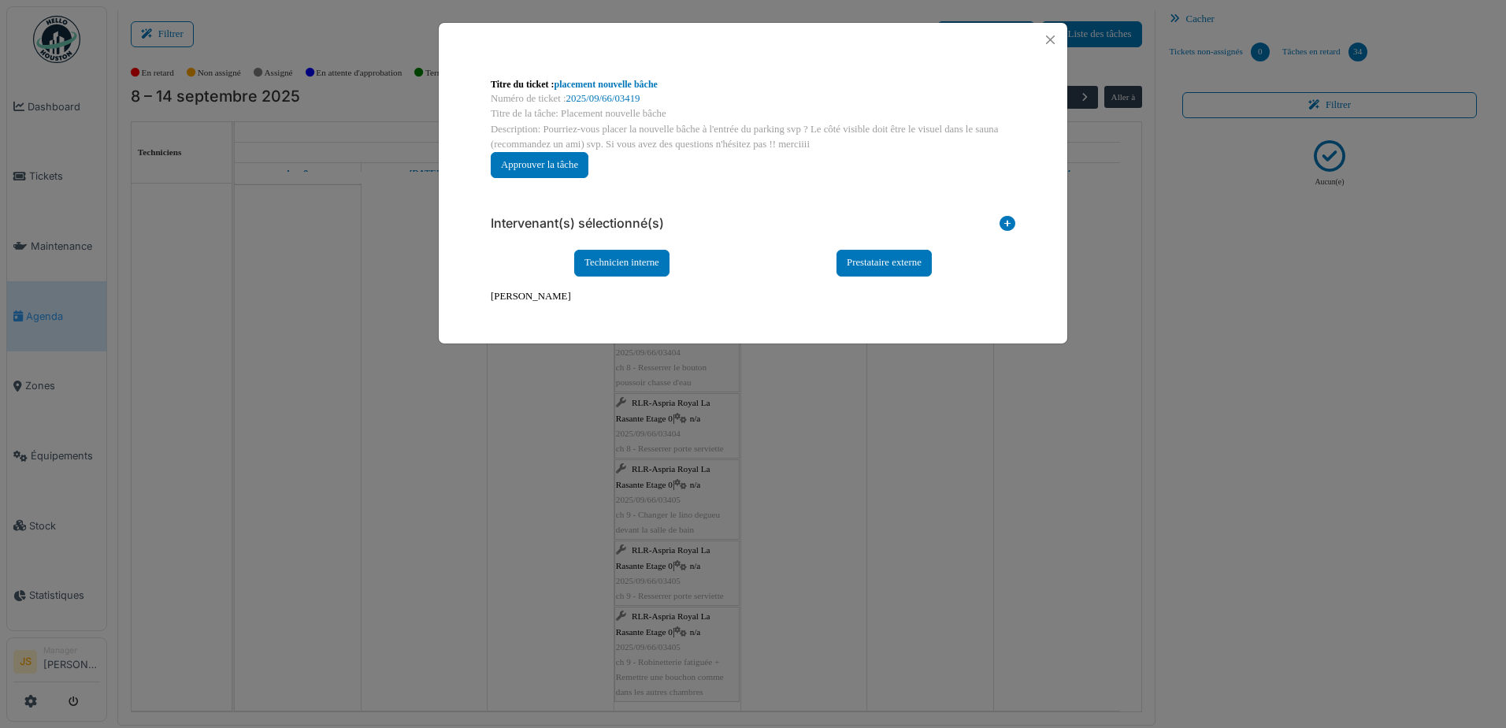
scroll to position [3045, 0]
click at [622, 263] on div "Technicien interne" at bounding box center [621, 263] width 95 height 26
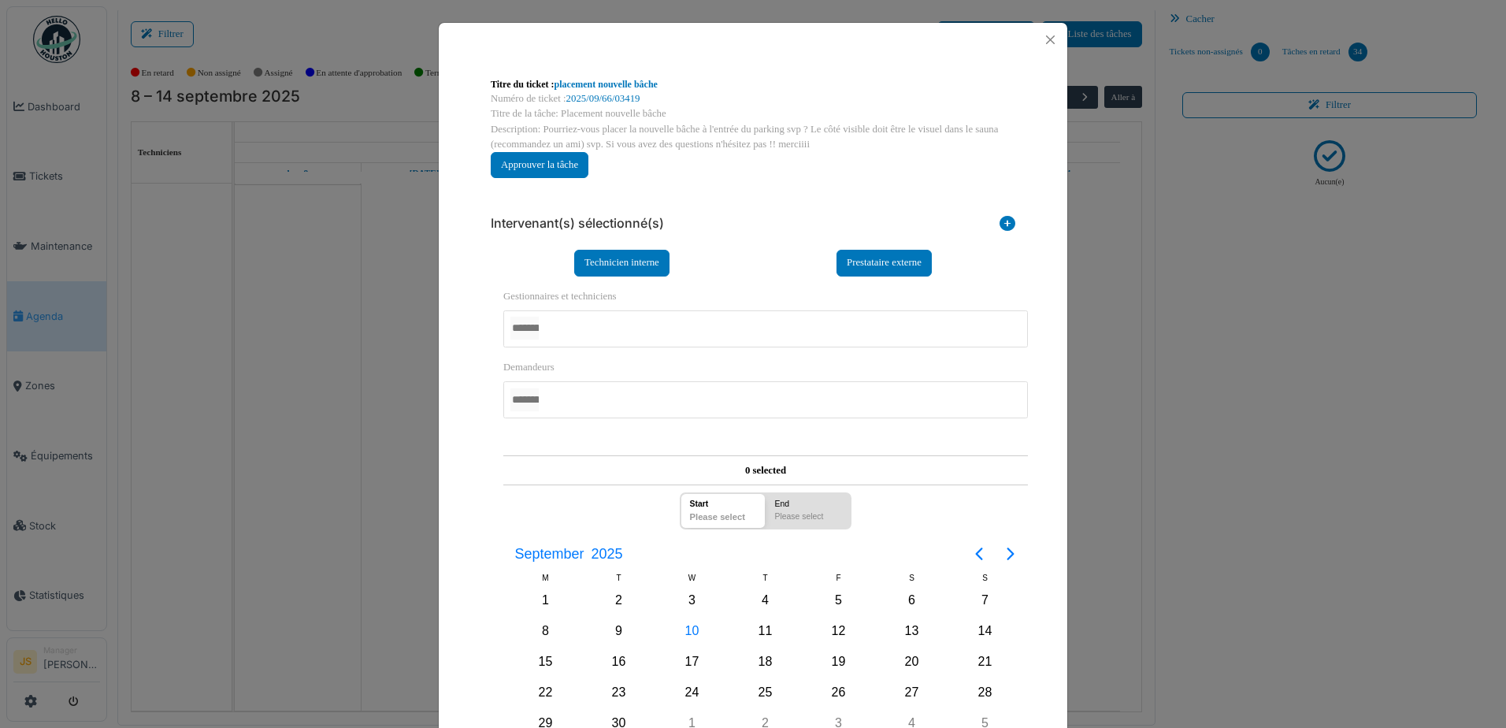
click at [555, 306] on div "Gestionnaires et techniciens Alexandre Michailidis Alexsander Batista Florian S…" at bounding box center [765, 318] width 525 height 58
click at [555, 321] on div at bounding box center [765, 328] width 525 height 37
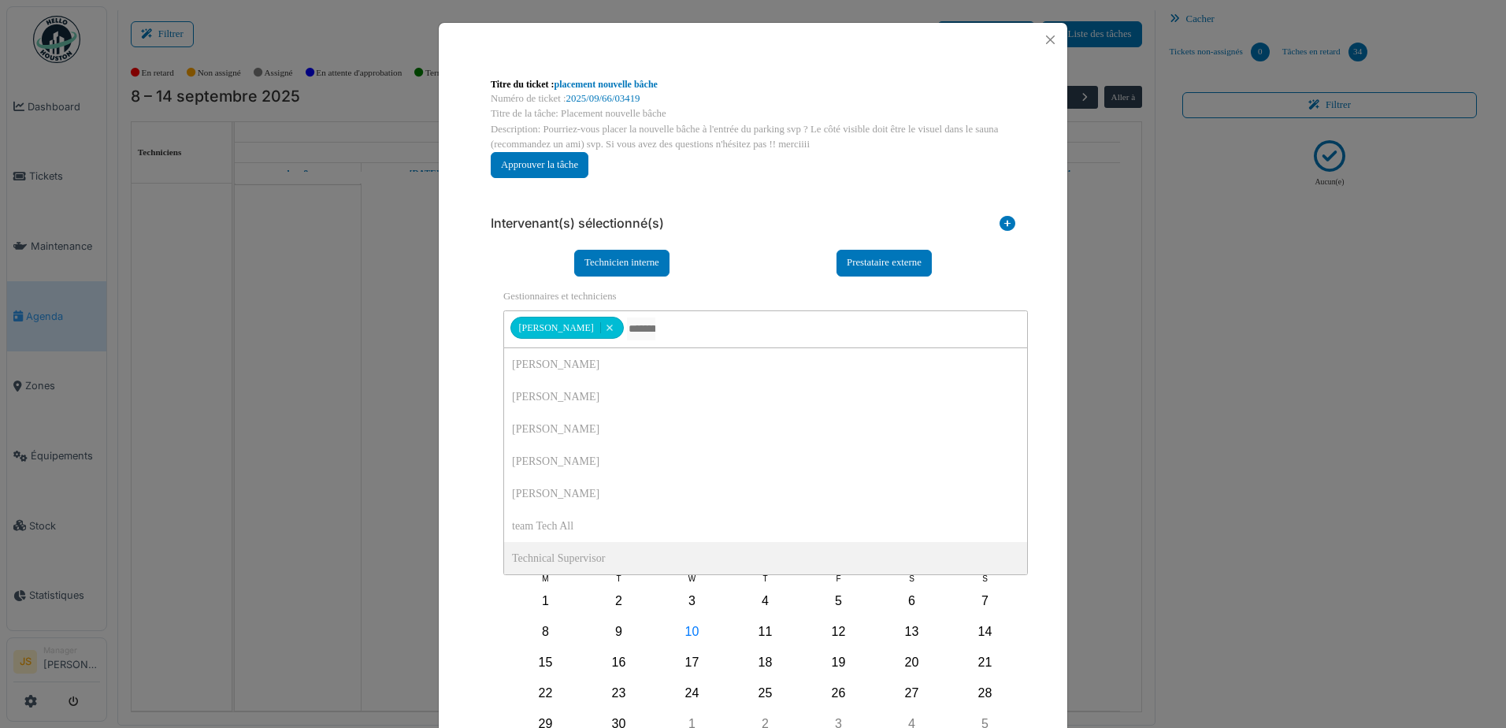
scroll to position [0, 0]
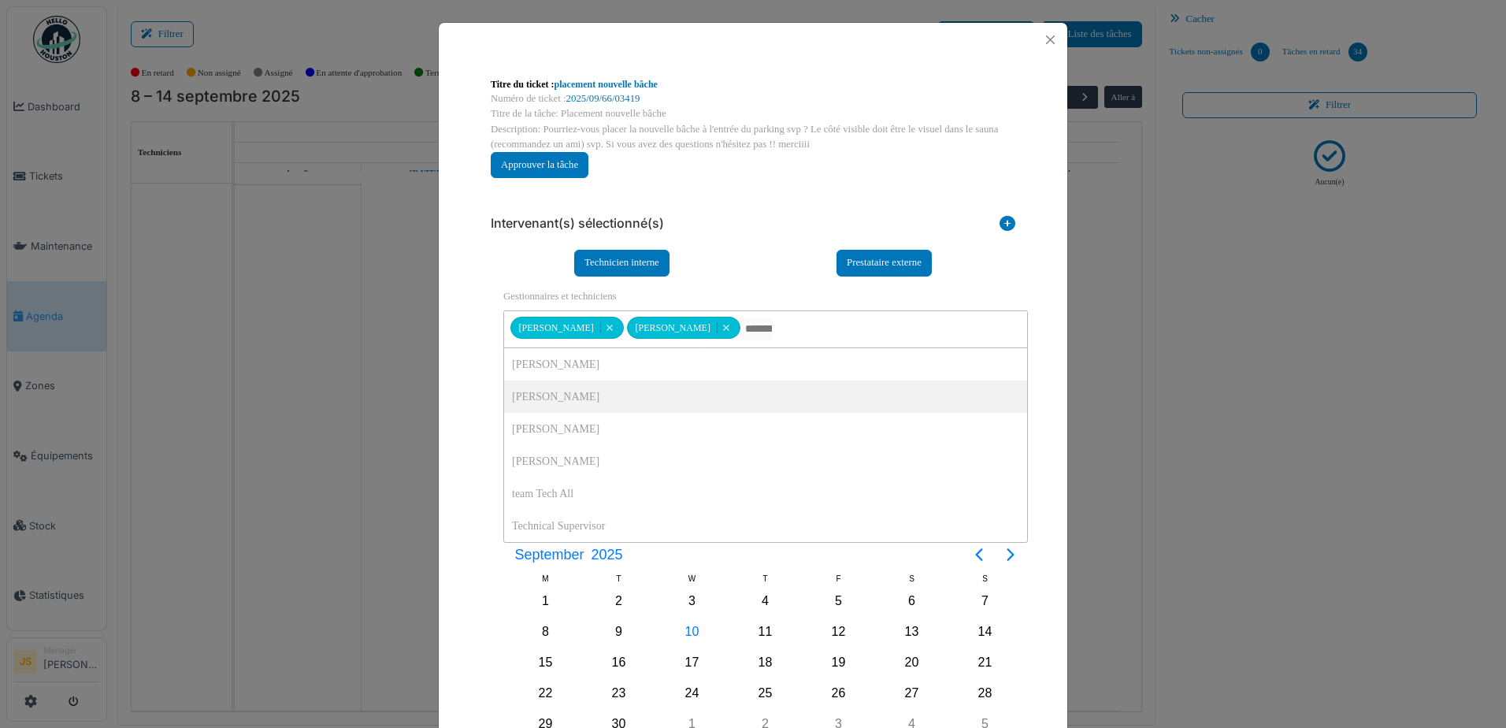
click at [461, 380] on div "**********" at bounding box center [753, 460] width 629 height 806
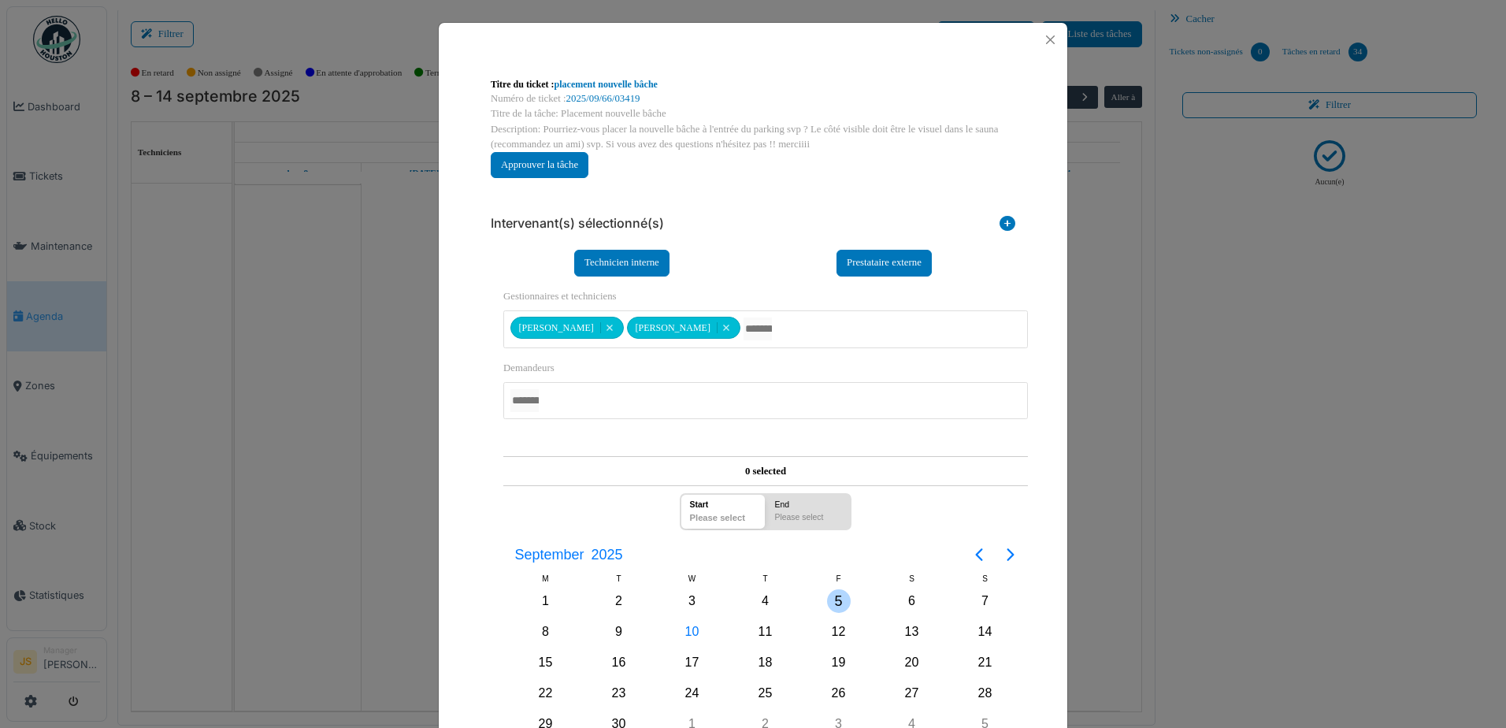
scroll to position [176, 0]
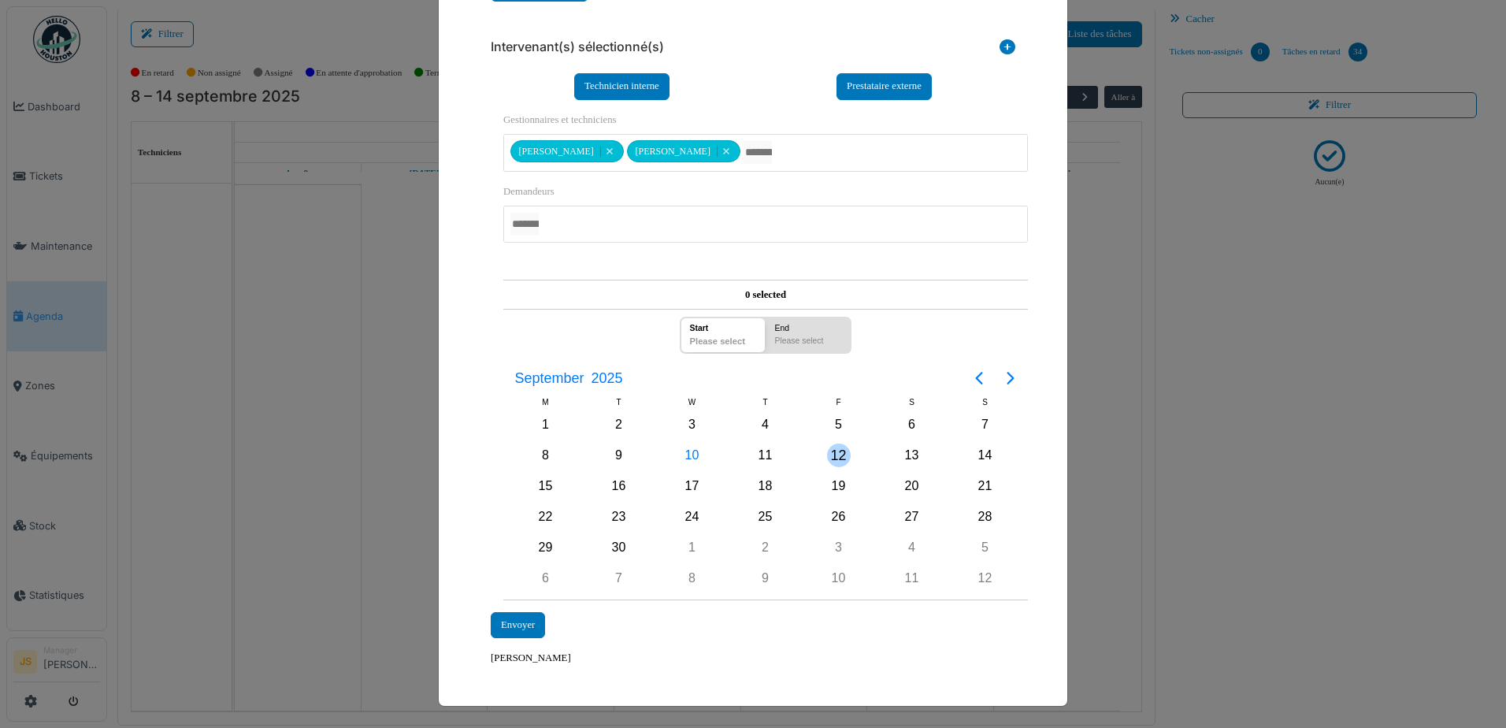
click at [833, 457] on div "12" at bounding box center [839, 455] width 24 height 24
click at [834, 453] on div "12" at bounding box center [839, 455] width 24 height 24
click at [505, 621] on div "Envoyer" at bounding box center [518, 625] width 54 height 26
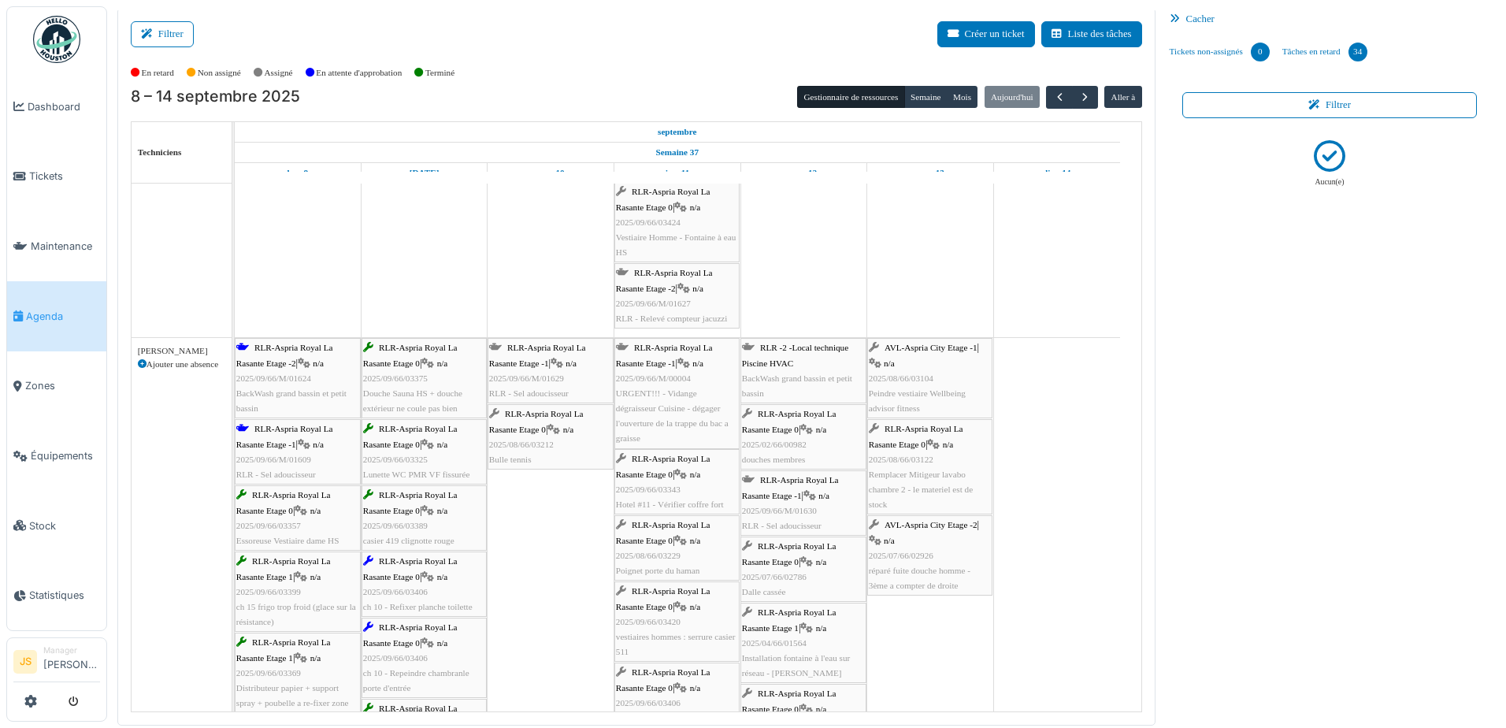
scroll to position [2021, 0]
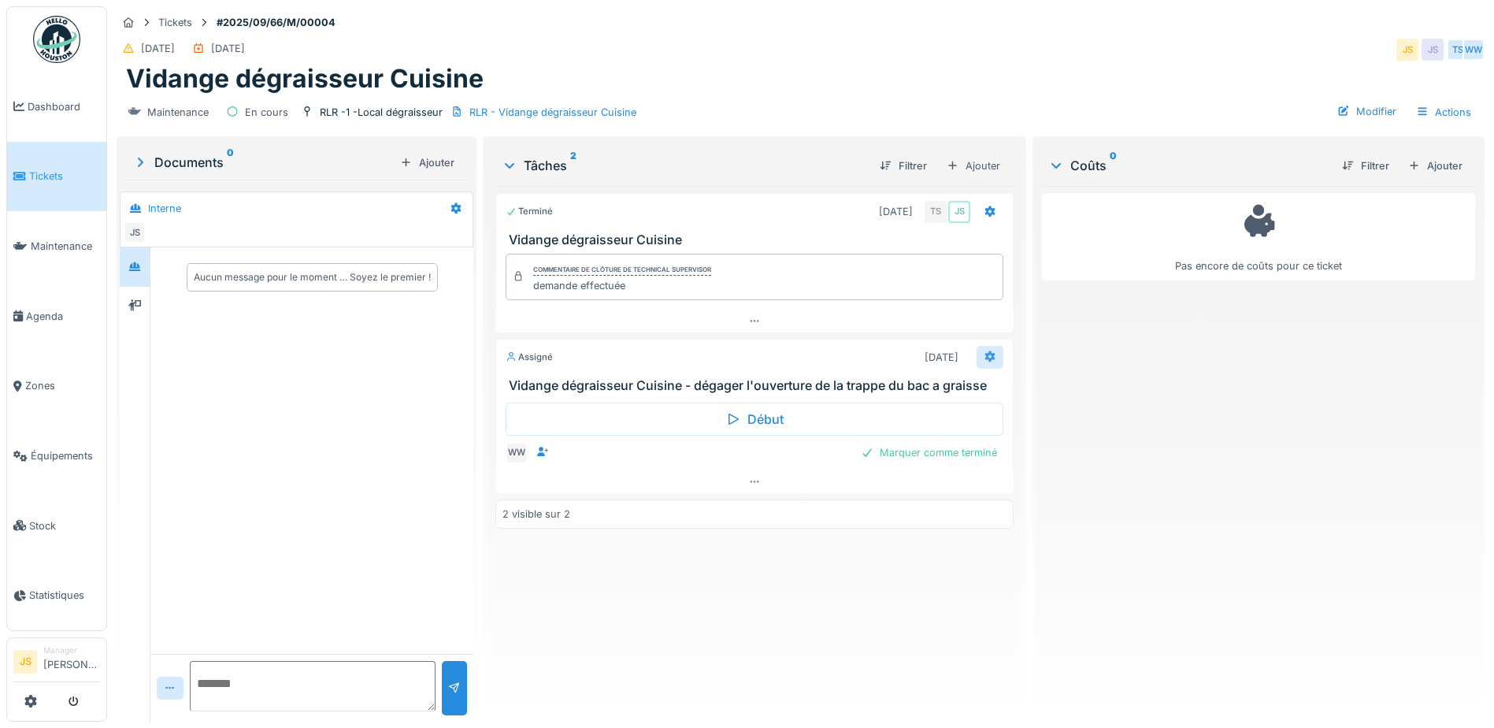
click at [984, 357] on icon at bounding box center [990, 356] width 13 height 10
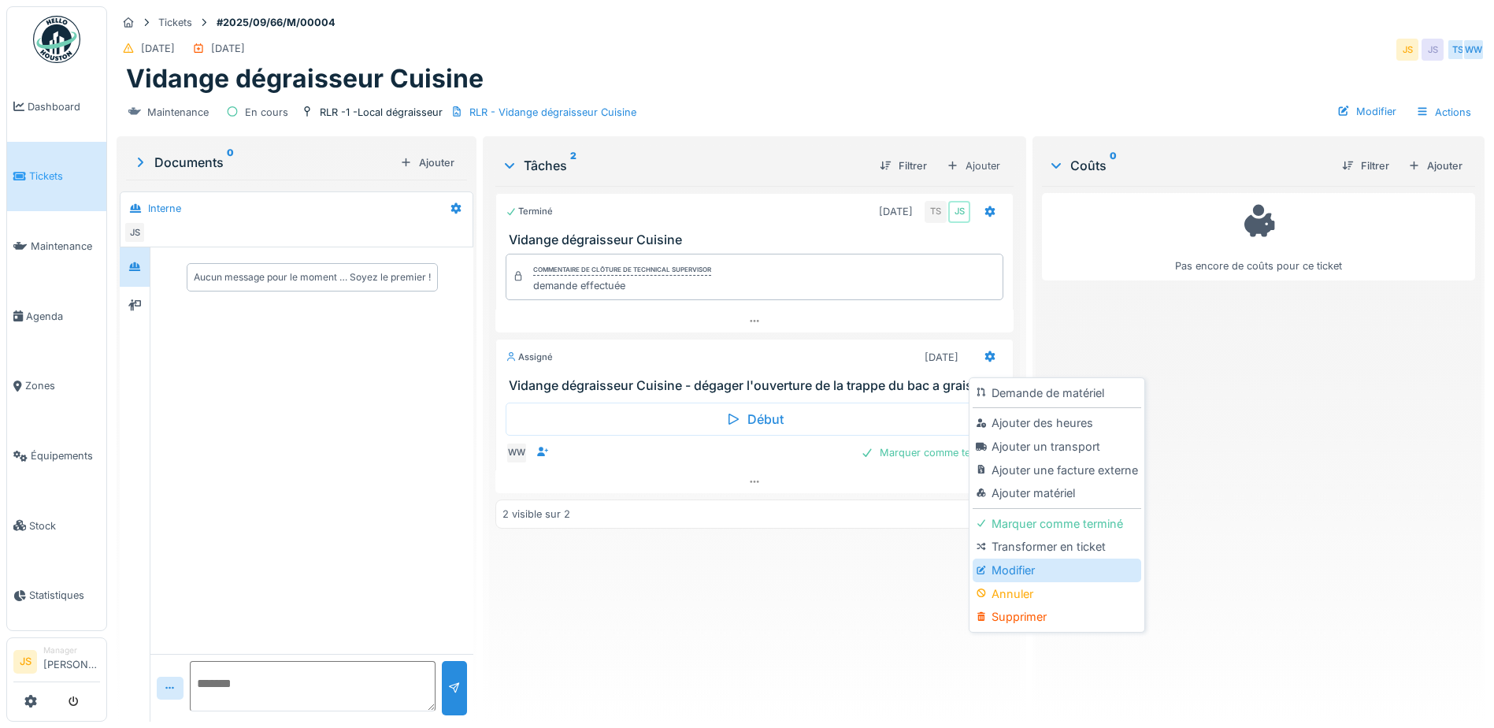
click at [1027, 567] on div "Modifier" at bounding box center [1057, 571] width 168 height 24
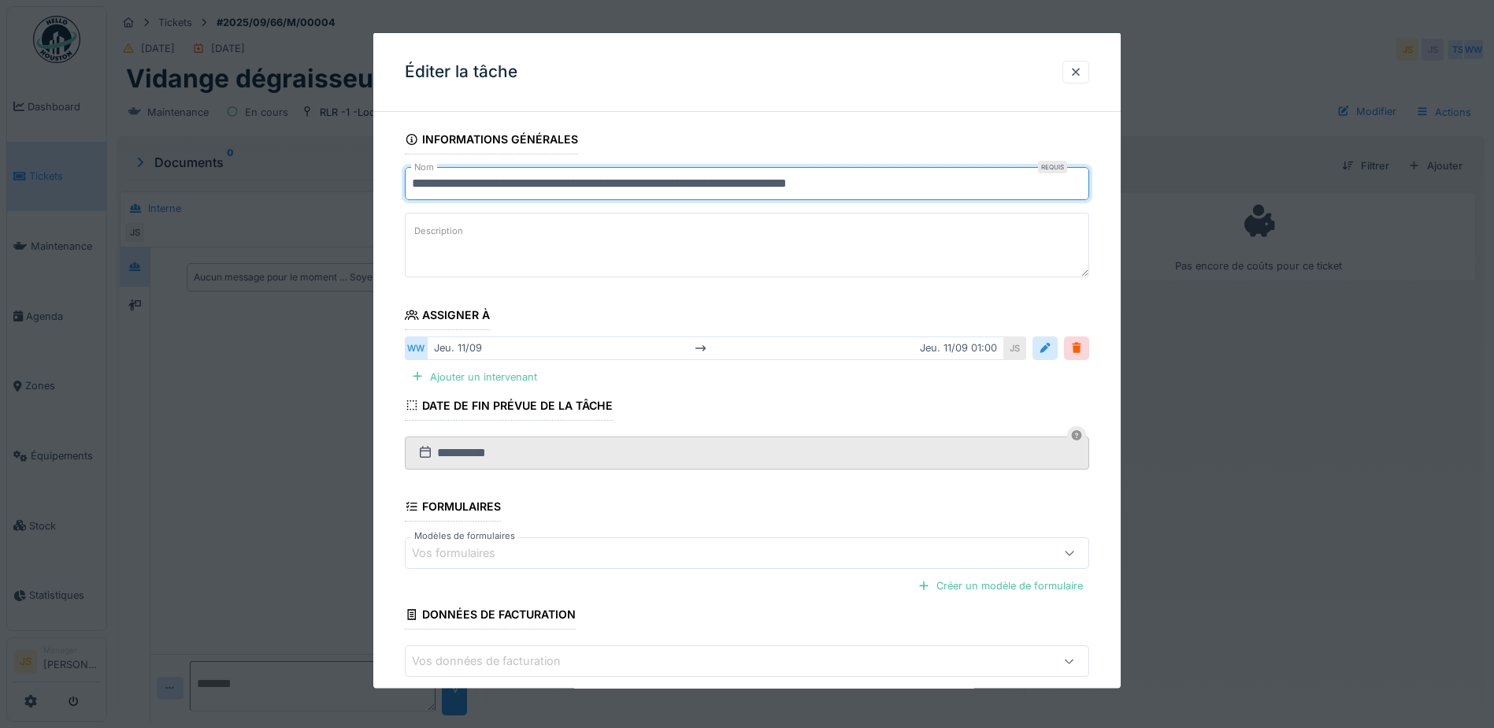
click at [413, 180] on input "**********" at bounding box center [747, 183] width 685 height 33
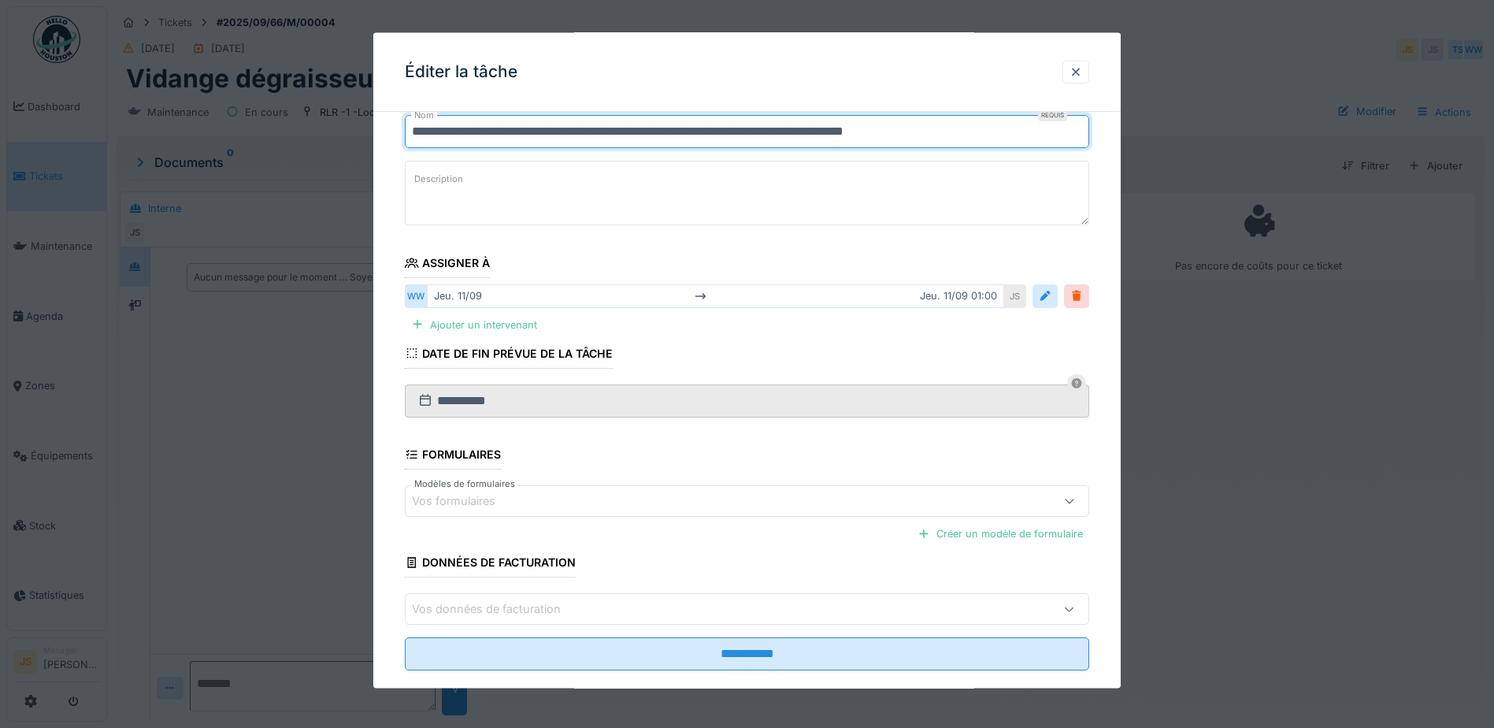
scroll to position [78, 0]
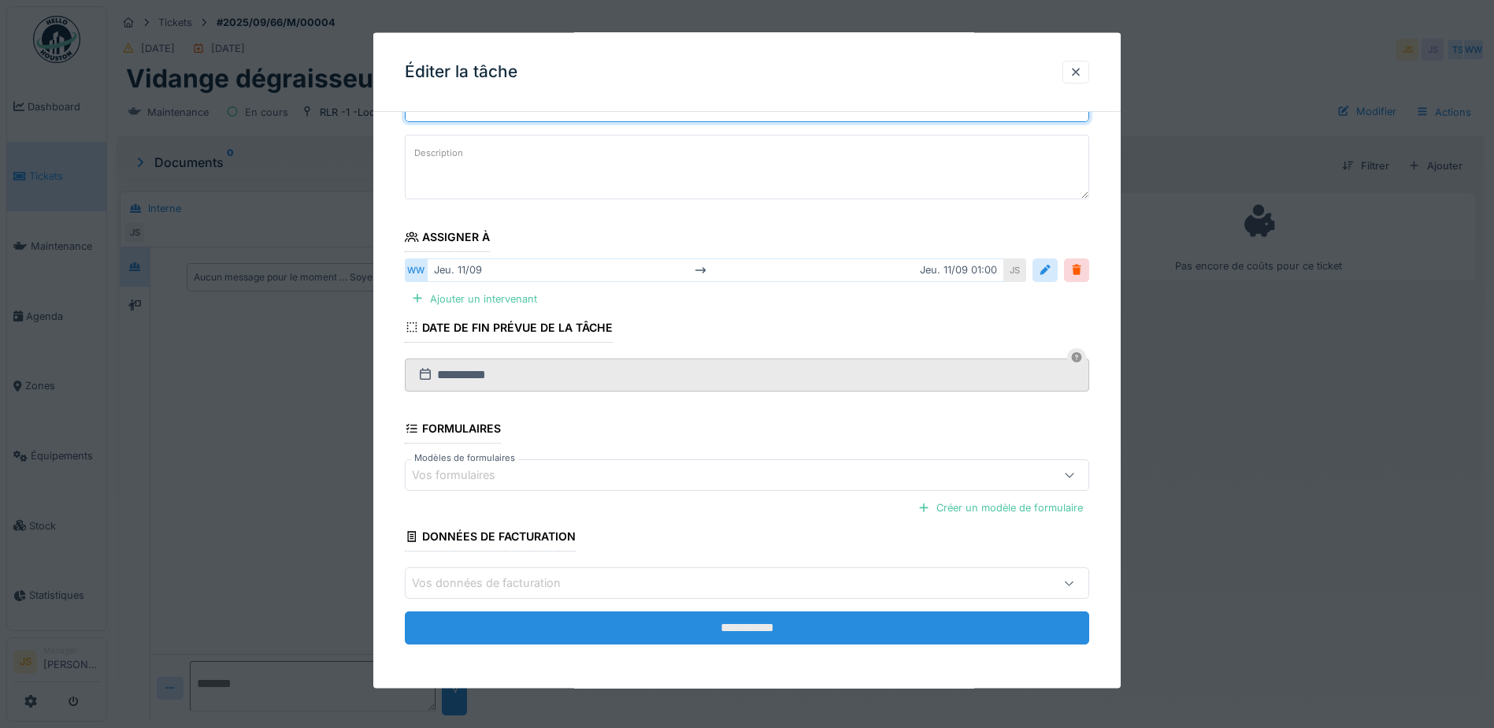
type input "**********"
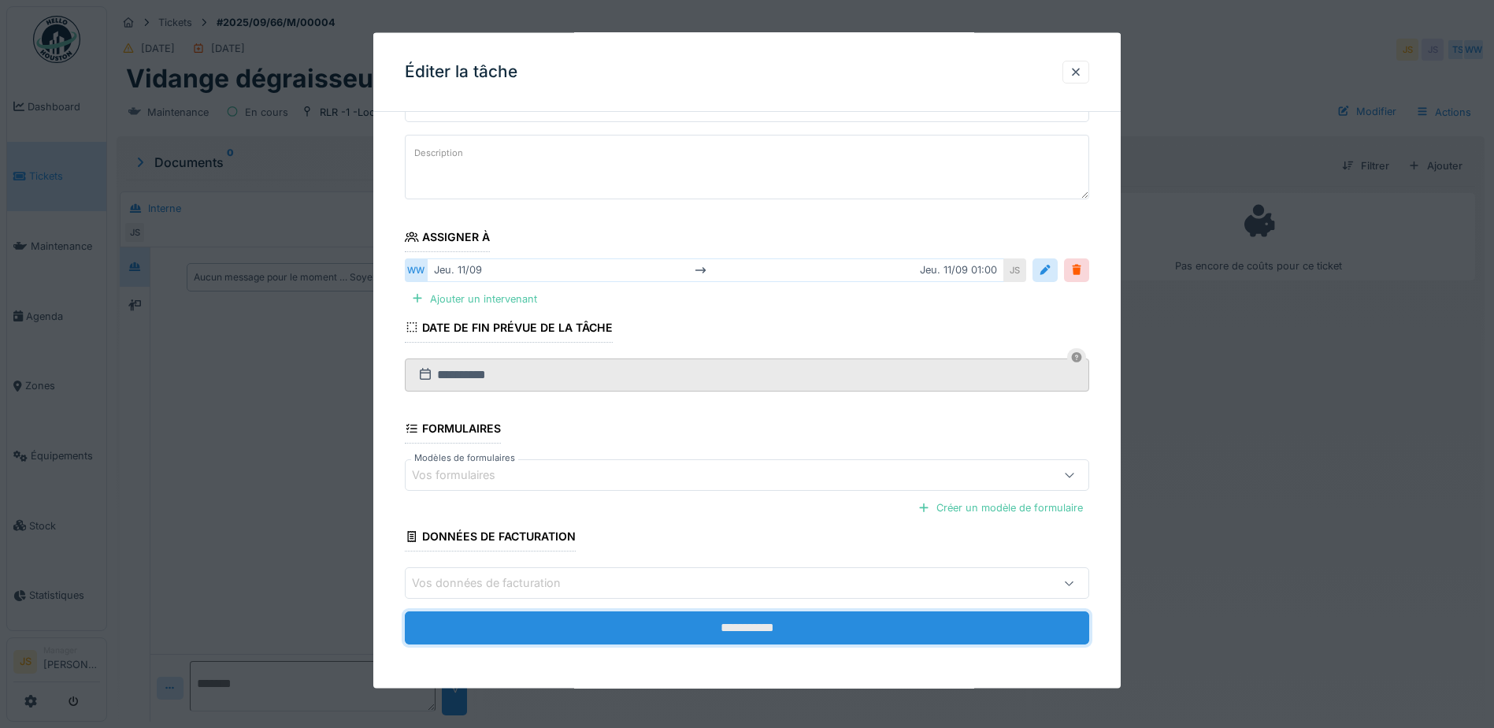
click at [770, 624] on input "**********" at bounding box center [747, 627] width 685 height 33
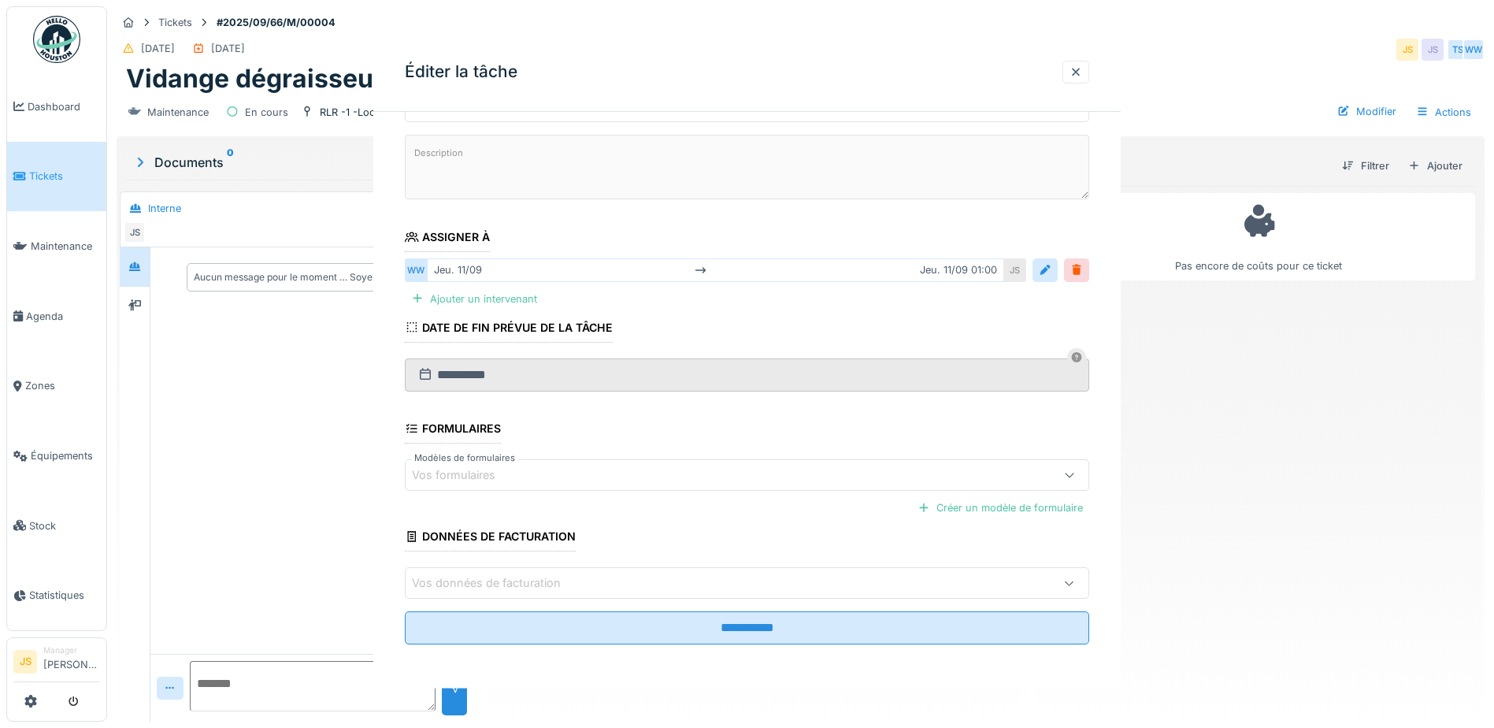
scroll to position [0, 0]
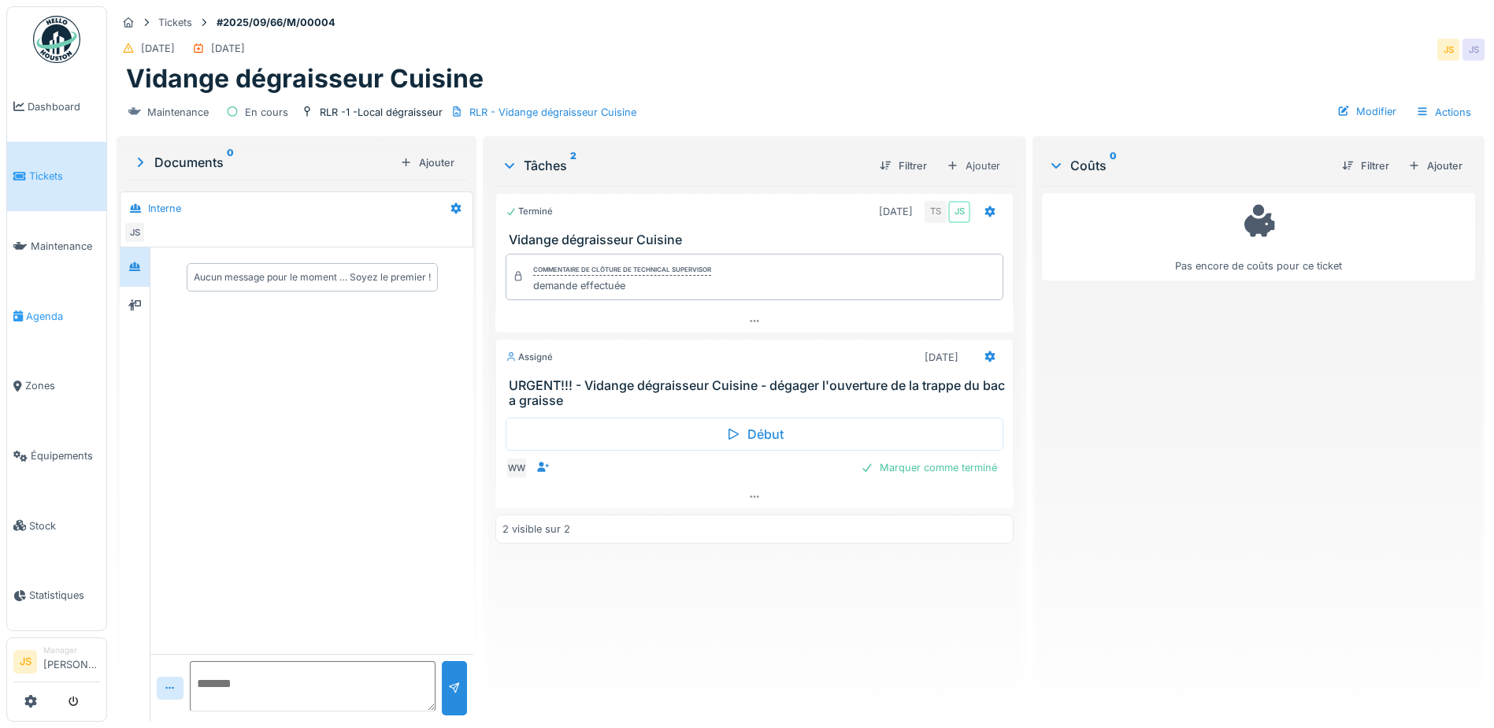
click at [54, 309] on span "Agenda" at bounding box center [63, 316] width 74 height 15
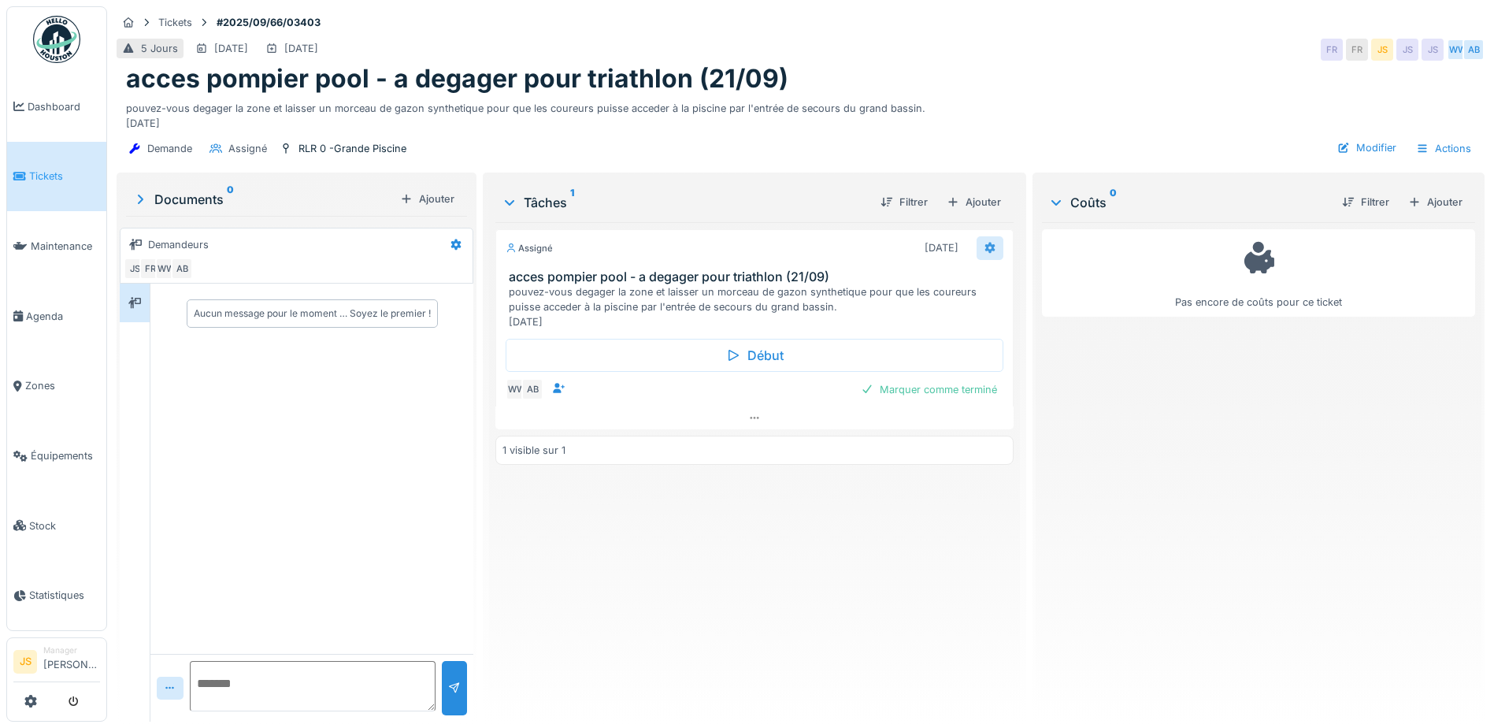
click at [985, 248] on icon at bounding box center [990, 248] width 10 height 11
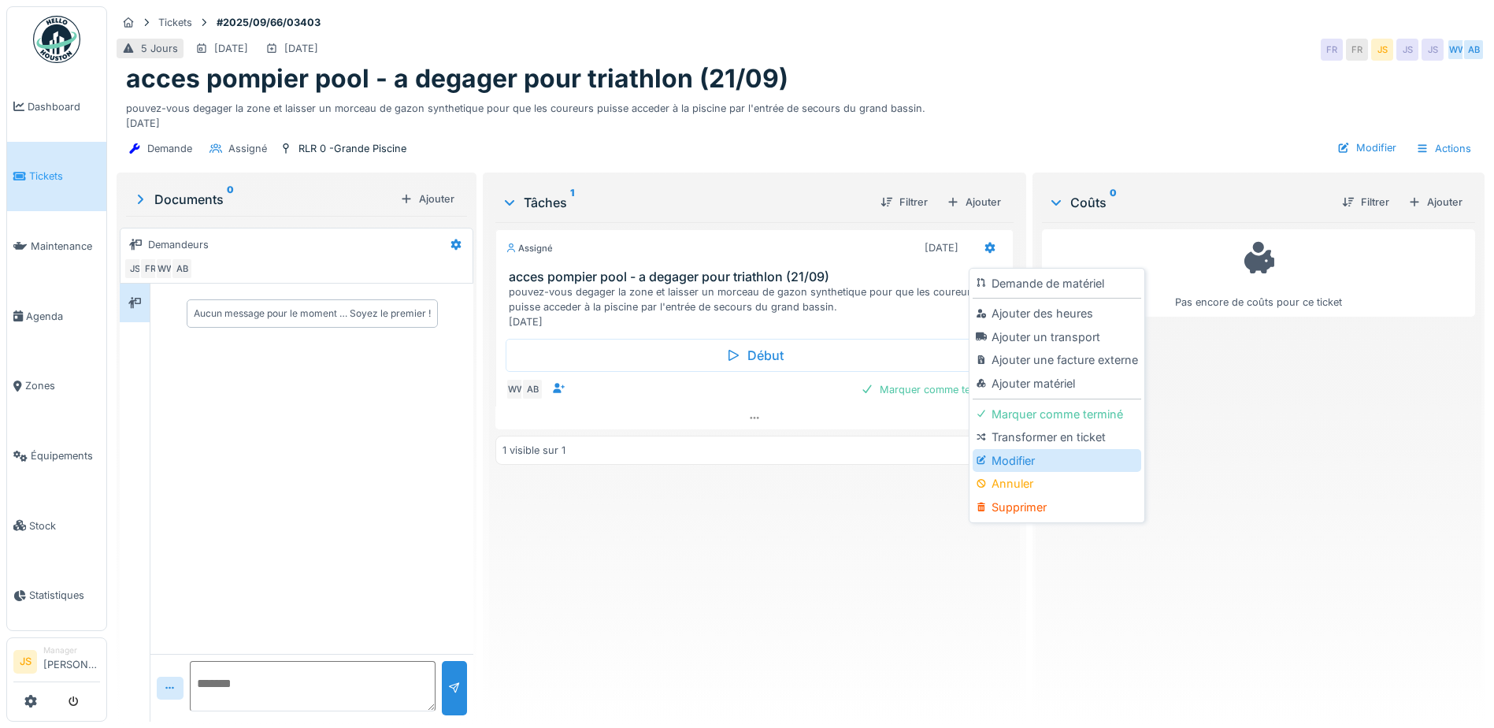
click at [1007, 455] on div "Modifier" at bounding box center [1057, 461] width 168 height 24
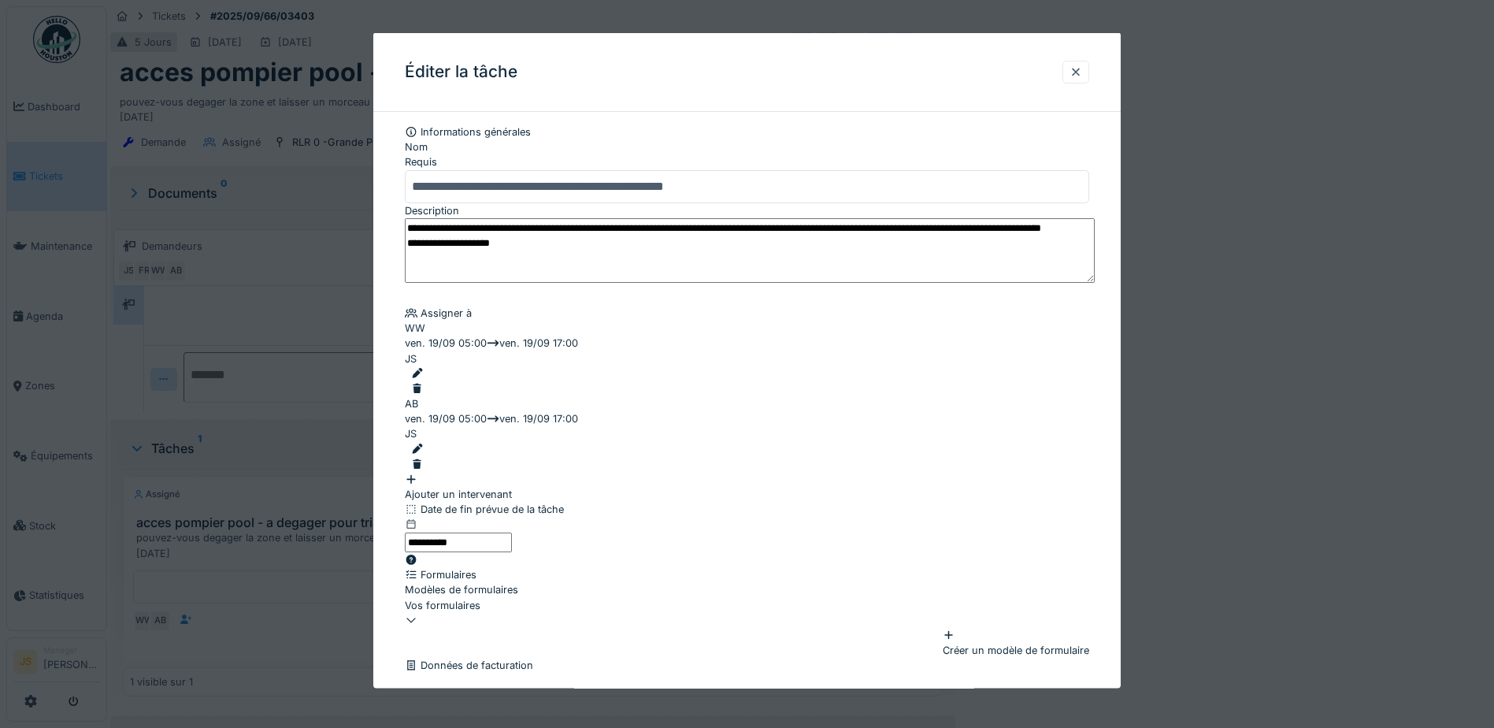
click at [414, 181] on input "**********" at bounding box center [747, 185] width 685 height 33
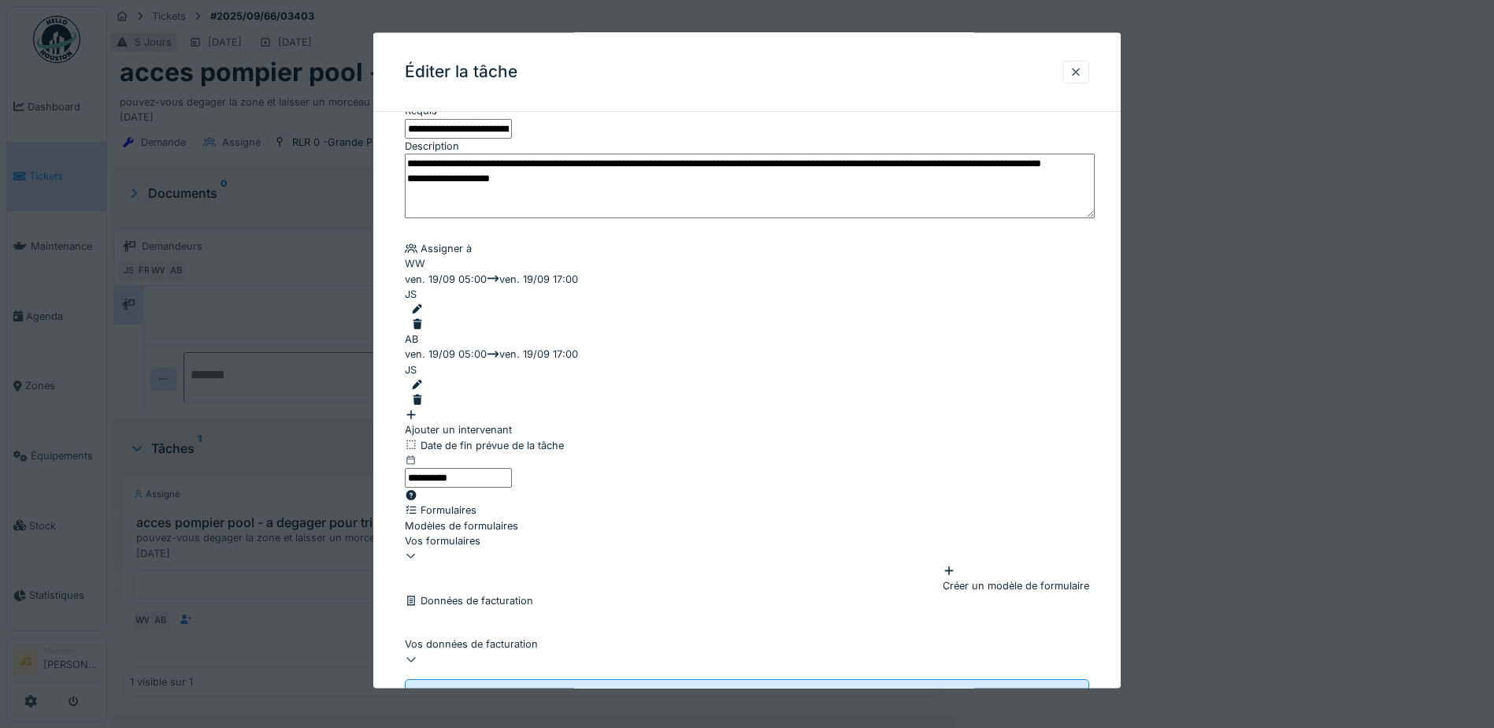
scroll to position [107, 0]
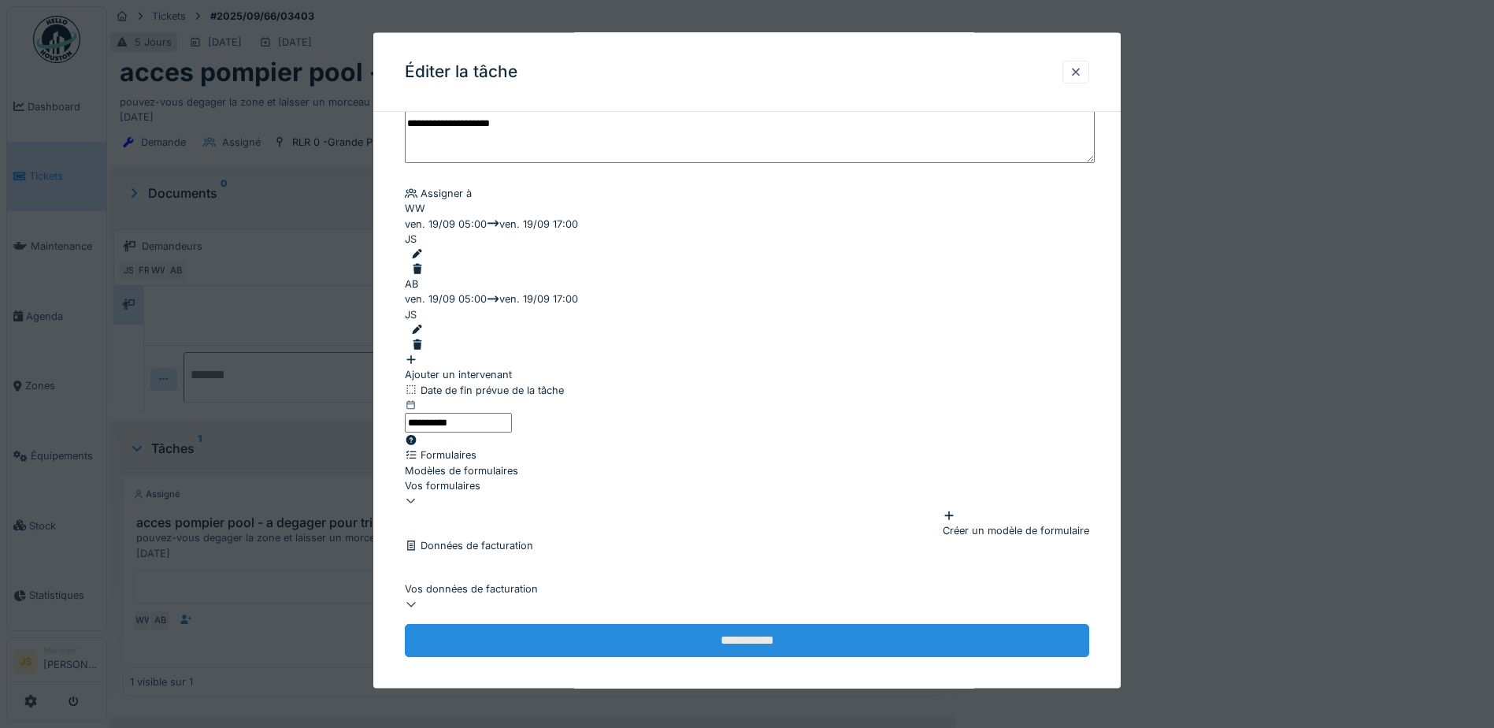
type input "**********"
click at [754, 635] on input "**********" at bounding box center [747, 640] width 685 height 33
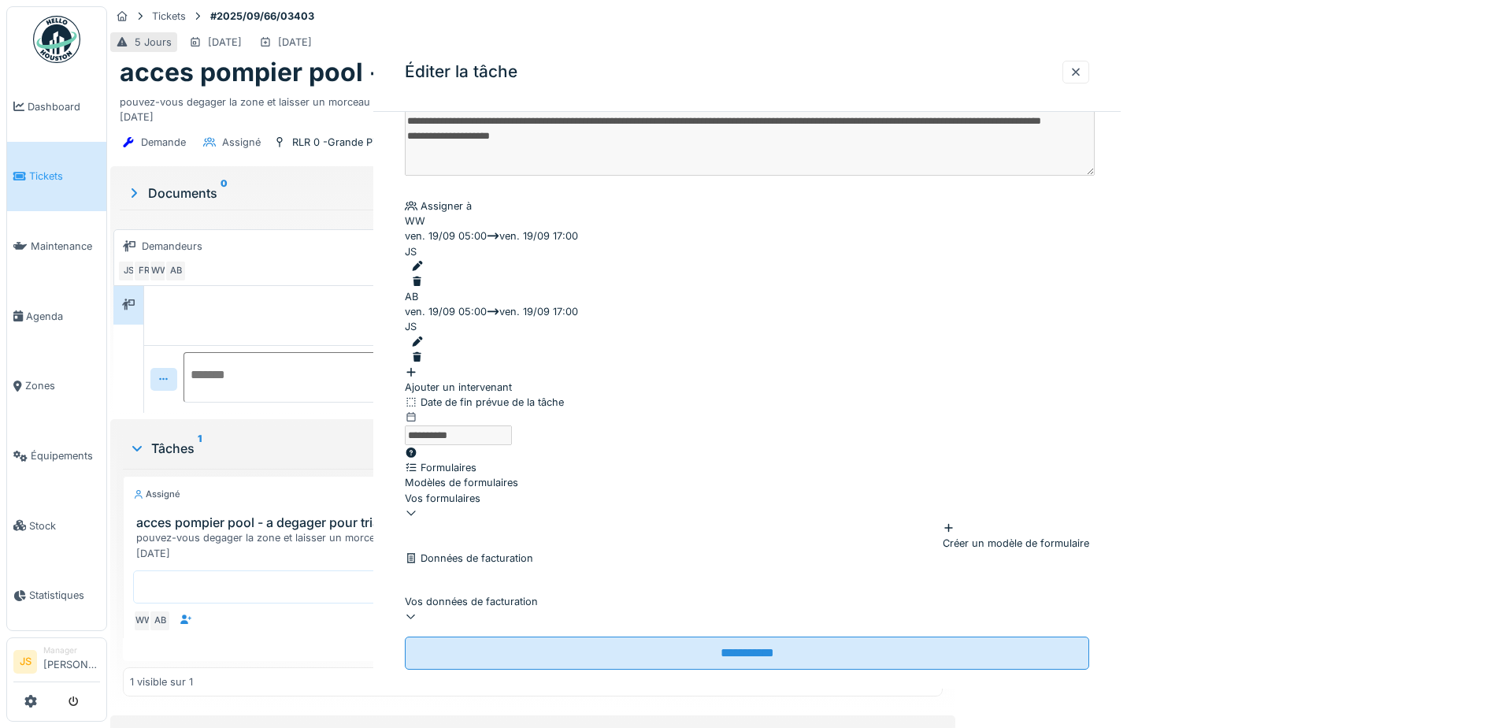
scroll to position [0, 0]
